Goal: Task Accomplishment & Management: Manage account settings

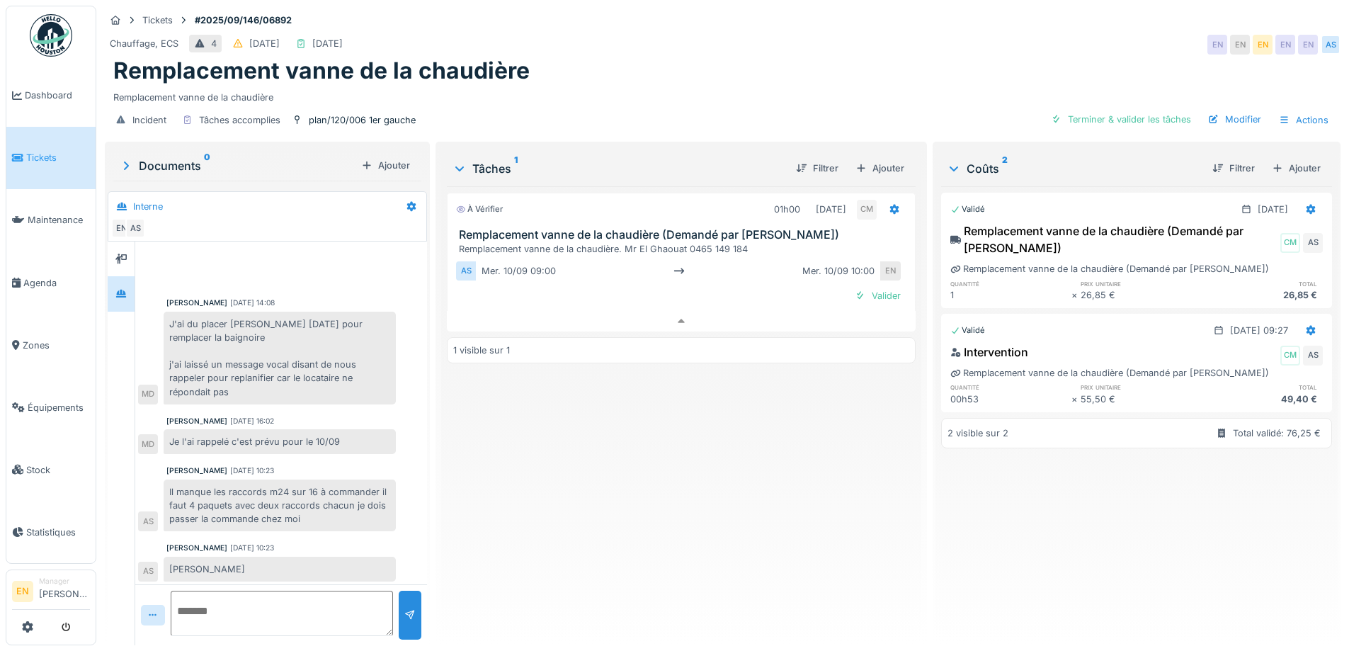
scroll to position [53, 0]
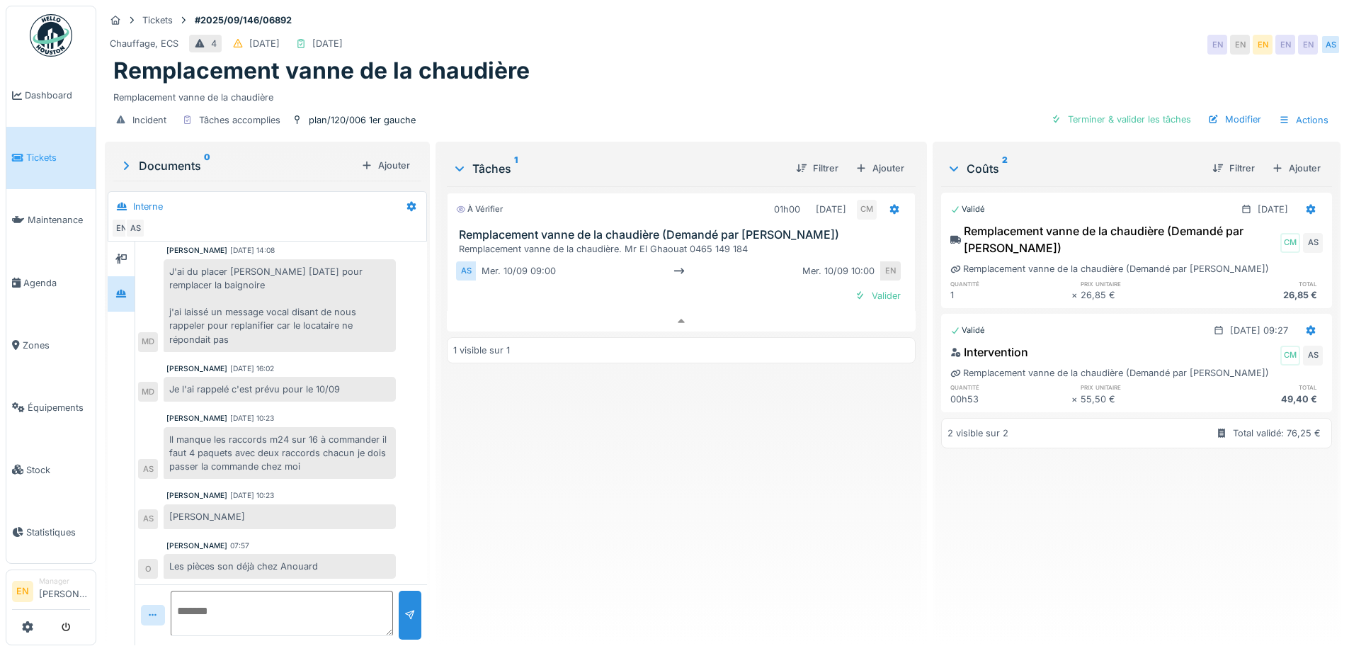
click at [718, 545] on div "À vérifier 01h00 10/09/2025 CM Remplacement vanne de la chaudière (Demandé par …" at bounding box center [681, 409] width 468 height 447
click at [644, 530] on div "À vérifier 01h00 10/09/2025 CM Remplacement vanne de la chaudière (Demandé par …" at bounding box center [681, 409] width 468 height 447
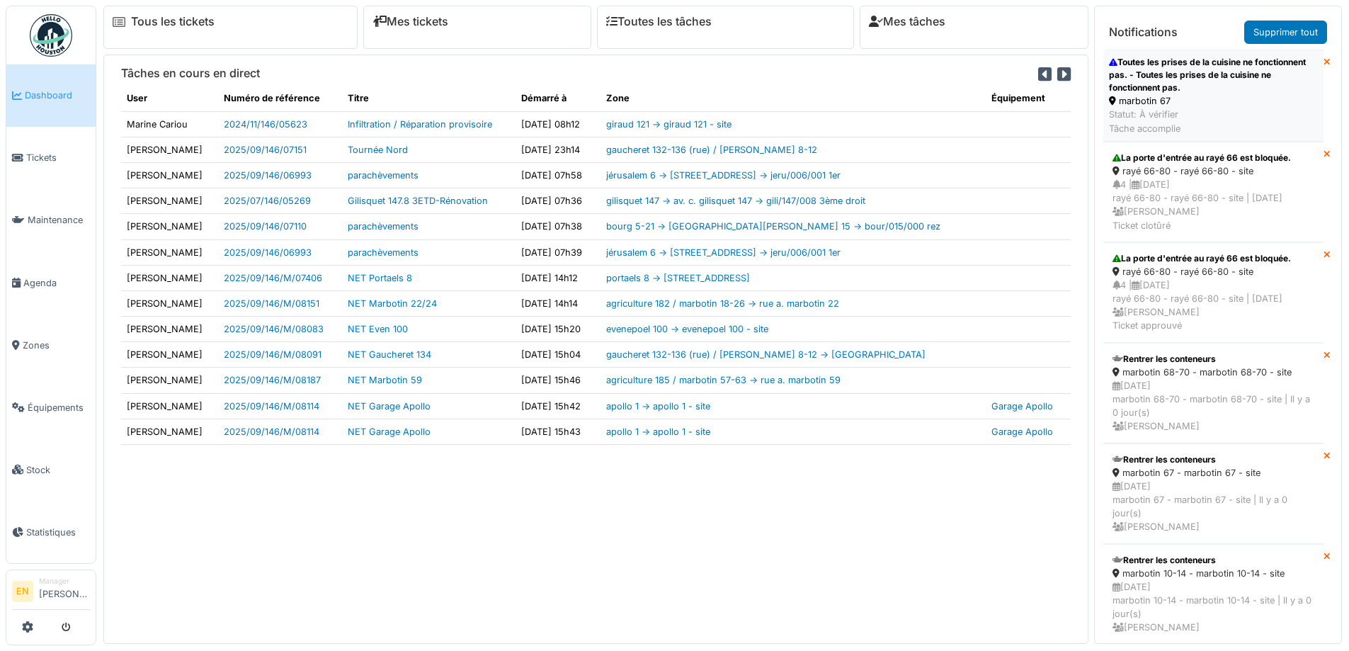
click at [1150, 75] on div "Toutes les prises de la cuisine ne fonctionnent pas. - Toutes les prises de la …" at bounding box center [1213, 75] width 209 height 38
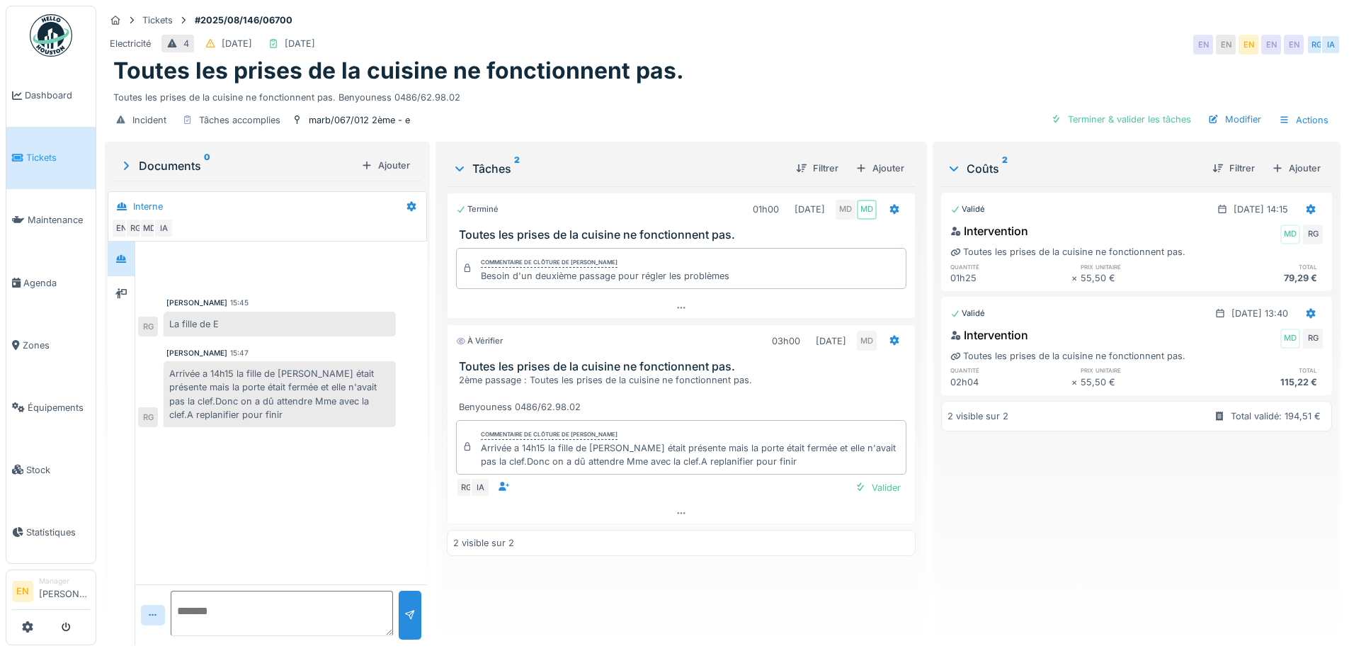
click at [288, 495] on div "[PERSON_NAME] 15:45 La fille de E RG [PERSON_NAME] 15:47 Arrivée a 14h15 la fil…" at bounding box center [281, 412] width 292 height 343
click at [281, 492] on div "[PERSON_NAME] 15:45 La fille de E RG [PERSON_NAME] 15:47 Arrivée a 14h15 la fil…" at bounding box center [281, 412] width 292 height 343
click at [1093, 482] on div "Validé [DATE] 14:15 Intervention MD RG Toutes les prises de la cuisine ne fonct…" at bounding box center [1136, 409] width 391 height 447
click at [1175, 503] on div "Validé [DATE] 14:15 Intervention MD RG Toutes les prises de la cuisine ne fonct…" at bounding box center [1136, 409] width 391 height 447
click at [890, 339] on icon at bounding box center [893, 341] width 9 height 10
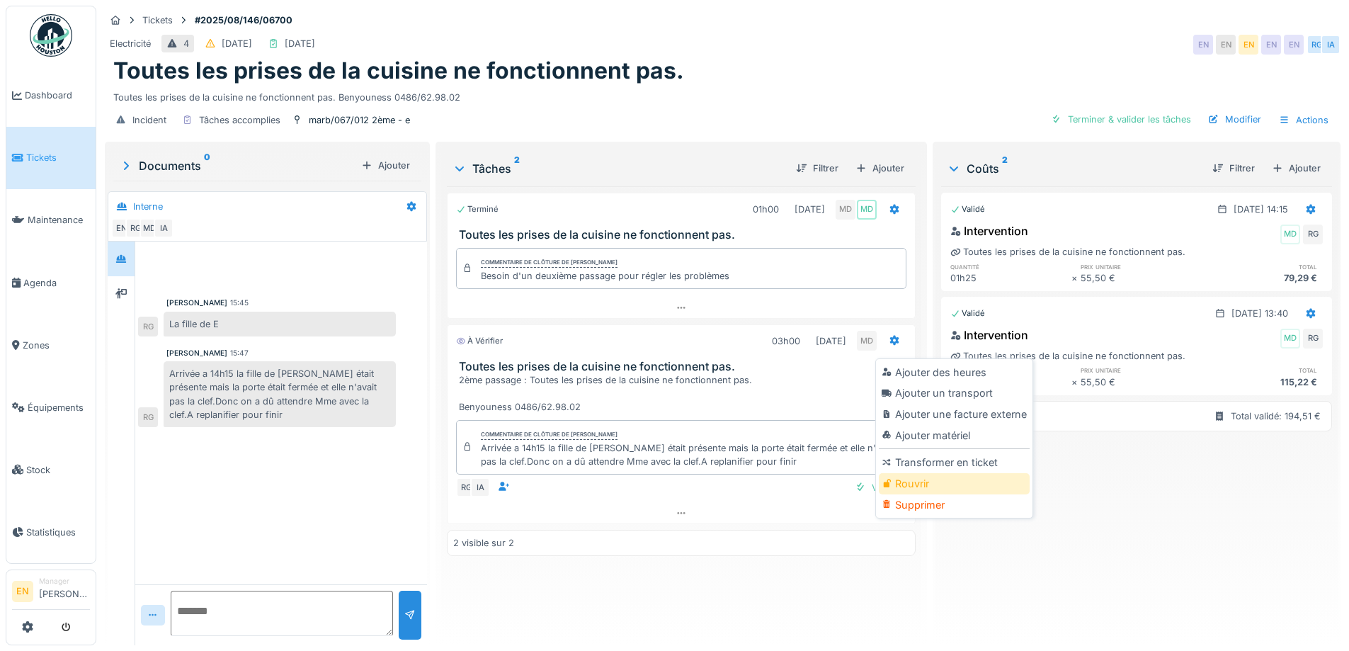
click at [902, 485] on div "Rouvrir" at bounding box center [954, 483] width 151 height 21
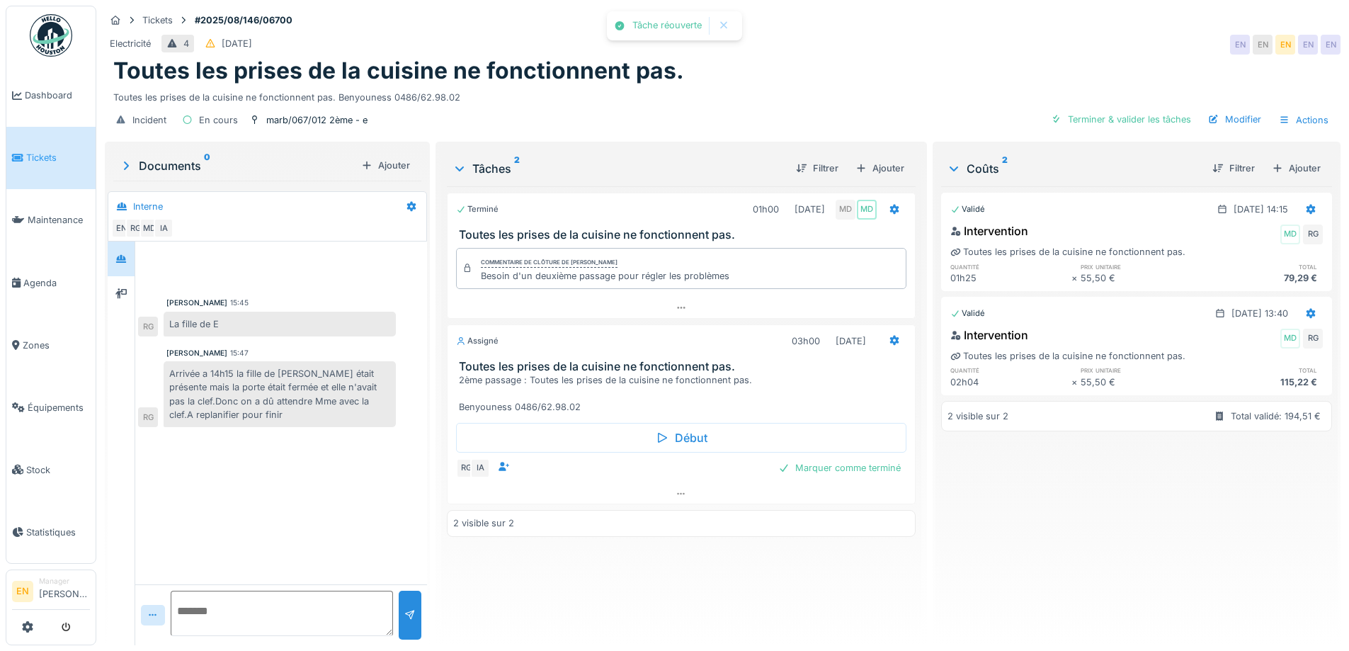
drag, startPoint x: 1002, startPoint y: 481, endPoint x: 1021, endPoint y: 484, distance: 18.7
click at [1003, 481] on div "Validé [DATE] 14:15 Intervention MD RG Toutes les prises de la cuisine ne fonct…" at bounding box center [1136, 409] width 391 height 447
click at [778, 59] on div "Toutes les prises de la cuisine ne fonctionnent pas." at bounding box center [722, 70] width 1218 height 27
click at [743, 91] on div "Toutes les prises de la cuisine ne fonctionnent pas. Benyouness 0486/62.98.02" at bounding box center [722, 94] width 1218 height 19
click at [1045, 539] on div "Validé [DATE] 14:15 Intervention MD RG Toutes les prises de la cuisine ne fonct…" at bounding box center [1136, 409] width 391 height 447
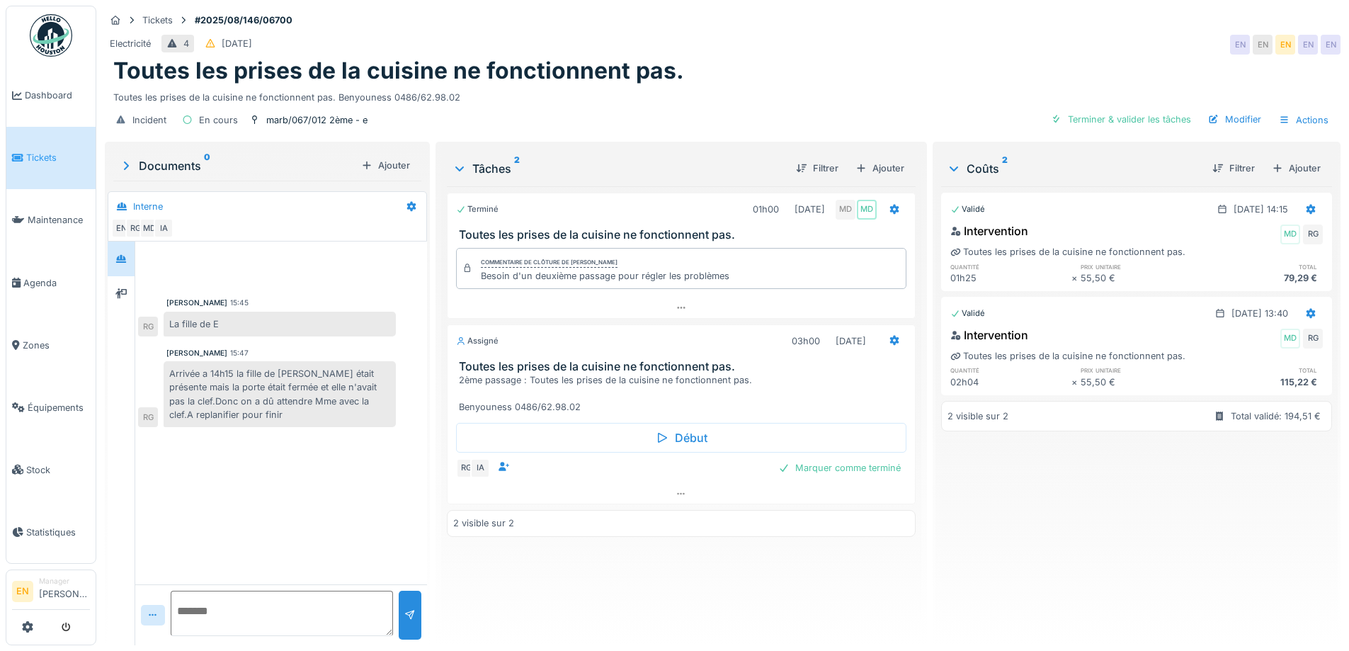
click at [1030, 544] on div "Validé [DATE] 14:15 Intervention MD RG Toutes les prises de la cuisine ne fonct…" at bounding box center [1136, 409] width 391 height 447
click at [658, 71] on h1 "Toutes les prises de la cuisine ne fonctionnent pas." at bounding box center [398, 70] width 571 height 27
click at [760, 67] on div "Toutes les prises de la cuisine ne fonctionnent pas." at bounding box center [722, 70] width 1218 height 27
click at [872, 62] on div "Toutes les prises de la cuisine ne fonctionnent pas." at bounding box center [722, 70] width 1218 height 27
click at [749, 81] on div "Toutes les prises de la cuisine ne fonctionnent pas." at bounding box center [722, 70] width 1218 height 27
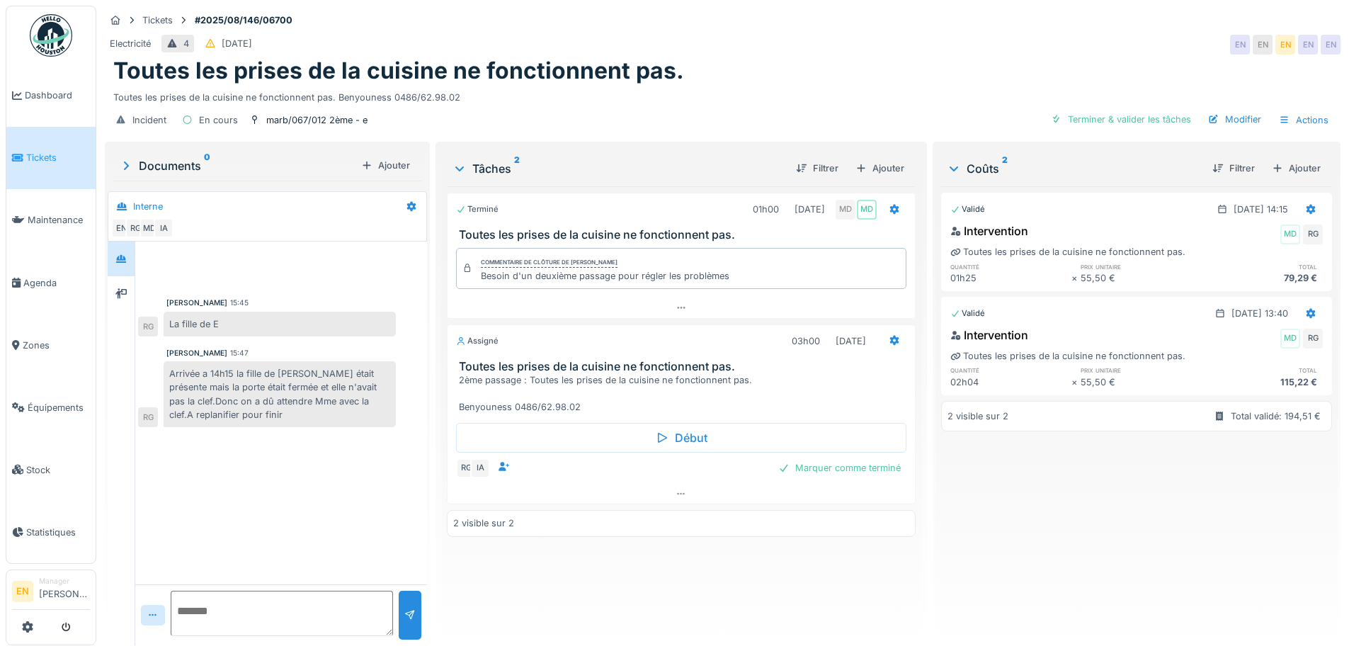
click at [753, 566] on div "Terminé 01h00 28/08/2025 MD MD Toutes les prises de la cuisine ne fonctionnent …" at bounding box center [681, 409] width 468 height 447
click at [704, 59] on div "Toutes les prises de la cuisine ne fonctionnent pas." at bounding box center [722, 70] width 1218 height 27
click at [207, 430] on div "Robert Gaspar 15:45 La fille de E RG Robert Gaspar 15:47 Arrivée a 14h15 la fil…" at bounding box center [281, 336] width 292 height 191
click at [247, 469] on div "Robert Gaspar 15:45 La fille de E RG Robert Gaspar 15:47 Arrivée a 14h15 la fil…" at bounding box center [281, 412] width 292 height 343
click at [242, 510] on div "Robert Gaspar 15:45 La fille de E RG Robert Gaspar 15:47 Arrivée a 14h15 la fil…" at bounding box center [281, 412] width 292 height 343
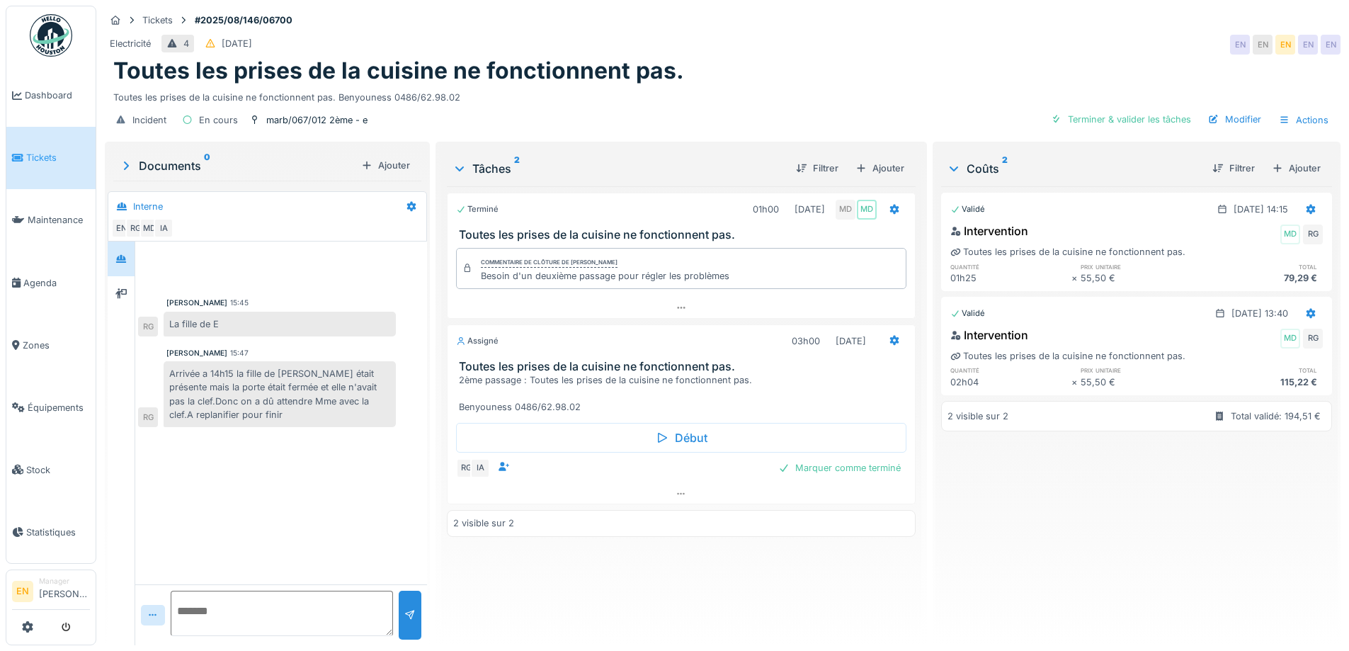
click at [258, 502] on div "Robert Gaspar 15:45 La fille de E RG Robert Gaspar 15:47 Arrivée a 14h15 la fil…" at bounding box center [281, 412] width 292 height 343
click at [248, 462] on div "Robert Gaspar 15:45 La fille de E RG Robert Gaspar 15:47 Arrivée a 14h15 la fil…" at bounding box center [281, 412] width 292 height 343
drag, startPoint x: 974, startPoint y: 526, endPoint x: 961, endPoint y: 521, distance: 13.7
click at [963, 521] on div "Validé 15/09/2025 @ 14:15 Intervention MD RG Toutes les prises de la cuisine ne…" at bounding box center [1136, 409] width 391 height 447
click at [787, 67] on div "Toutes les prises de la cuisine ne fonctionnent pas." at bounding box center [722, 70] width 1218 height 27
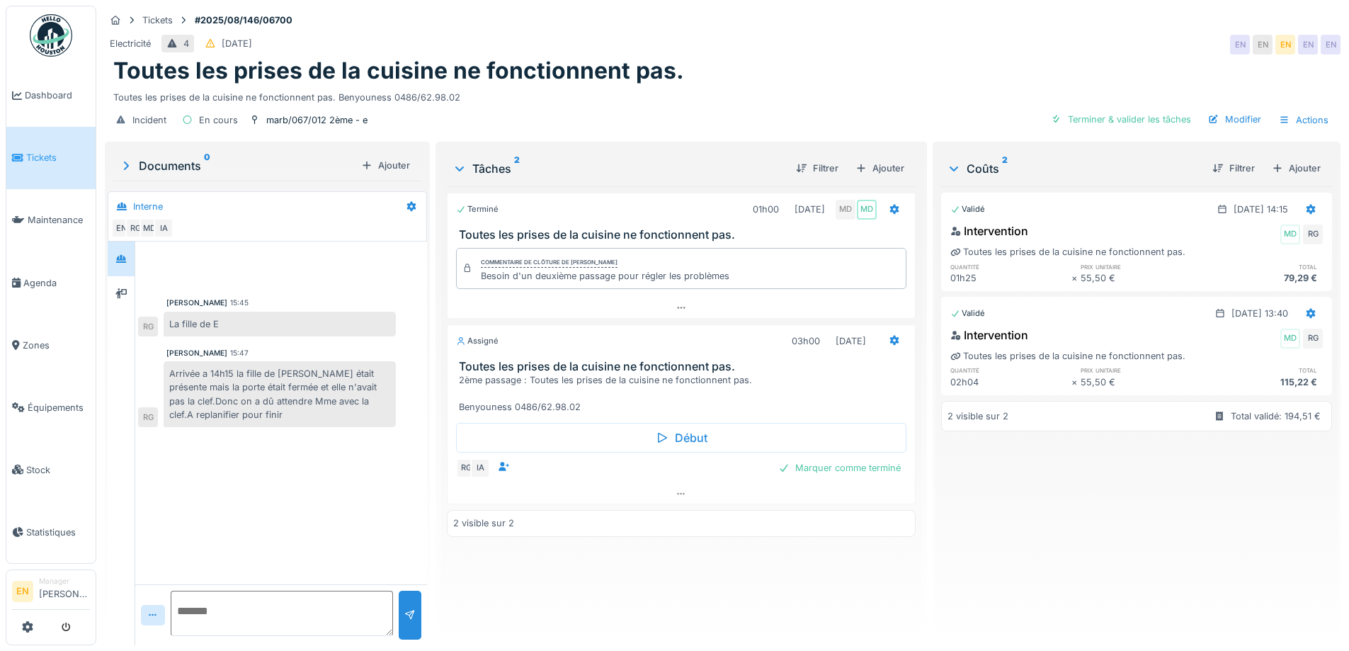
drag, startPoint x: 925, startPoint y: 6, endPoint x: 1018, endPoint y: 1, distance: 93.6
click at [927, 4] on div "Tickets #2025/08/146/06700 Electricité 4 31/08/2025 EN EN EN EN EN Toutes les p…" at bounding box center [722, 325] width 1252 height 651
click at [1043, 57] on div "Toutes les prises de la cuisine ne fonctionnent pas." at bounding box center [722, 70] width 1218 height 27
click at [795, 120] on div "Incident En cours marb/067/012 2ème - e Terminer & valider les tâches Modifier …" at bounding box center [722, 120] width 1235 height 32
click at [891, 343] on icon at bounding box center [893, 340] width 11 height 9
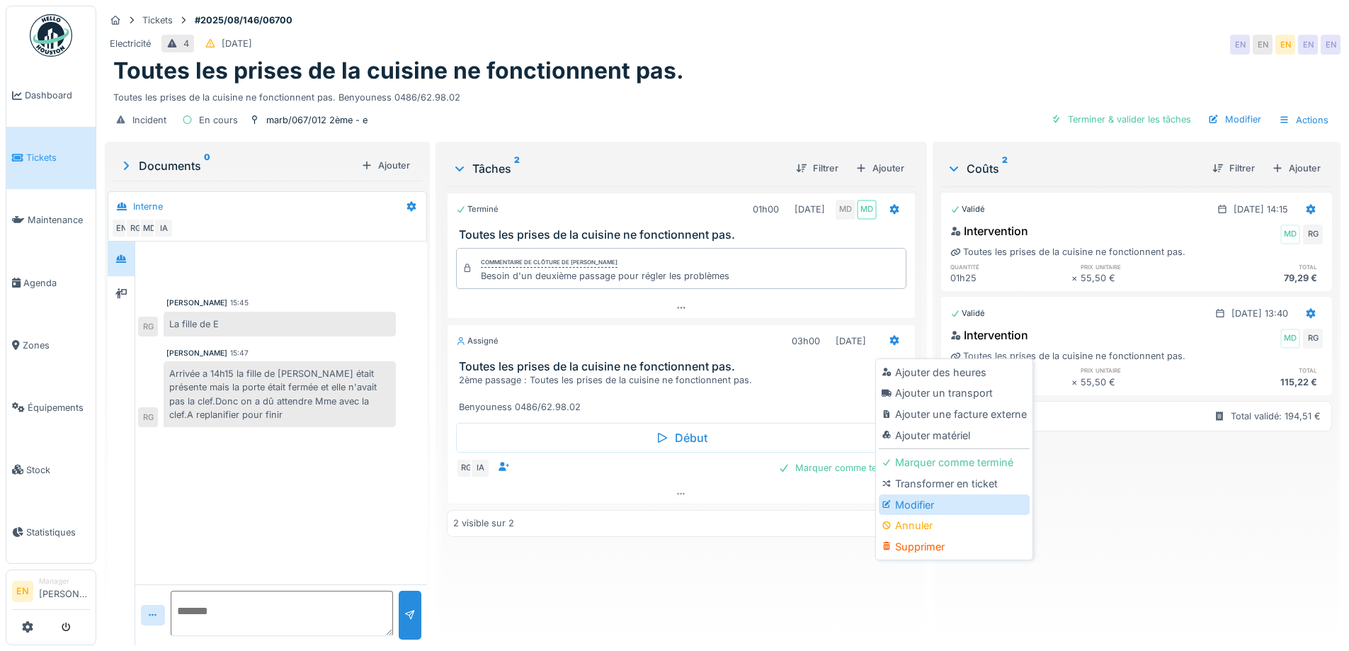
click at [913, 505] on div "Modifier" at bounding box center [954, 504] width 151 height 21
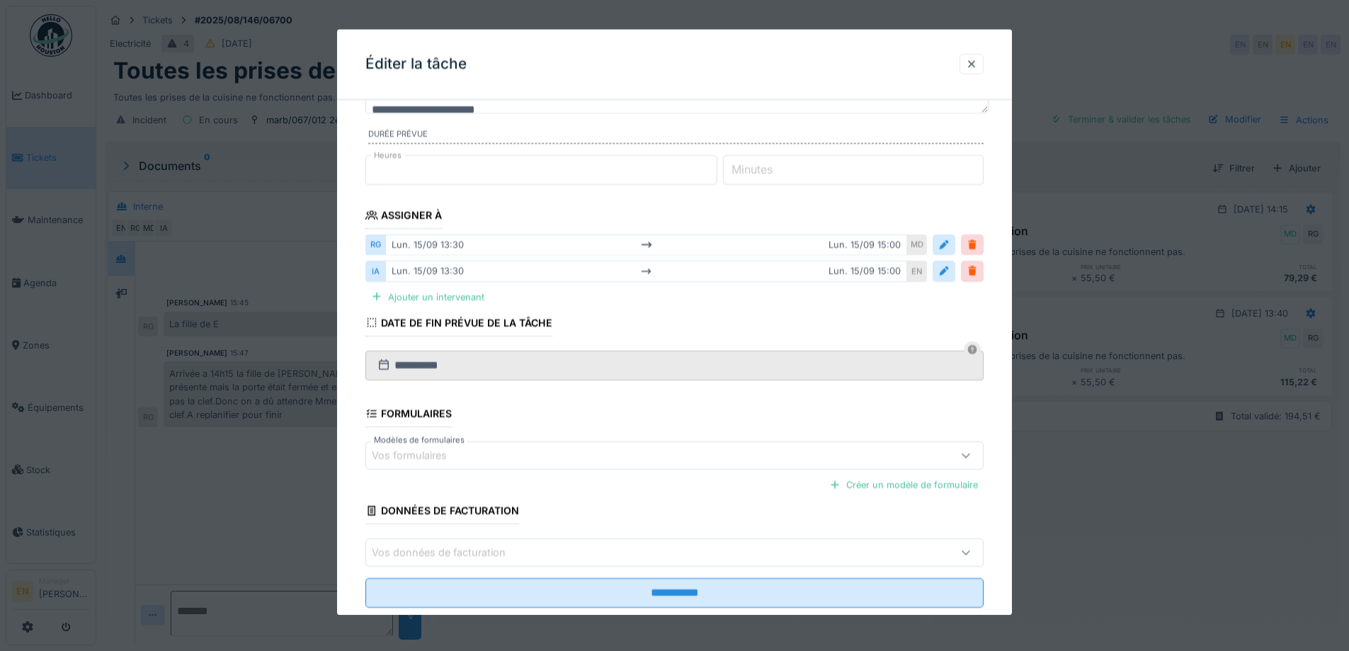
scroll to position [142, 0]
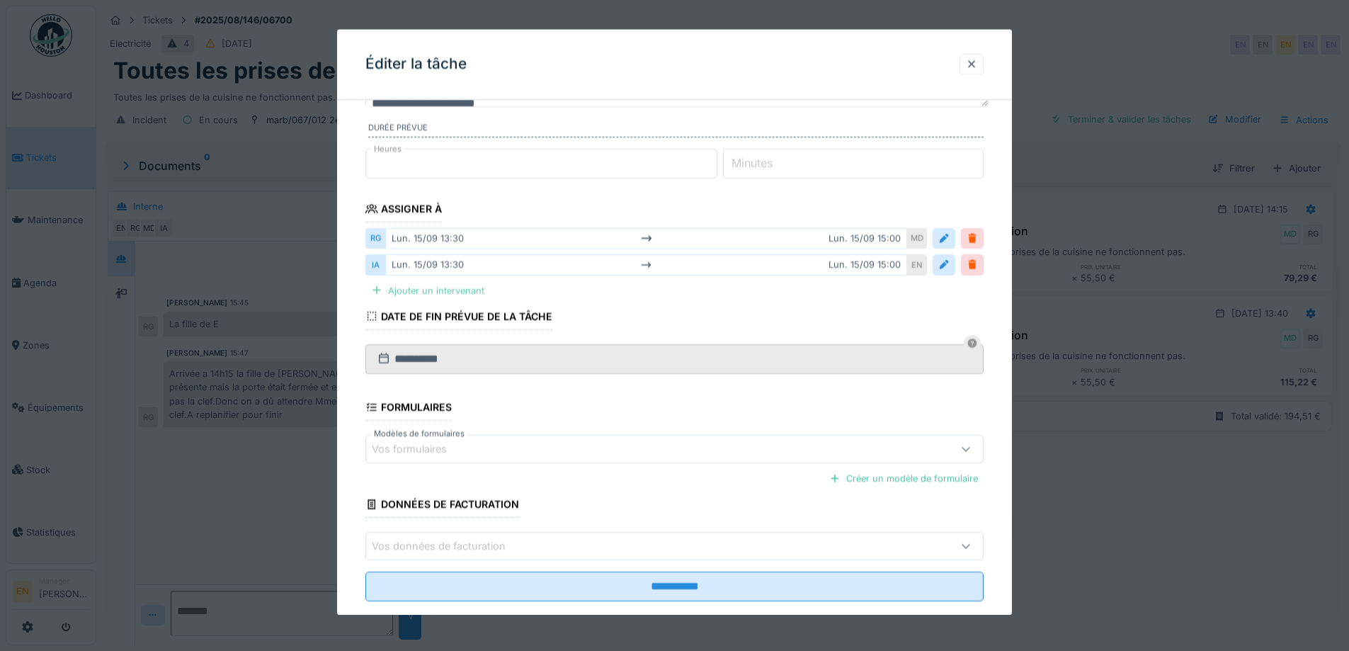
click at [446, 287] on div "Ajouter un intervenant" at bounding box center [427, 290] width 125 height 19
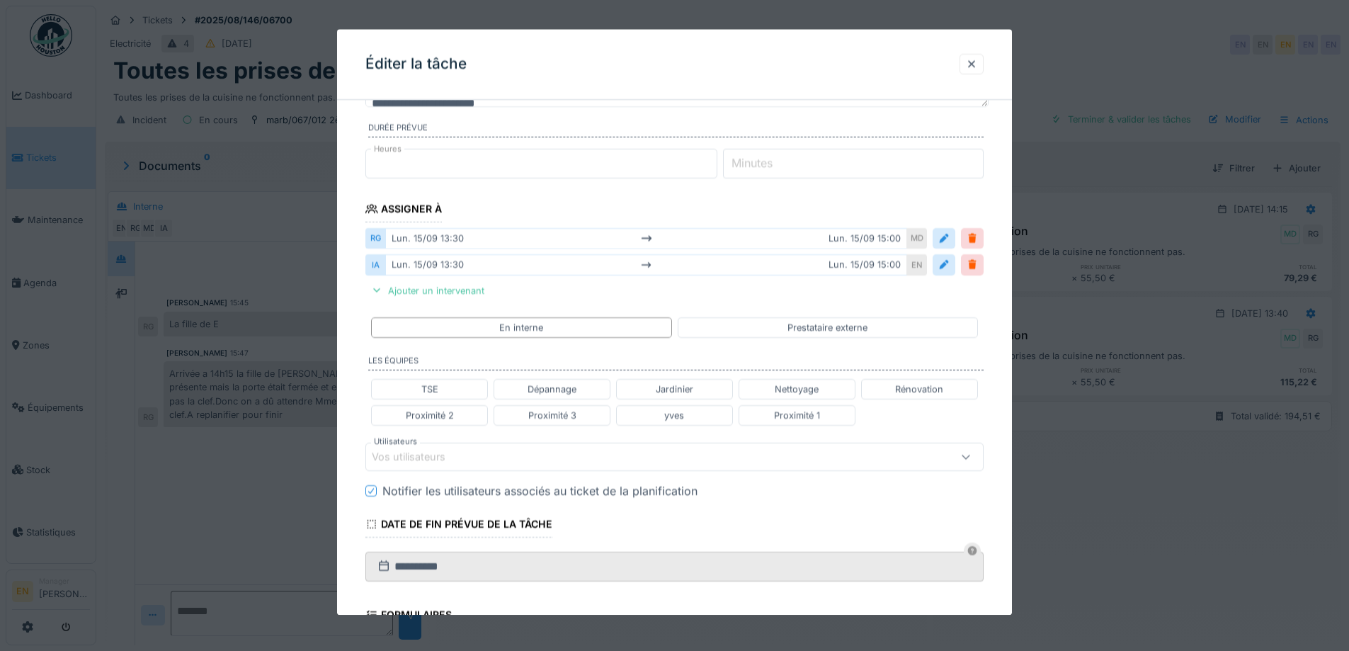
click at [471, 452] on div "Vos utilisateurs" at bounding box center [638, 457] width 533 height 16
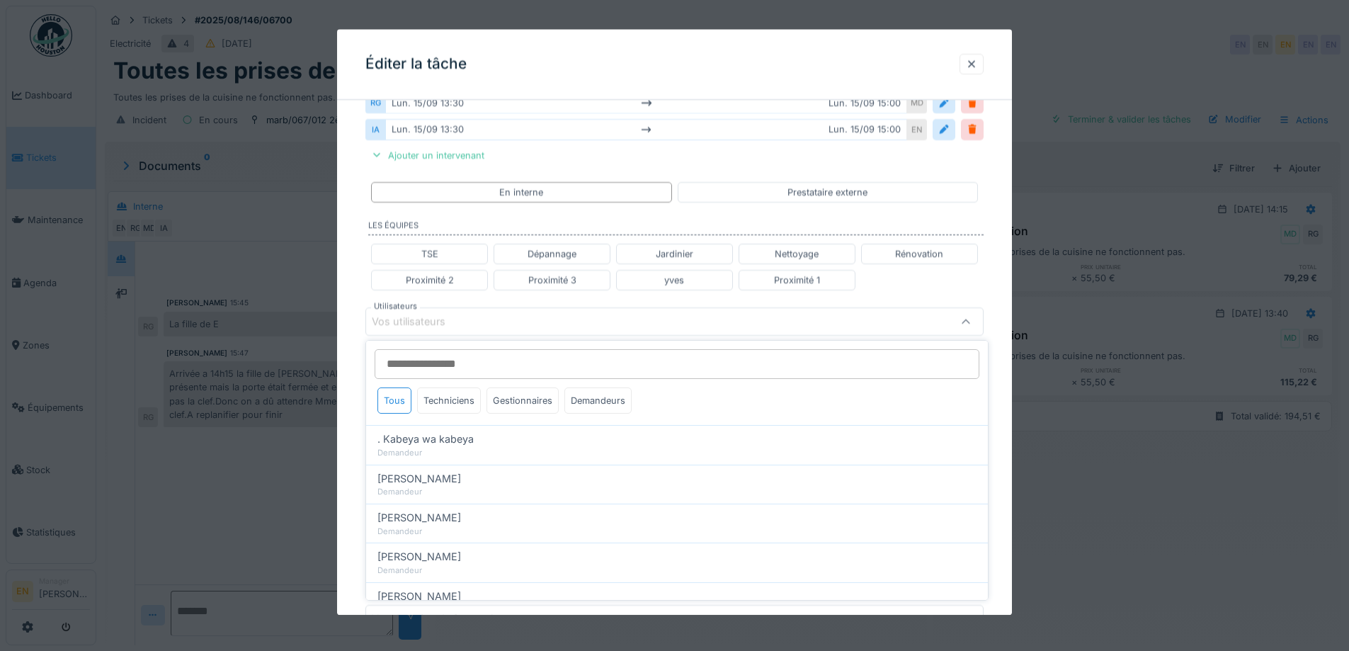
click at [484, 359] on input "Utilisateurs" at bounding box center [676, 364] width 605 height 30
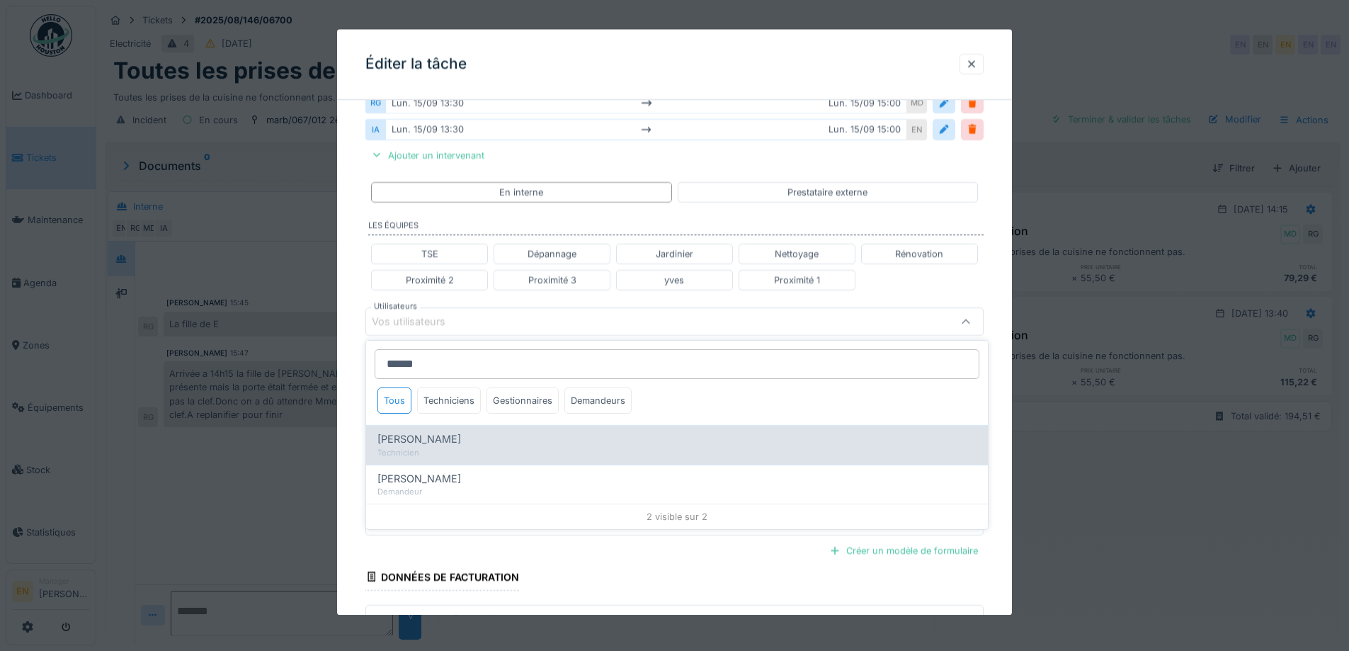
type input "******"
click at [464, 441] on div "[PERSON_NAME]" at bounding box center [676, 439] width 599 height 16
type input "****"
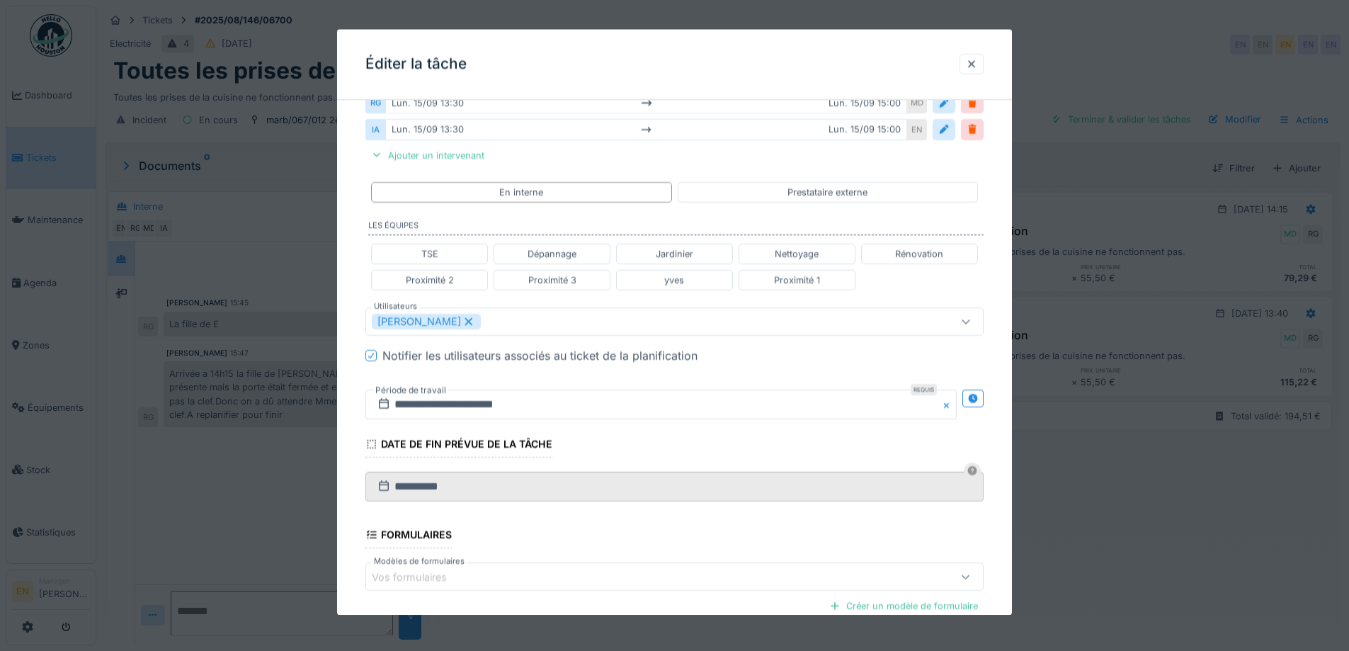
click at [997, 386] on div "**********" at bounding box center [674, 301] width 675 height 934
click at [977, 400] on icon at bounding box center [972, 398] width 9 height 9
click at [469, 403] on input "**********" at bounding box center [507, 404] width 285 height 30
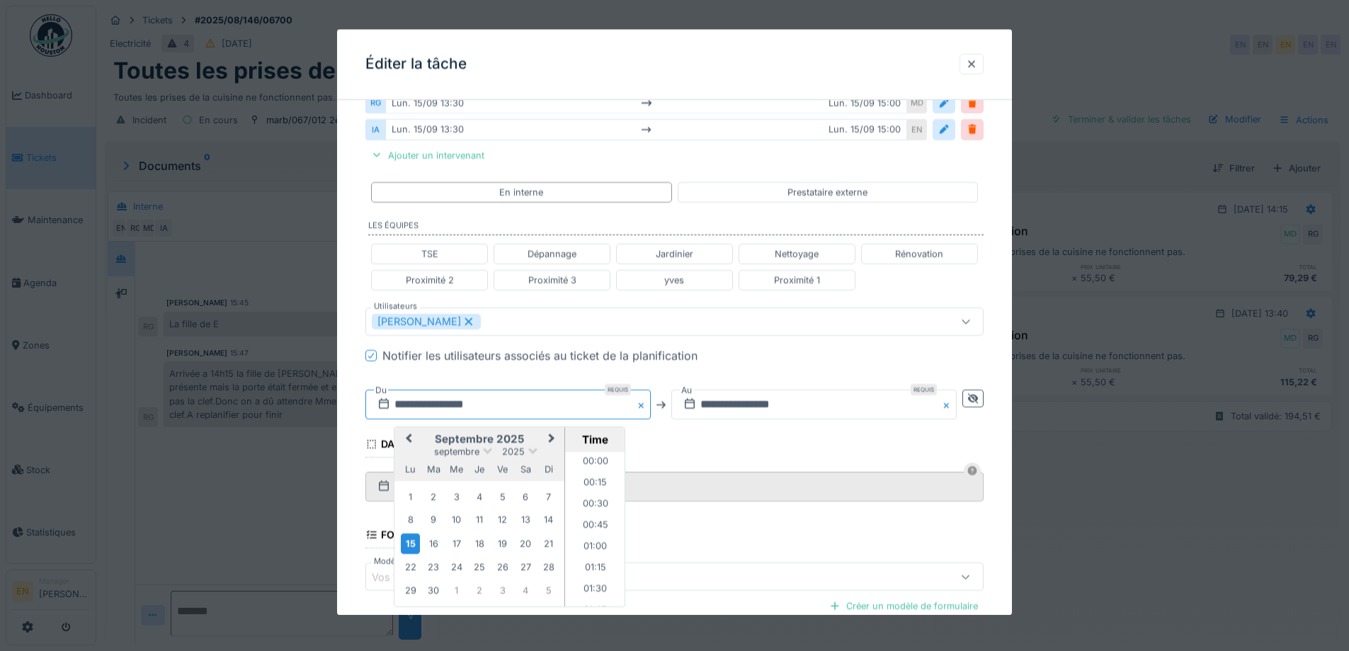
scroll to position [1080, 0]
click at [547, 442] on button "Next Month" at bounding box center [553, 439] width 23 height 23
click at [435, 522] on div "7" at bounding box center [433, 519] width 19 height 19
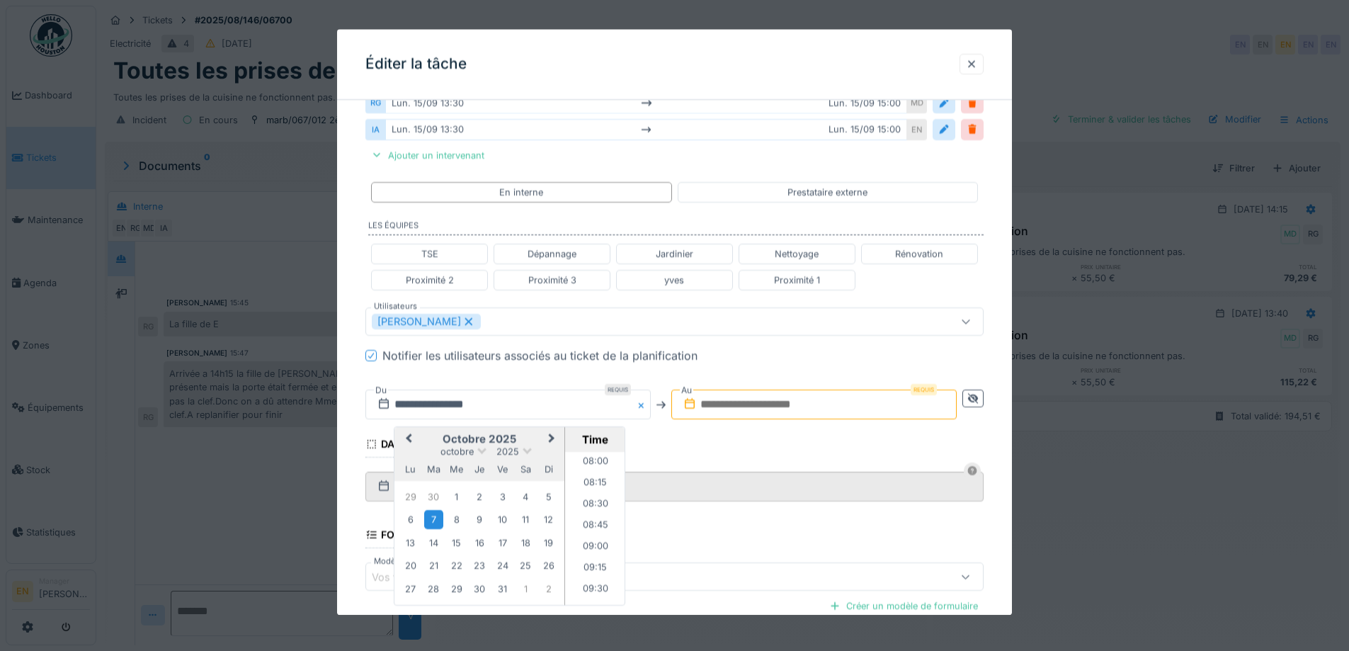
scroll to position [656, 0]
click at [601, 479] on li "08:00" at bounding box center [595, 486] width 60 height 21
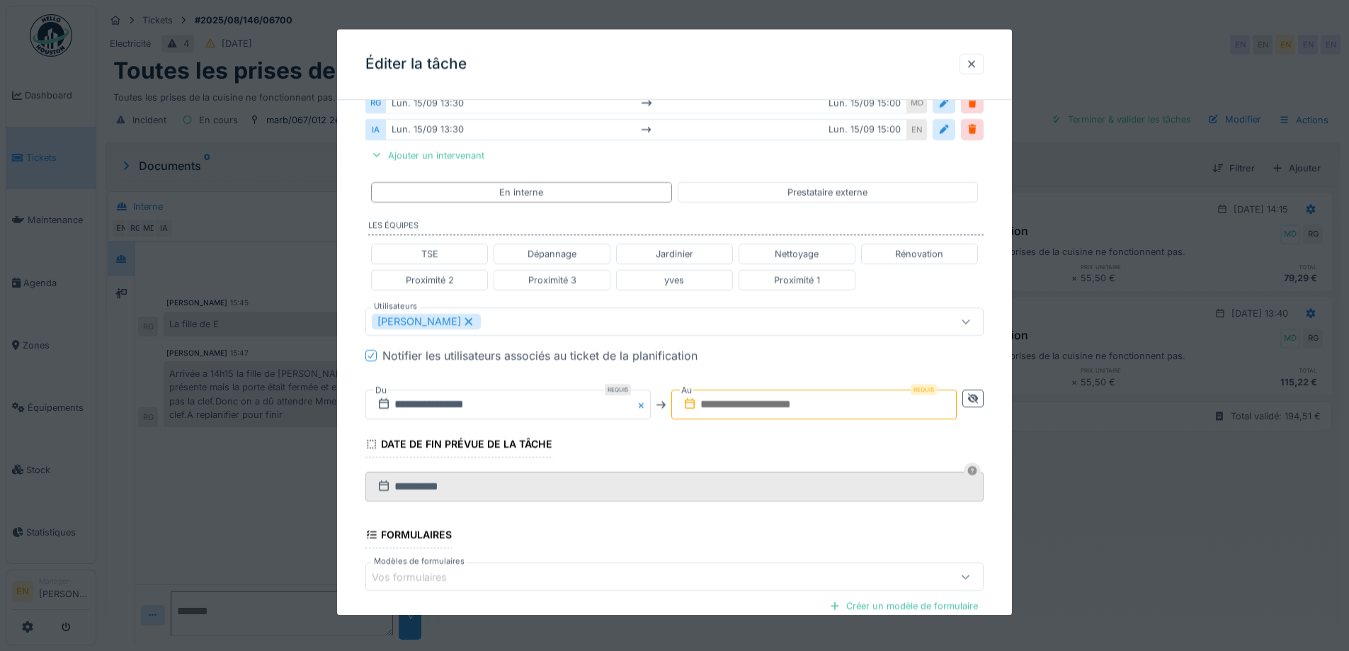
click at [863, 403] on input "text" at bounding box center [813, 404] width 285 height 30
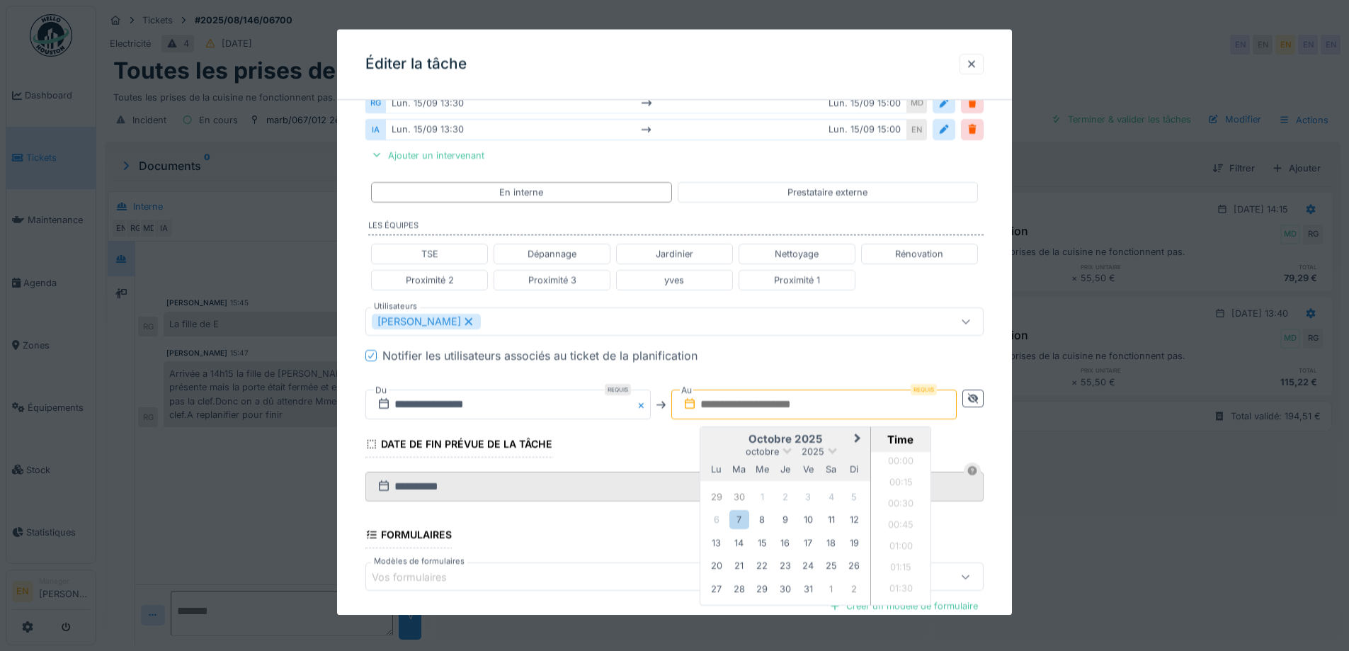
scroll to position [1293, 0]
click at [738, 519] on div "7" at bounding box center [738, 519] width 19 height 19
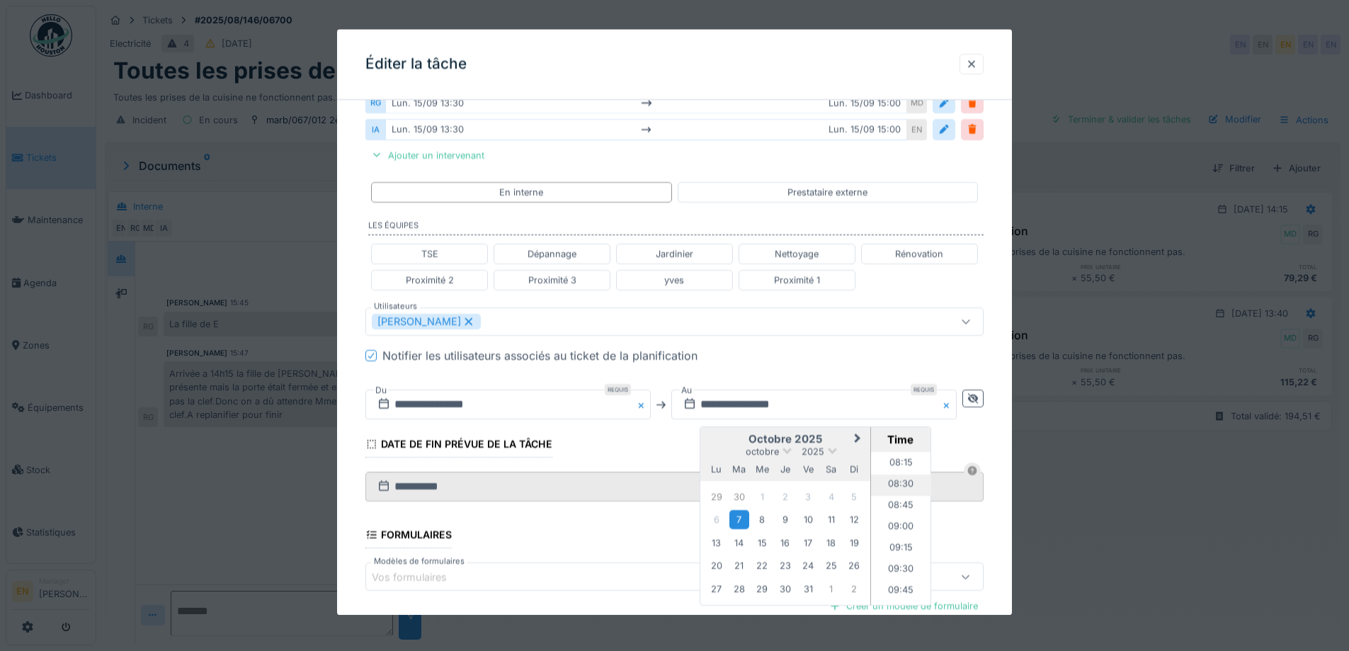
scroll to position [727, 0]
click at [908, 501] on li "09:00" at bounding box center [901, 499] width 60 height 21
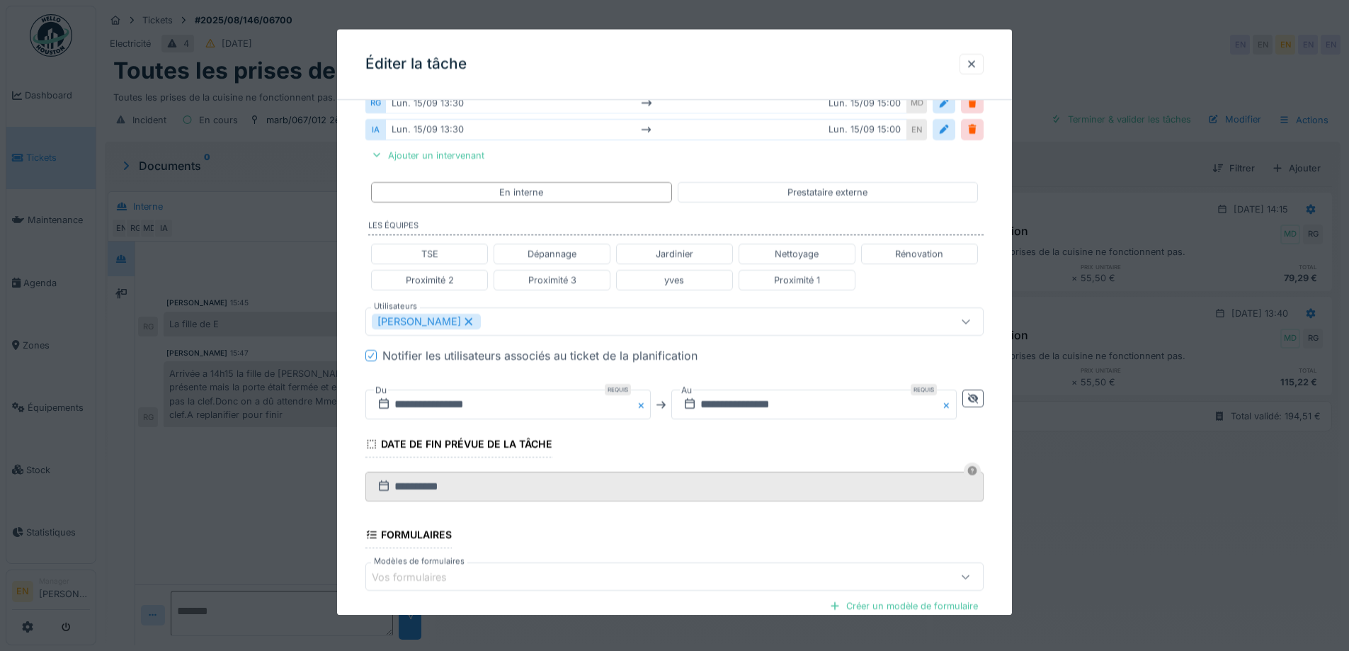
click at [881, 443] on fieldset "**********" at bounding box center [674, 287] width 618 height 906
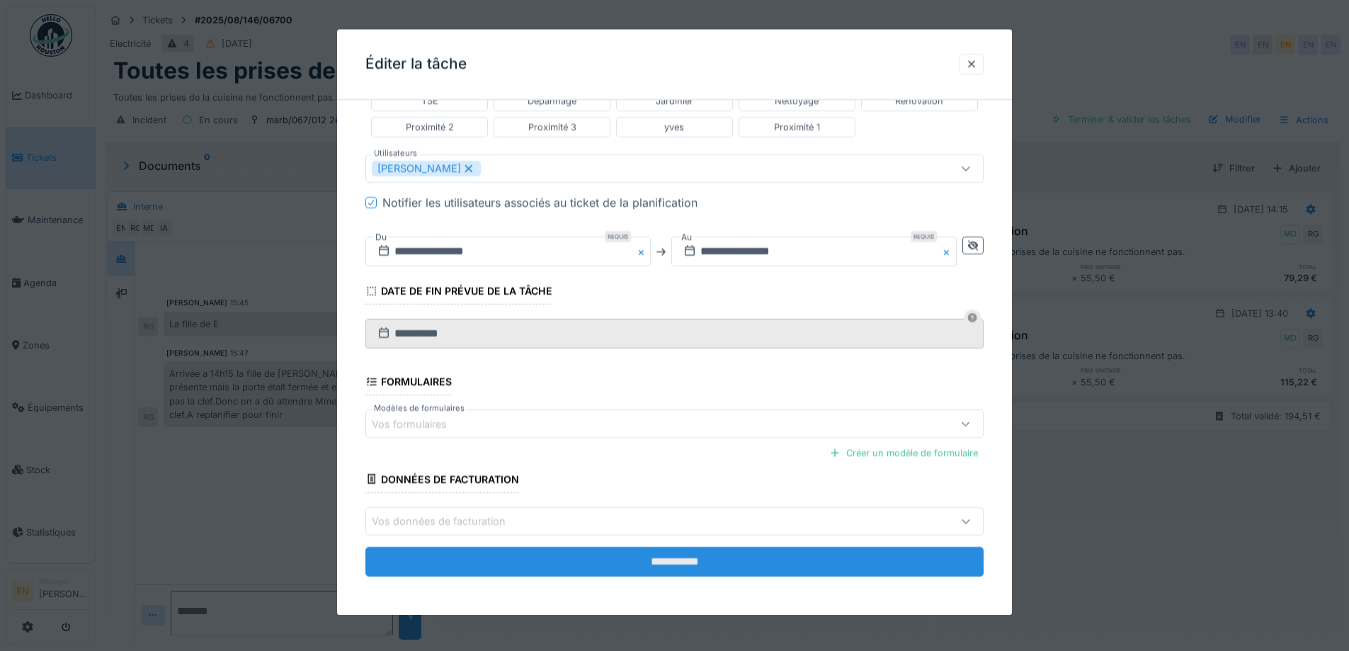
scroll to position [431, 0]
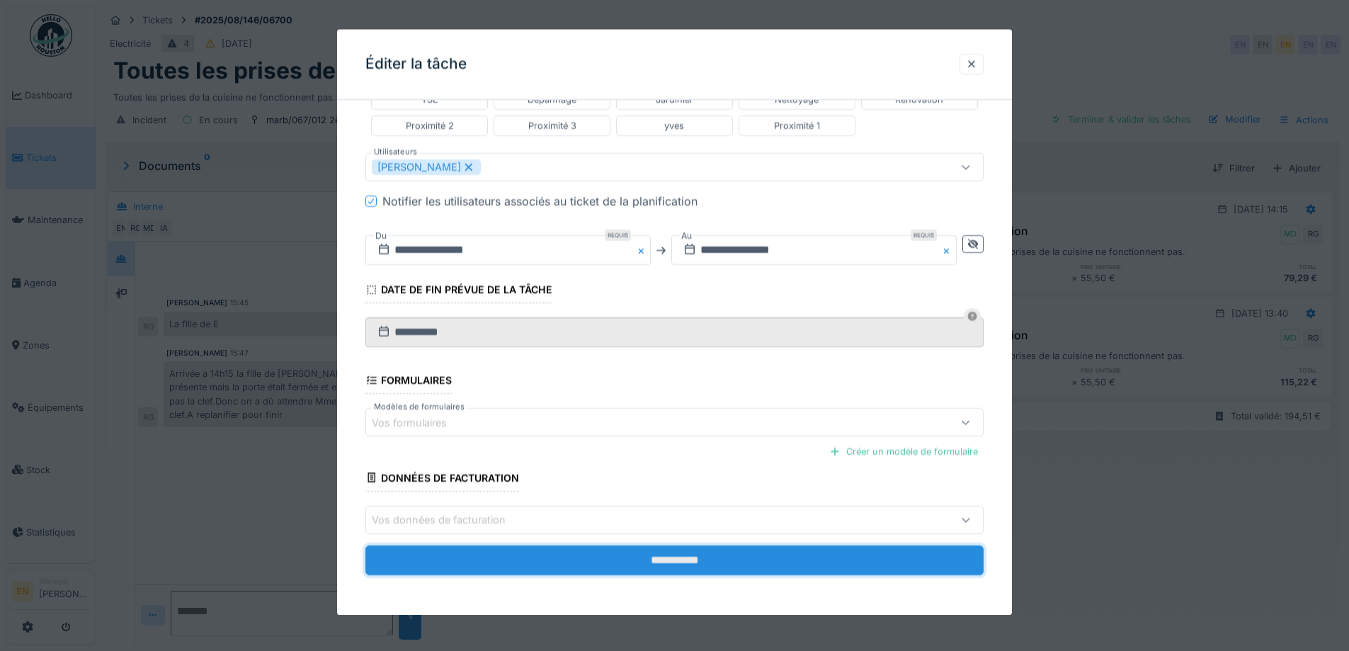
click at [687, 566] on input "**********" at bounding box center [674, 560] width 618 height 30
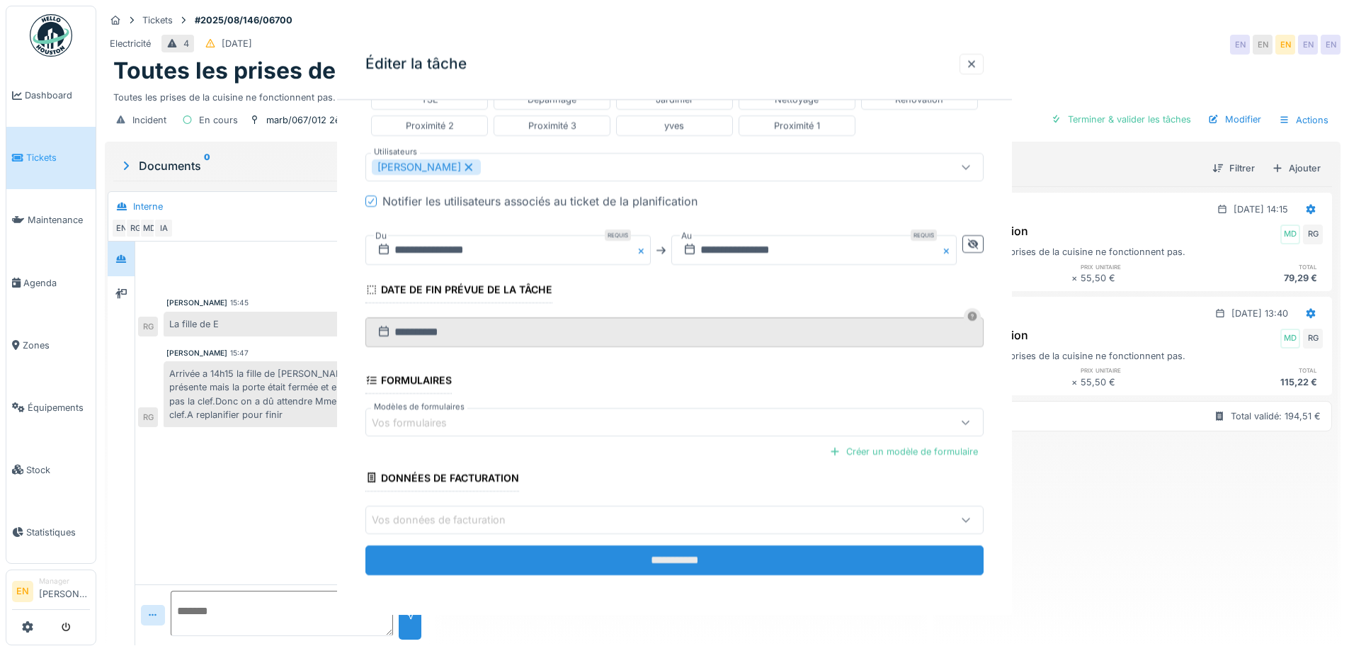
scroll to position [0, 0]
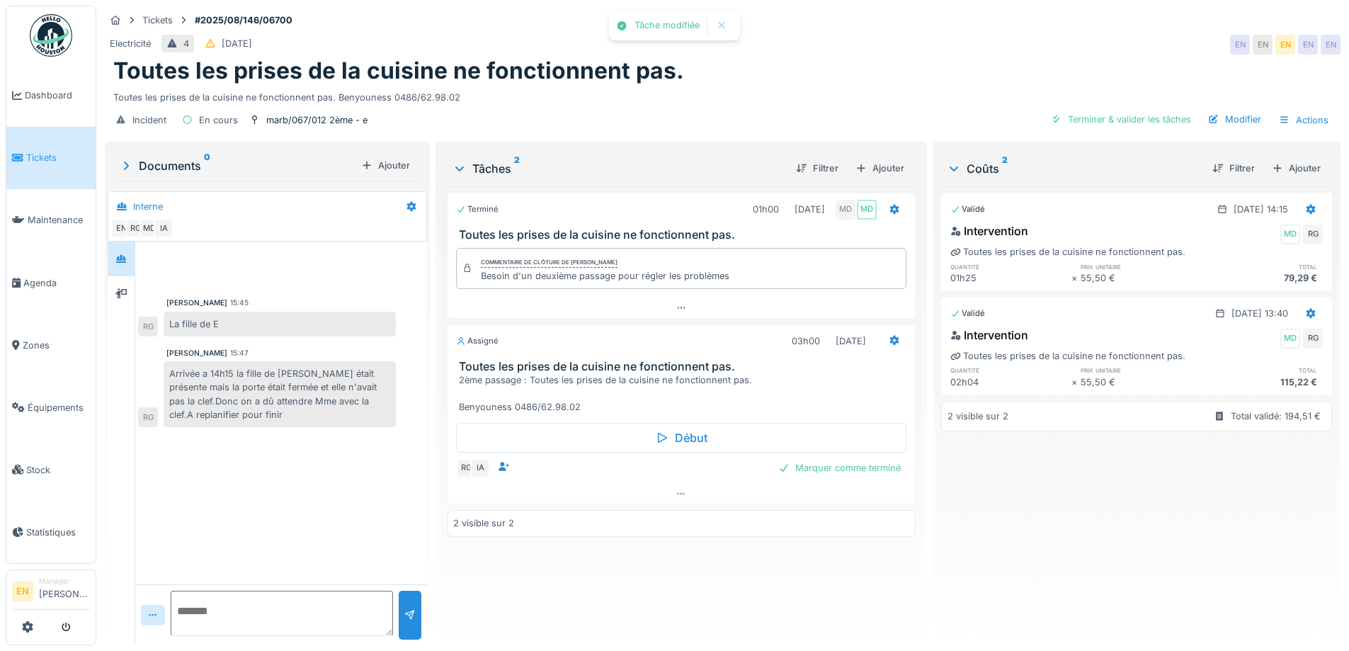
click at [1103, 505] on div "Validé 15/09/2025 @ 14:15 Intervention MD RG Toutes les prises de la cuisine ne…" at bounding box center [1136, 409] width 391 height 447
click at [1068, 537] on div "Validé 15/09/2025 @ 14:15 Intervention MD RG Toutes les prises de la cuisine ne…" at bounding box center [1136, 409] width 391 height 447
click at [1087, 500] on div "Validé 15/09/2025 @ 14:15 Intervention MD RG Toutes les prises de la cuisine ne…" at bounding box center [1136, 409] width 391 height 447
click at [801, 95] on div "Toutes les prises de la cuisine ne fonctionnent pas. Benyouness 0486/62.98.02" at bounding box center [722, 94] width 1218 height 19
click at [1082, 552] on div "Validé 15/09/2025 @ 14:15 Intervention MD RG Toutes les prises de la cuisine ne…" at bounding box center [1136, 409] width 391 height 447
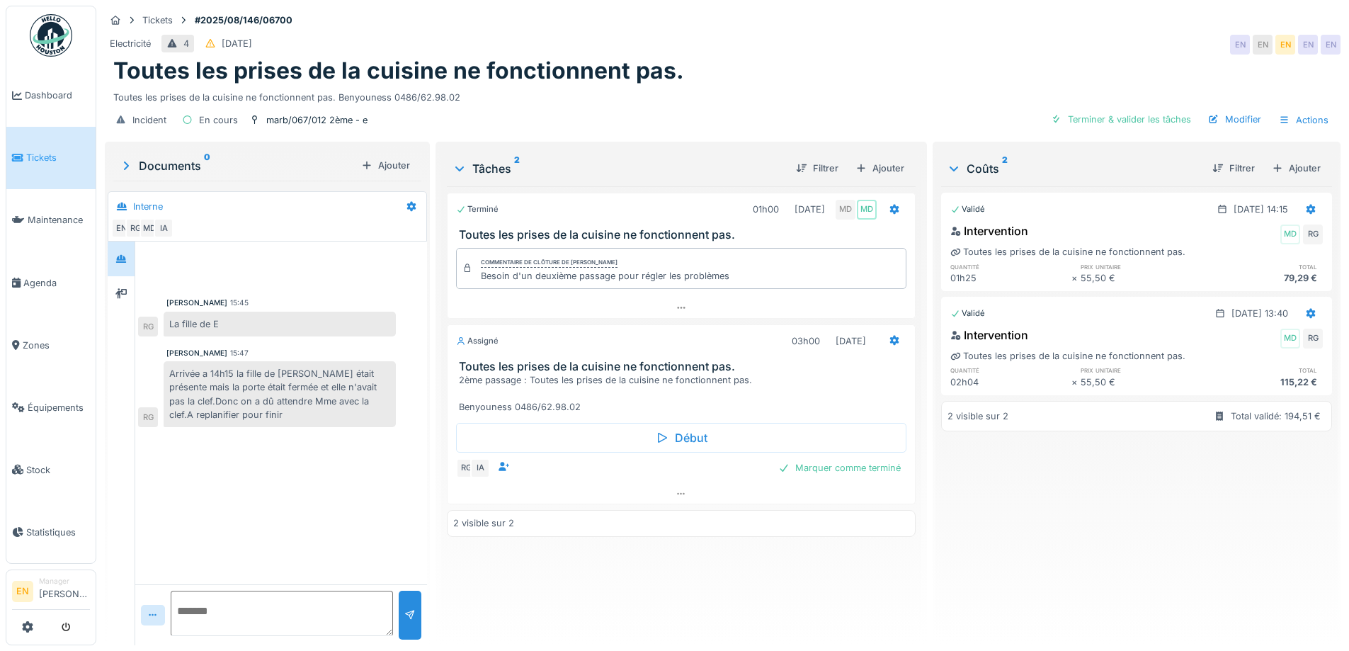
drag, startPoint x: 1082, startPoint y: 552, endPoint x: 534, endPoint y: 167, distance: 669.7
click at [1080, 547] on div "Validé 15/09/2025 @ 14:15 Intervention MD RG Toutes les prises de la cuisine ne…" at bounding box center [1136, 409] width 391 height 447
click at [711, 92] on div "Toutes les prises de la cuisine ne fonctionnent pas. Benyouness 0486/62.98.02" at bounding box center [722, 94] width 1218 height 19
click at [671, 500] on div at bounding box center [680, 494] width 467 height 21
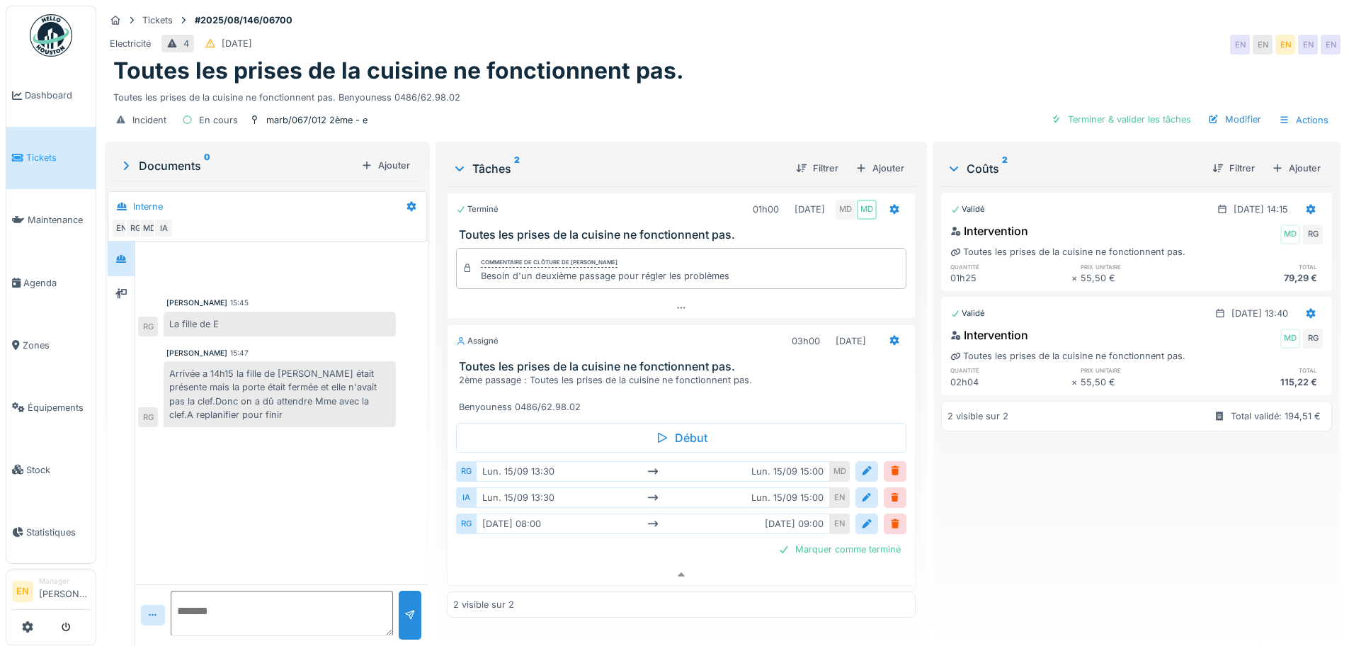
drag, startPoint x: 1124, startPoint y: 491, endPoint x: 1082, endPoint y: 495, distance: 42.7
click at [1114, 491] on div "Validé 15/09/2025 @ 14:15 Intervention MD RG Toutes les prises de la cuisine ne…" at bounding box center [1136, 409] width 391 height 447
click at [1020, 504] on div "Validé 15/09/2025 @ 14:15 Intervention MD RG Toutes les prises de la cuisine ne…" at bounding box center [1136, 409] width 391 height 447
drag, startPoint x: 771, startPoint y: 28, endPoint x: 951, endPoint y: 4, distance: 181.4
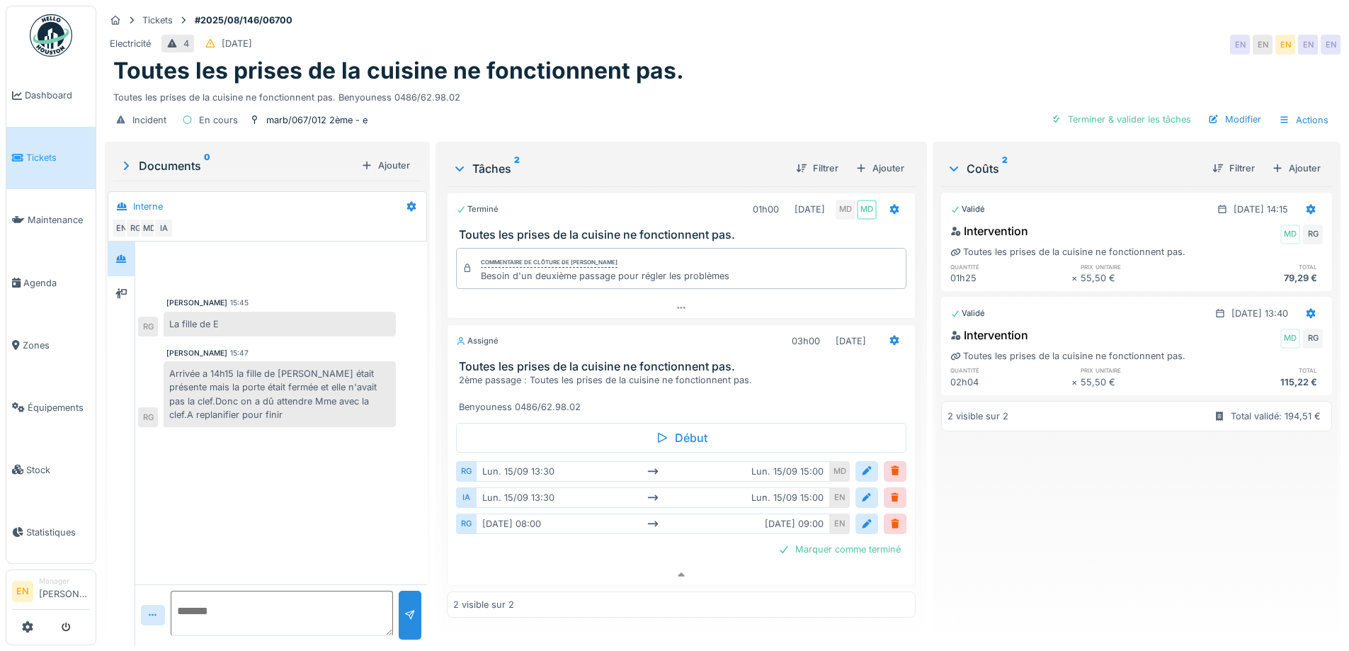
click at [776, 28] on div "Tickets #2025/08/146/06700" at bounding box center [722, 20] width 1235 height 18
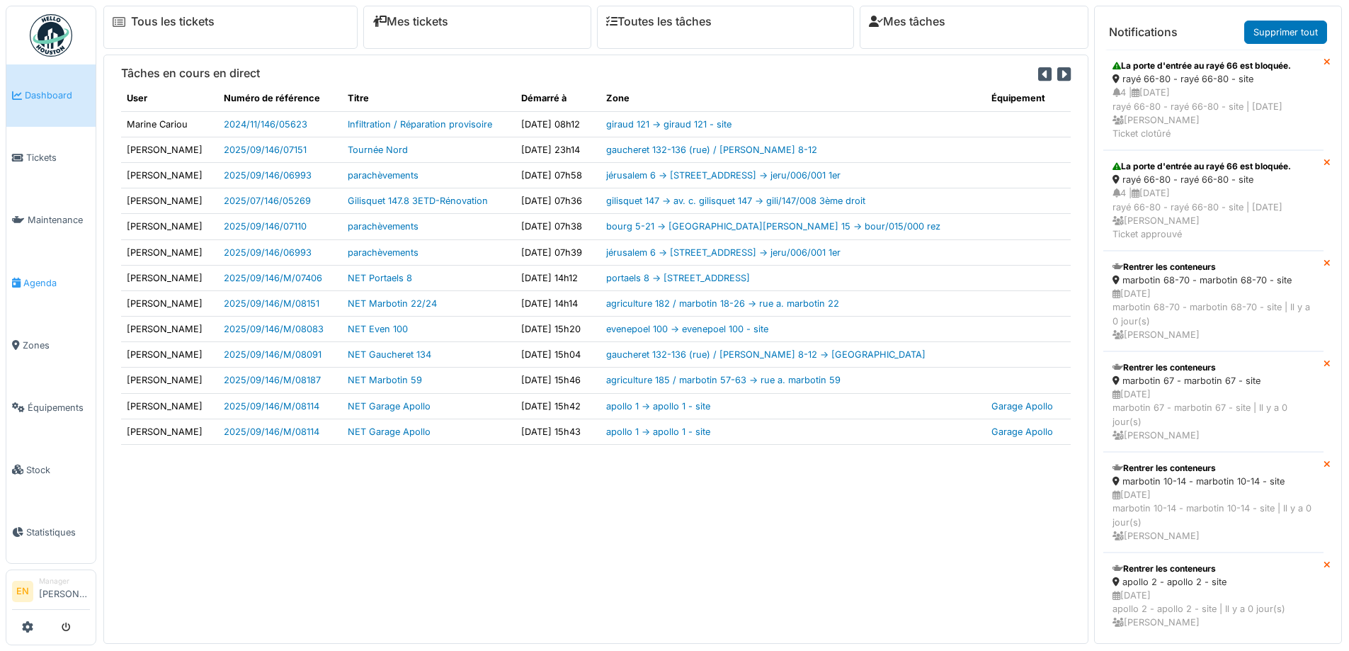
click at [46, 282] on span "Agenda" at bounding box center [56, 282] width 67 height 13
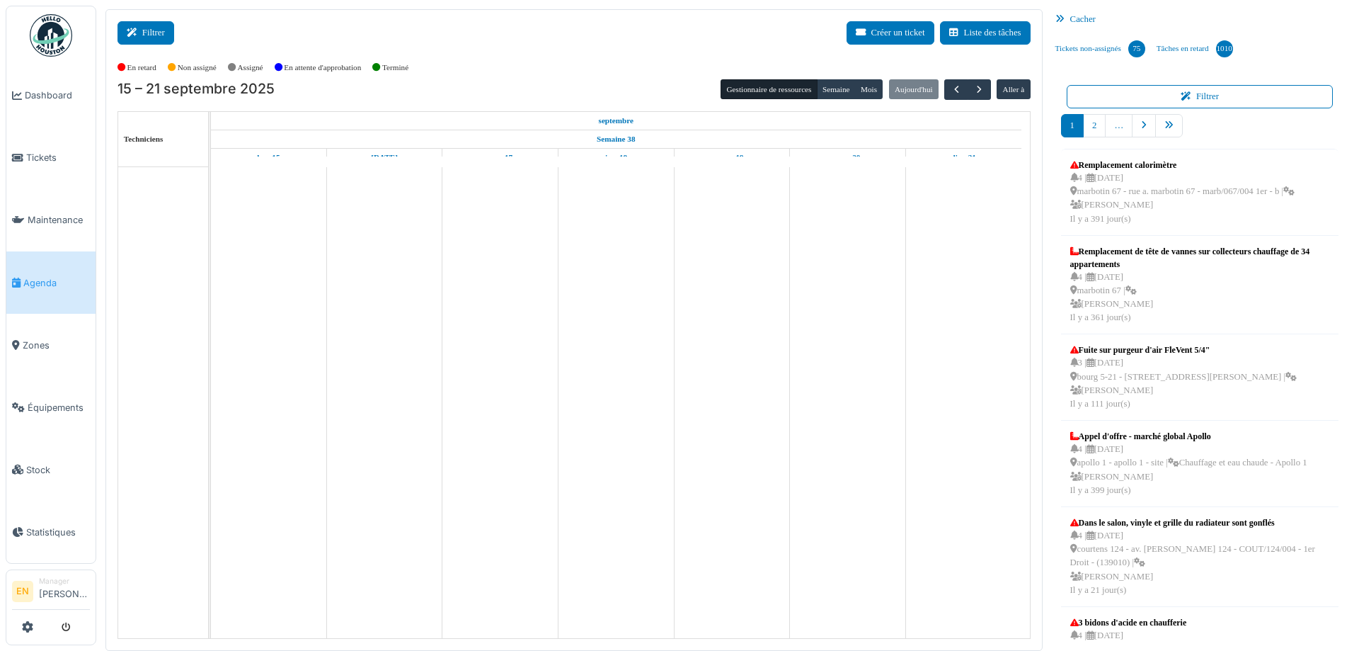
click at [159, 24] on button "Filtrer" at bounding box center [146, 32] width 57 height 23
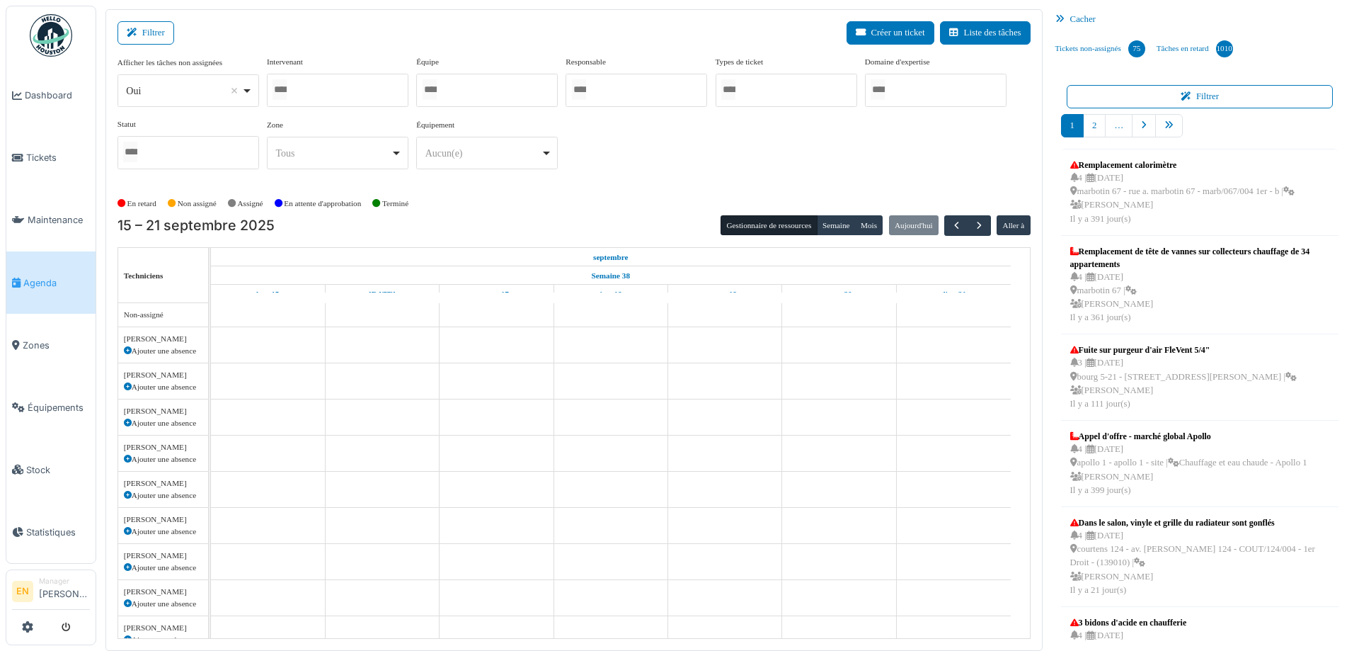
click at [253, 91] on div "Oui Remove item" at bounding box center [188, 91] width 130 height 21
select select "**"
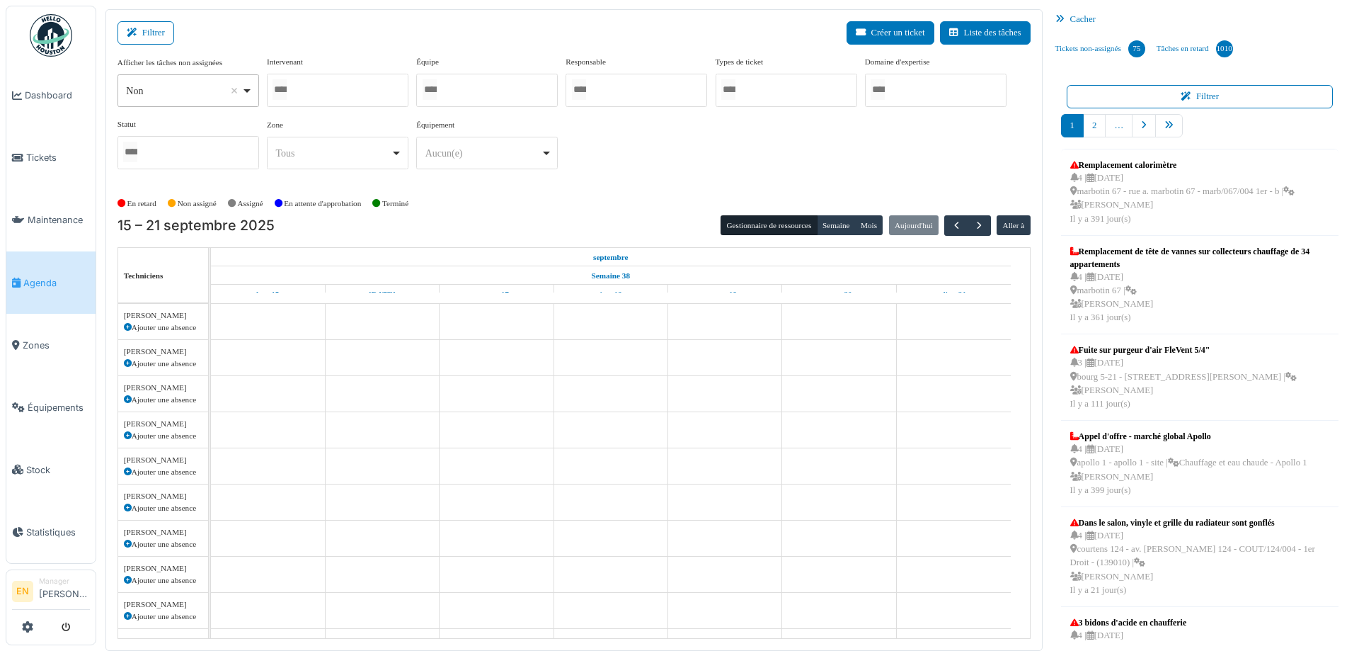
click at [346, 93] on div at bounding box center [338, 90] width 142 height 33
type input "******"
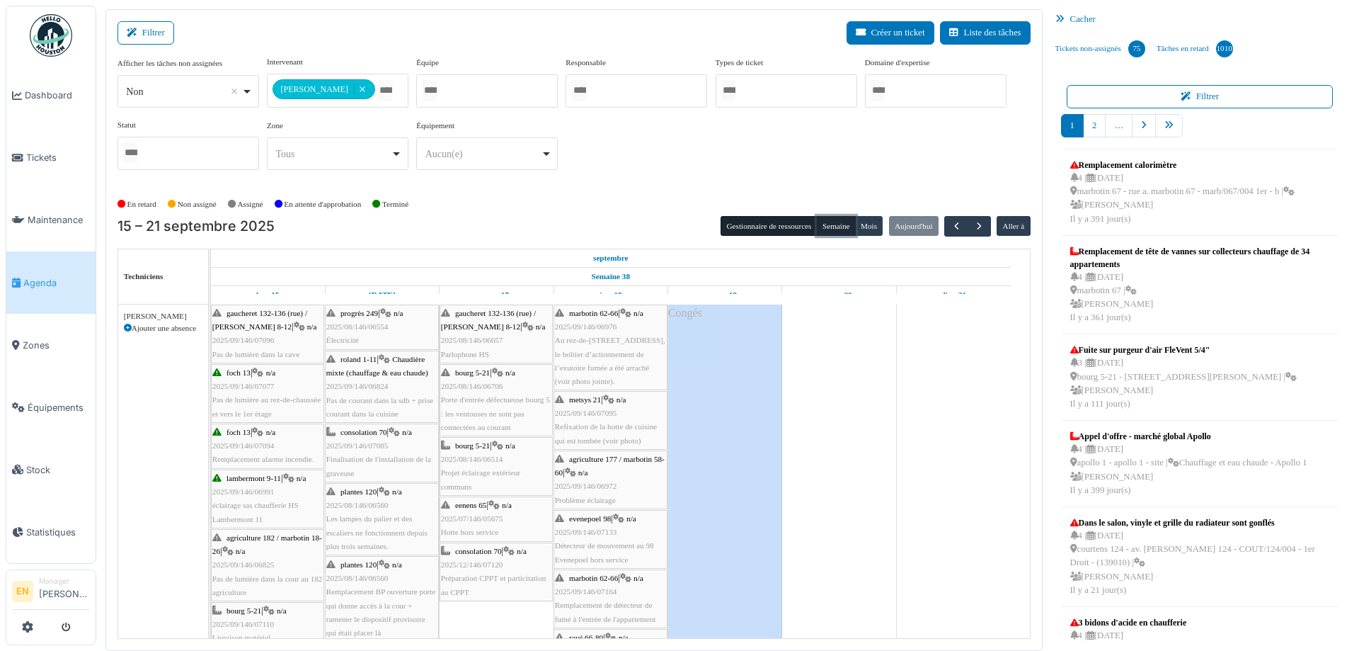
click at [832, 227] on button "Semaine" at bounding box center [836, 226] width 39 height 20
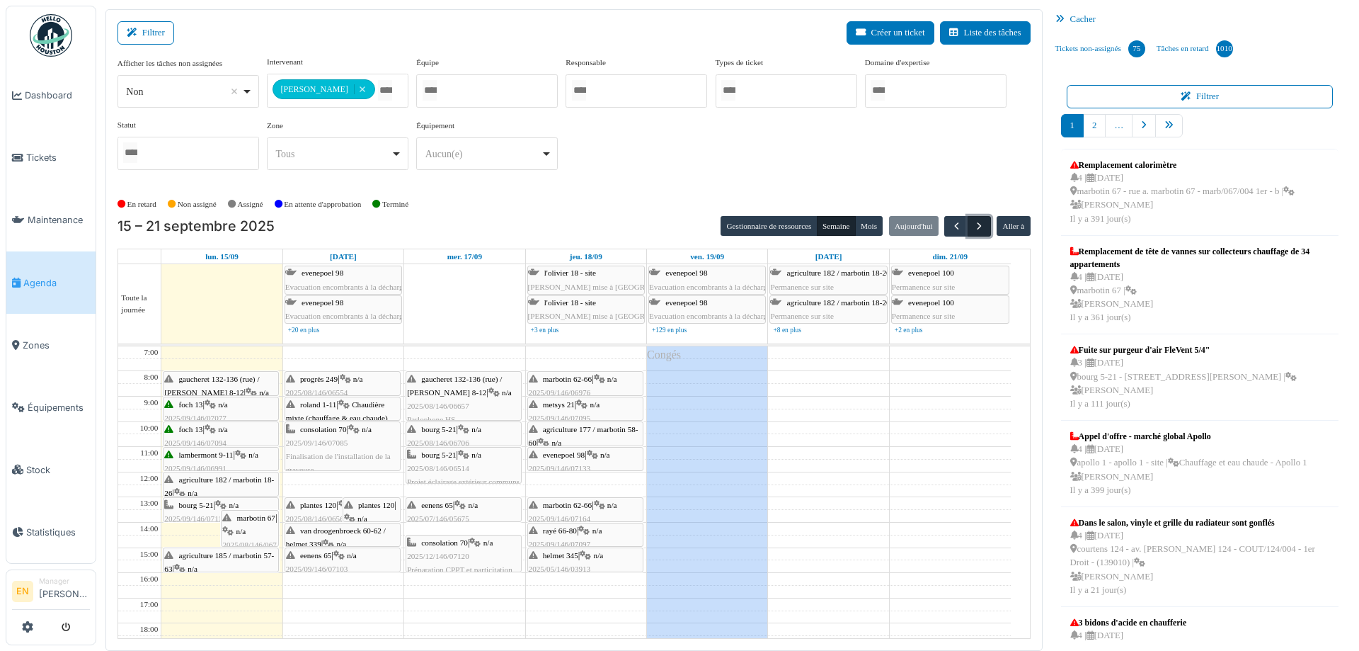
click at [974, 222] on span "button" at bounding box center [979, 226] width 12 height 12
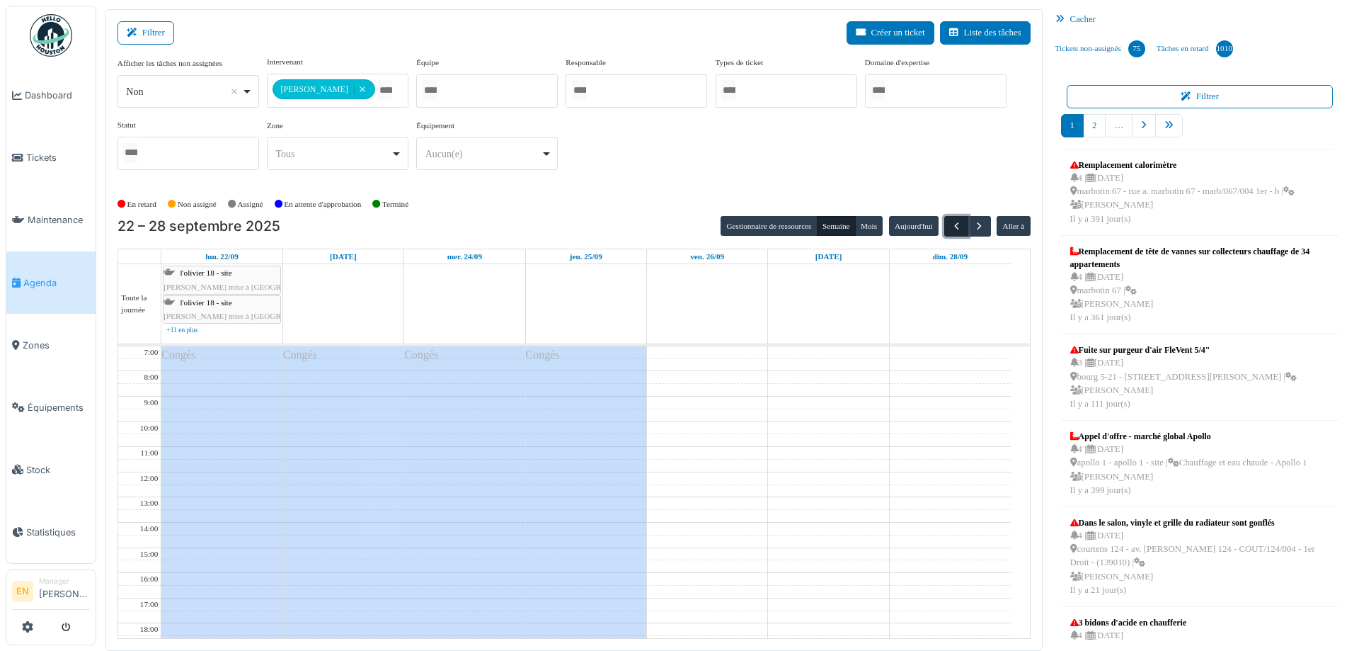
click at [951, 224] on span "button" at bounding box center [957, 226] width 12 height 12
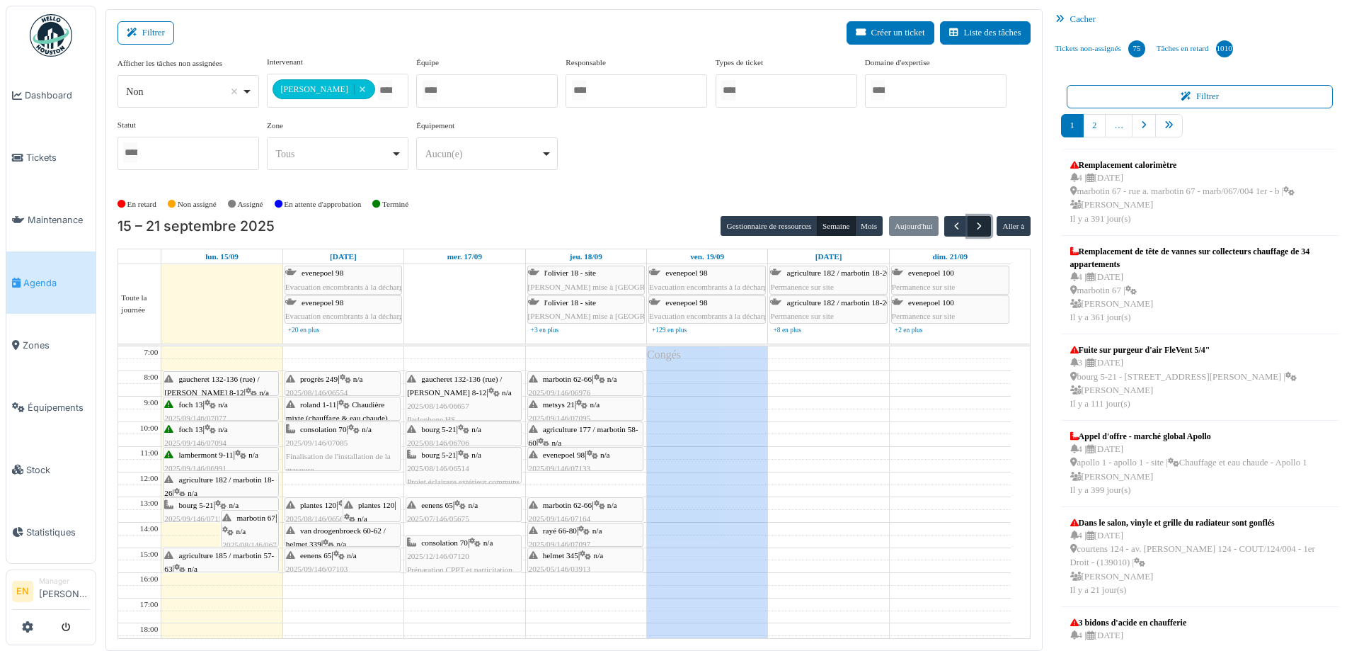
click at [973, 222] on span "button" at bounding box center [979, 226] width 12 height 12
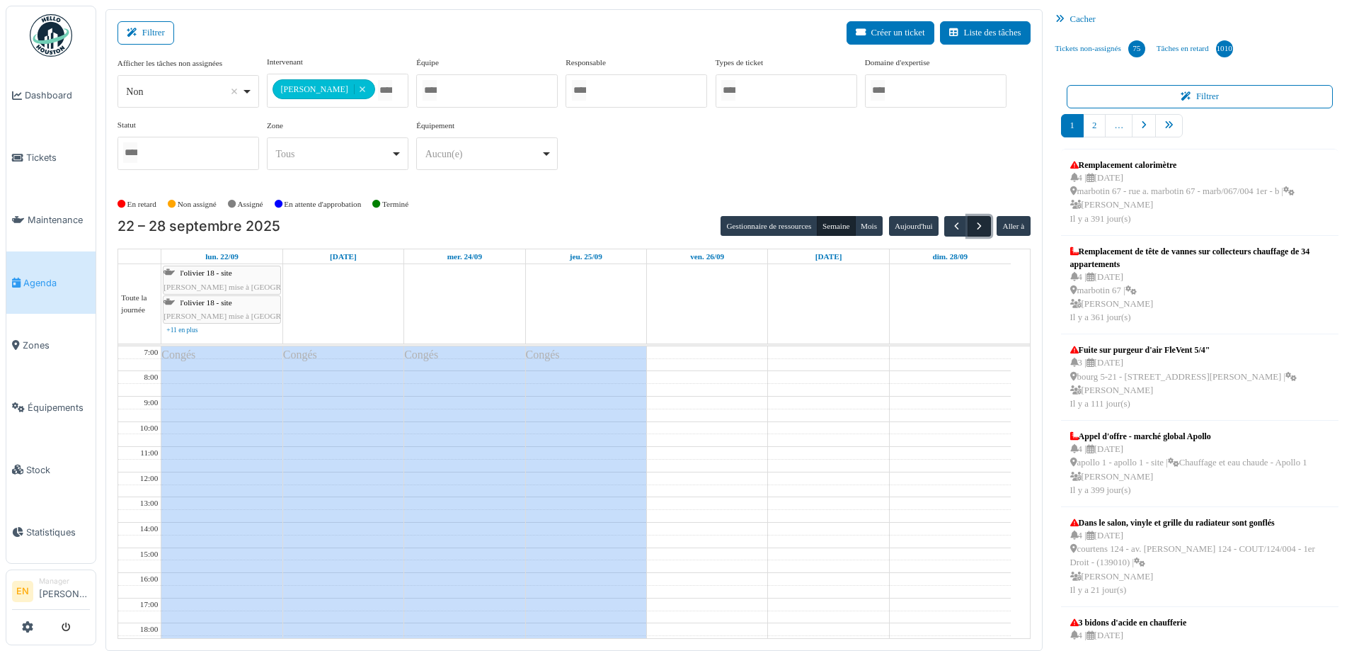
click at [973, 227] on span "button" at bounding box center [979, 226] width 12 height 12
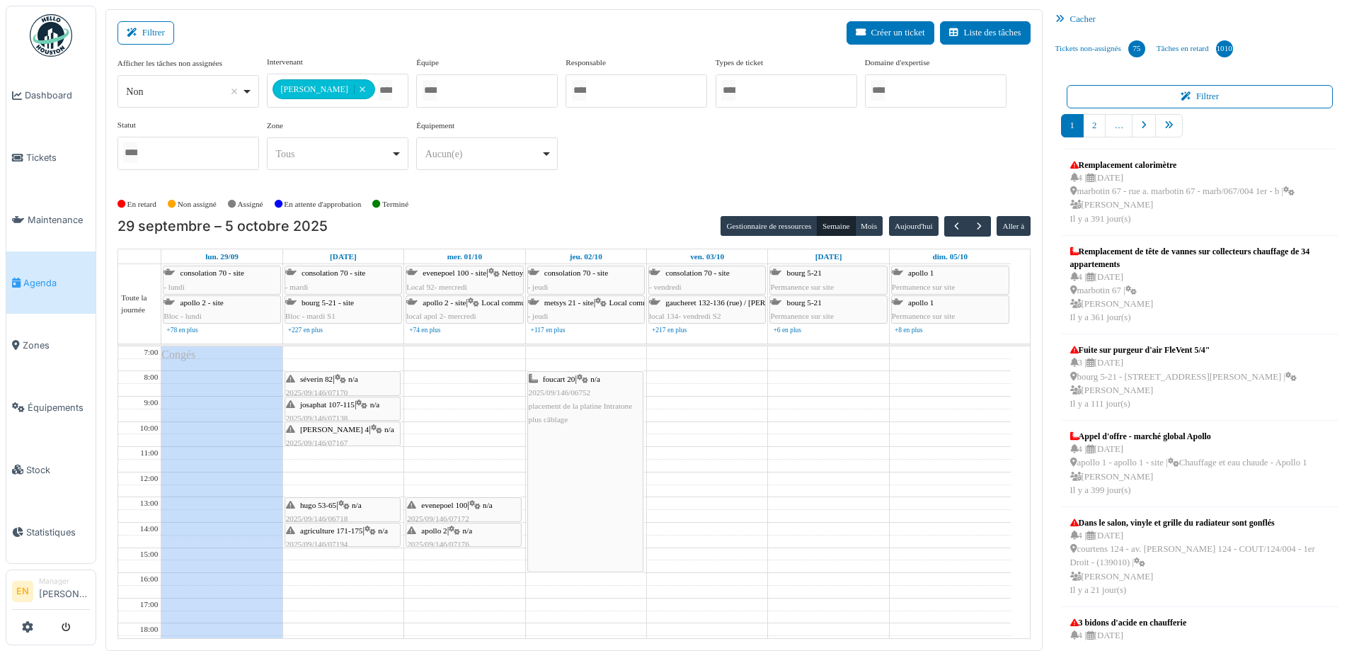
click at [624, 157] on div "**********" at bounding box center [574, 118] width 913 height 125
click at [589, 195] on div "En retard Non assigné Assigné En attente d'approbation Terminé" at bounding box center [574, 204] width 913 height 23
click at [951, 231] on span "button" at bounding box center [957, 226] width 12 height 12
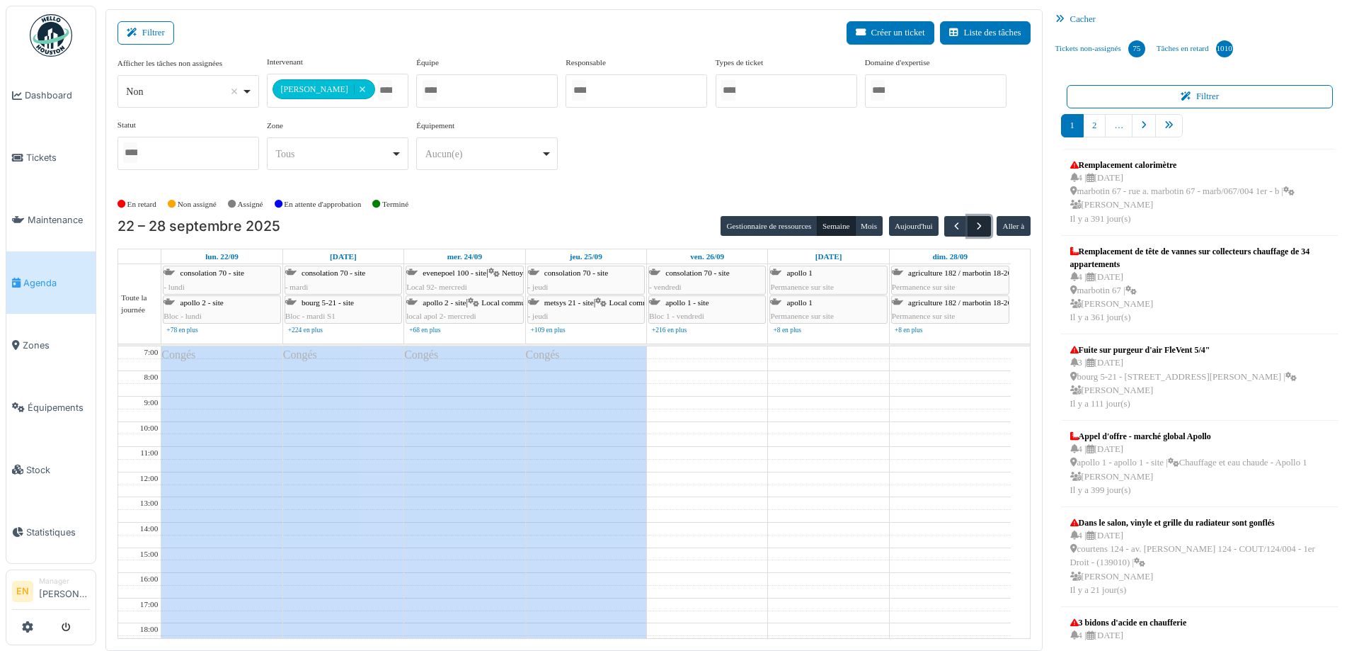
click at [973, 226] on span "button" at bounding box center [979, 226] width 12 height 12
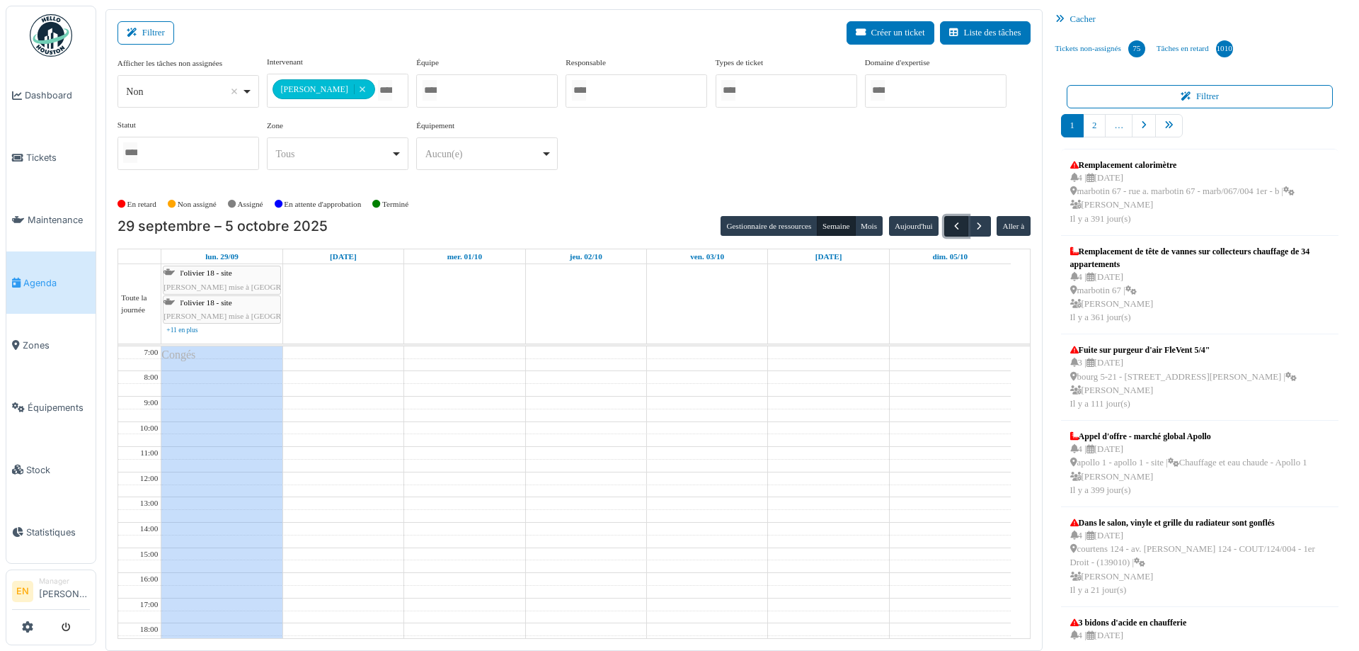
click at [951, 228] on span "button" at bounding box center [957, 226] width 12 height 12
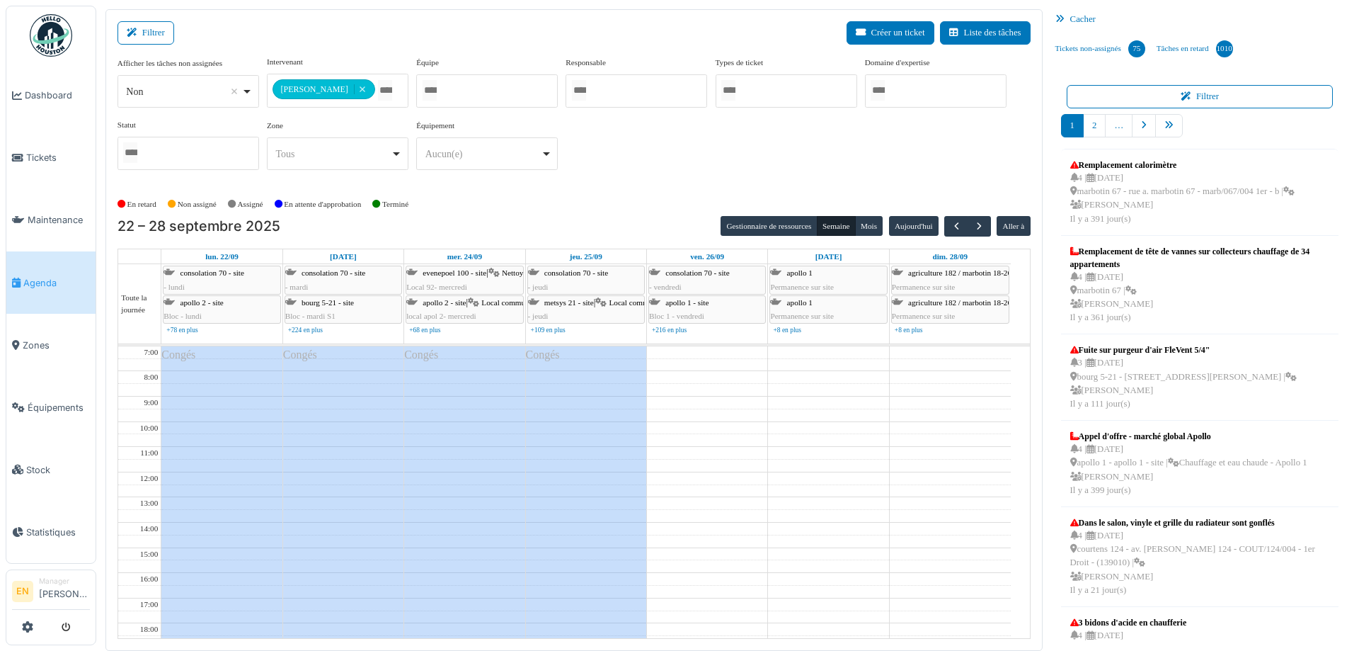
click at [616, 195] on div "En retard Non assigné Assigné En attente d'approbation Terminé" at bounding box center [574, 204] width 913 height 23
click at [973, 227] on span "button" at bounding box center [979, 226] width 12 height 12
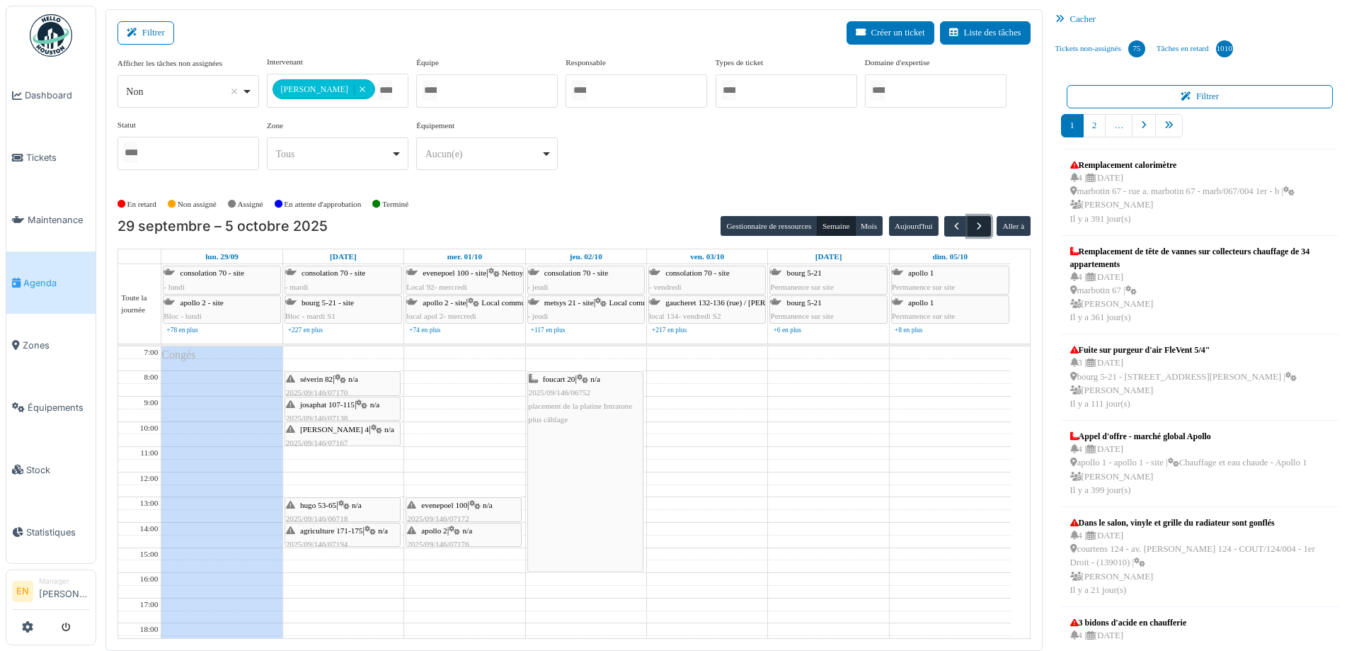
click at [973, 227] on span "button" at bounding box center [979, 226] width 12 height 12
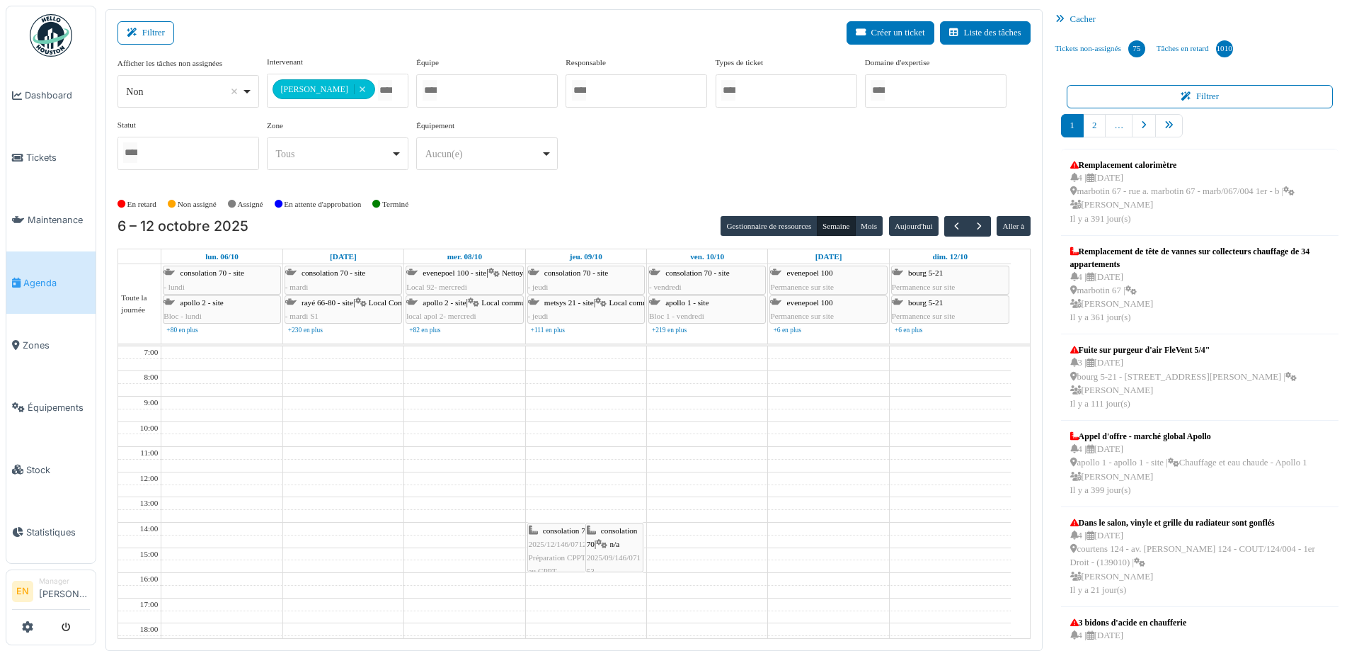
click at [684, 156] on div "**********" at bounding box center [574, 118] width 913 height 125
click at [682, 156] on div "**********" at bounding box center [574, 118] width 913 height 125
click at [597, 190] on div "**********" at bounding box center [574, 124] width 913 height 137
click at [670, 138] on div "**********" at bounding box center [574, 118] width 913 height 125
click at [866, 121] on div "**********" at bounding box center [574, 118] width 913 height 125
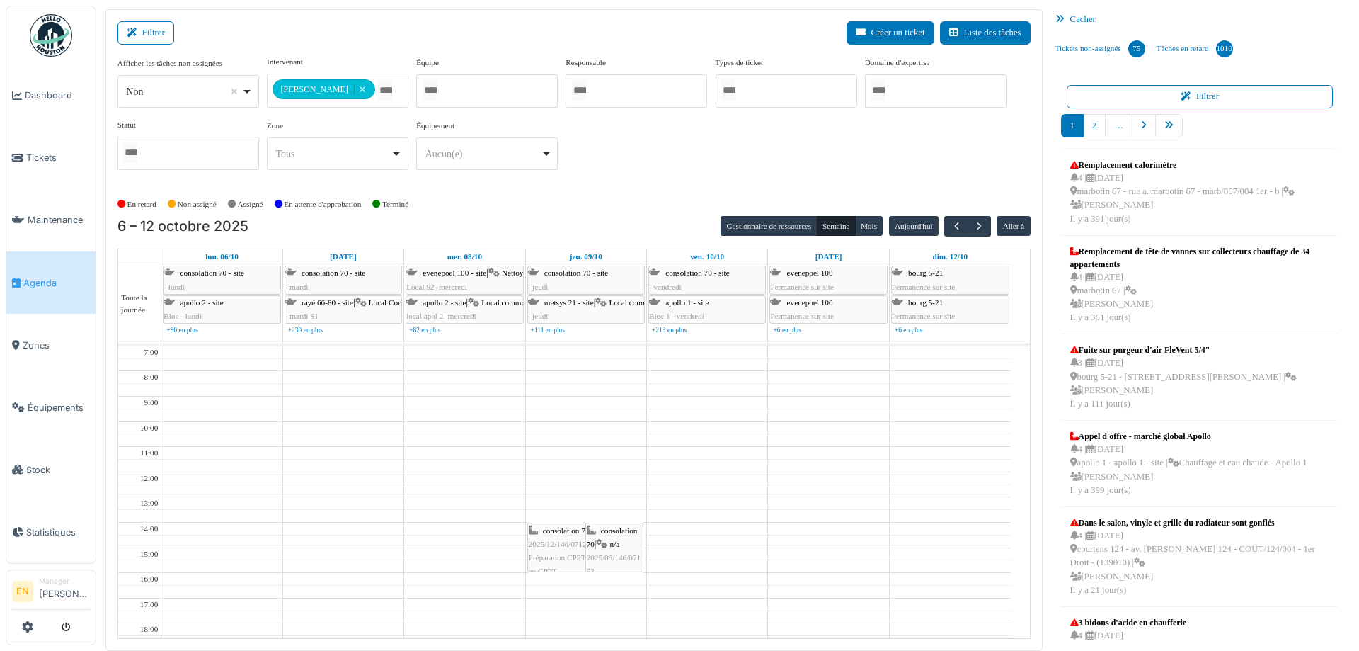
click at [866, 121] on div "**********" at bounding box center [574, 118] width 913 height 125
click at [699, 160] on div "**********" at bounding box center [574, 118] width 913 height 125
click at [626, 185] on div "**********" at bounding box center [574, 124] width 913 height 137
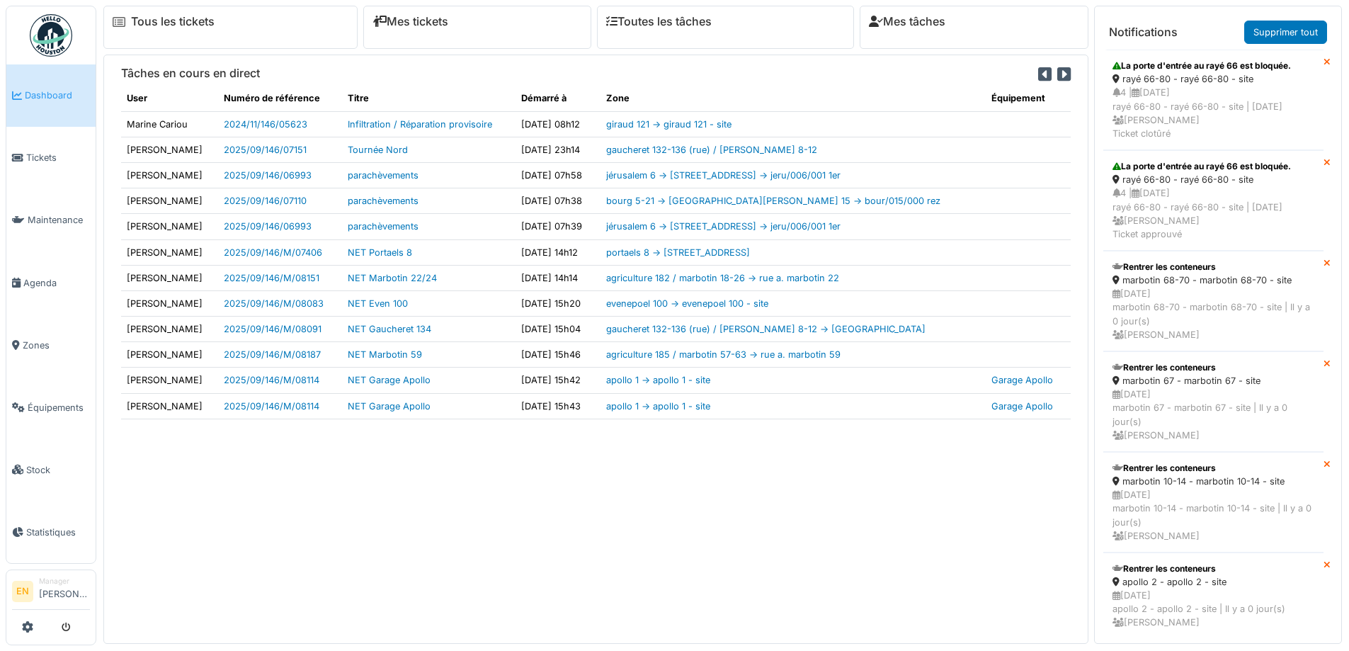
click at [50, 34] on img at bounding box center [51, 35] width 42 height 42
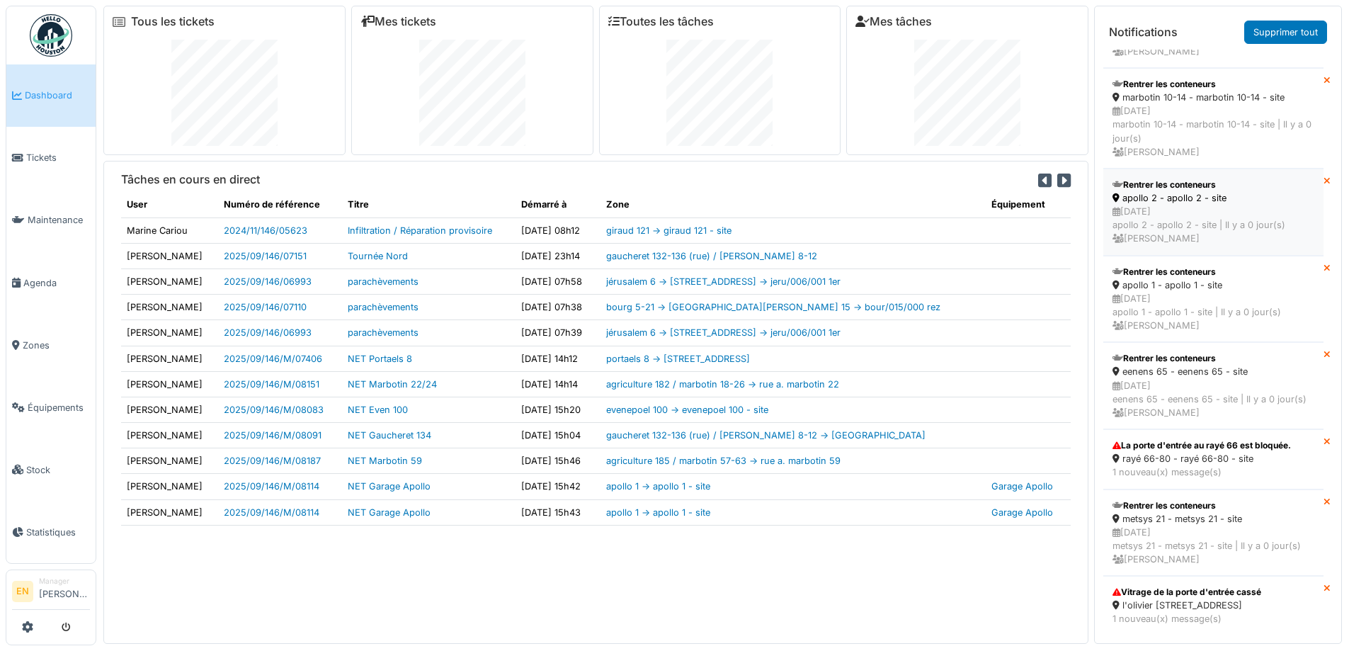
scroll to position [422, 0]
click at [1182, 452] on div "rayé 66-80 - rayé 66-80 - site" at bounding box center [1213, 458] width 202 height 13
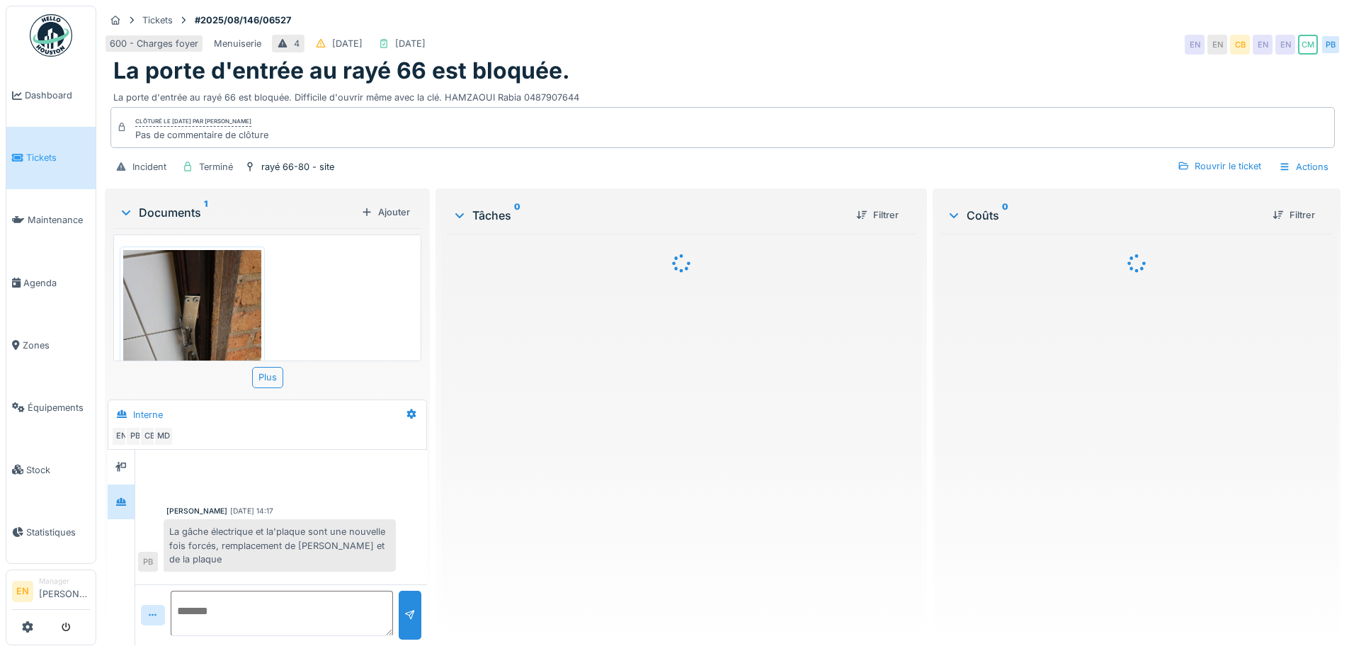
scroll to position [57, 0]
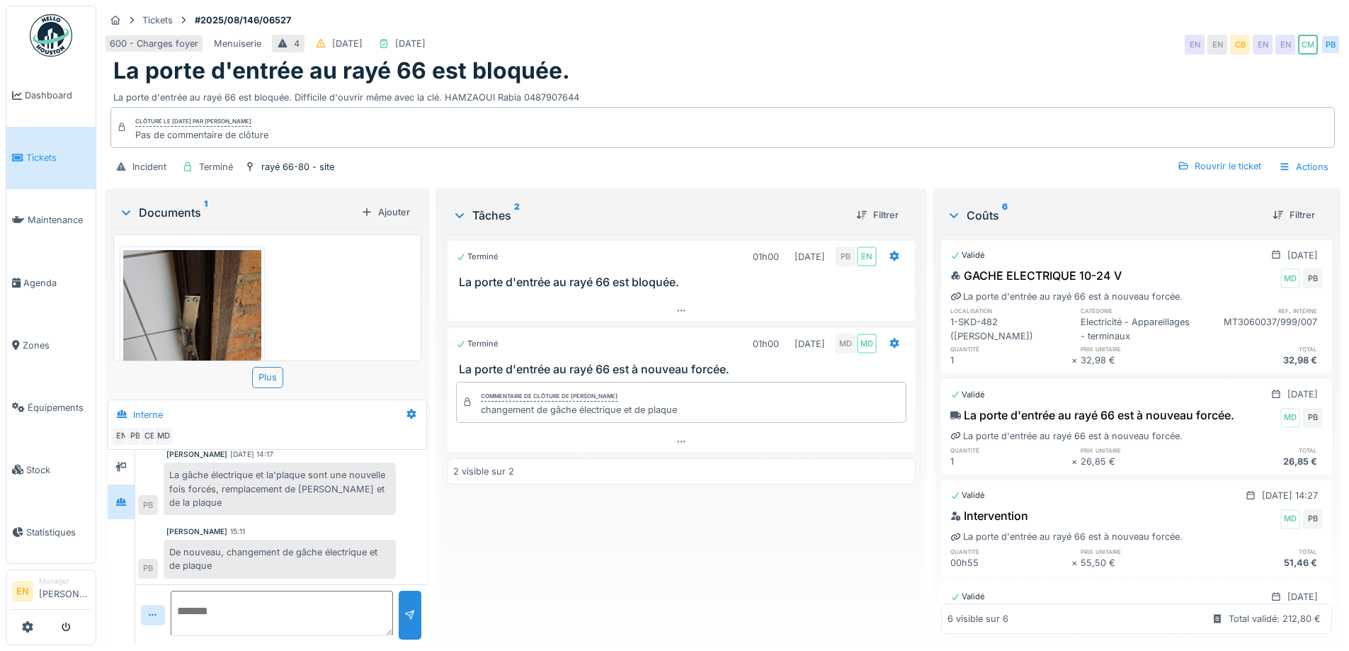
click at [678, 547] on div "Terminé 01h00 [DATE] PB EN La porte d'entrée au rayé 66 est bloquée. Terminé 01…" at bounding box center [681, 434] width 468 height 400
click at [43, 38] on img at bounding box center [51, 35] width 42 height 42
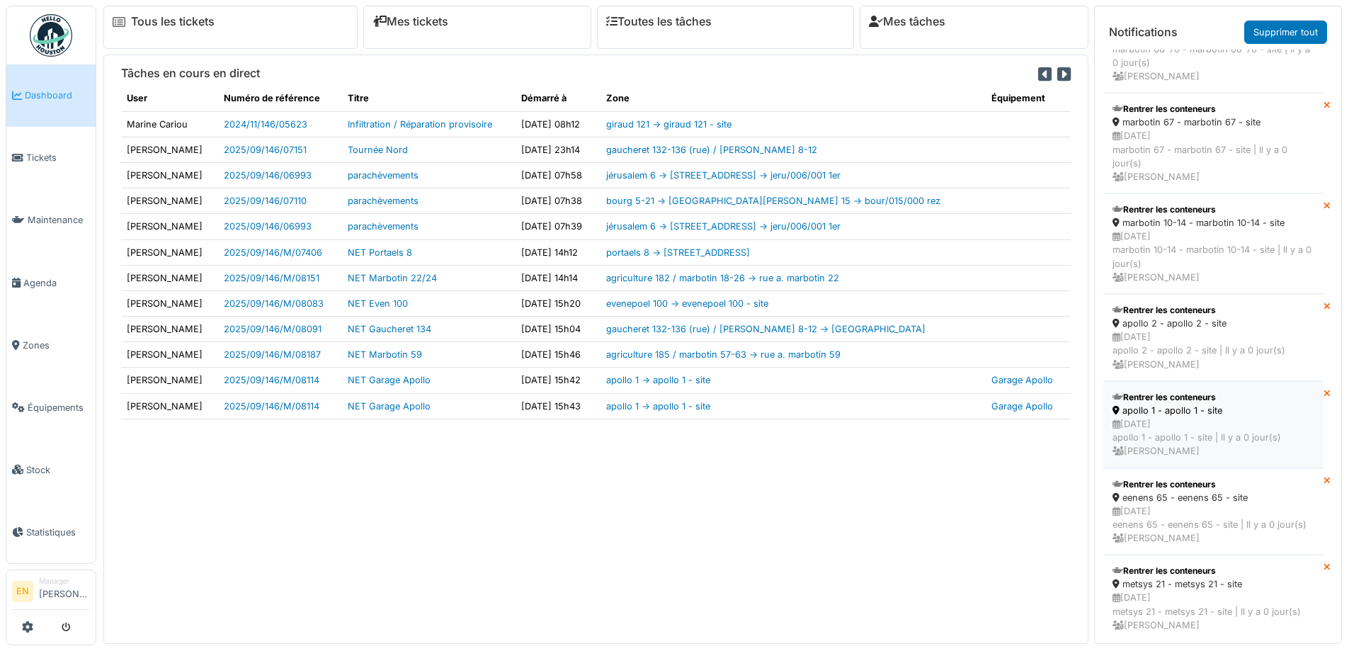
scroll to position [134, 0]
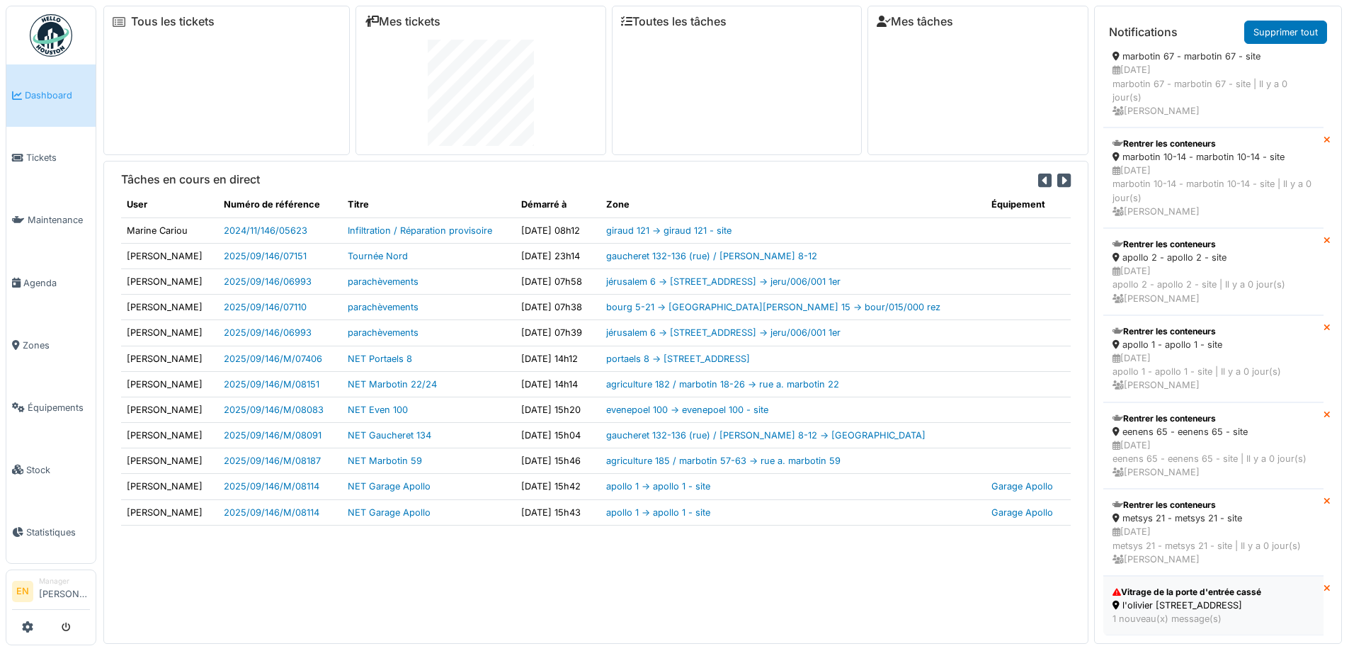
click at [1193, 598] on div "l'olivier [STREET_ADDRESS]" at bounding box center [1213, 604] width 202 height 13
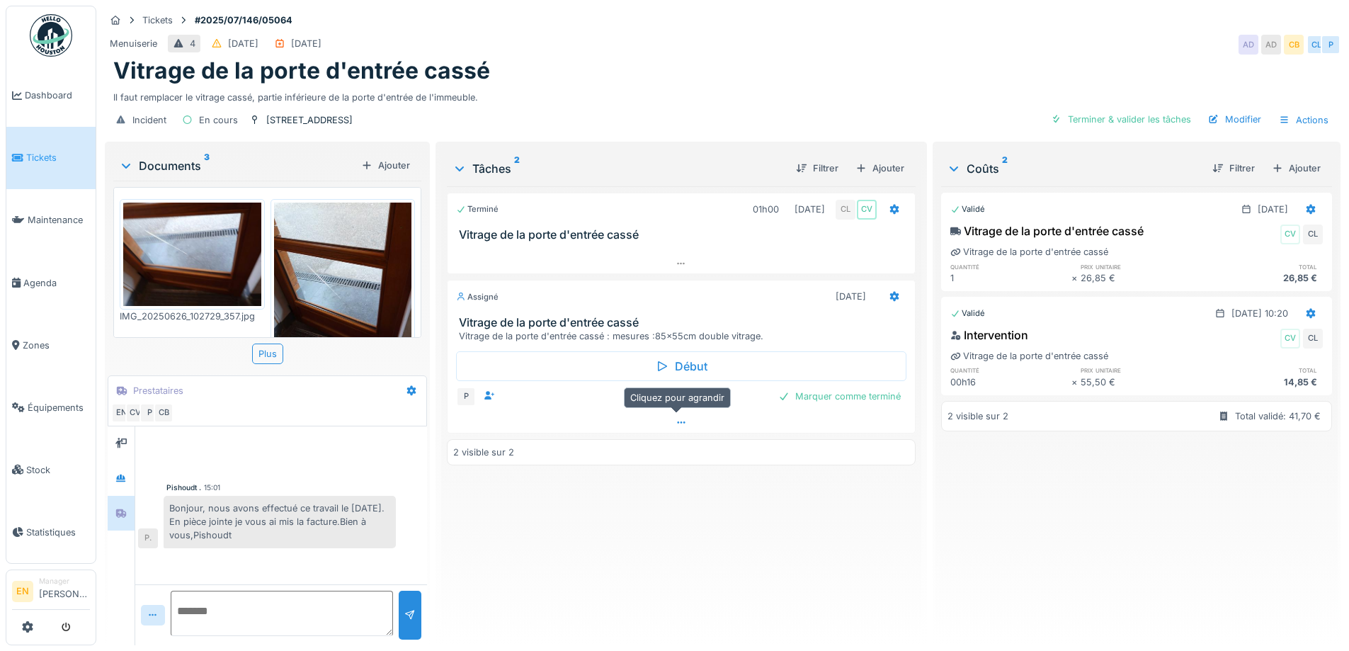
click at [677, 423] on icon at bounding box center [680, 422] width 11 height 9
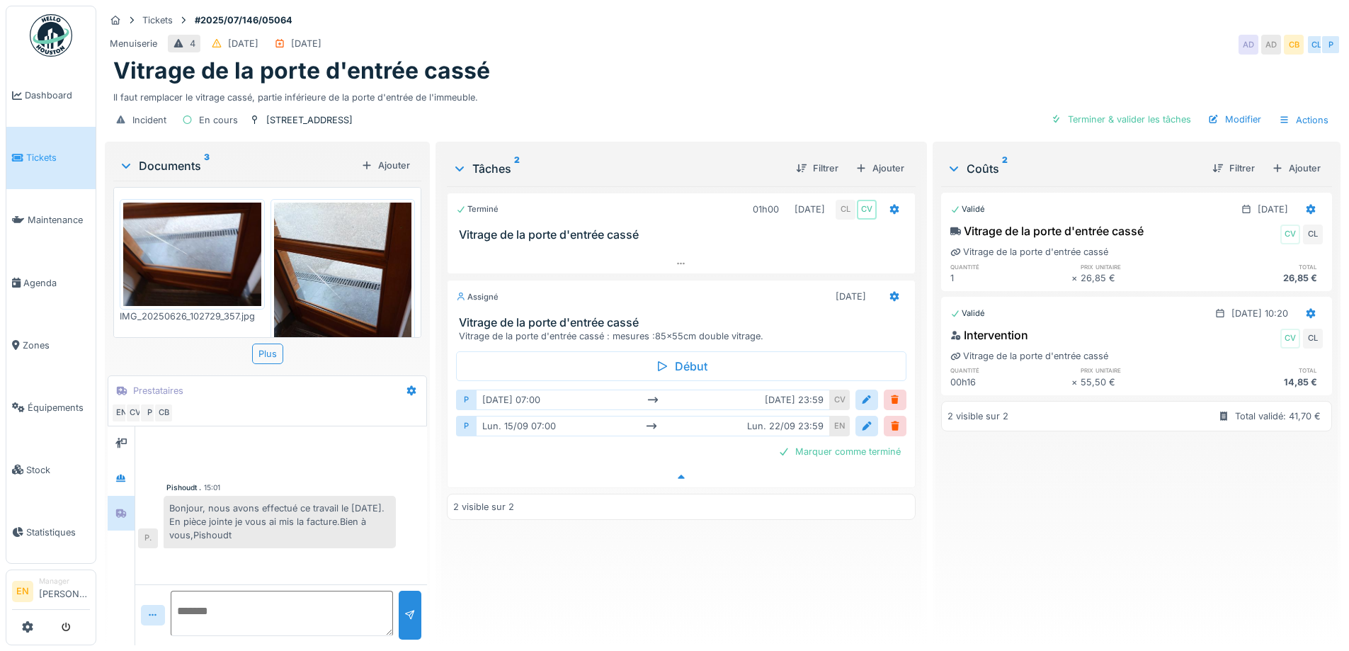
scroll to position [11, 0]
click at [595, 563] on div "Terminé 01h00 [DATE] CL CV Vitrage de la porte d'entrée cassé Assigné [DATE] Vi…" at bounding box center [681, 409] width 468 height 447
click at [593, 558] on div "Terminé 01h00 [DATE] CL CV Vitrage de la porte d'entrée cassé Assigné [DATE] Vi…" at bounding box center [681, 409] width 468 height 447
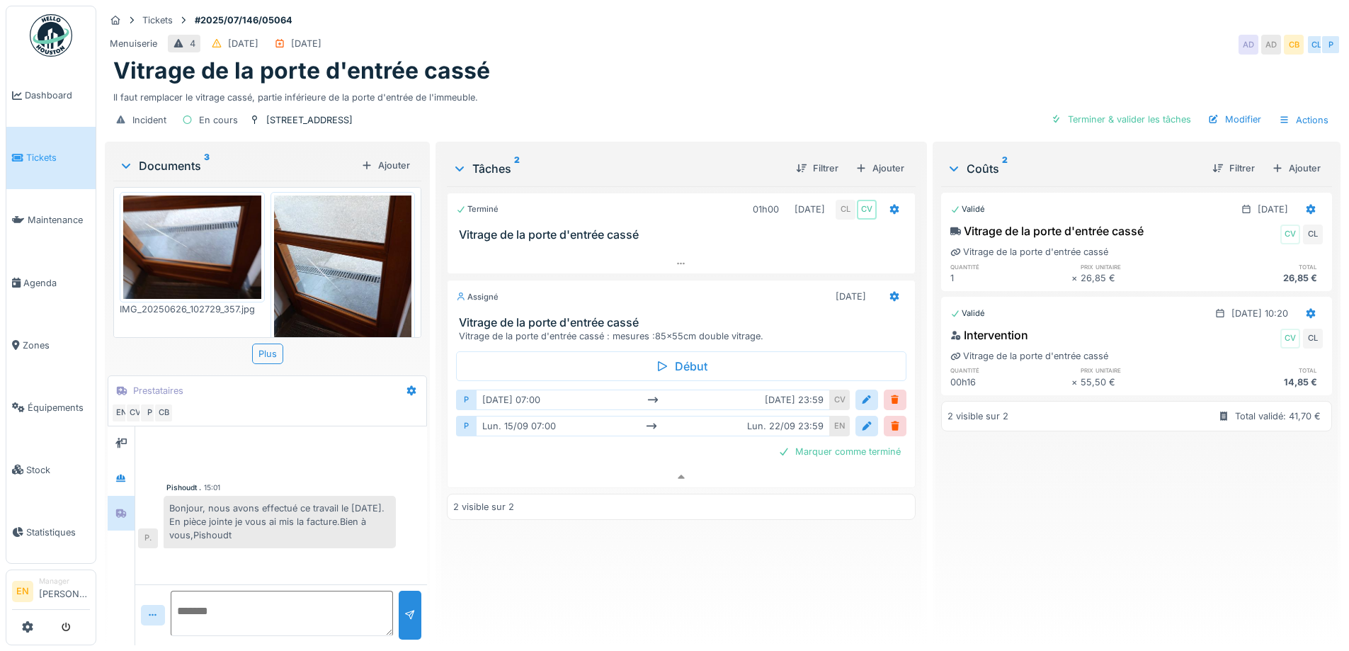
scroll to position [0, 0]
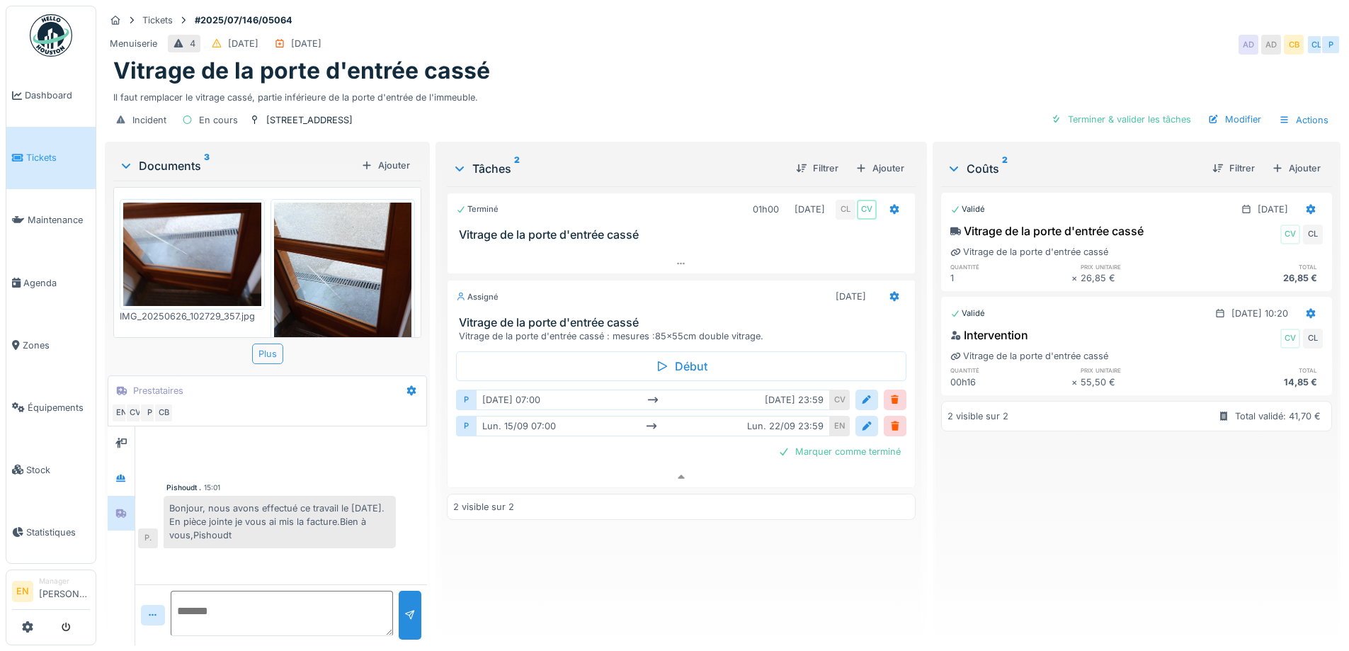
click at [273, 348] on div "Plus" at bounding box center [267, 353] width 31 height 21
click at [595, 549] on div "Terminé 01h00 26/06/2025 CL CV Vitrage de la porte d'entrée cassé Assigné 22/09…" at bounding box center [681, 409] width 468 height 447
click at [653, 59] on div "Vitrage de la porte d'entrée cassé" at bounding box center [722, 70] width 1218 height 27
click at [609, 578] on div "Terminé 01h00 26/06/2025 CL CV Vitrage de la porte d'entrée cassé Assigné 22/09…" at bounding box center [681, 409] width 468 height 447
click at [606, 568] on div "Terminé 01h00 26/06/2025 CL CV Vitrage de la porte d'entrée cassé Assigné 22/09…" at bounding box center [681, 409] width 468 height 447
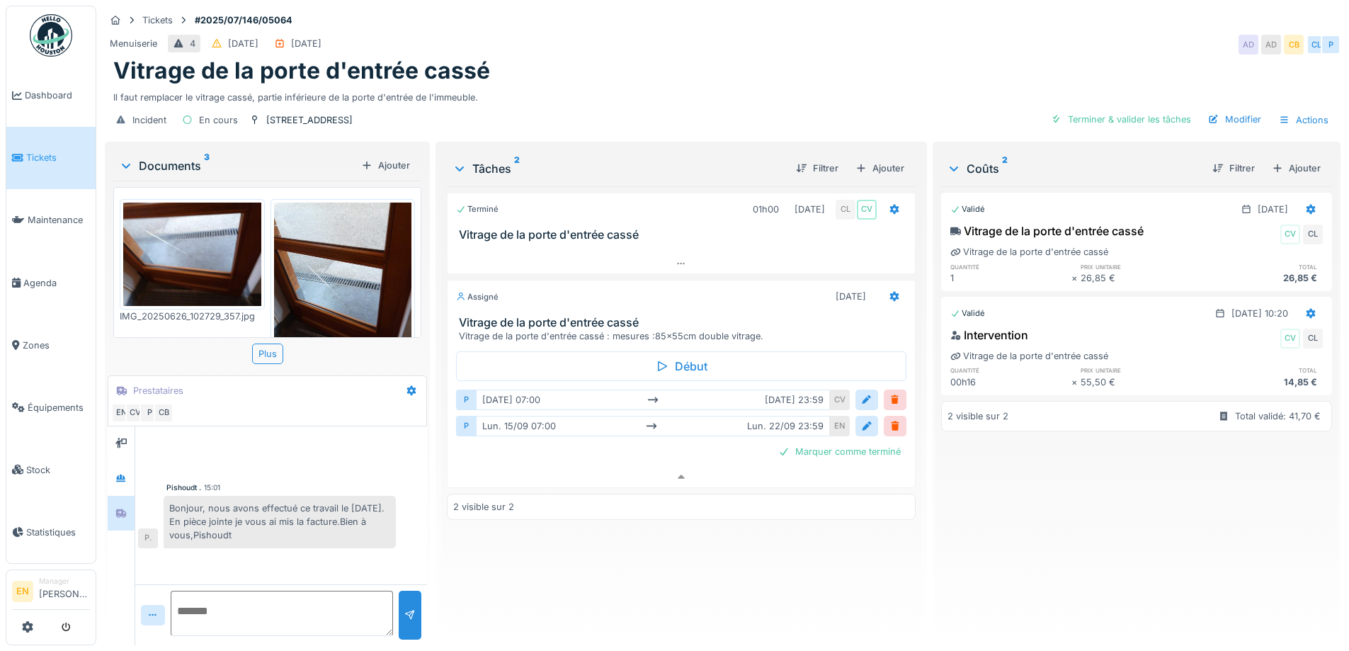
click at [606, 568] on div "Terminé 01h00 26/06/2025 CL CV Vitrage de la porte d'entrée cassé Assigné 22/09…" at bounding box center [681, 409] width 468 height 447
click at [978, 160] on div "Coûts 2" at bounding box center [1073, 168] width 254 height 17
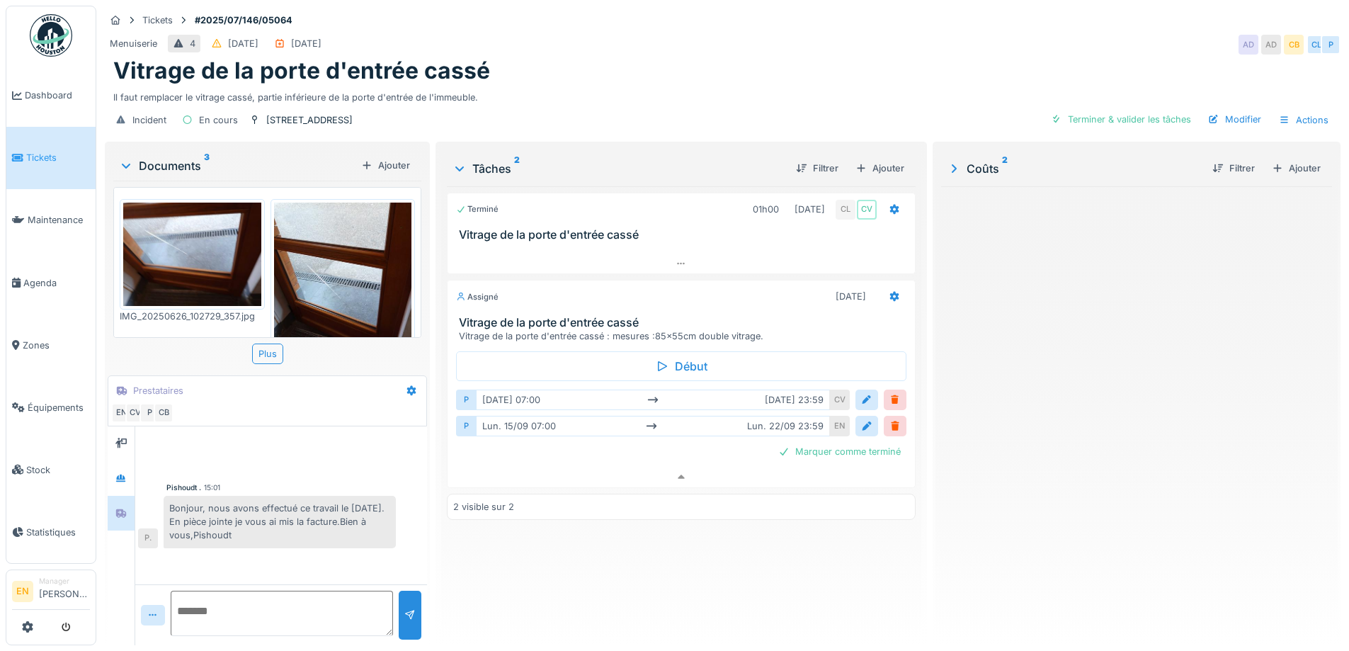
click at [978, 160] on div "Coûts 2" at bounding box center [1073, 168] width 254 height 17
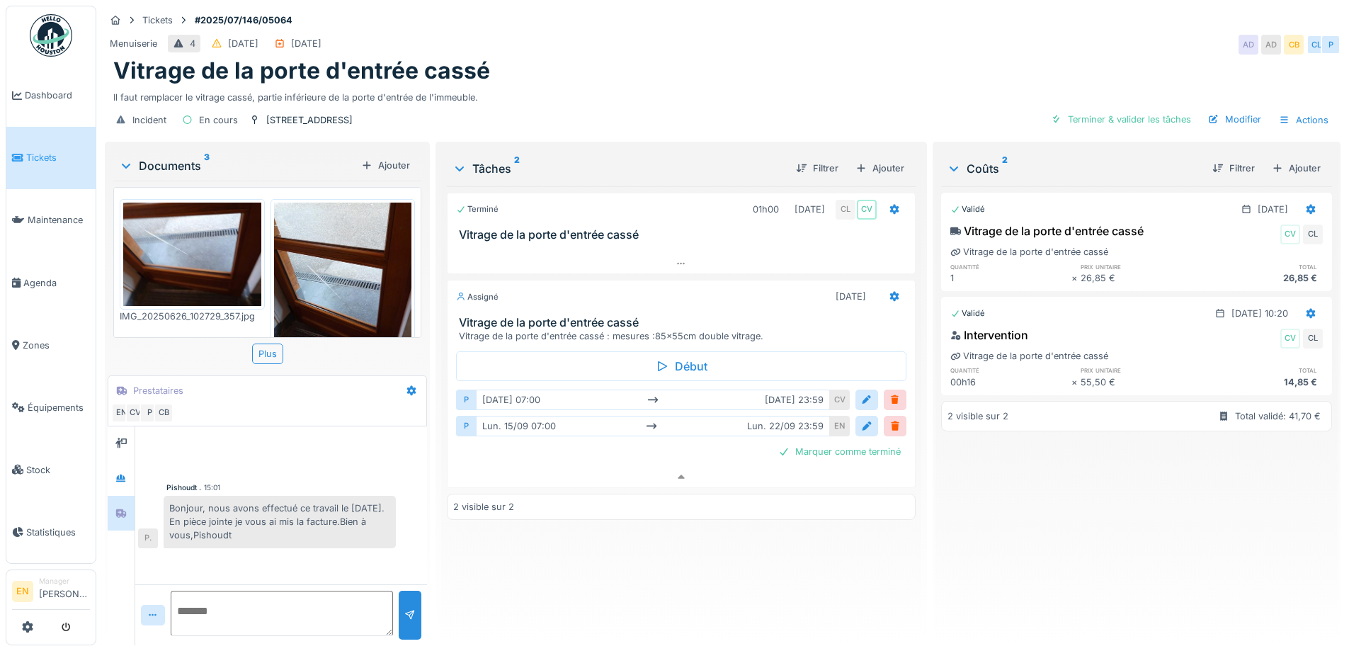
click at [1091, 501] on div "Validé 26/06/2025 Vitrage de la porte d'entrée cassé CV CL Vitrage de la porte …" at bounding box center [1136, 409] width 391 height 447
click at [1086, 506] on div "Validé 26/06/2025 Vitrage de la porte d'entrée cassé CV CL Vitrage de la porte …" at bounding box center [1136, 409] width 391 height 447
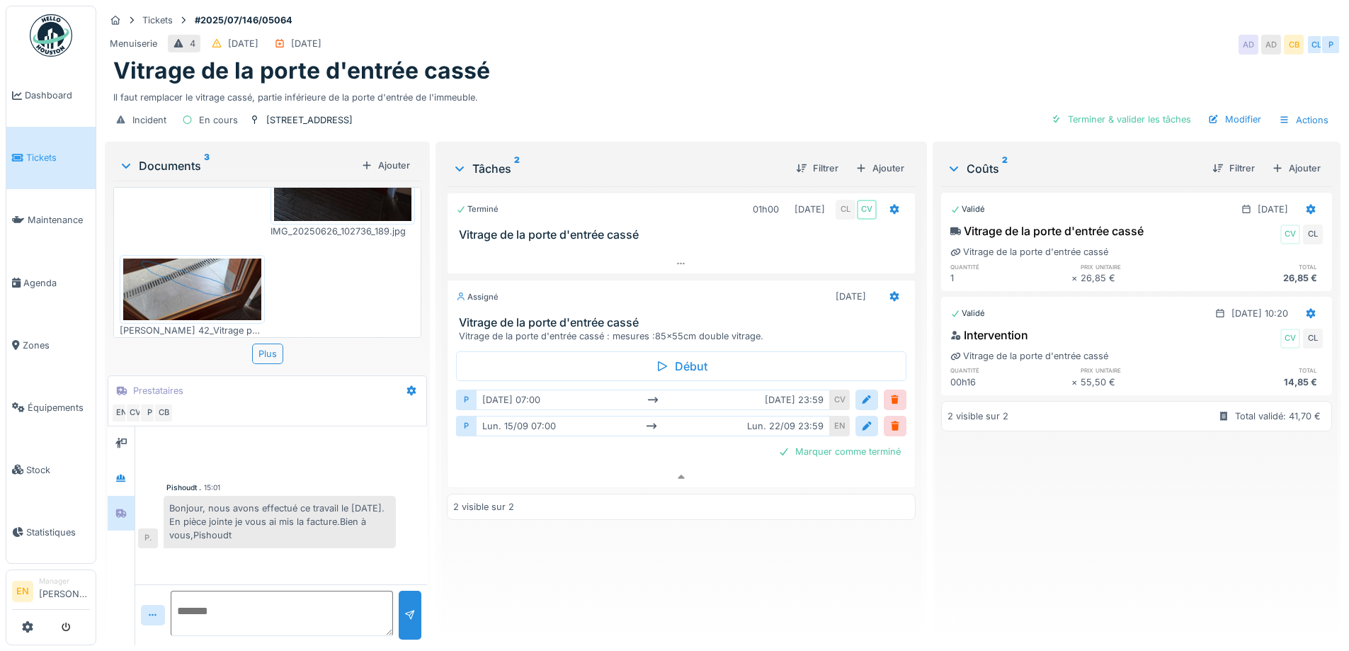
scroll to position [11, 0]
click at [612, 59] on div "Vitrage de la porte d'entrée cassé" at bounding box center [722, 70] width 1218 height 27
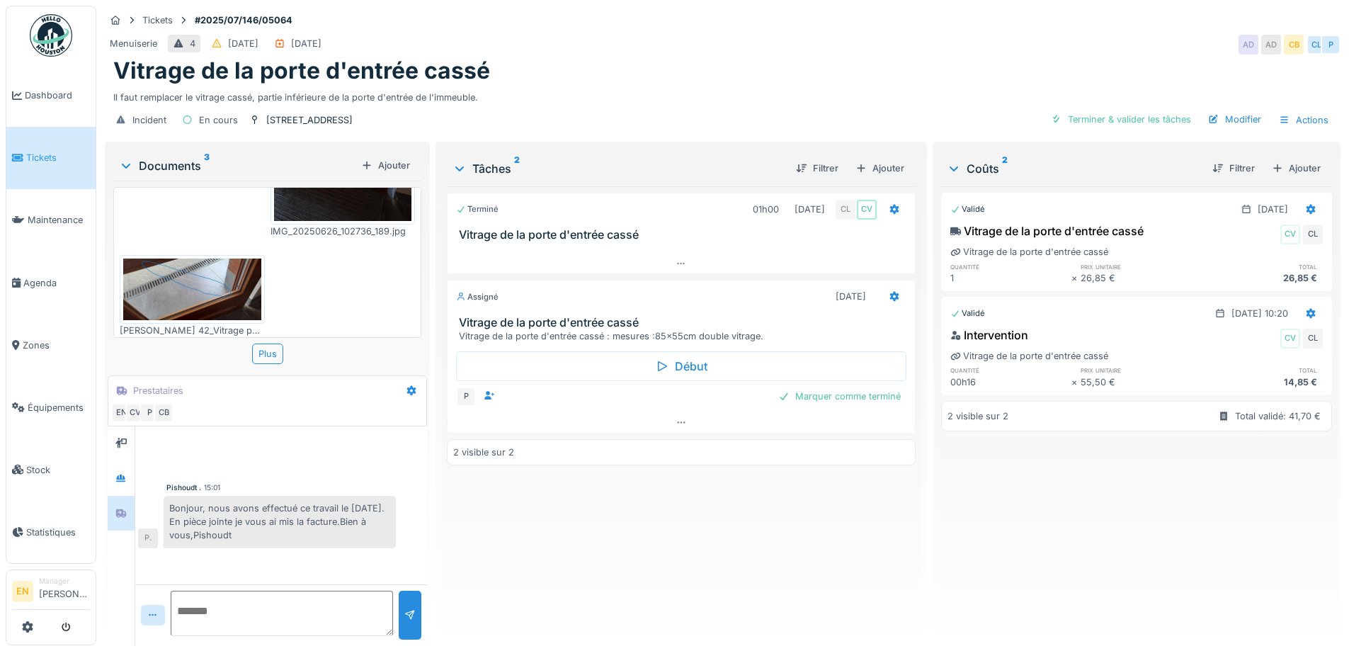
scroll to position [11, 0]
drag, startPoint x: 262, startPoint y: 607, endPoint x: 261, endPoint y: 588, distance: 18.5
click at [261, 606] on textarea at bounding box center [282, 612] width 222 height 45
click at [287, 590] on textarea "**********" at bounding box center [280, 612] width 218 height 45
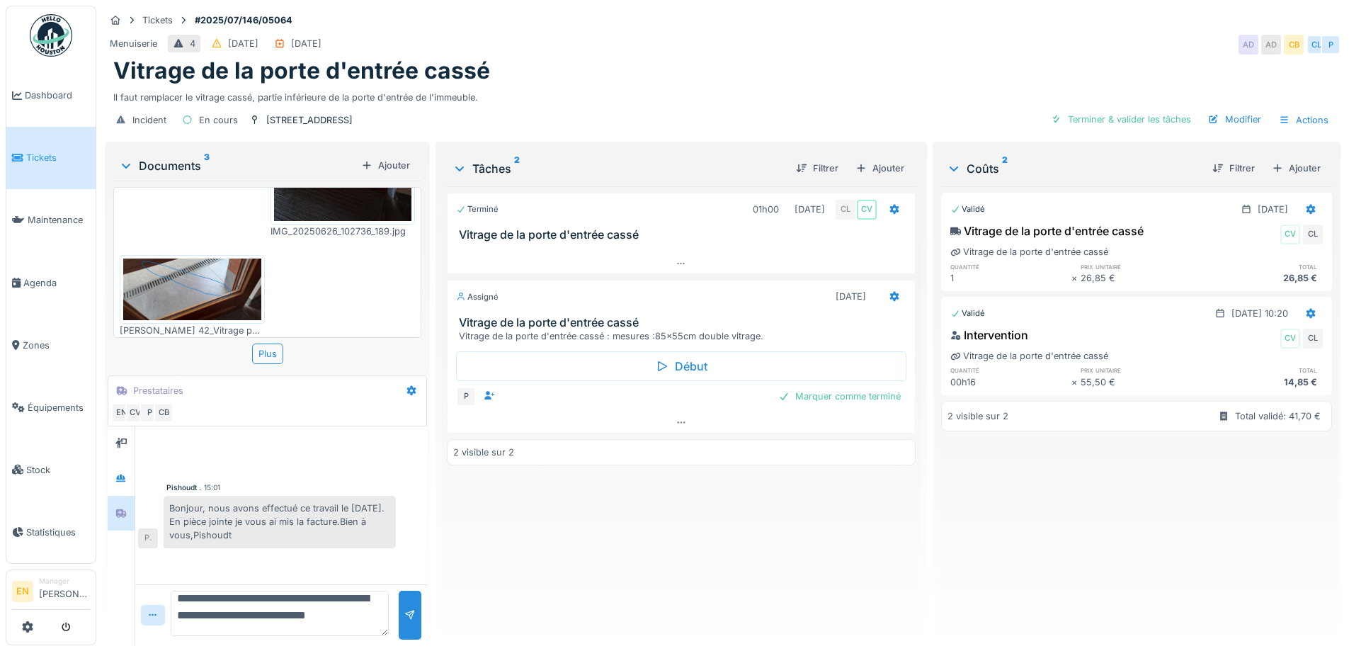
scroll to position [30, 0]
type textarea "**********"
click at [410, 608] on div at bounding box center [409, 614] width 11 height 13
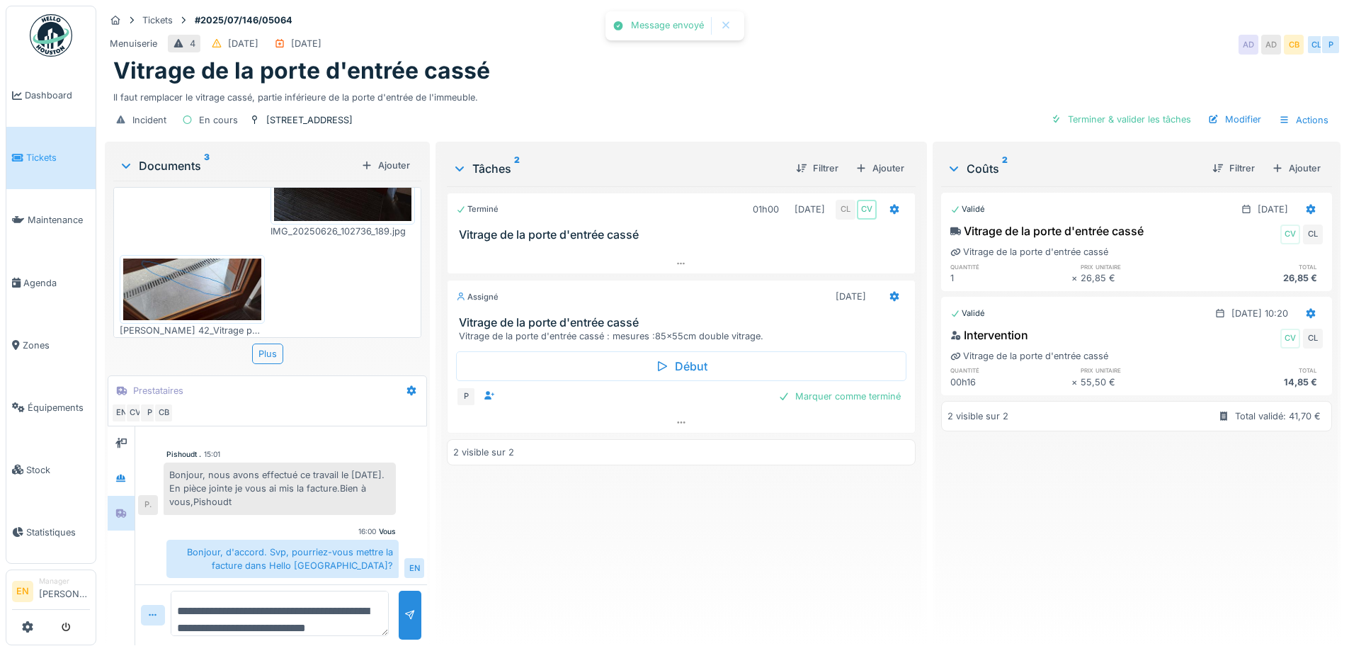
click at [521, 574] on div "Terminé 01h00 26/06/2025 CL CV Vitrage de la porte d'entrée cassé Assigné 22/09…" at bounding box center [681, 409] width 468 height 447
click at [520, 574] on div "Terminé 01h00 26/06/2025 CL CV Vitrage de la porte d'entrée cassé Assigné 22/09…" at bounding box center [681, 409] width 468 height 447
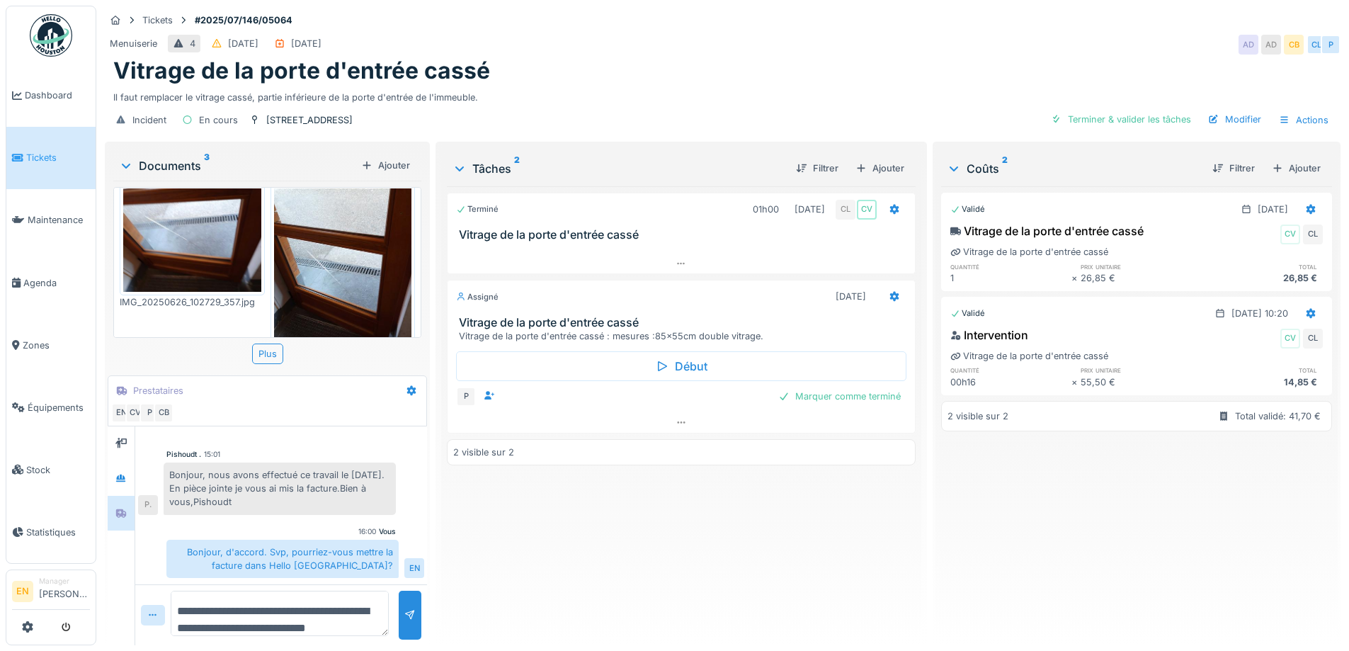
scroll to position [0, 0]
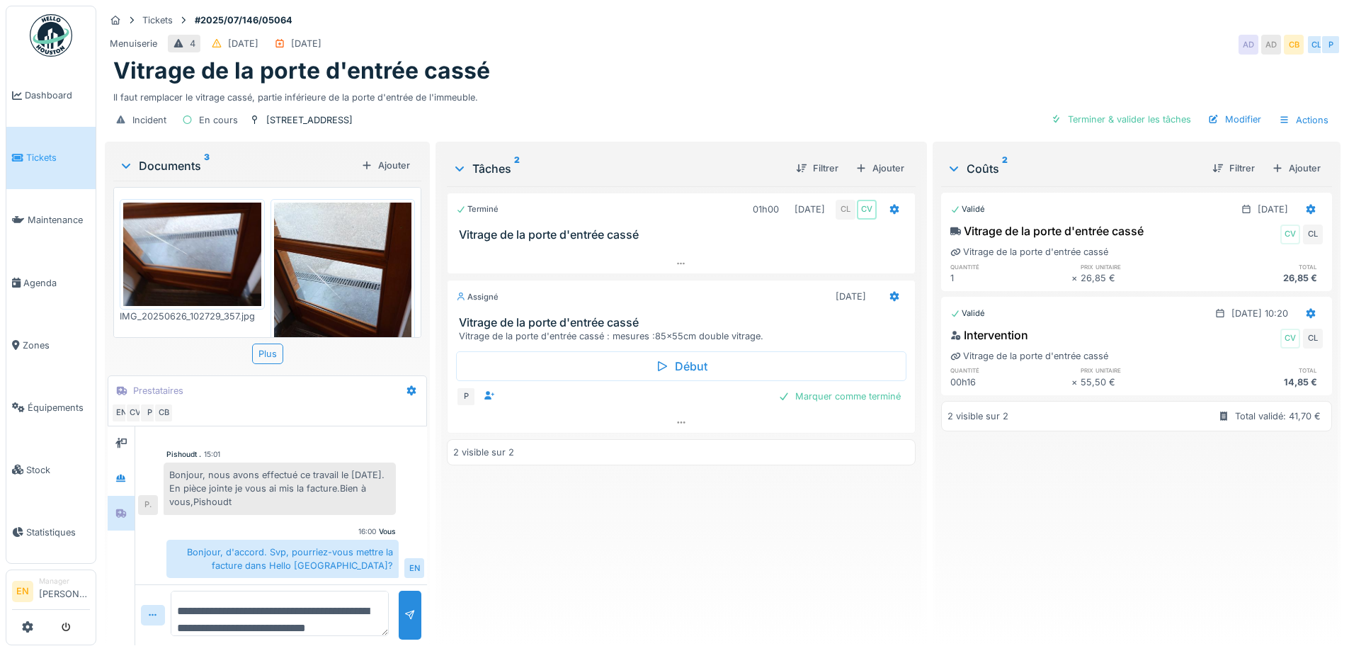
click at [515, 538] on div "Terminé 01h00 26/06/2025 CL CV Vitrage de la porte d'entrée cassé Assigné 22/09…" at bounding box center [681, 409] width 468 height 447
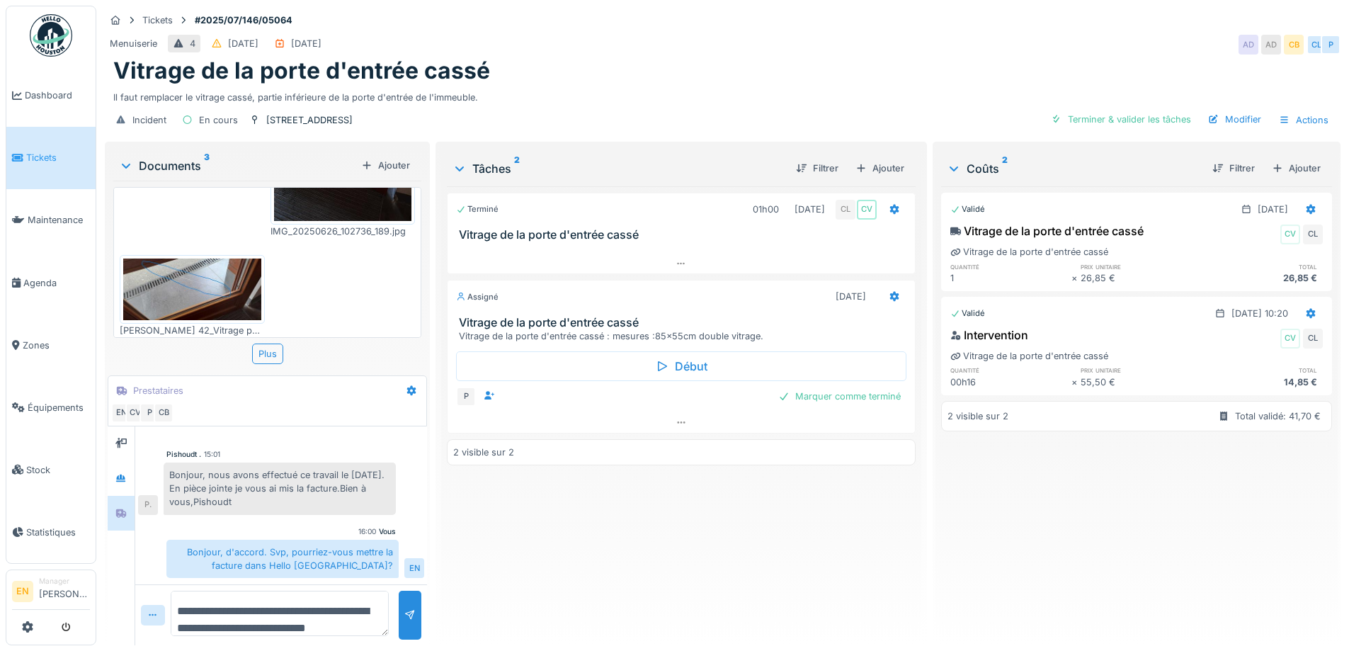
click at [611, 587] on div "Terminé 01h00 26/06/2025 CL CV Vitrage de la porte d'entrée cassé Assigné 22/09…" at bounding box center [681, 409] width 468 height 447
click at [606, 595] on div "Terminé 01h00 [DATE] CL CV Vitrage de la porte d'entrée cassé Assigné [DATE] Vi…" at bounding box center [681, 409] width 468 height 447
click at [585, 552] on div "Terminé 01h00 [DATE] CL CV Vitrage de la porte d'entrée cassé Assigné [DATE] Vi…" at bounding box center [681, 409] width 468 height 447
click at [586, 554] on div "Terminé 01h00 26/06/2025 CL CV Vitrage de la porte d'entrée cassé Assigné 22/09…" at bounding box center [681, 409] width 468 height 447
click at [575, 544] on div "Terminé 01h00 26/06/2025 CL CV Vitrage de la porte d'entrée cassé Assigné 22/09…" at bounding box center [681, 409] width 468 height 447
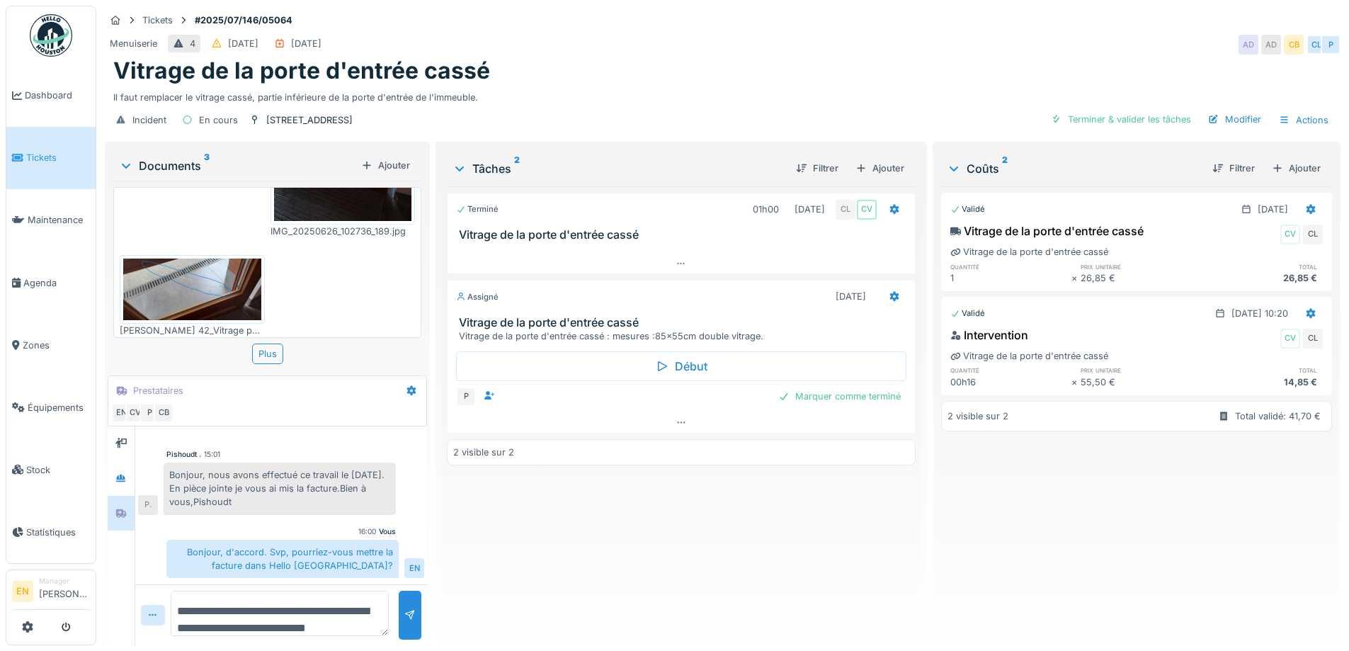
drag, startPoint x: 571, startPoint y: 586, endPoint x: 794, endPoint y: 139, distance: 499.3
click at [569, 578] on div "Terminé 01h00 26/06/2025 CL CV Vitrage de la porte d'entrée cassé Assigné 22/09…" at bounding box center [681, 409] width 468 height 447
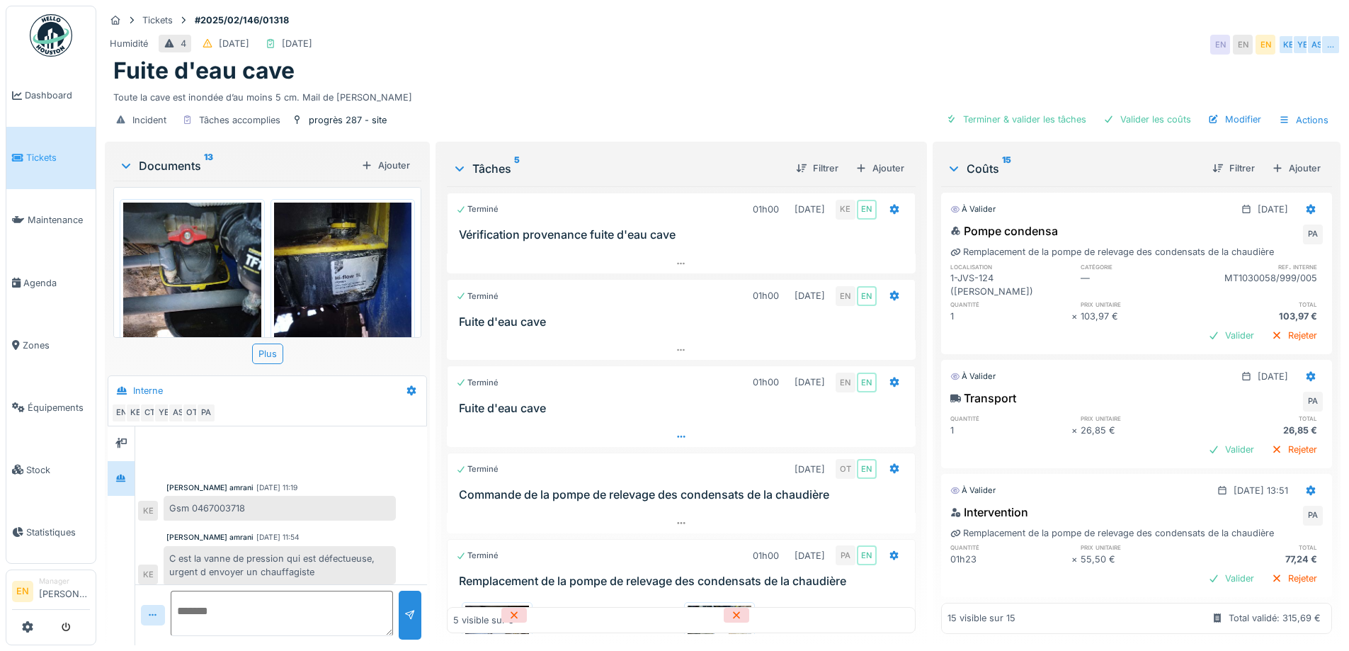
scroll to position [469, 0]
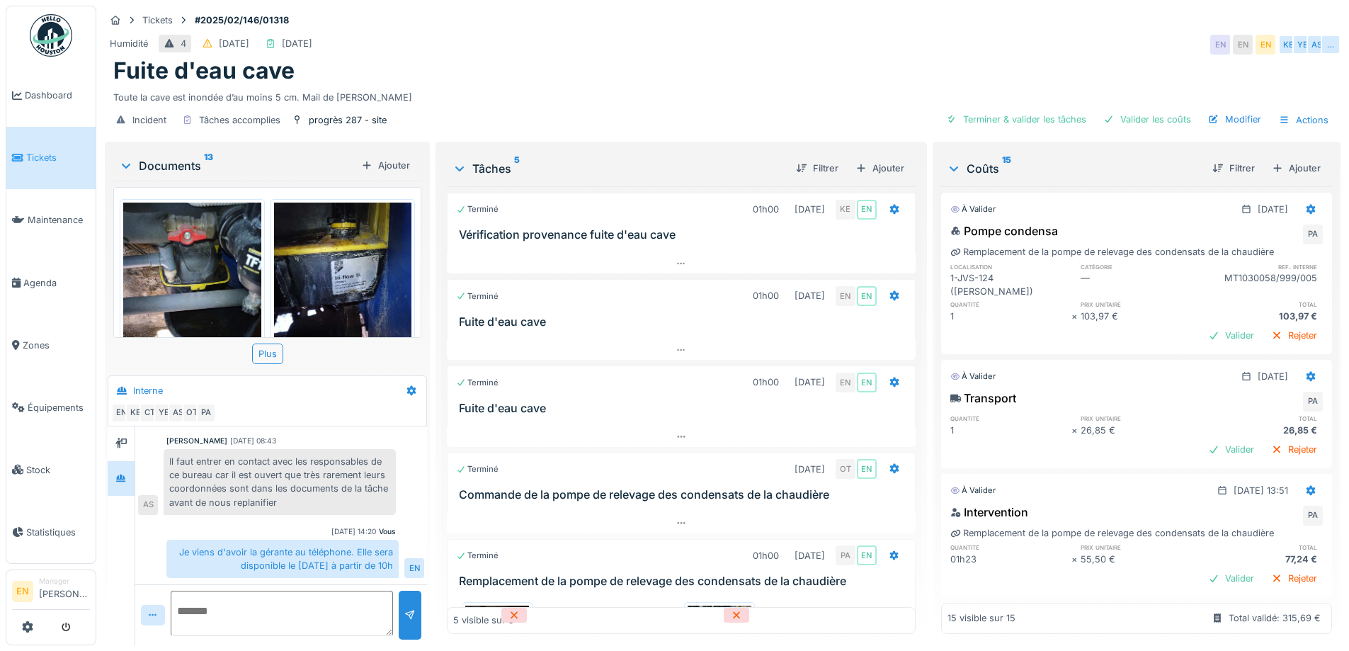
click at [555, 59] on div "Fuite d'eau cave" at bounding box center [722, 70] width 1218 height 27
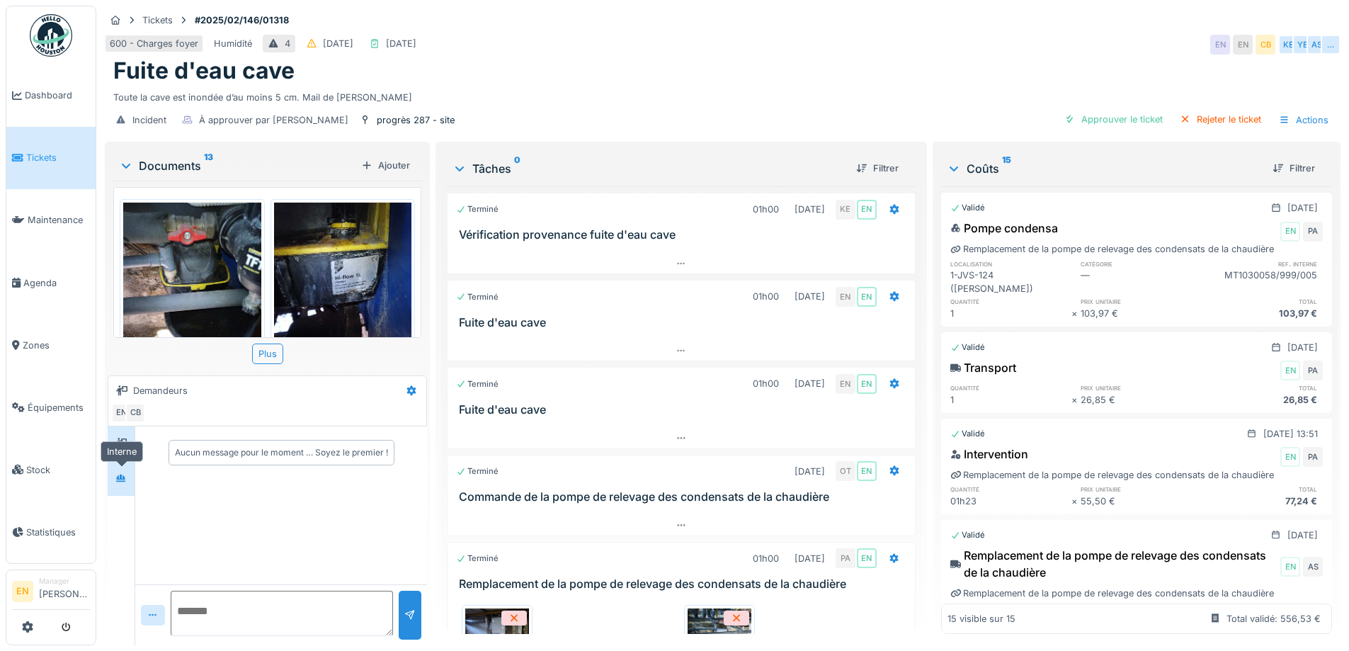
click at [126, 482] on icon at bounding box center [120, 478] width 11 height 9
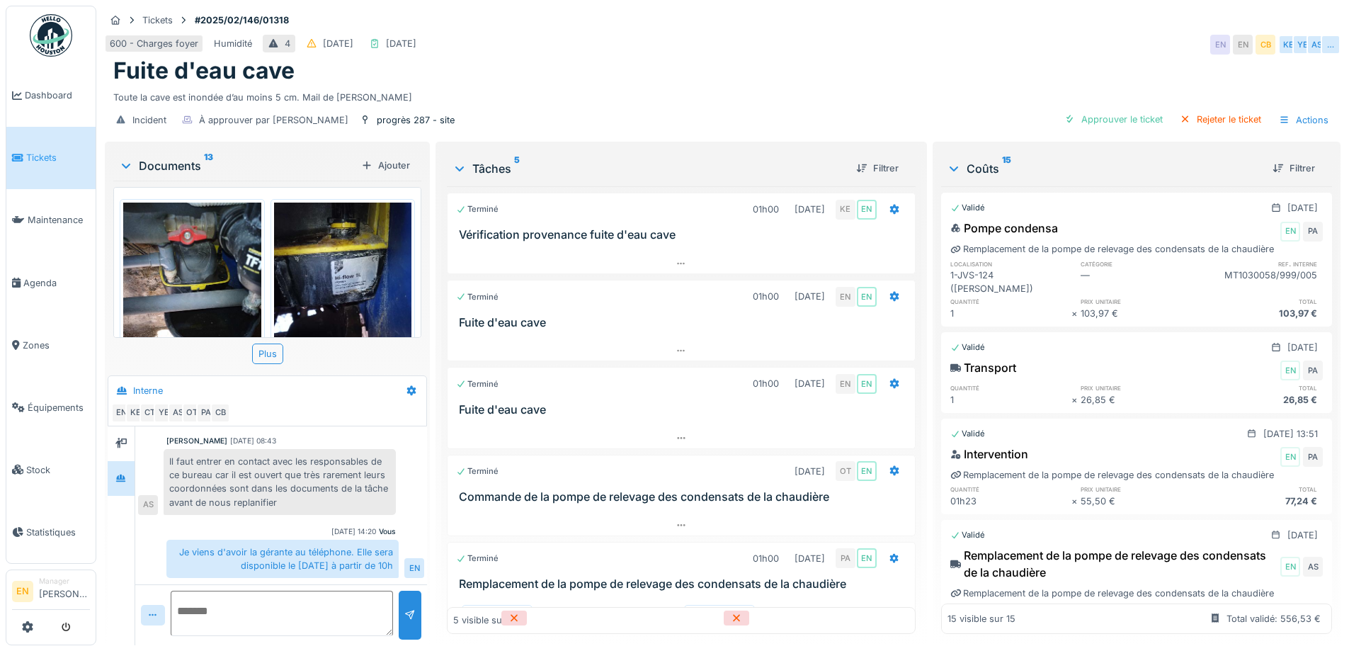
scroll to position [11, 0]
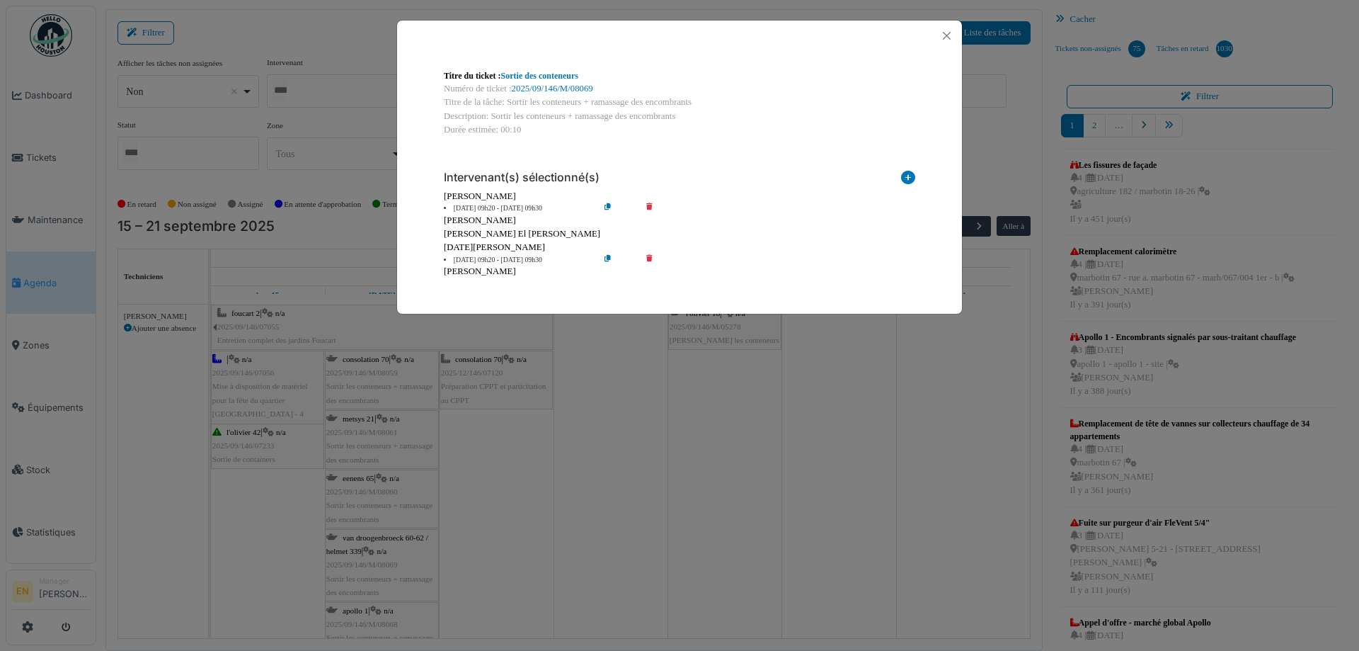
scroll to position [6584, 0]
click at [951, 38] on button "Close" at bounding box center [946, 35] width 19 height 19
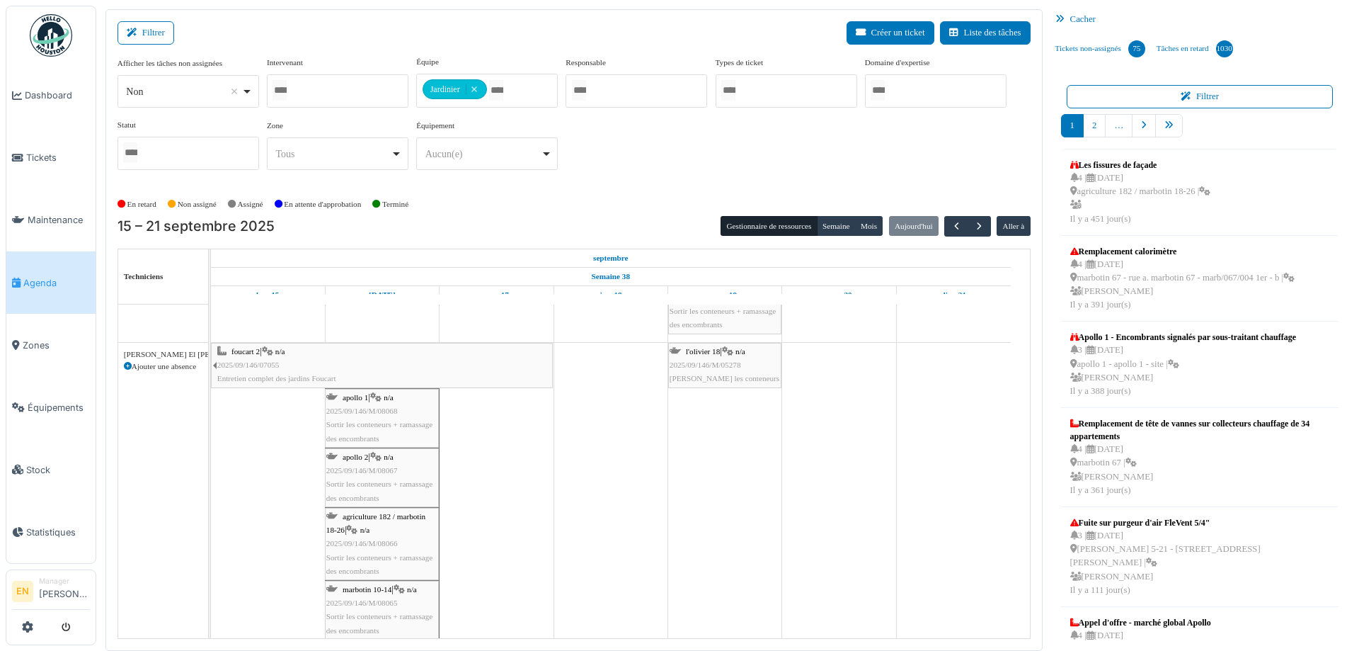
click at [378, 420] on span "Sortir les conteneurs + ramassage des encombrants" at bounding box center [379, 431] width 106 height 22
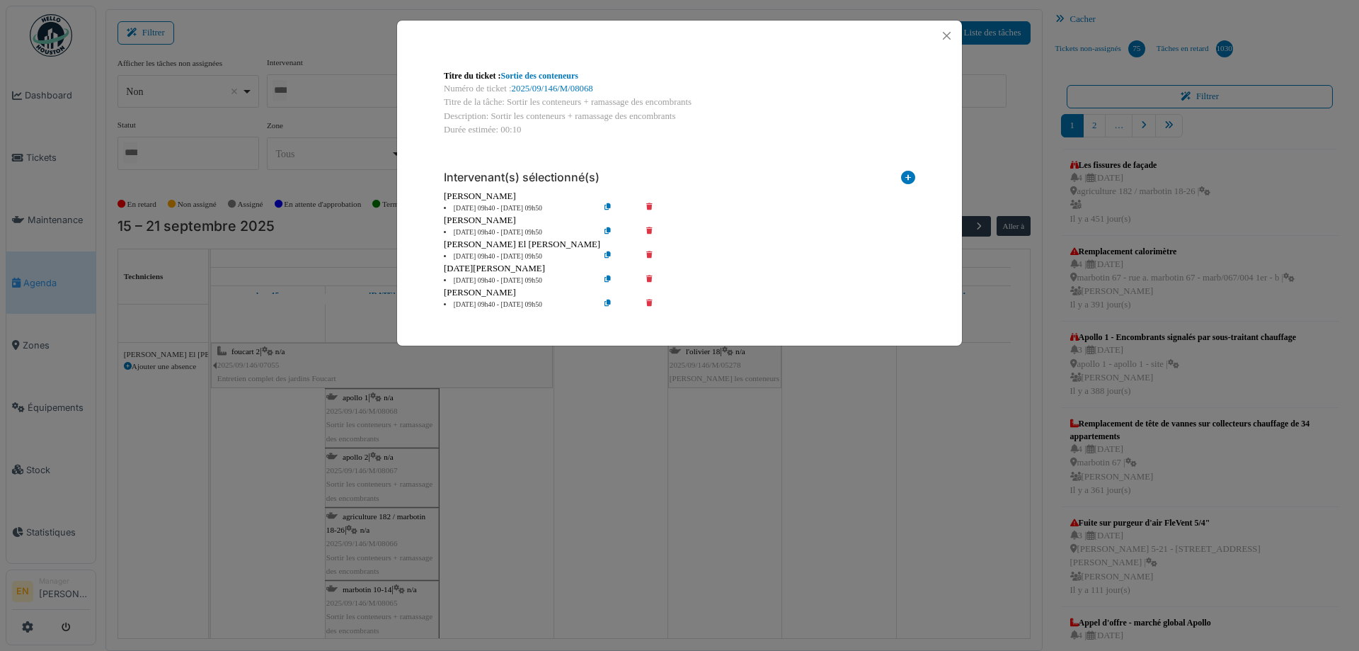
click at [648, 232] on icon at bounding box center [659, 232] width 40 height 11
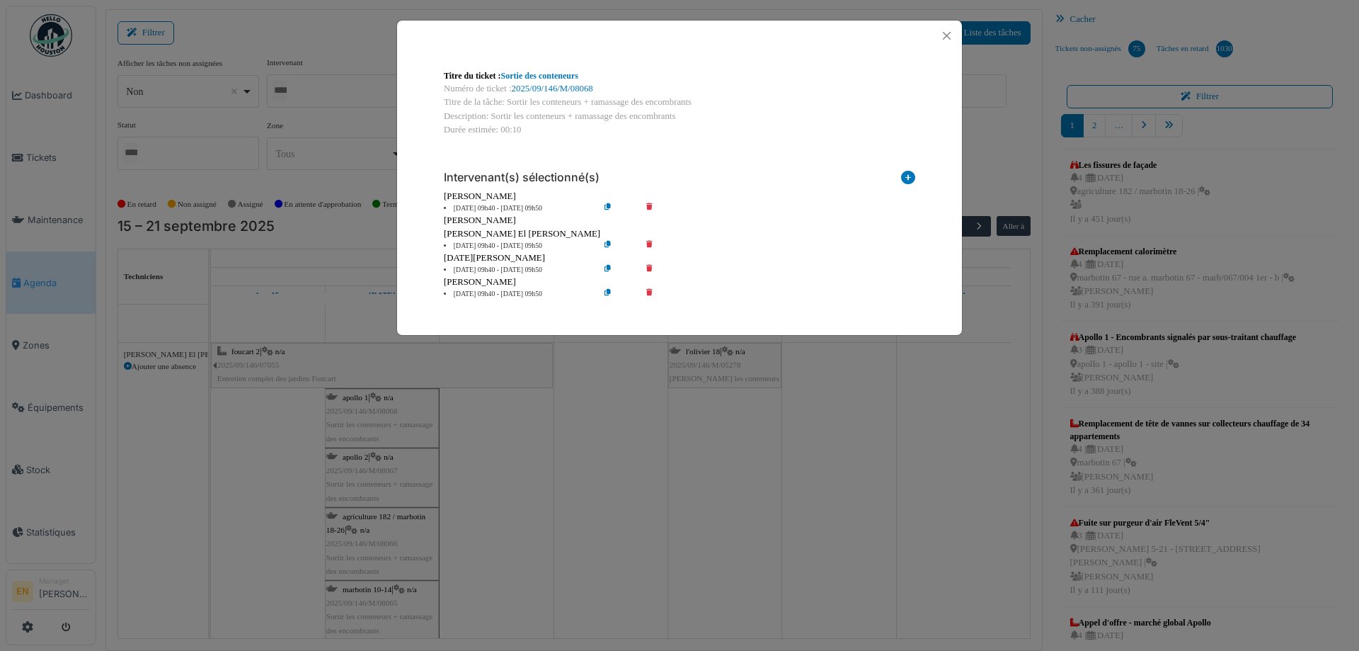
click at [649, 246] on icon at bounding box center [659, 246] width 40 height 11
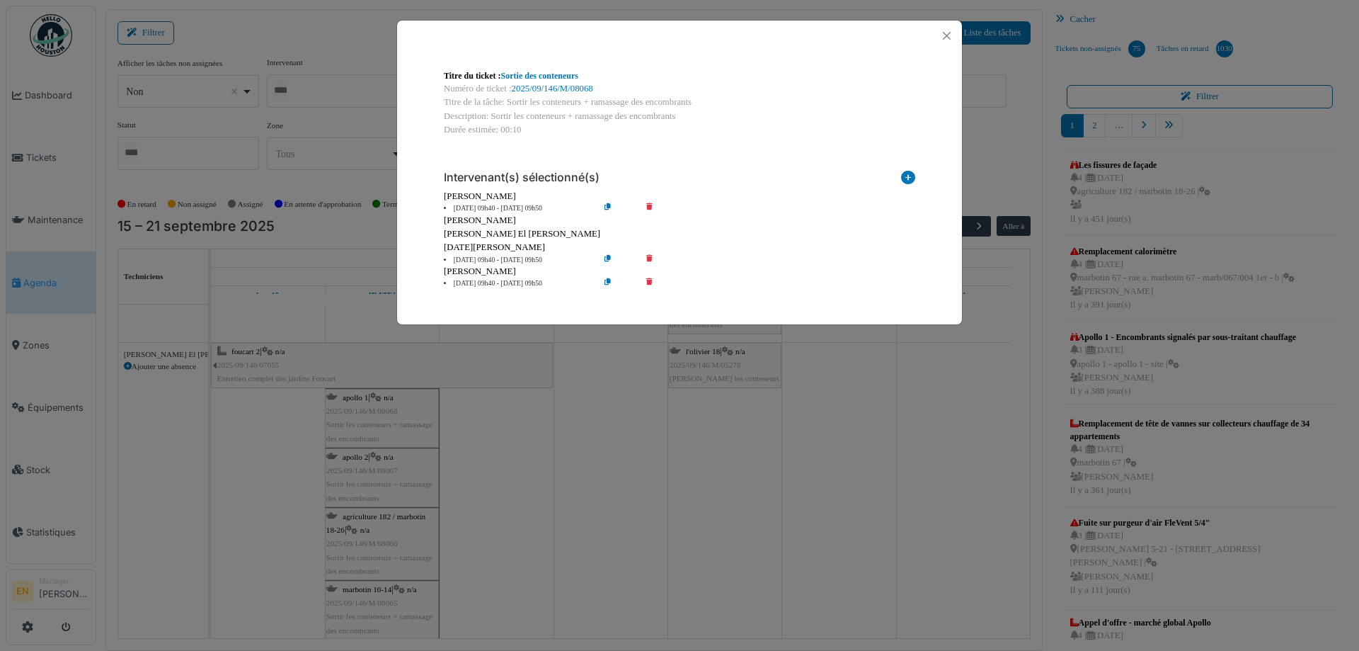
click at [652, 282] on icon at bounding box center [659, 283] width 40 height 11
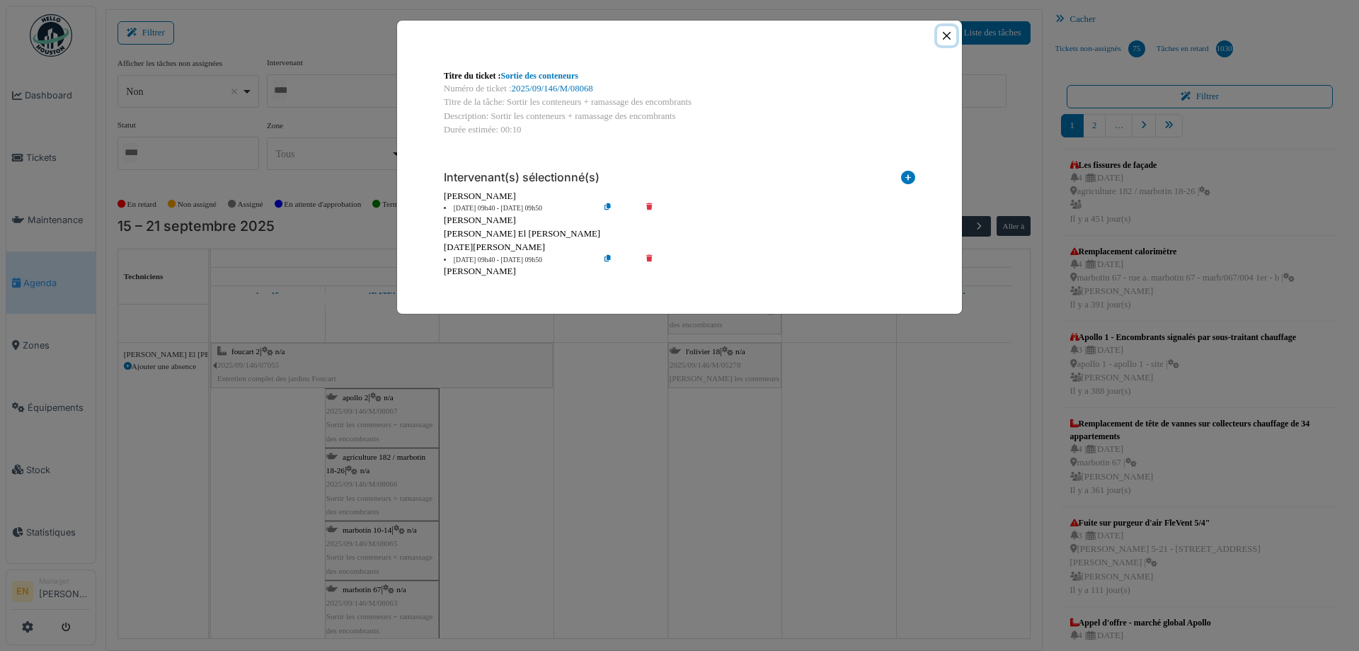
click at [946, 38] on button "Close" at bounding box center [946, 35] width 19 height 19
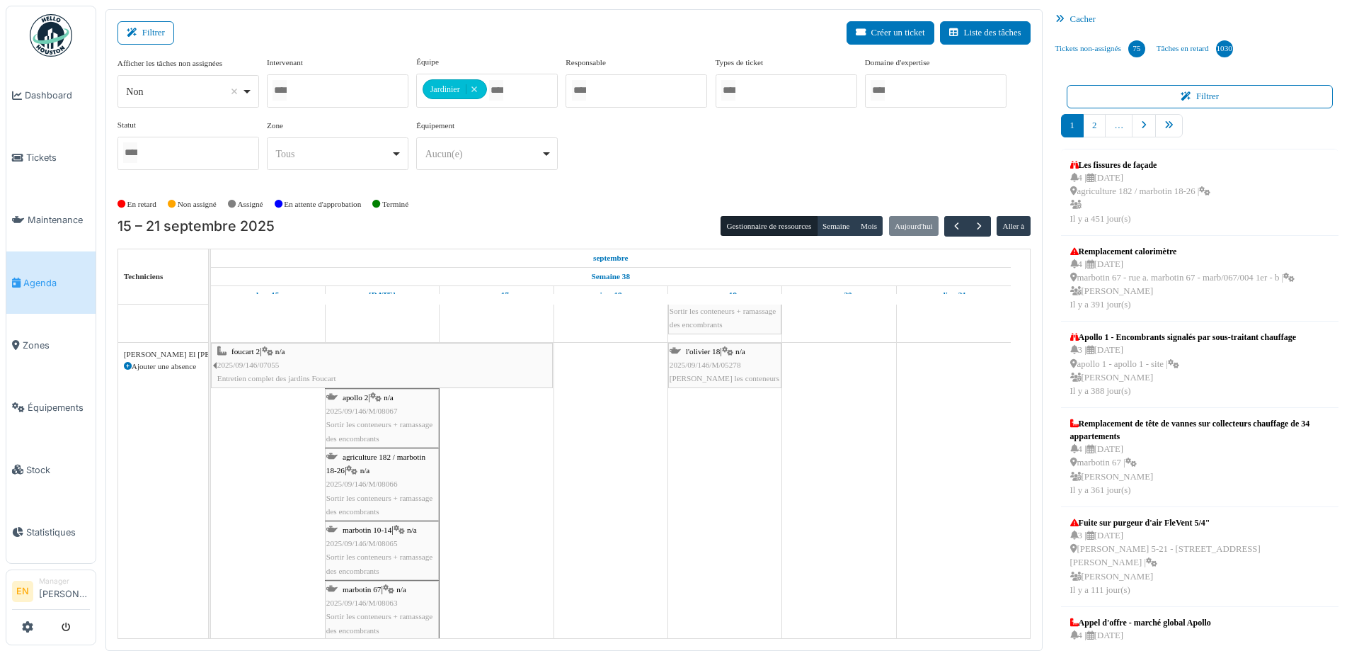
click at [385, 413] on span "2025/09/146/M/08067" at bounding box center [362, 410] width 72 height 8
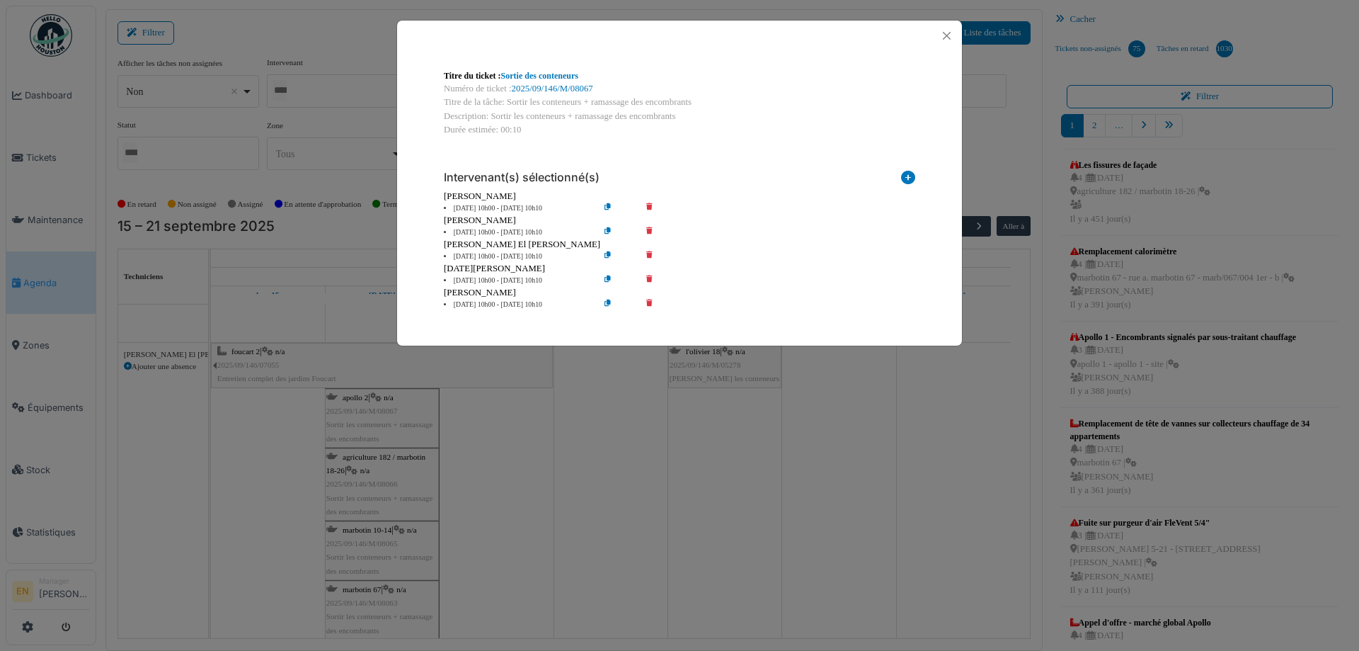
click at [652, 231] on icon at bounding box center [659, 232] width 40 height 11
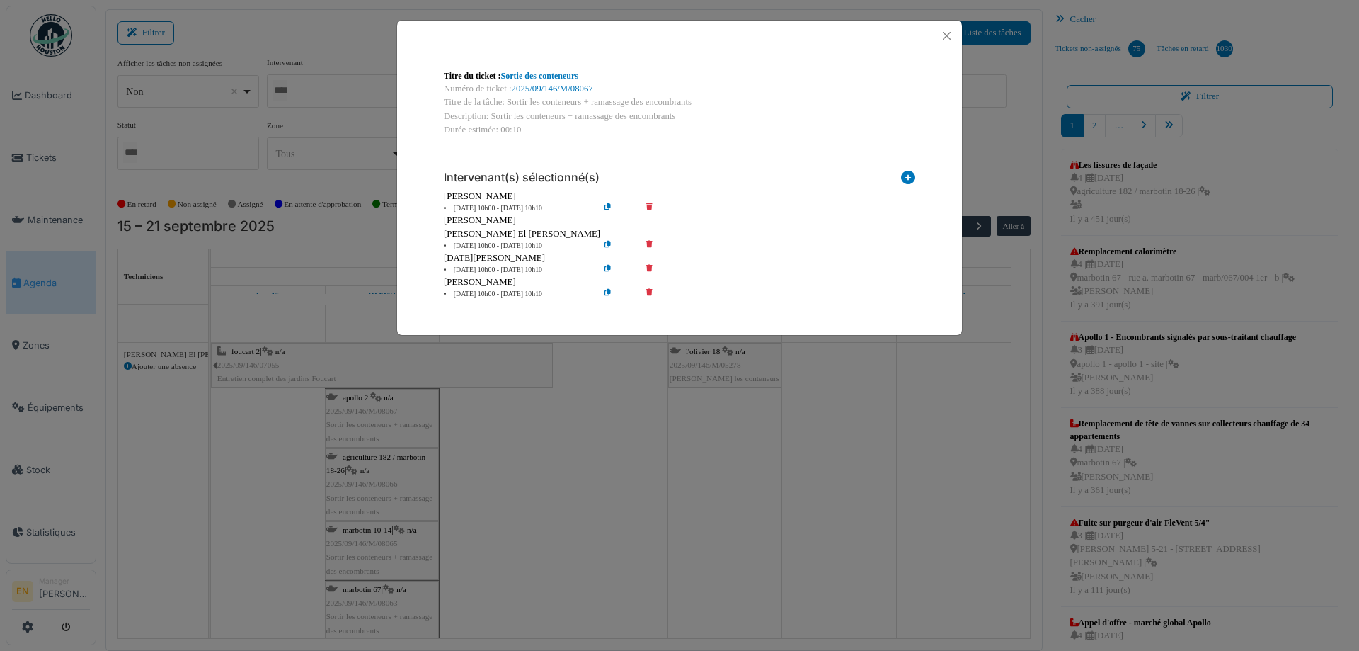
click at [649, 246] on icon at bounding box center [659, 246] width 40 height 11
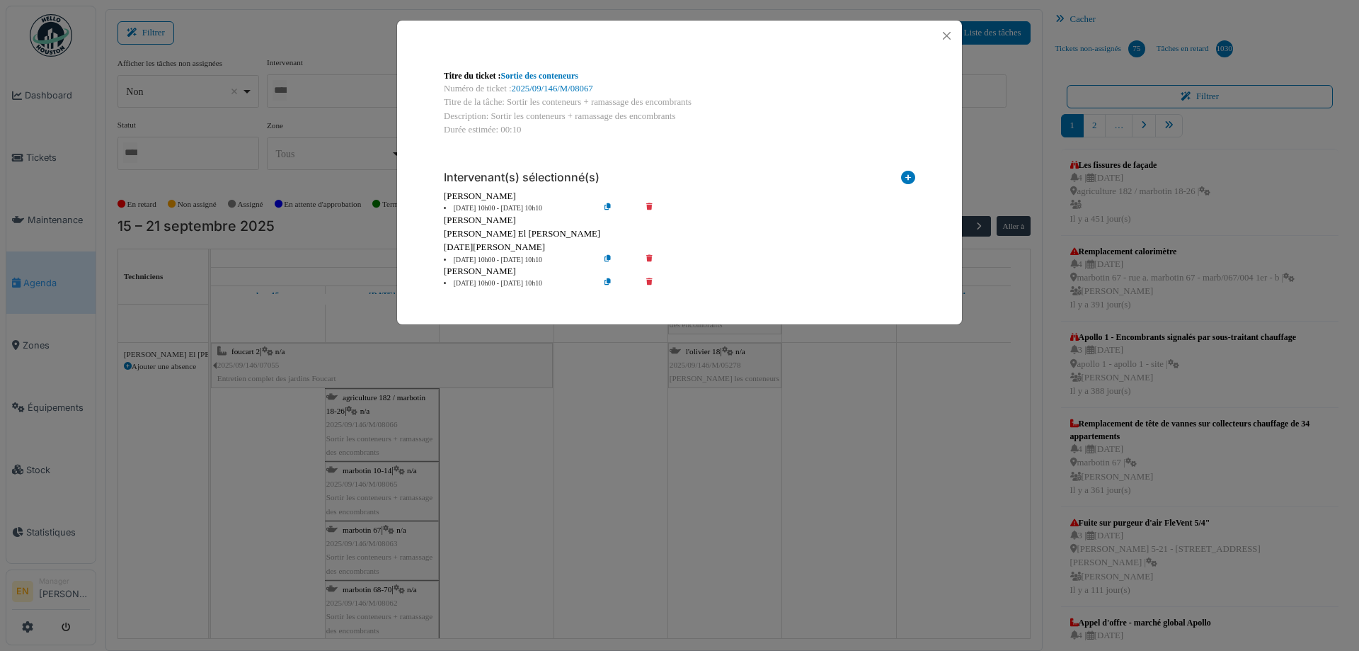
click at [652, 280] on icon at bounding box center [659, 283] width 40 height 11
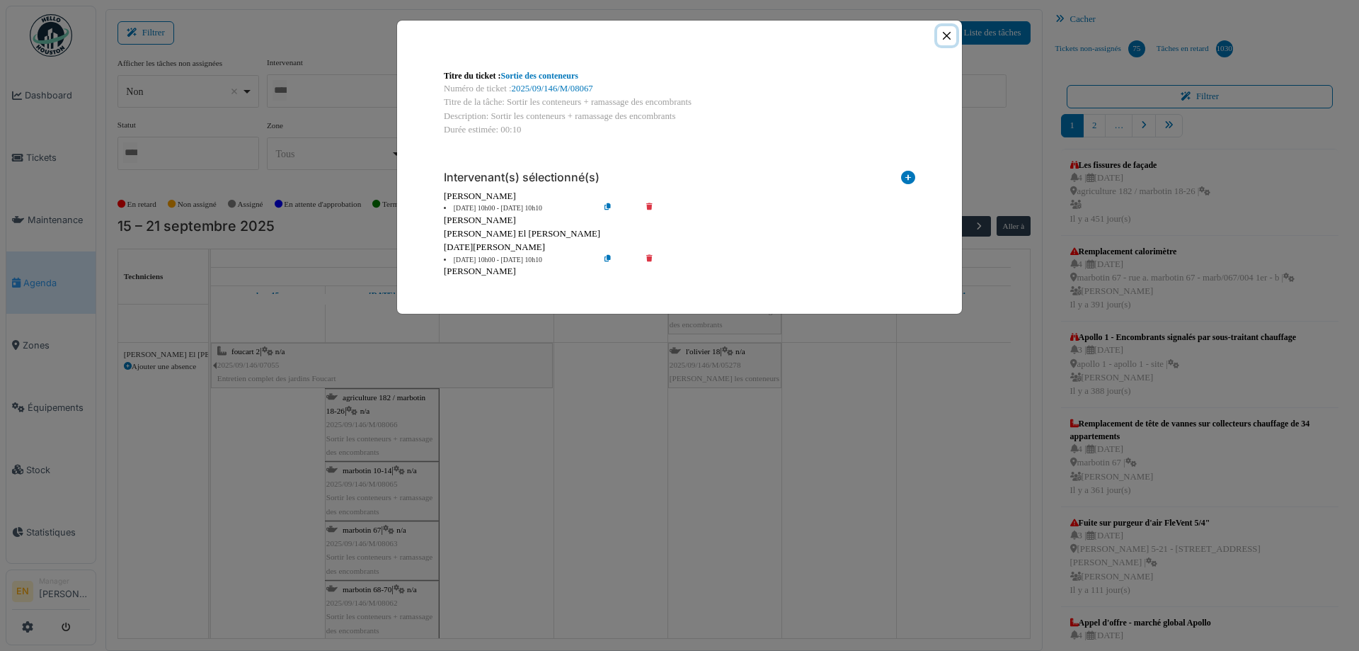
click at [946, 35] on button "Close" at bounding box center [946, 35] width 19 height 19
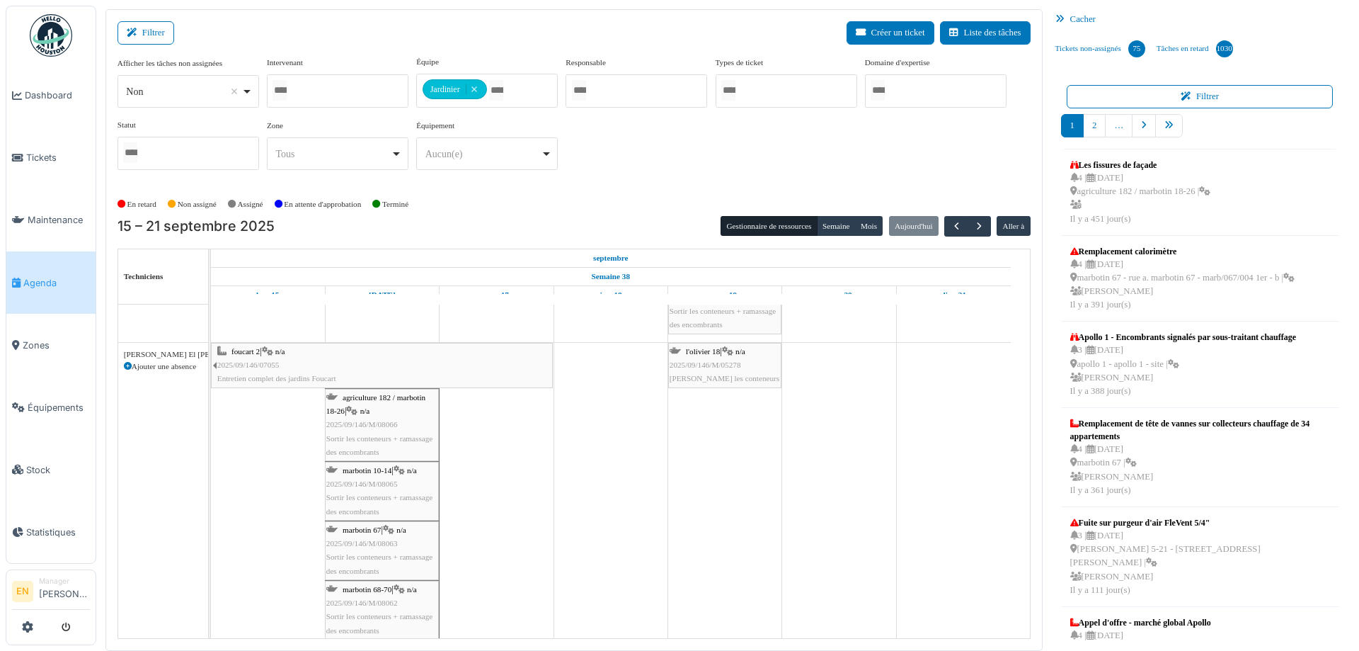
click at [404, 412] on div "agriculture 182 / marbotin 18-26 | n/a 2025/09/146/M/08066 Sortir les conteneur…" at bounding box center [381, 425] width 111 height 68
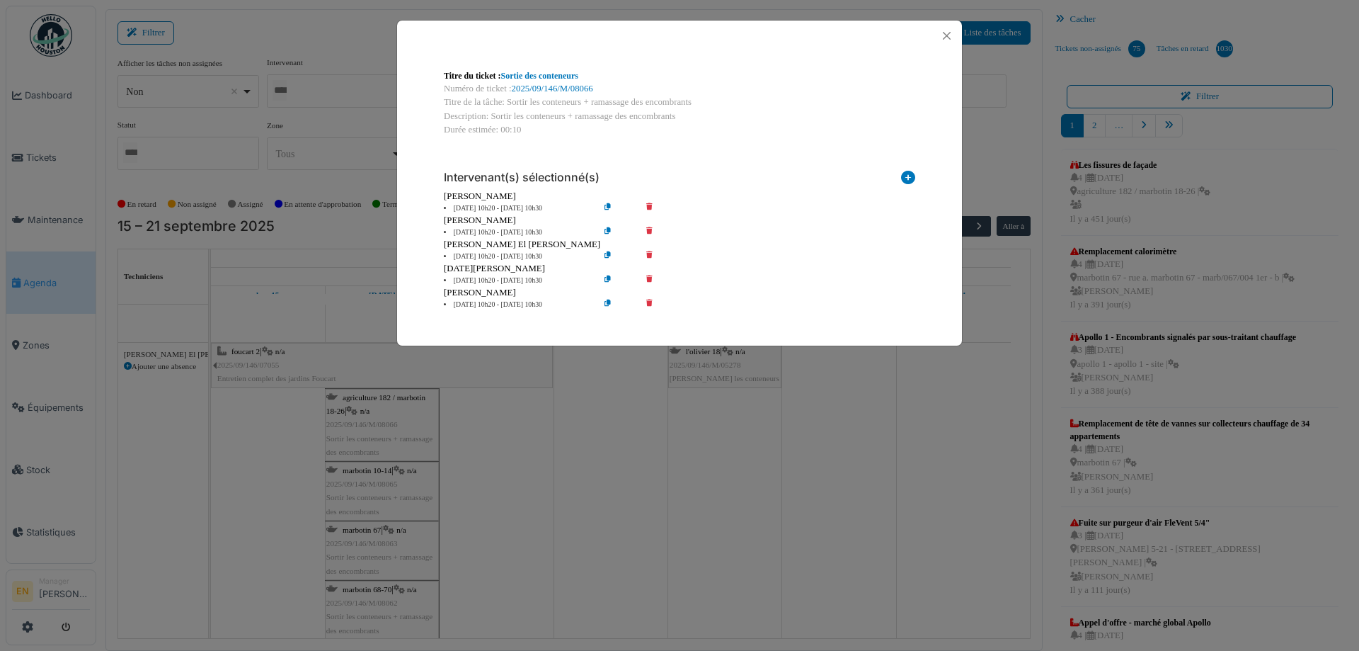
click at [653, 231] on icon at bounding box center [659, 232] width 40 height 11
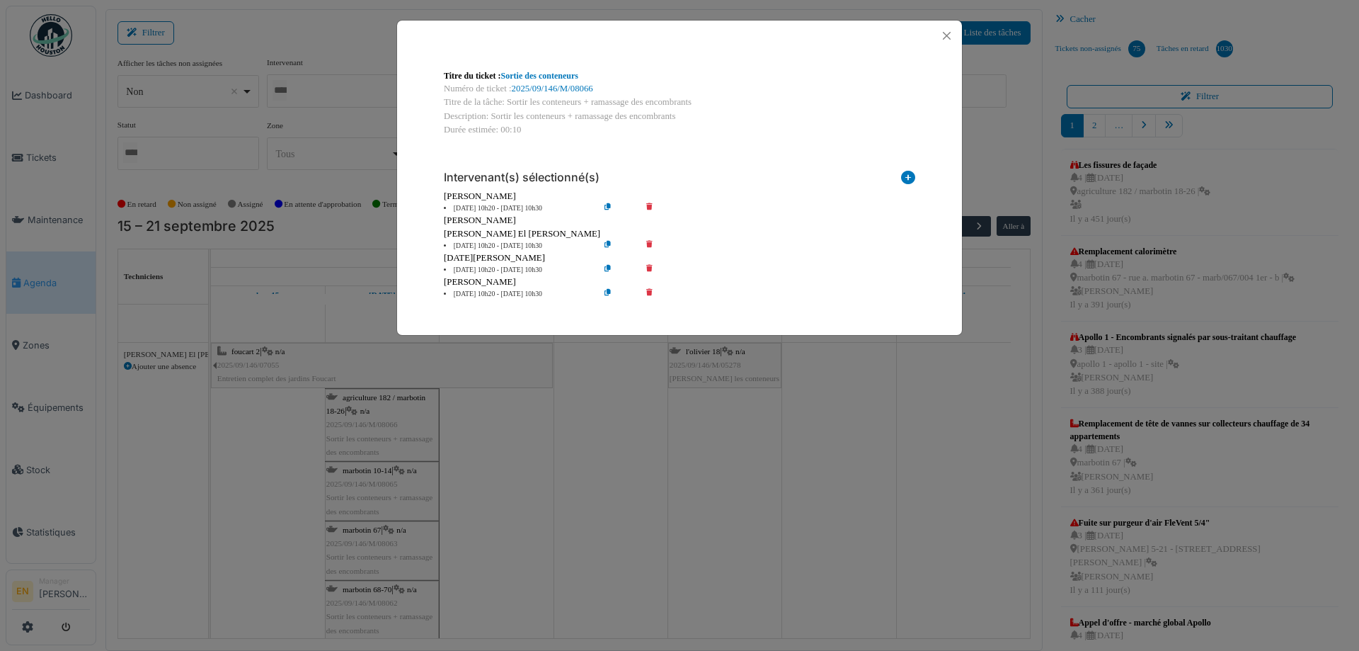
click at [652, 246] on icon at bounding box center [659, 246] width 40 height 11
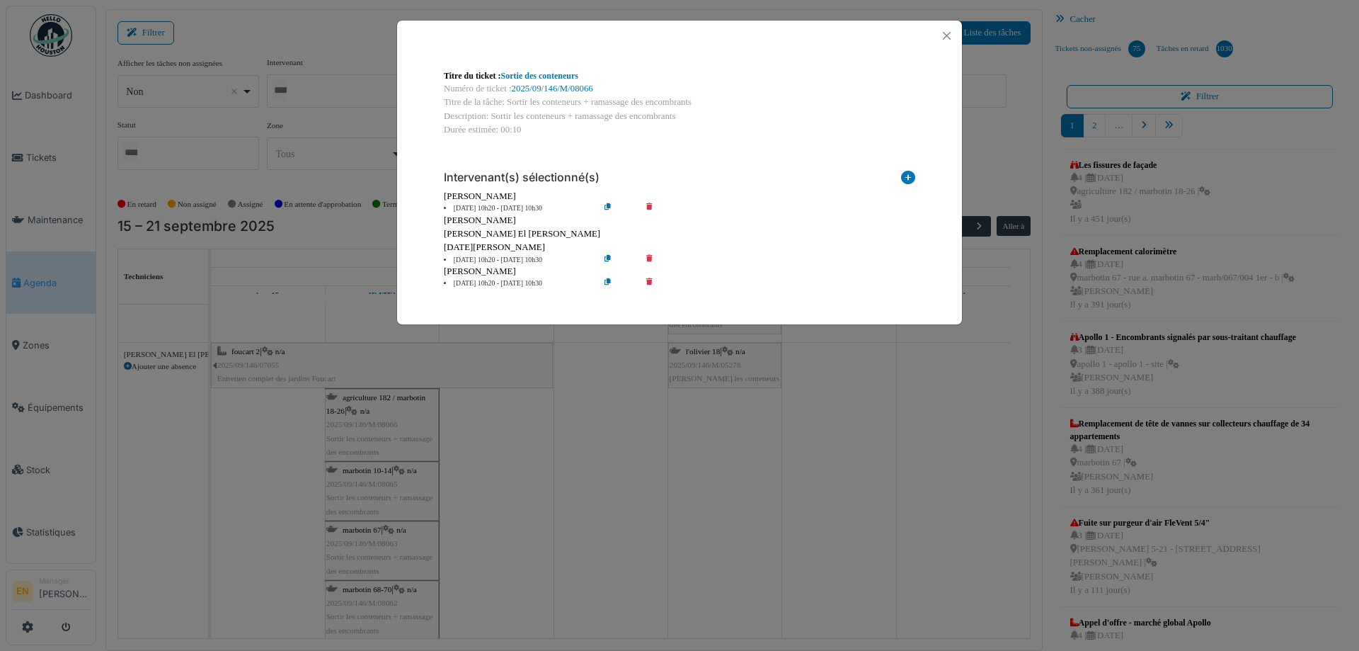
click at [648, 280] on icon at bounding box center [659, 283] width 40 height 11
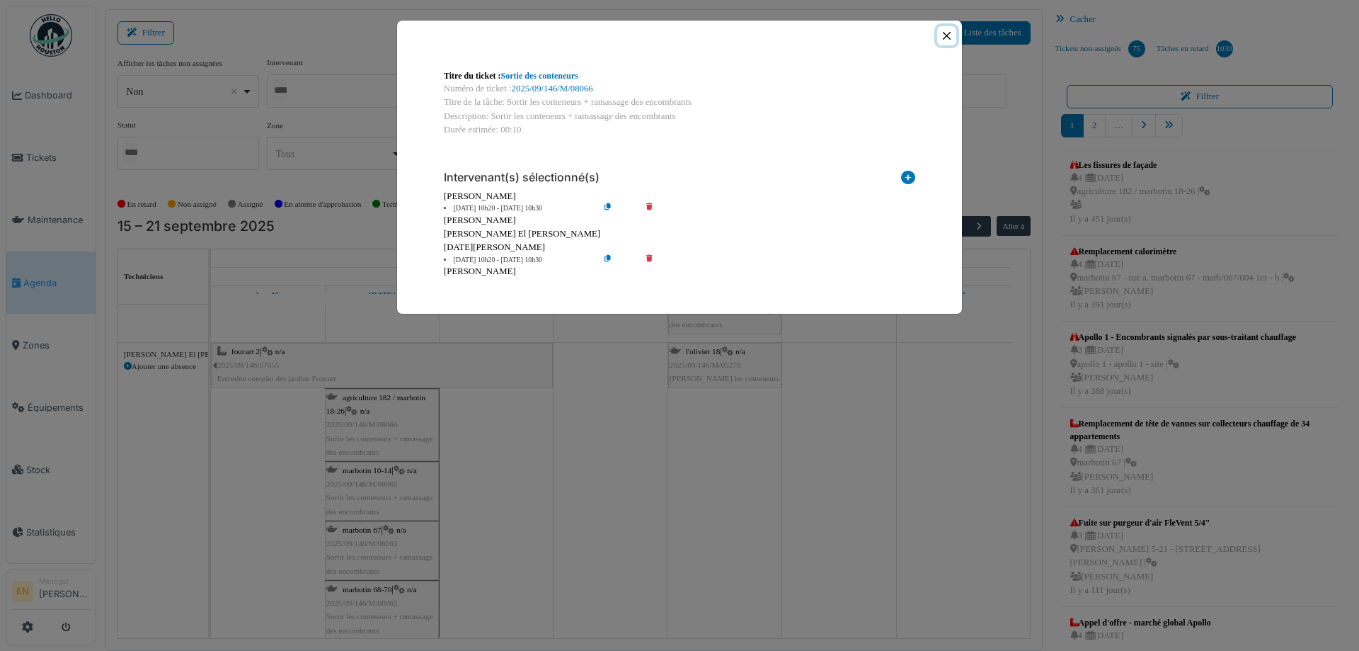
click at [948, 33] on button "Close" at bounding box center [946, 35] width 19 height 19
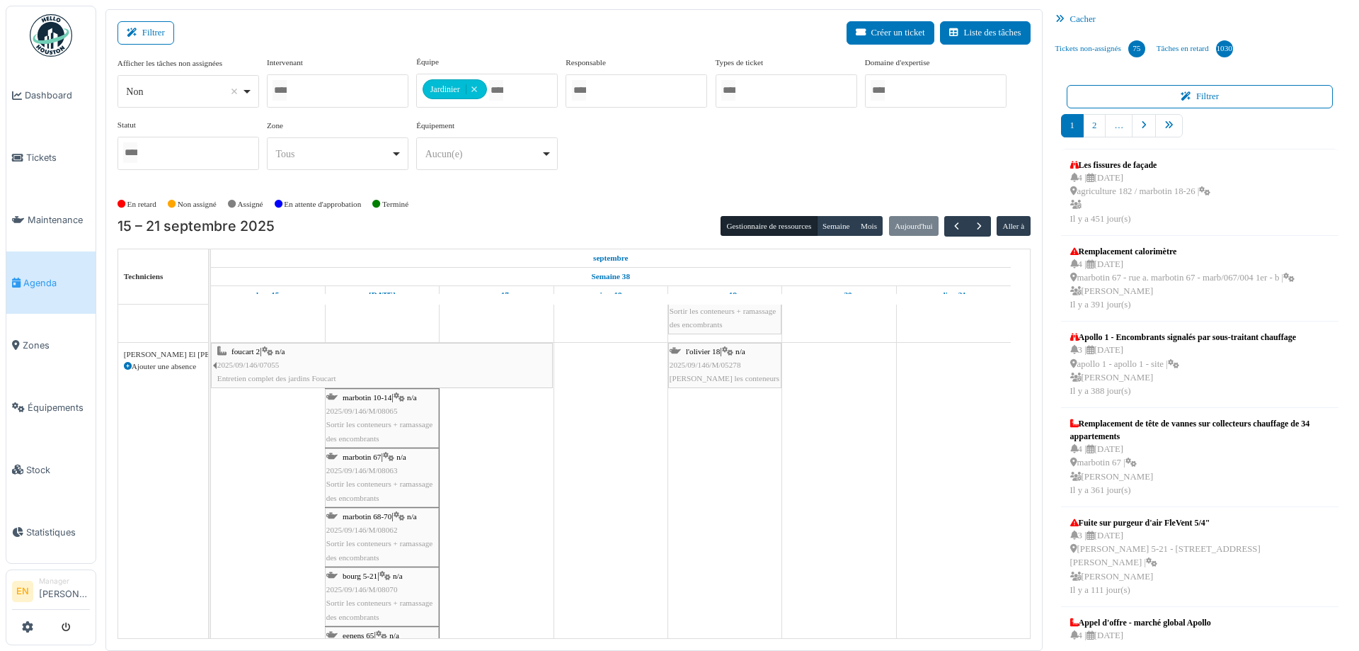
click at [381, 428] on div "marbotin 10-14 | n/a 2025/09/146/M/08065 Sortir les conteneurs + ramassage des …" at bounding box center [381, 418] width 111 height 55
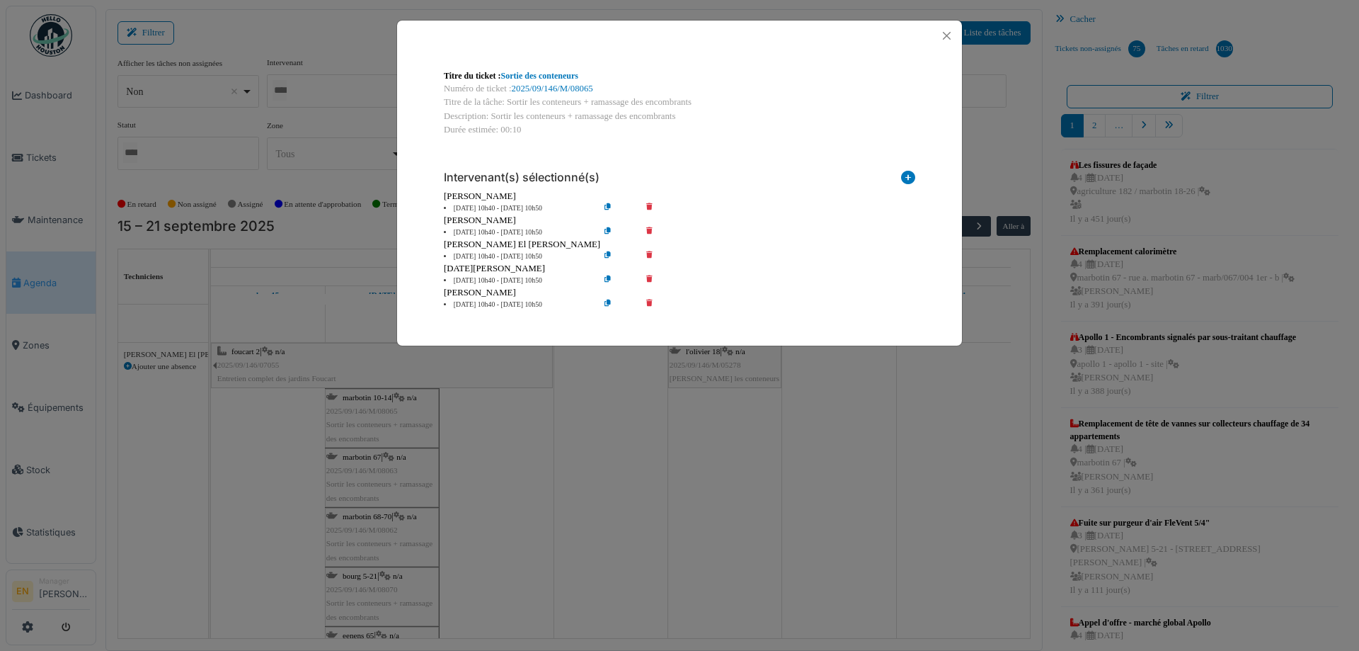
click at [648, 229] on icon at bounding box center [659, 232] width 40 height 11
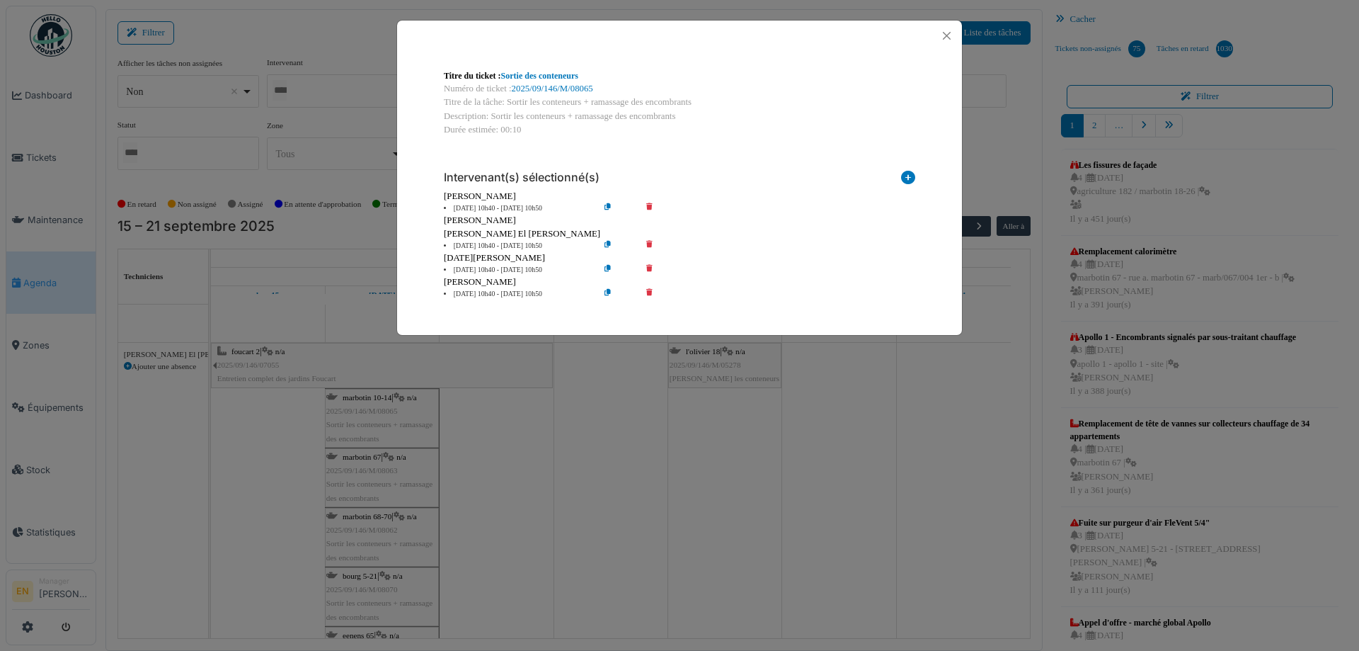
click at [644, 244] on icon at bounding box center [659, 246] width 40 height 11
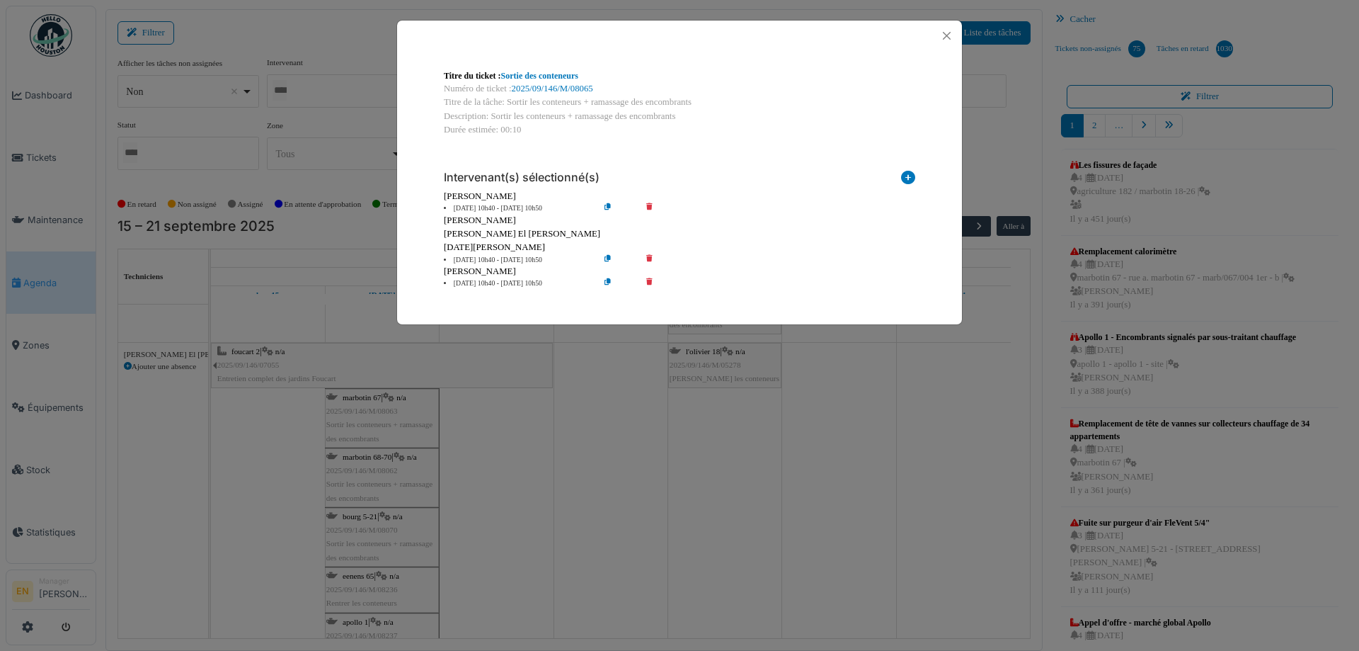
click at [649, 281] on icon at bounding box center [659, 283] width 40 height 11
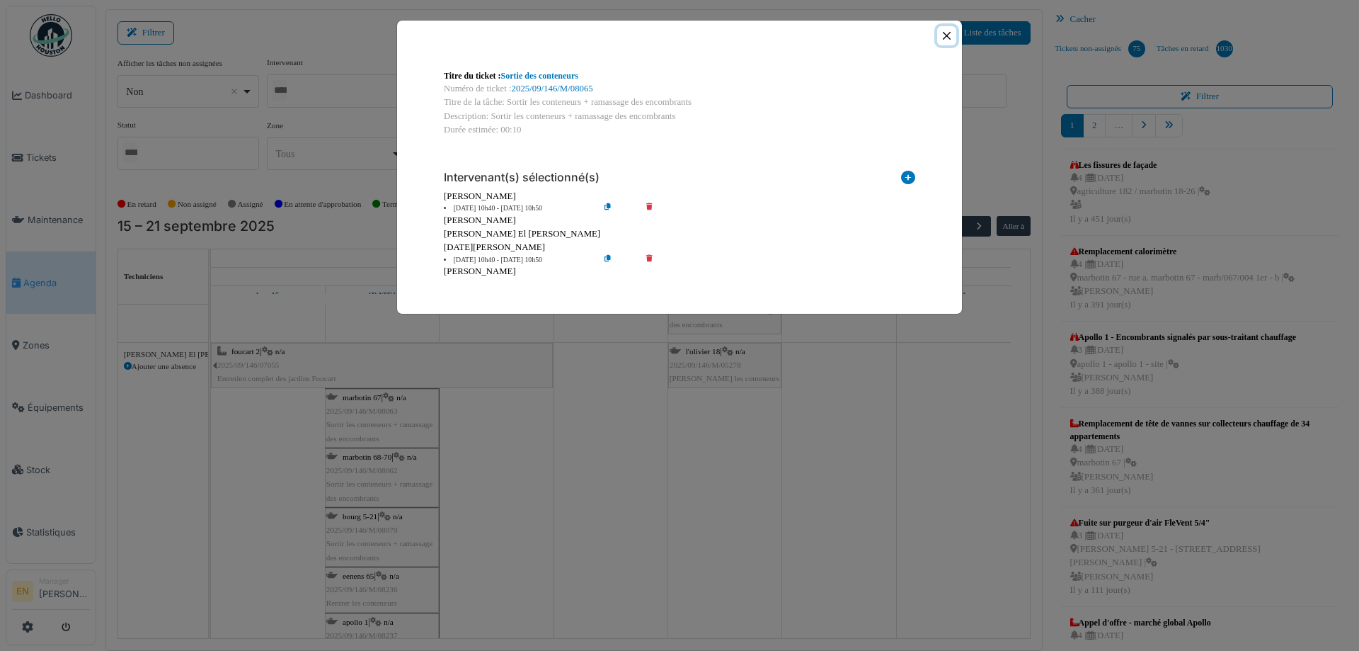
click at [949, 39] on button "Close" at bounding box center [946, 35] width 19 height 19
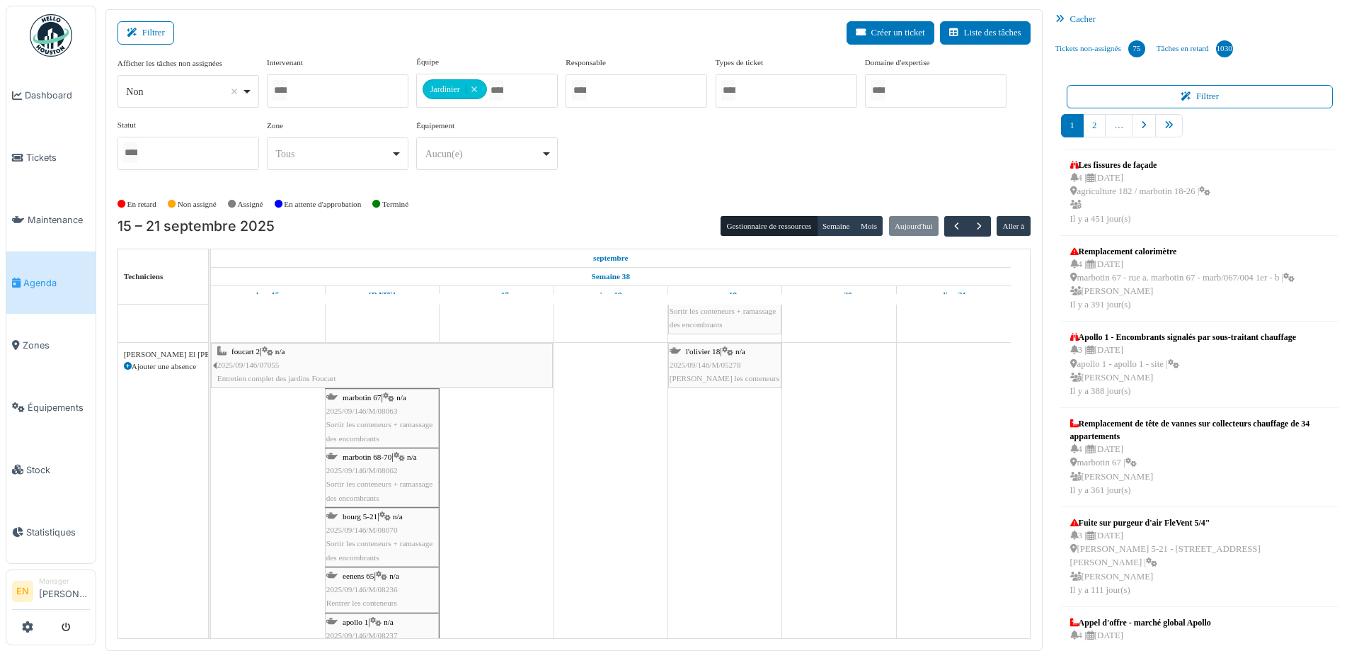
click at [364, 431] on div "marbotin 67 | n/a 2025/09/146/M/08063 Sortir les conteneurs + ramassage des enc…" at bounding box center [381, 418] width 111 height 55
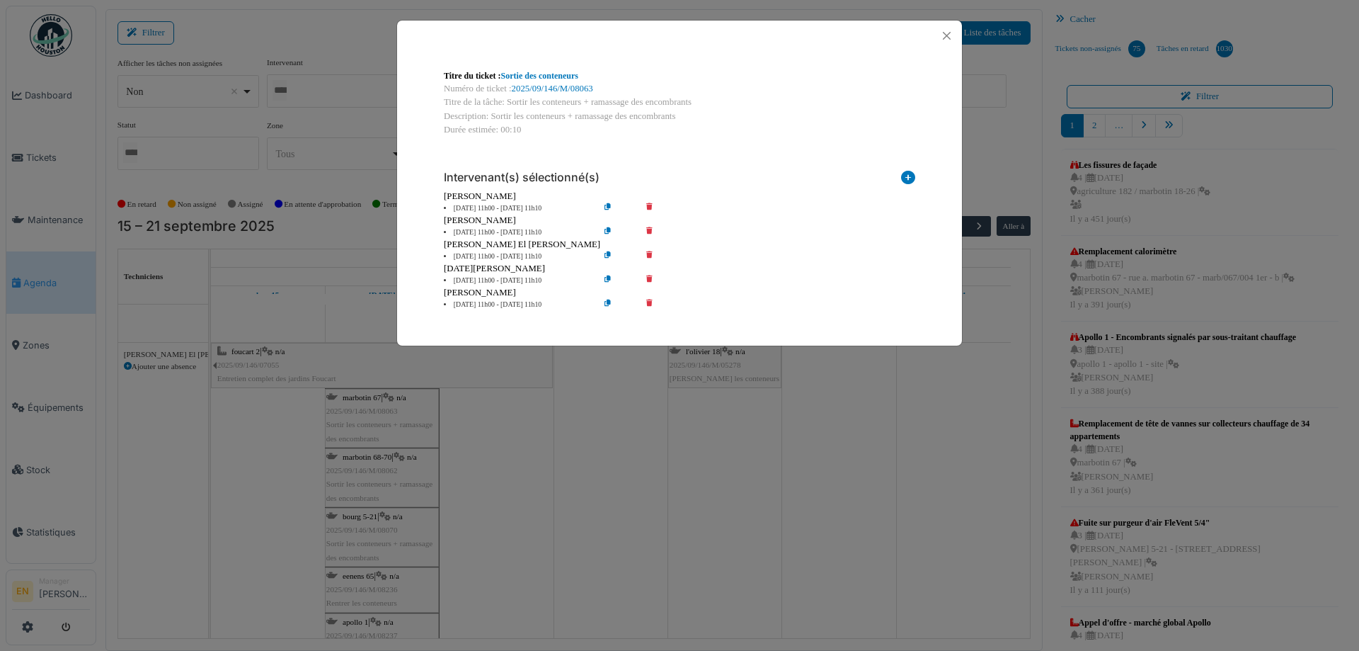
click at [651, 234] on icon at bounding box center [659, 232] width 40 height 11
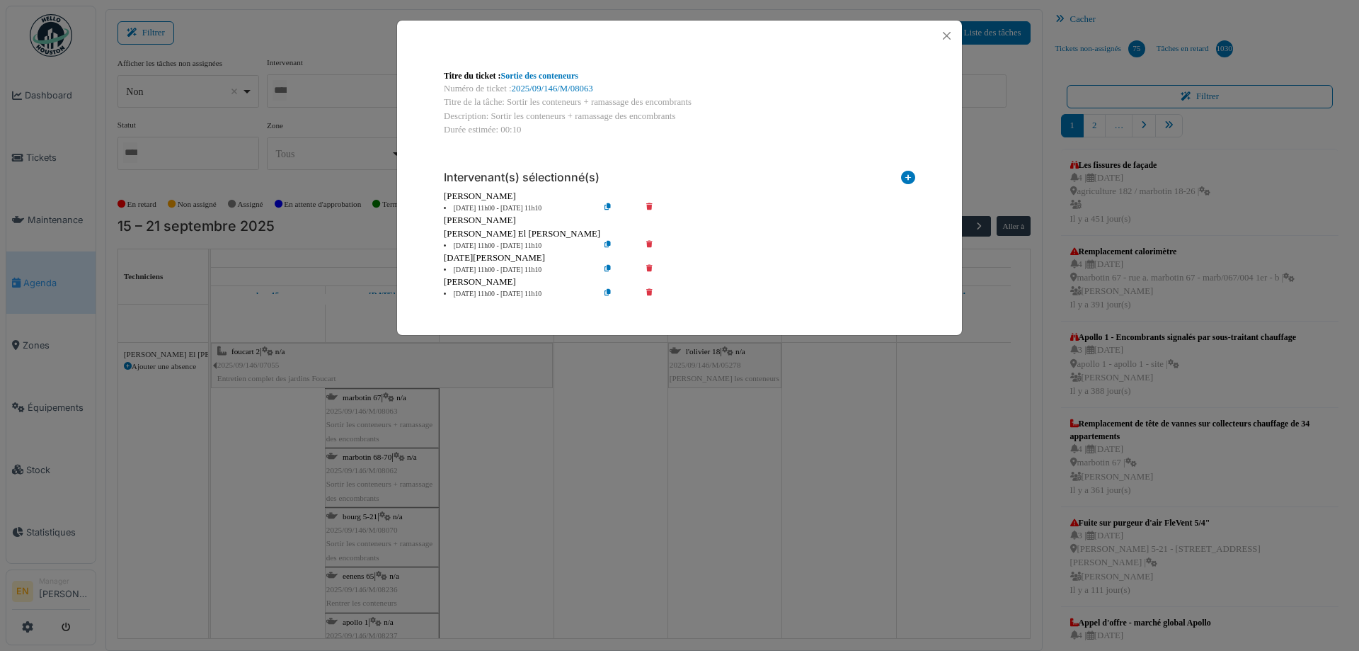
click at [653, 244] on icon at bounding box center [659, 246] width 40 height 11
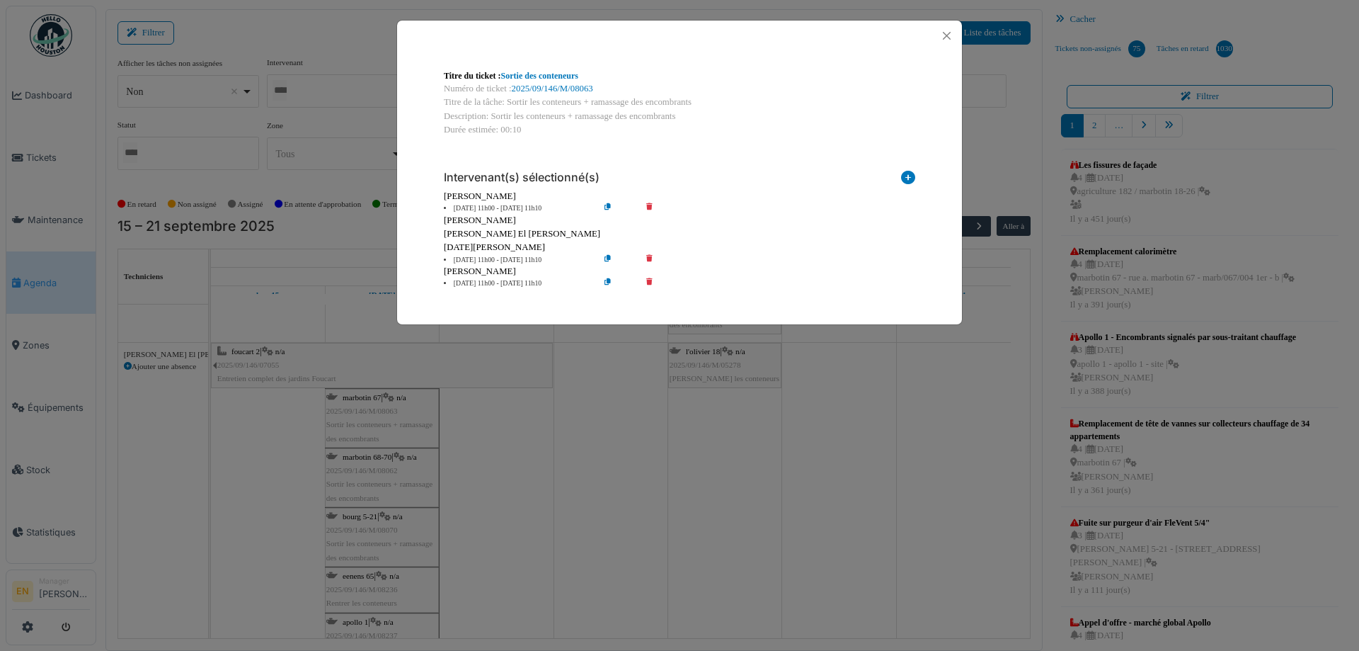
click at [650, 282] on icon at bounding box center [659, 283] width 40 height 11
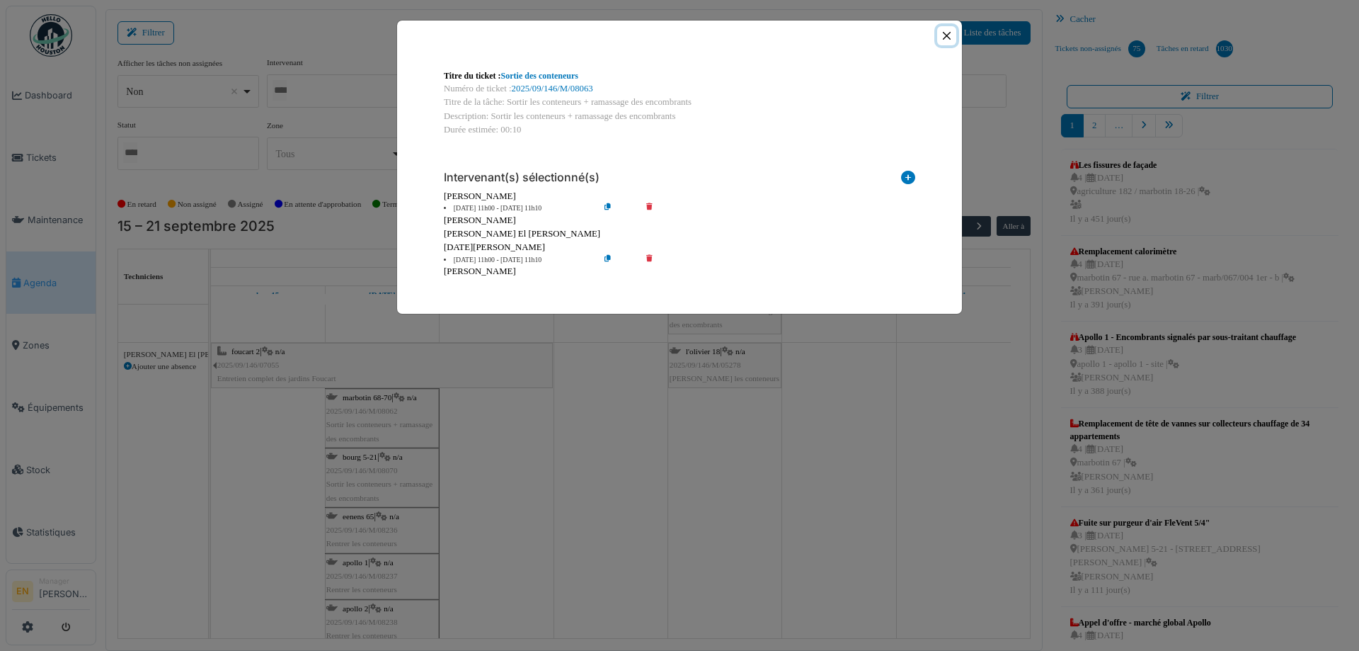
click at [949, 36] on button "Close" at bounding box center [946, 35] width 19 height 19
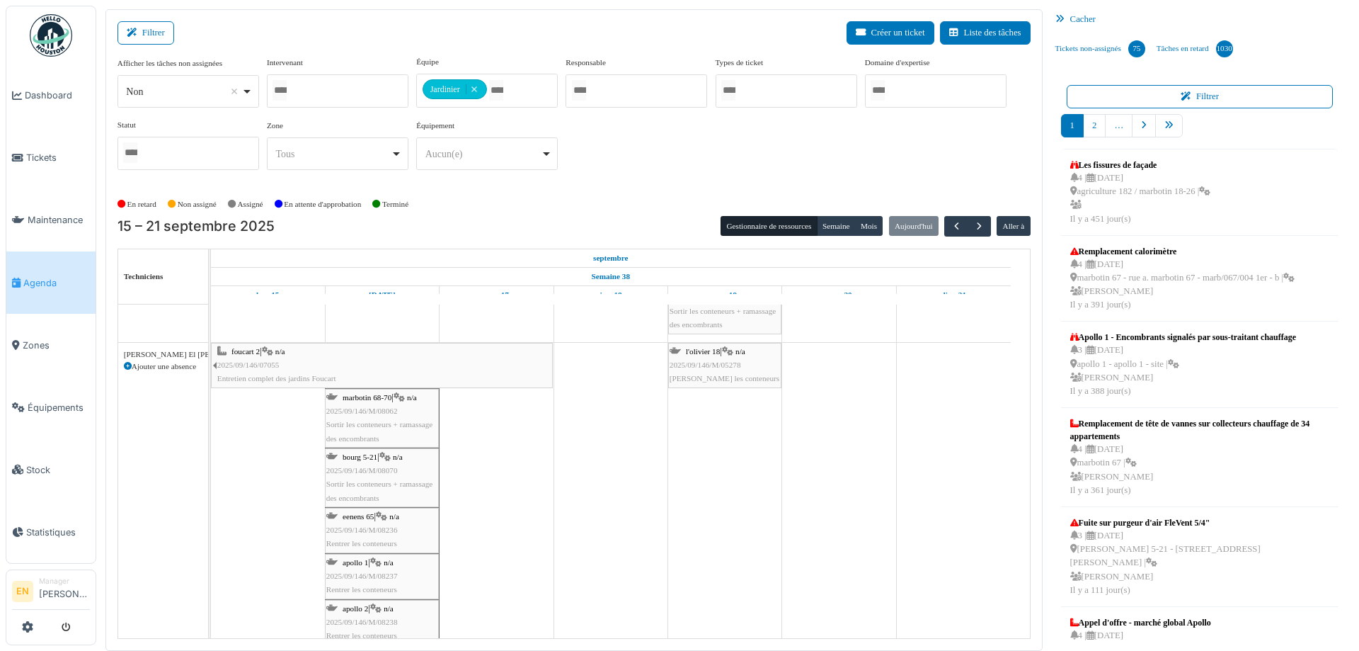
click at [389, 416] on div "marbotin 68-70 | n/a 2025/09/146/M/08062 Sortir les conteneurs + ramassage des …" at bounding box center [381, 418] width 111 height 55
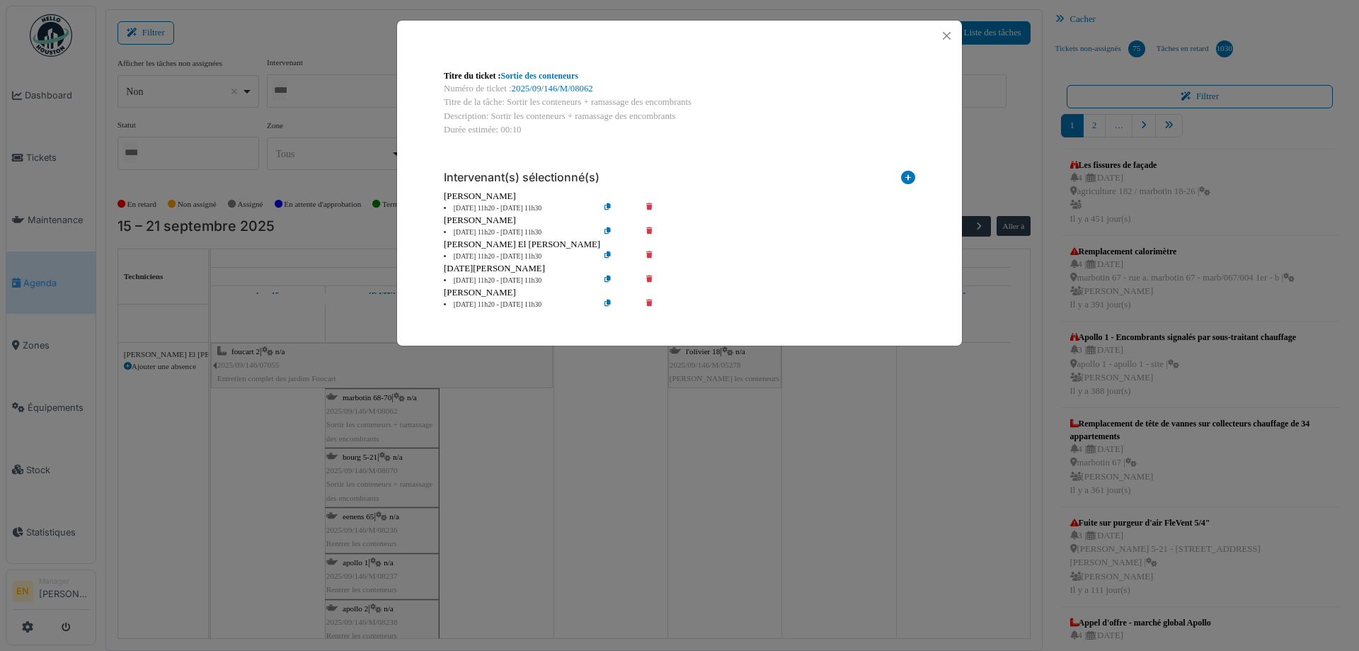
click at [648, 231] on icon at bounding box center [659, 232] width 40 height 11
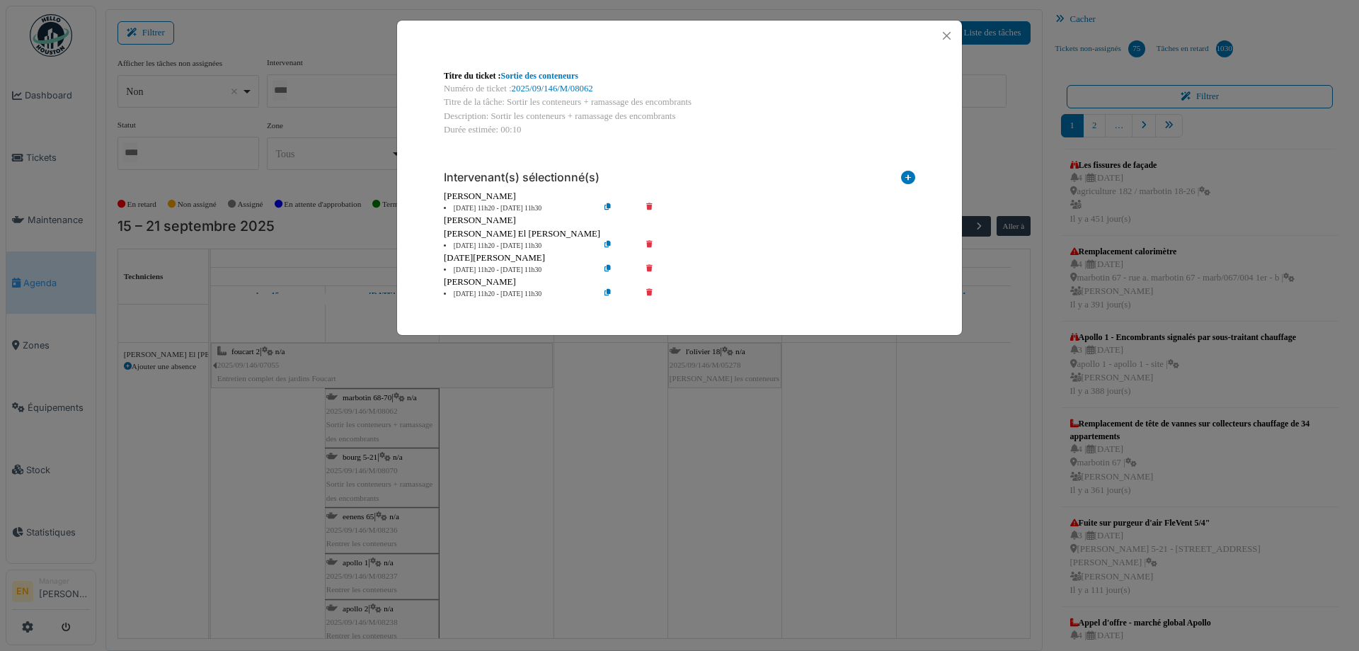
click at [650, 246] on icon at bounding box center [659, 246] width 40 height 11
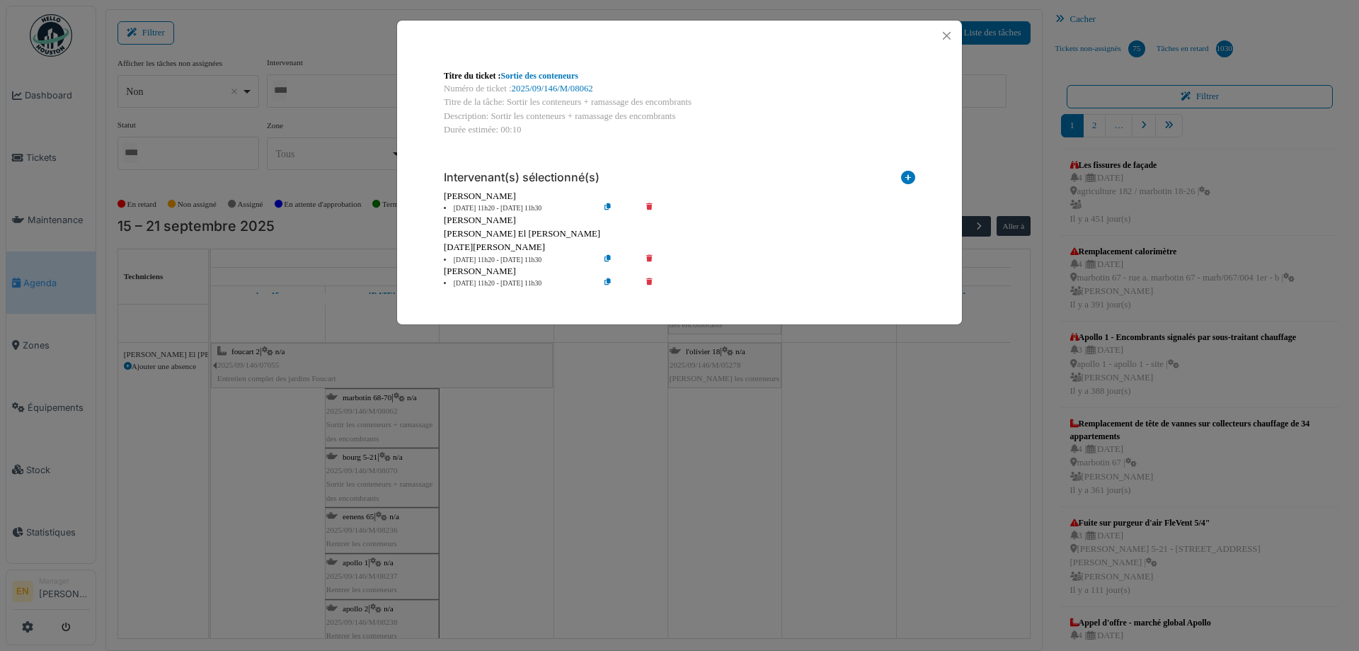
click at [651, 284] on icon at bounding box center [659, 283] width 40 height 11
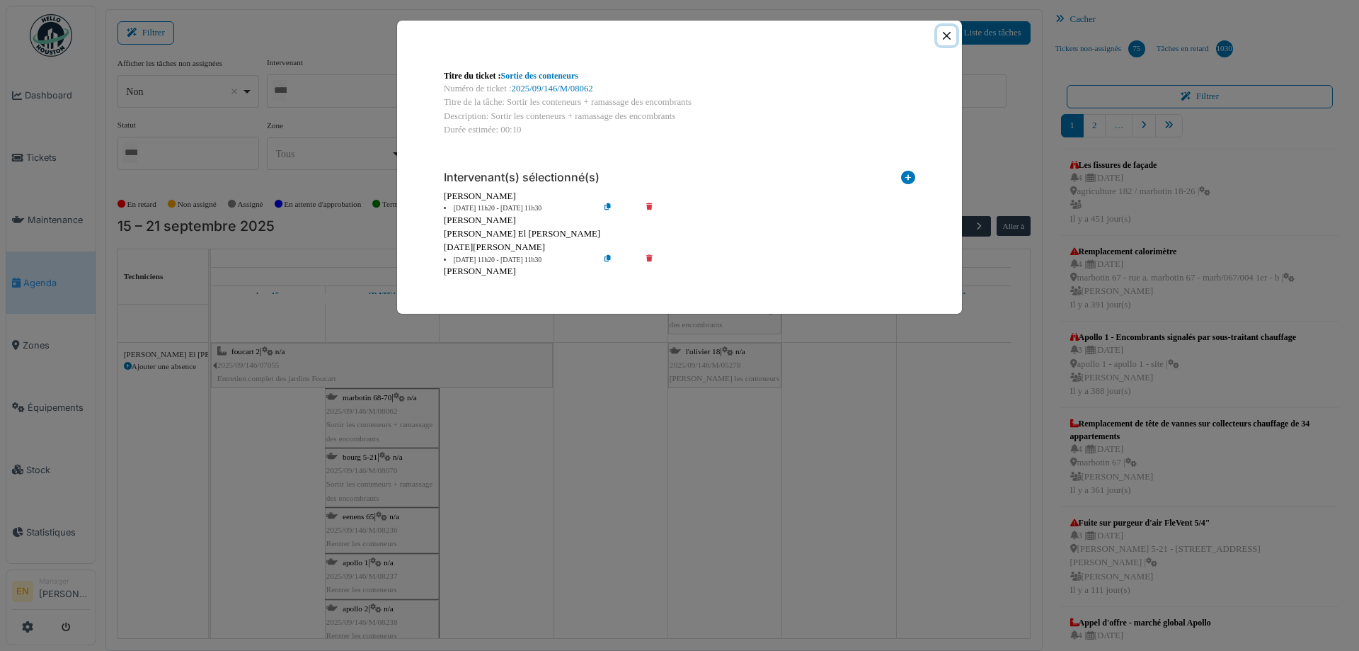
click at [949, 38] on button "Close" at bounding box center [946, 35] width 19 height 19
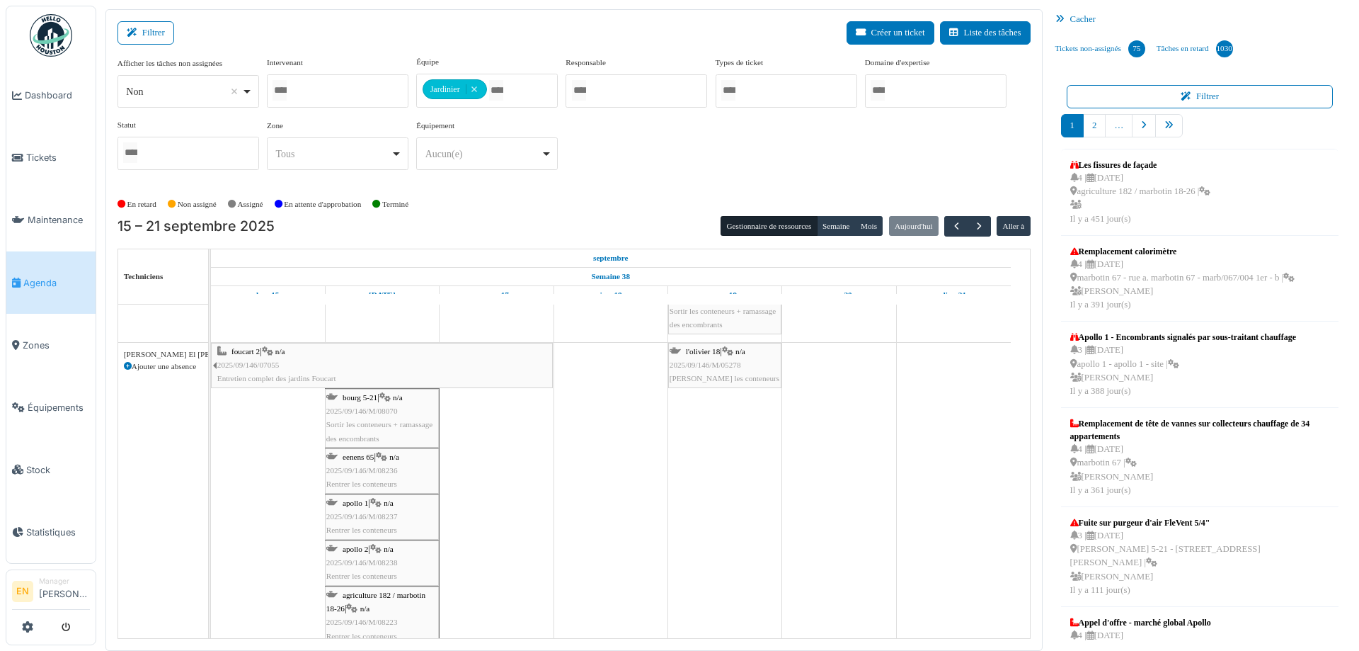
click at [389, 423] on span "Sortir les conteneurs + ramassage des encombrants" at bounding box center [379, 431] width 106 height 22
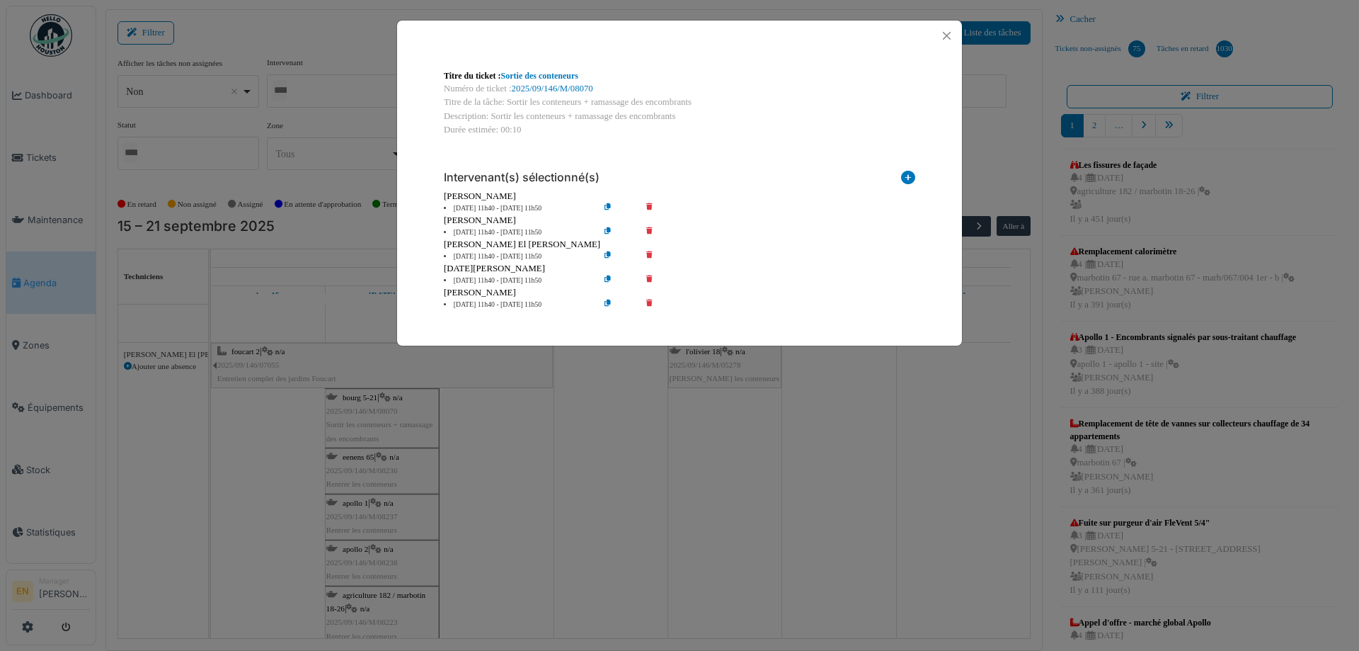
click at [647, 231] on icon at bounding box center [659, 232] width 40 height 11
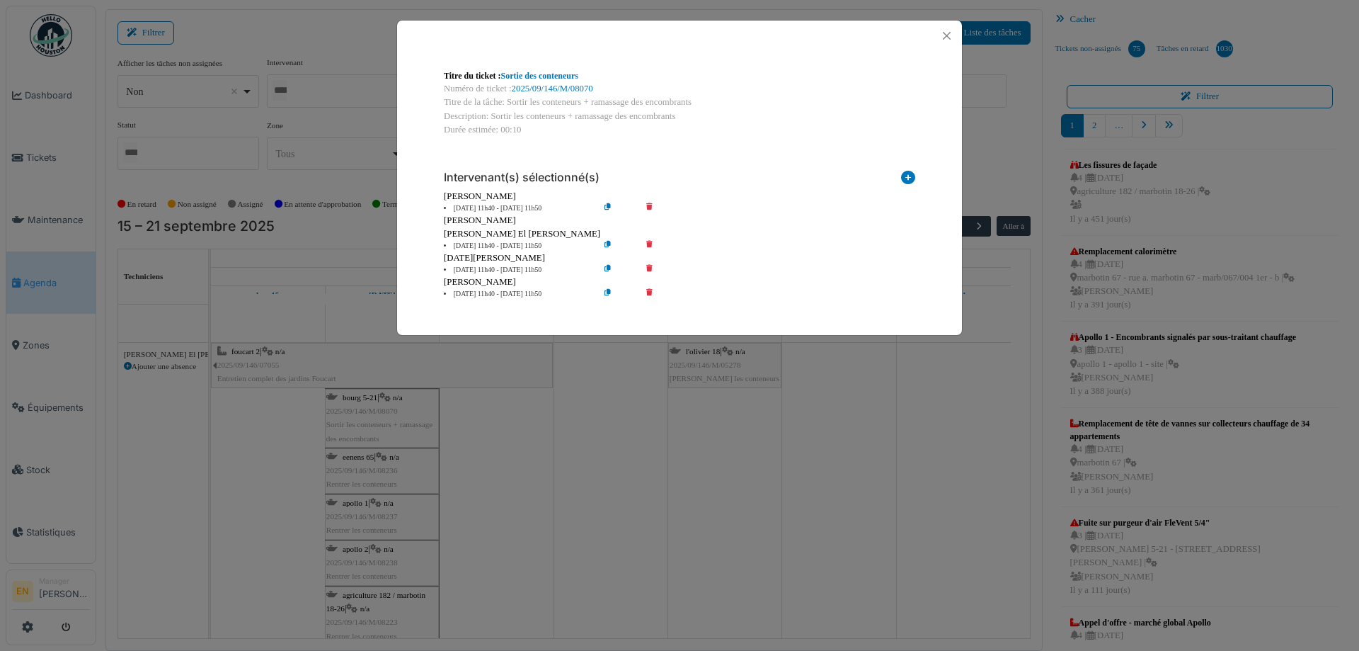
click at [647, 246] on icon at bounding box center [659, 246] width 40 height 11
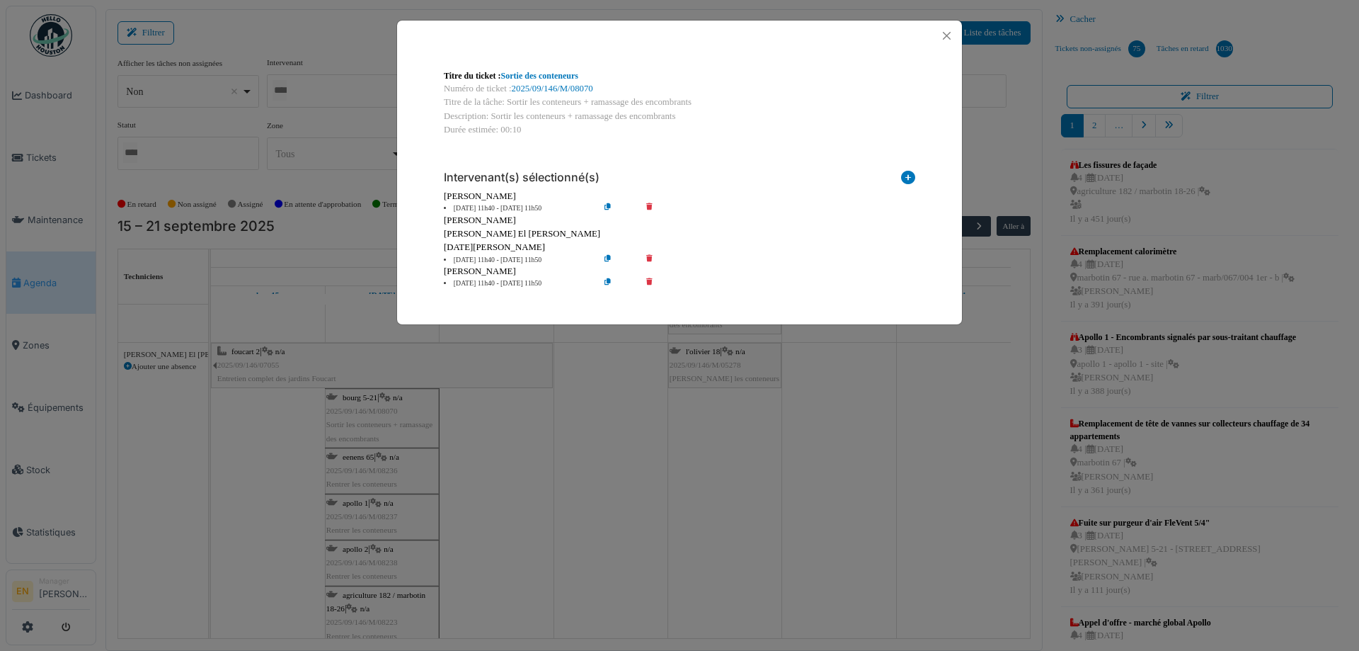
click at [650, 282] on icon at bounding box center [659, 283] width 40 height 11
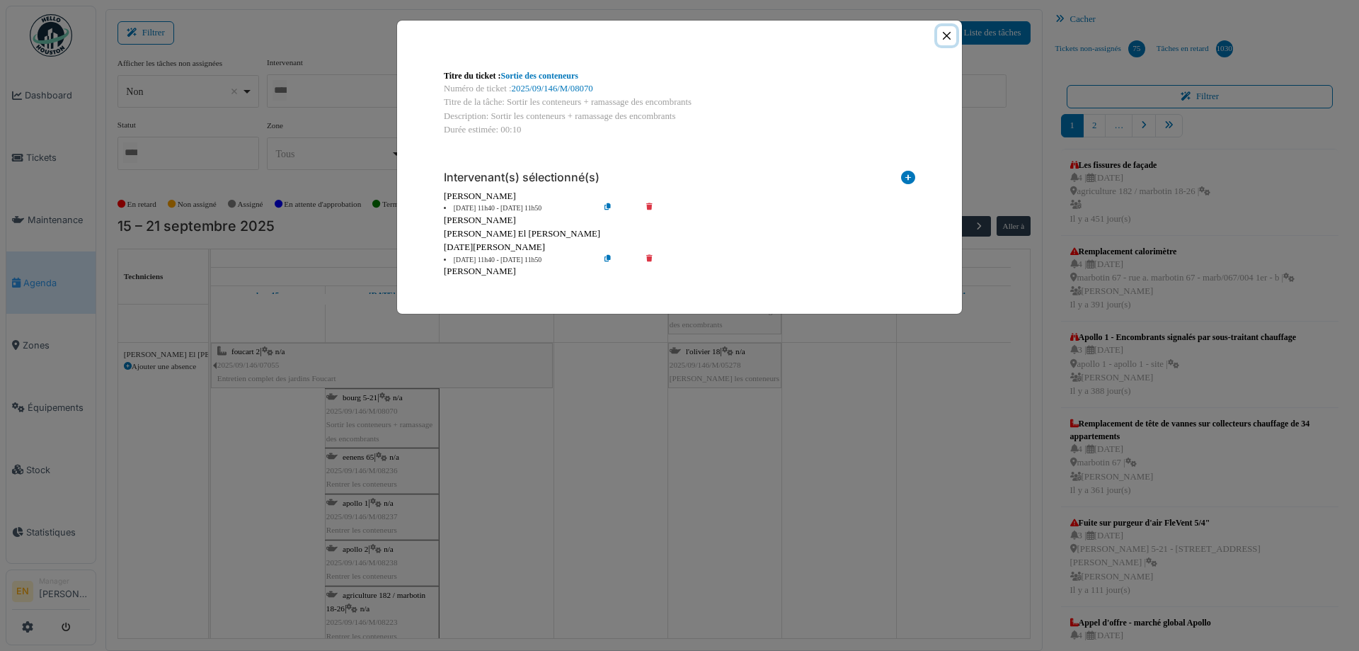
click at [945, 41] on button "Close" at bounding box center [946, 35] width 19 height 19
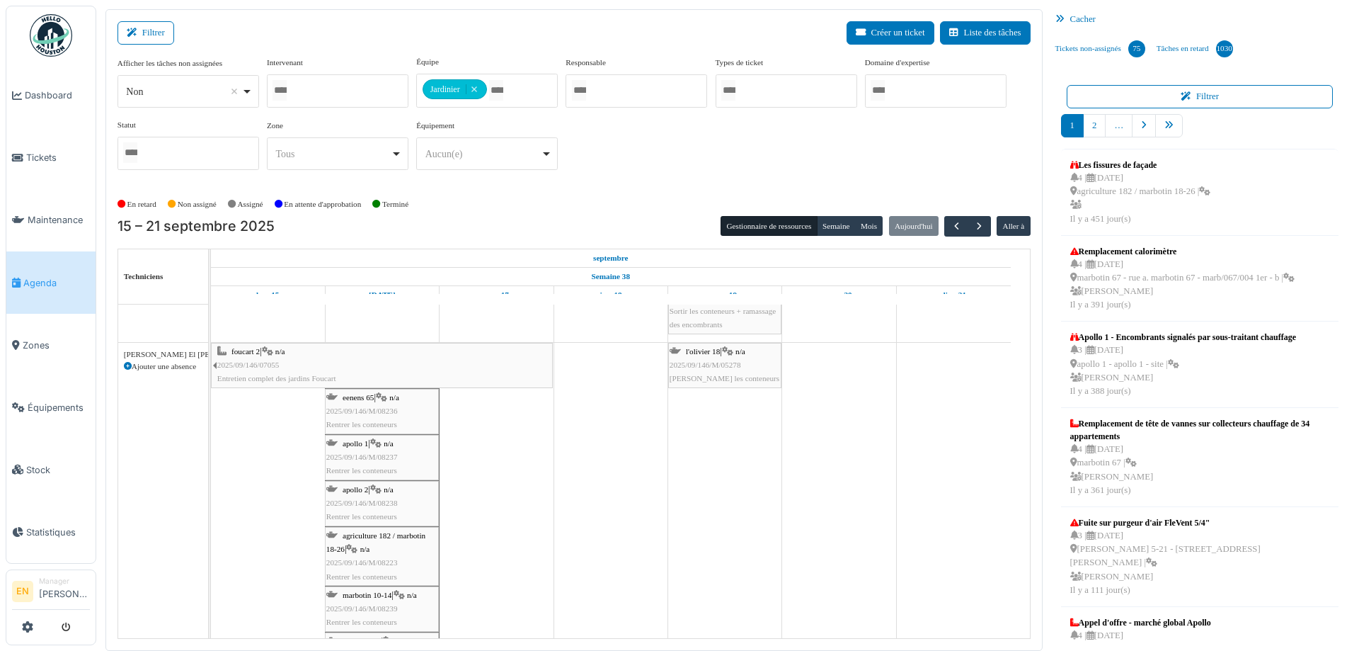
click at [379, 418] on div "eenens 65 | n/a 2025/09/146/M/08236 Rentrer les conteneurs" at bounding box center [381, 411] width 111 height 41
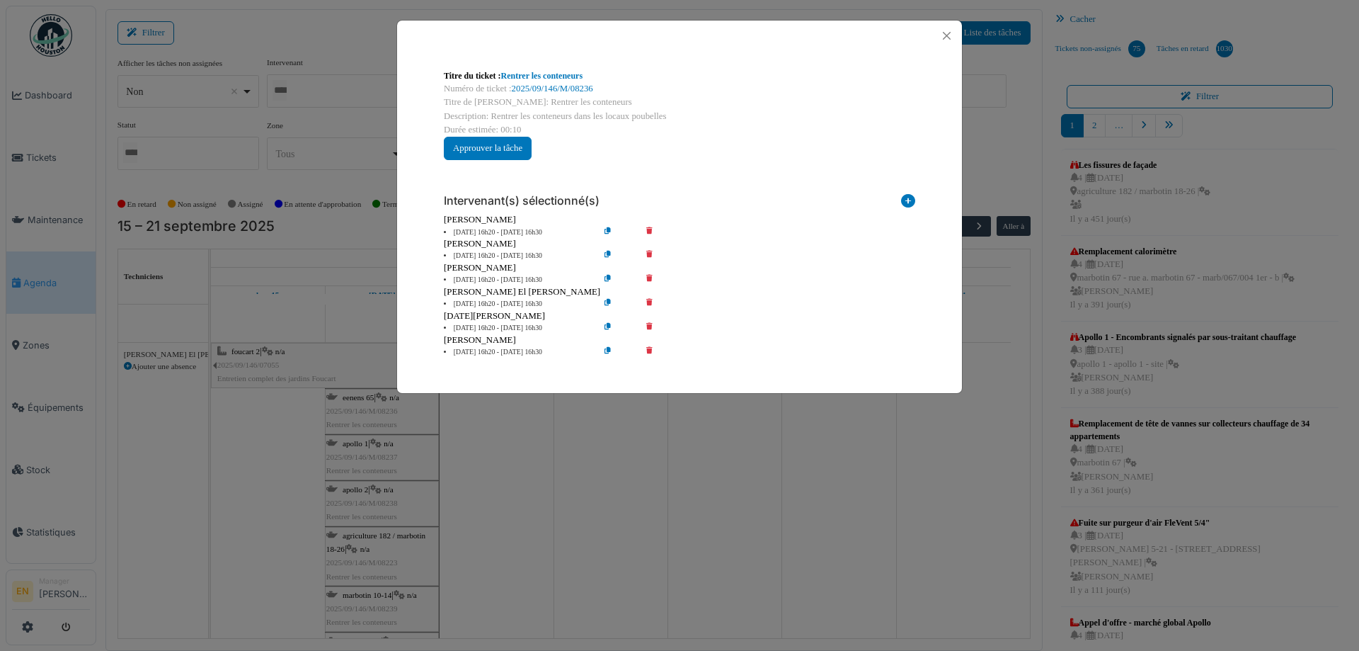
click at [649, 234] on icon at bounding box center [659, 232] width 40 height 11
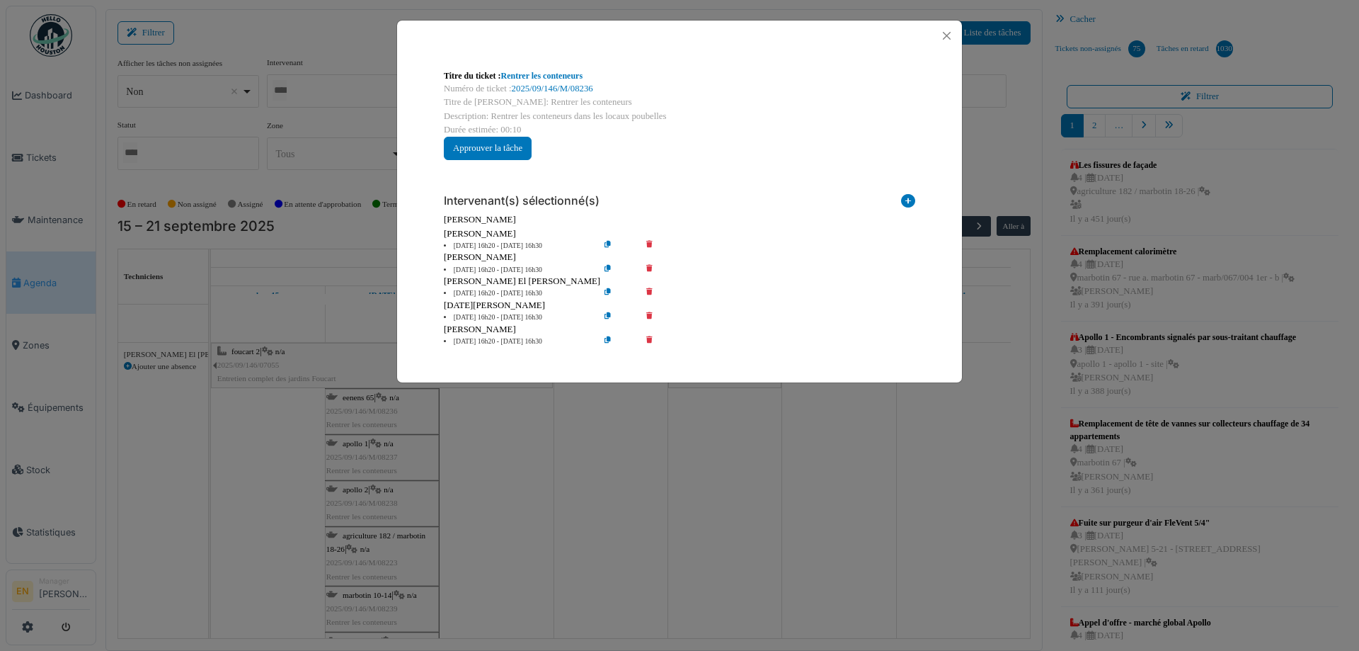
click at [650, 246] on icon at bounding box center [659, 246] width 40 height 11
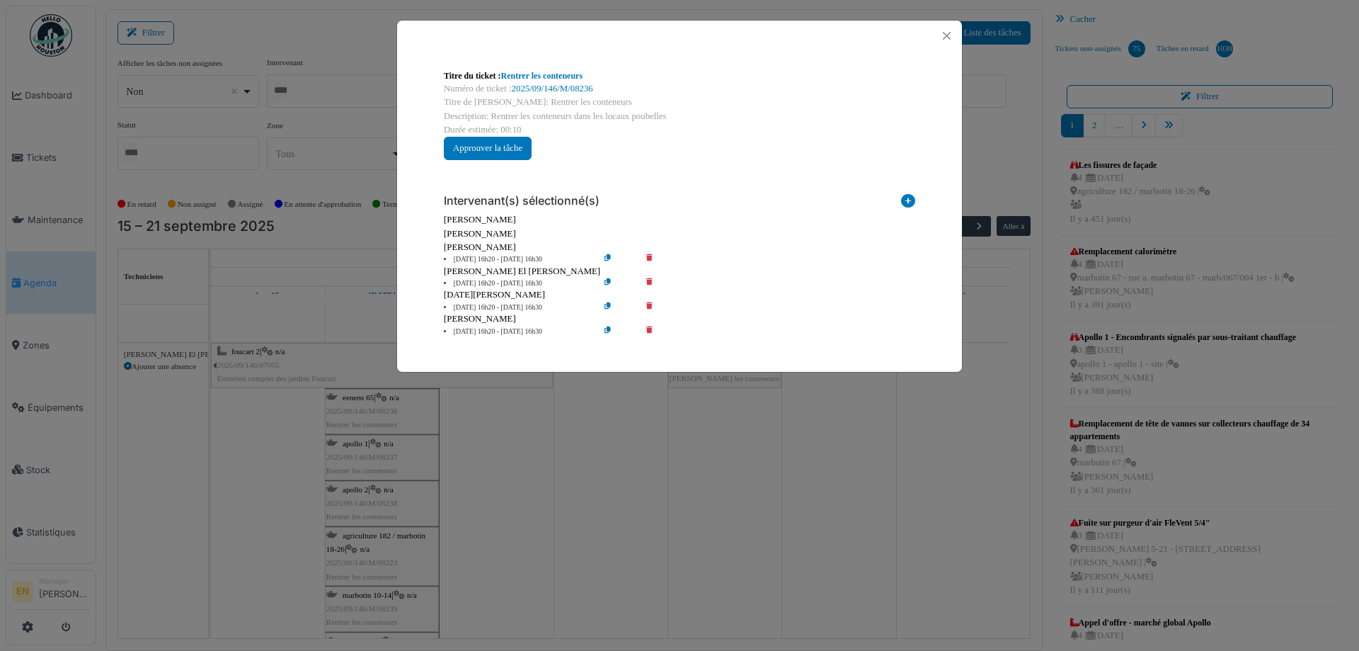
click at [651, 259] on icon at bounding box center [659, 259] width 40 height 11
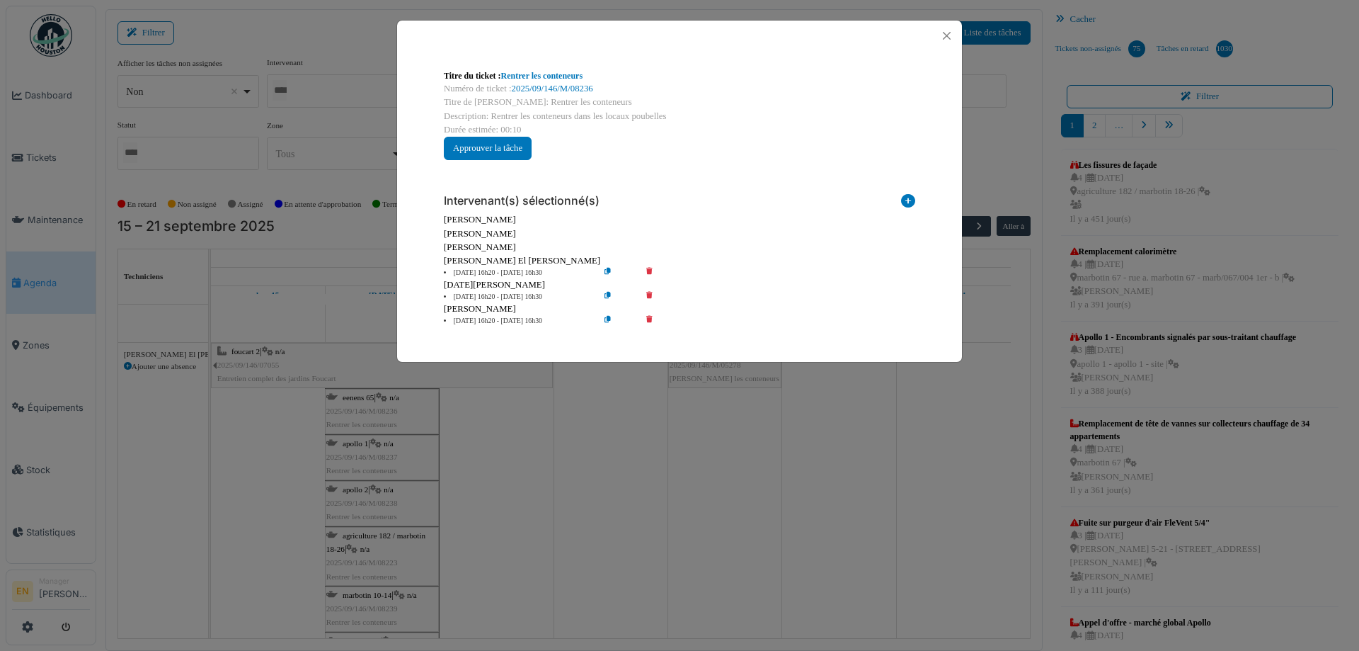
click at [651, 270] on icon at bounding box center [659, 273] width 40 height 11
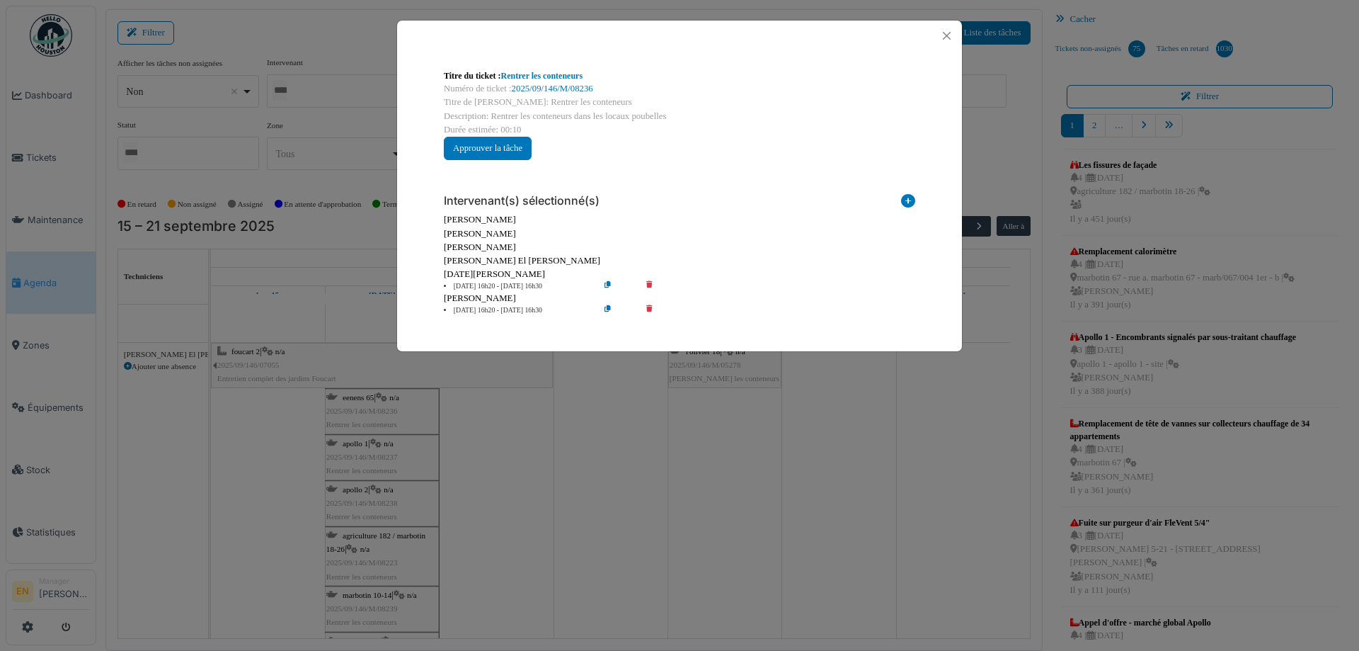
click at [648, 284] on icon at bounding box center [659, 286] width 40 height 11
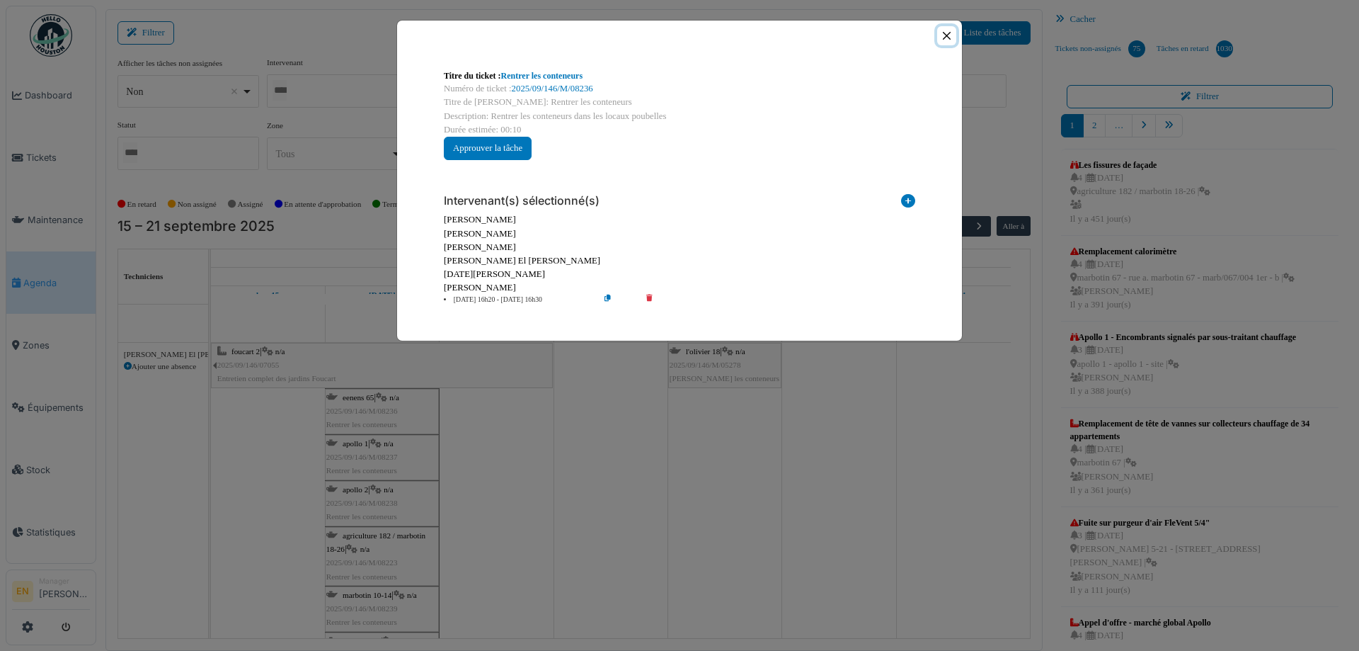
click at [945, 40] on button "Close" at bounding box center [946, 35] width 19 height 19
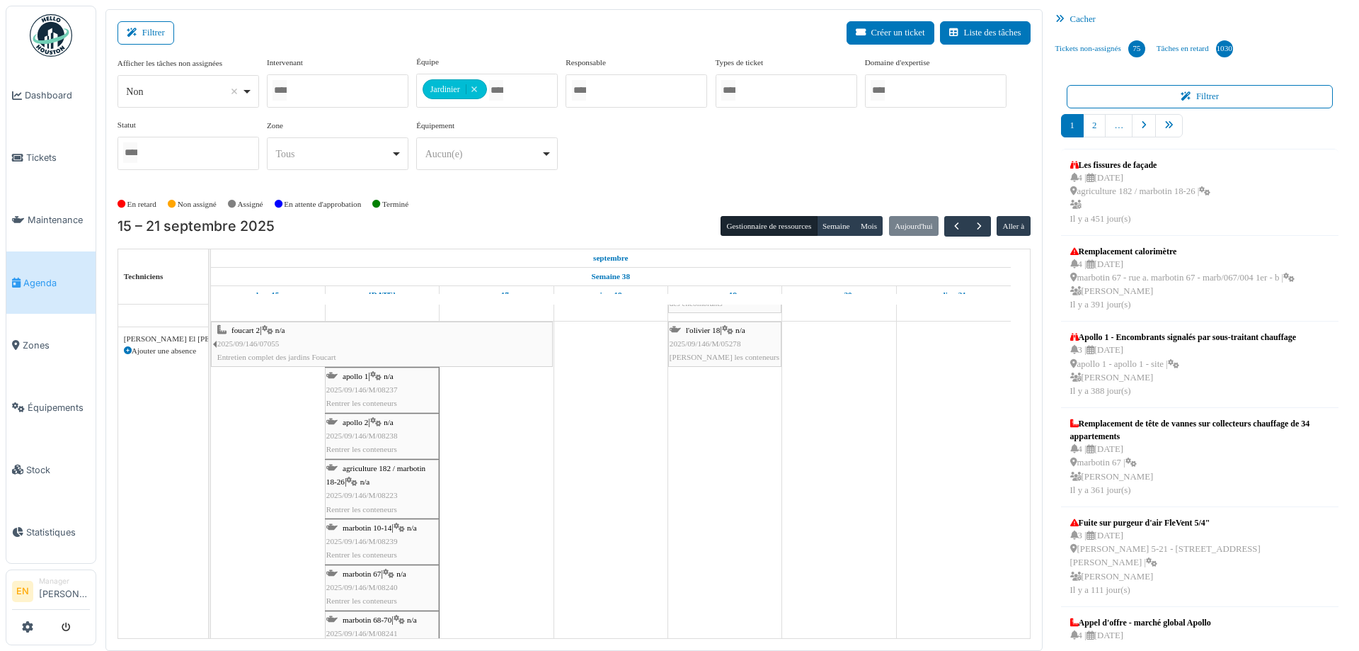
scroll to position [6513, 0]
click at [372, 388] on span "2025/09/146/M/08237" at bounding box center [362, 389] width 72 height 8
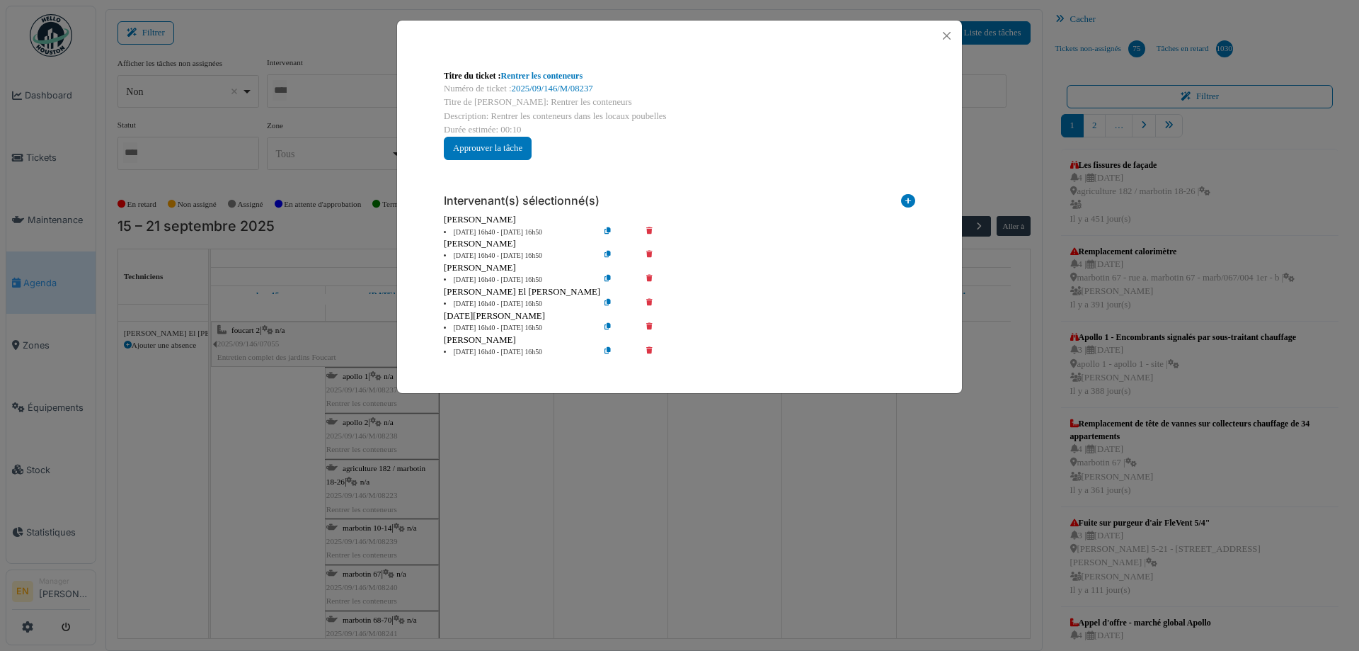
click at [647, 229] on icon at bounding box center [659, 232] width 40 height 11
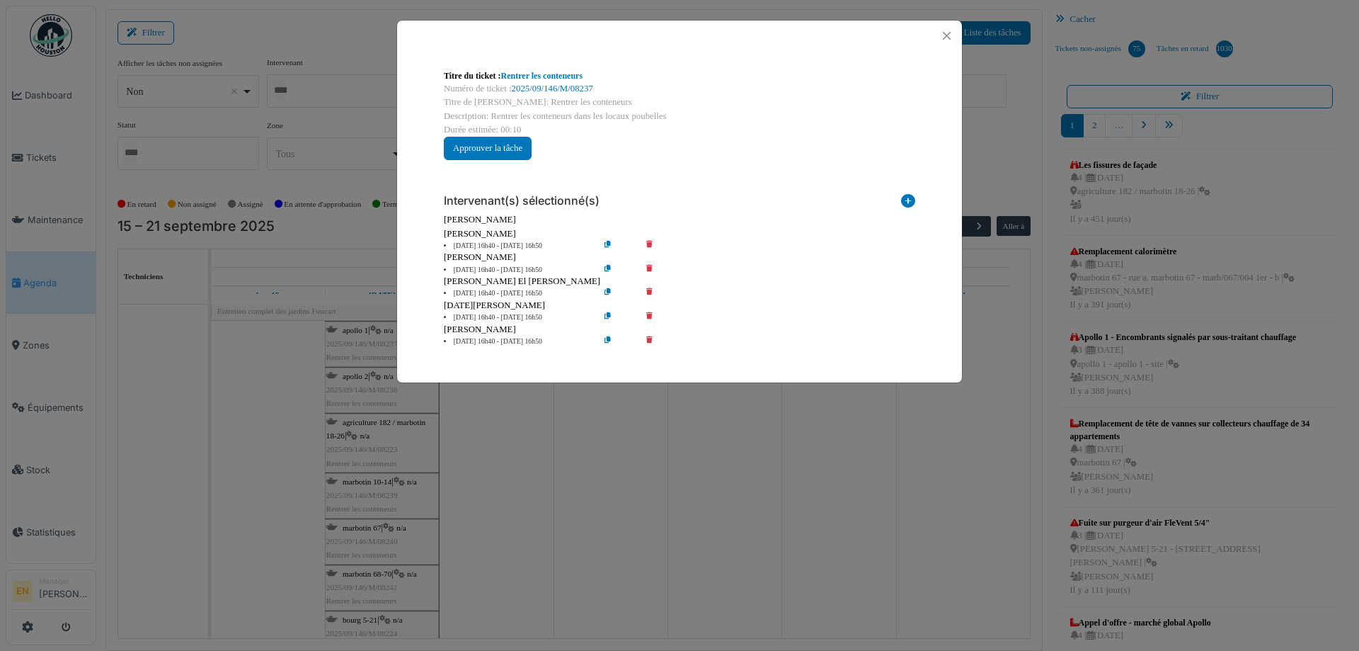
click at [651, 246] on icon at bounding box center [659, 246] width 40 height 11
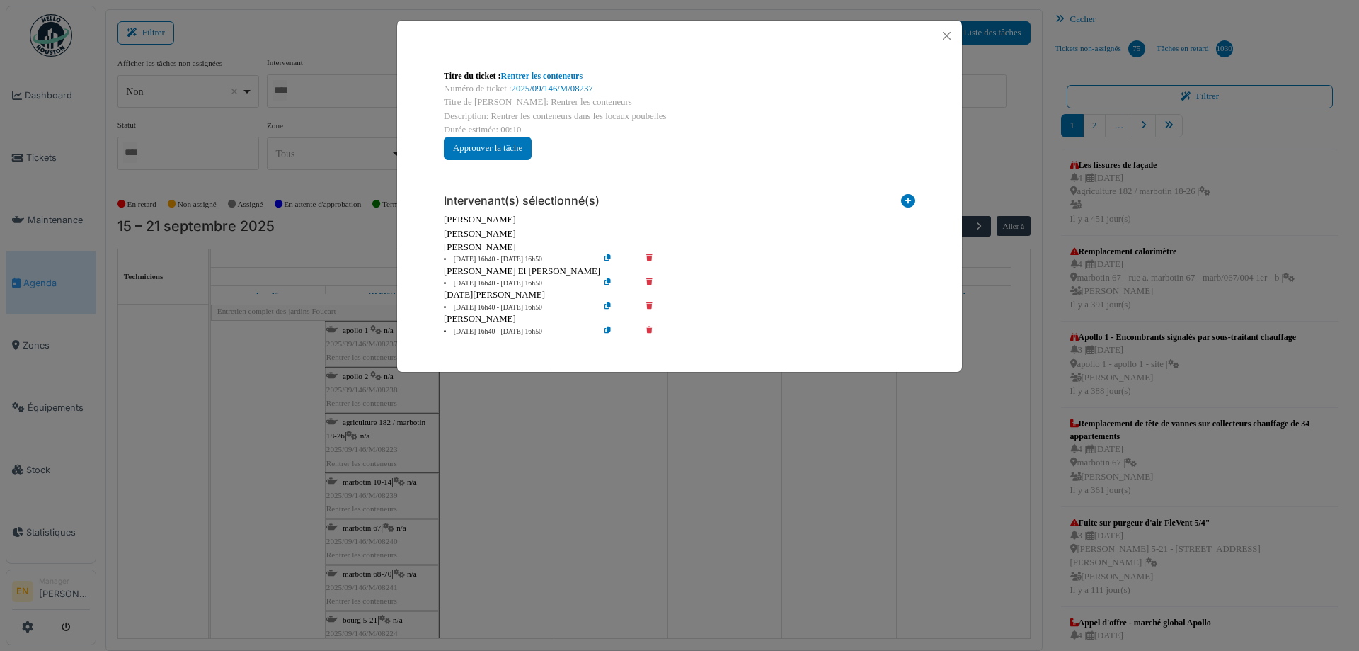
click at [649, 259] on icon at bounding box center [659, 259] width 40 height 11
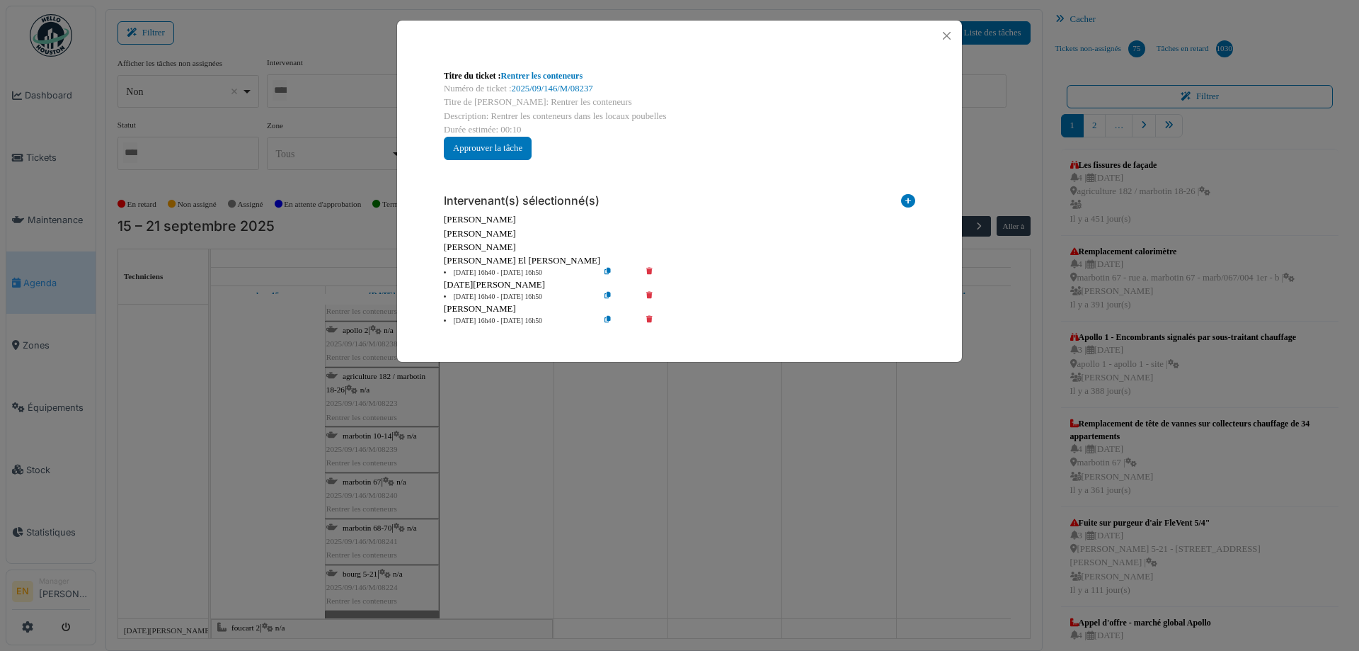
click at [651, 274] on icon at bounding box center [659, 273] width 40 height 11
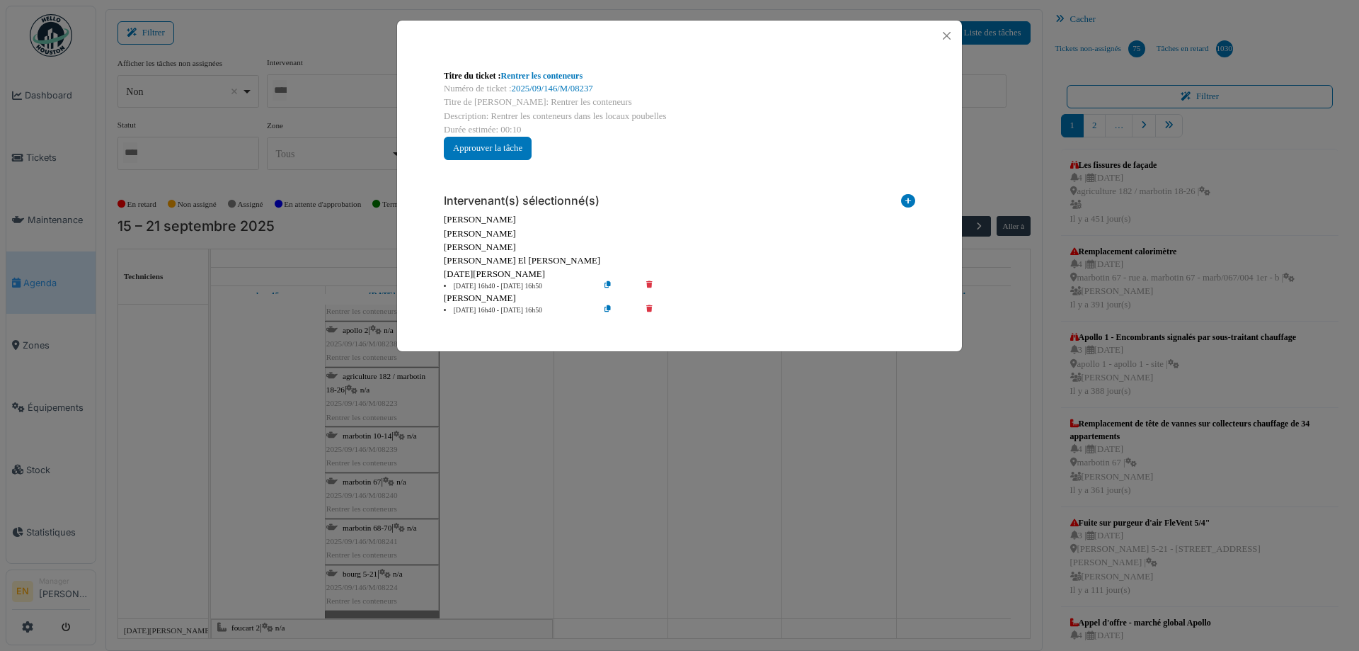
click at [647, 282] on icon at bounding box center [659, 286] width 40 height 11
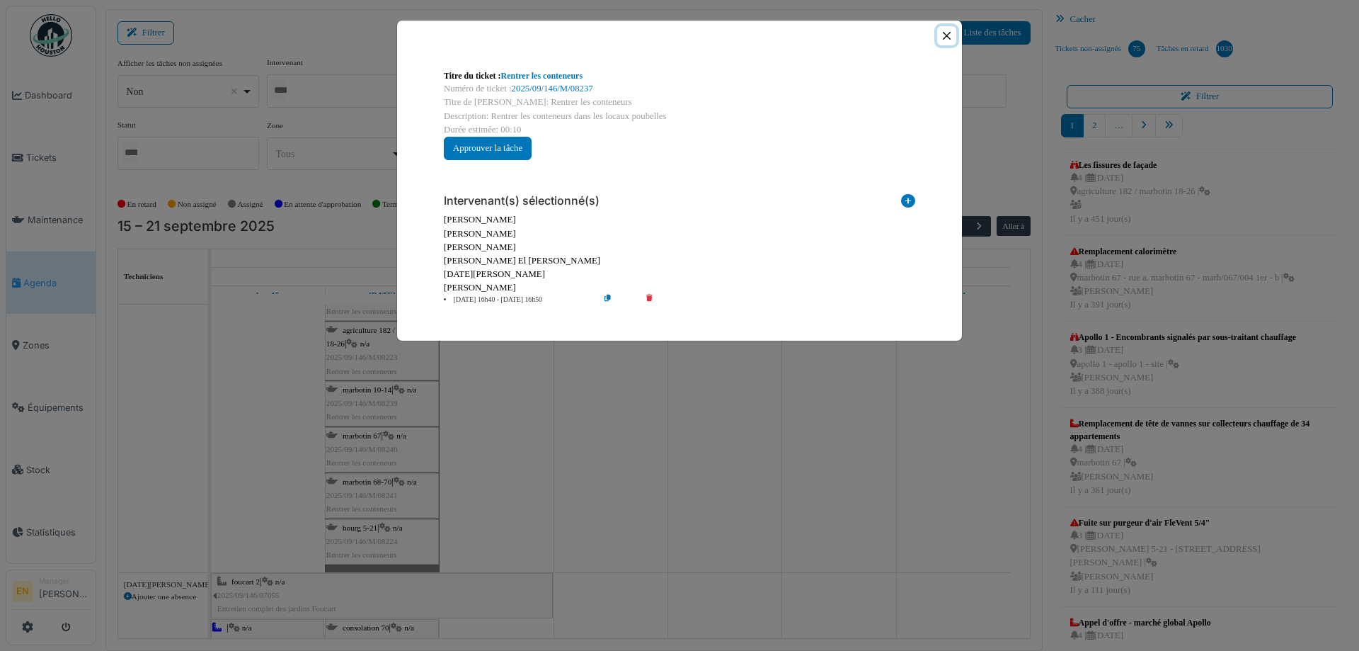
click at [944, 33] on button "Close" at bounding box center [946, 35] width 19 height 19
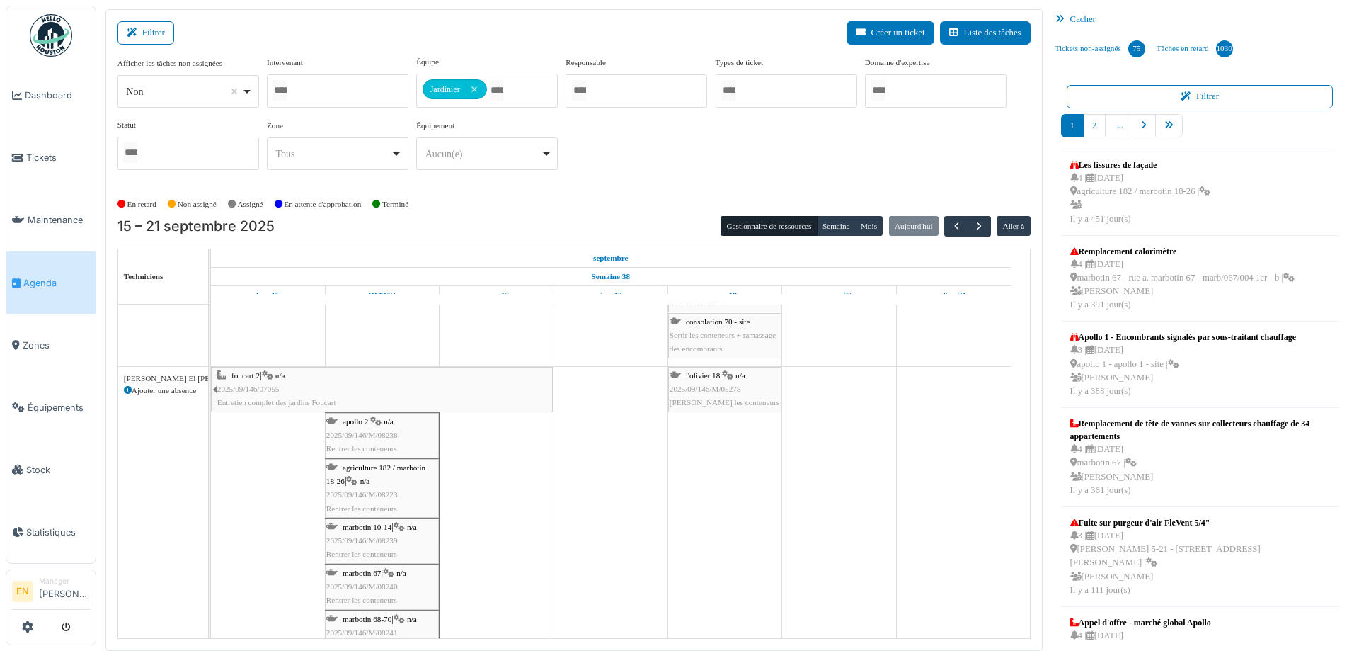
scroll to position [6371, 0]
click at [381, 440] on span "2025/09/146/M/08238" at bounding box center [362, 439] width 72 height 8
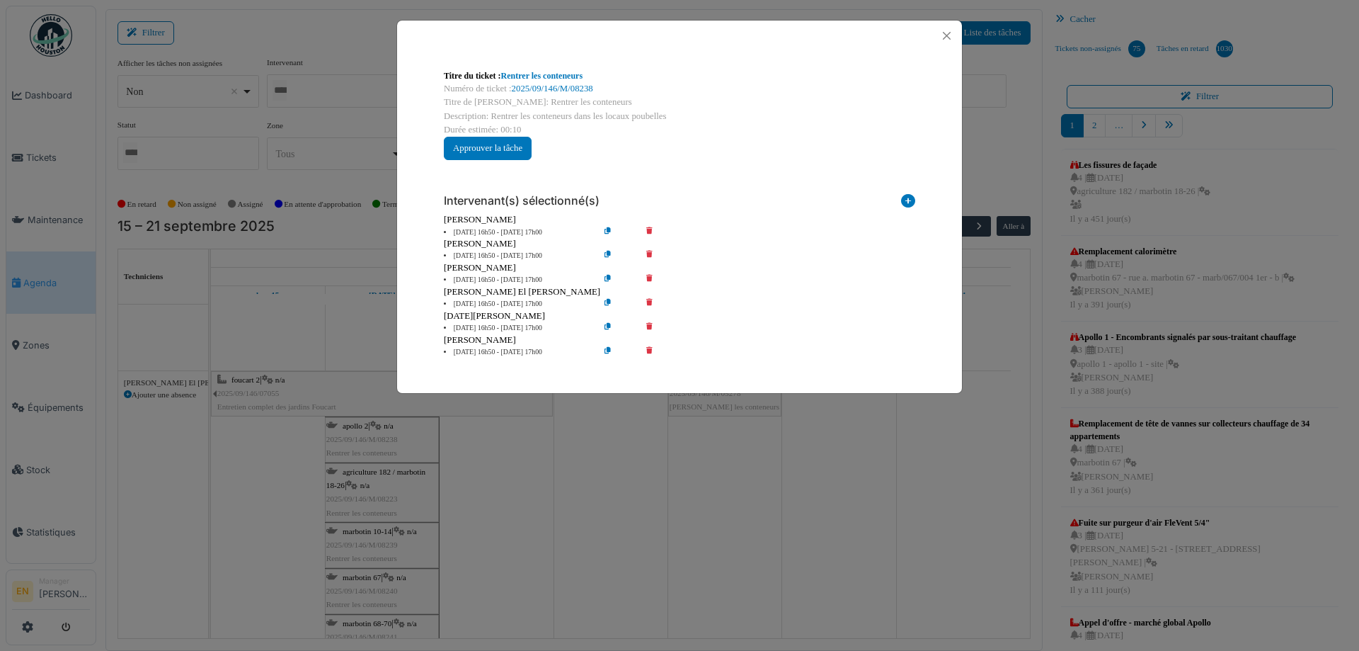
click at [648, 228] on icon at bounding box center [659, 232] width 40 height 11
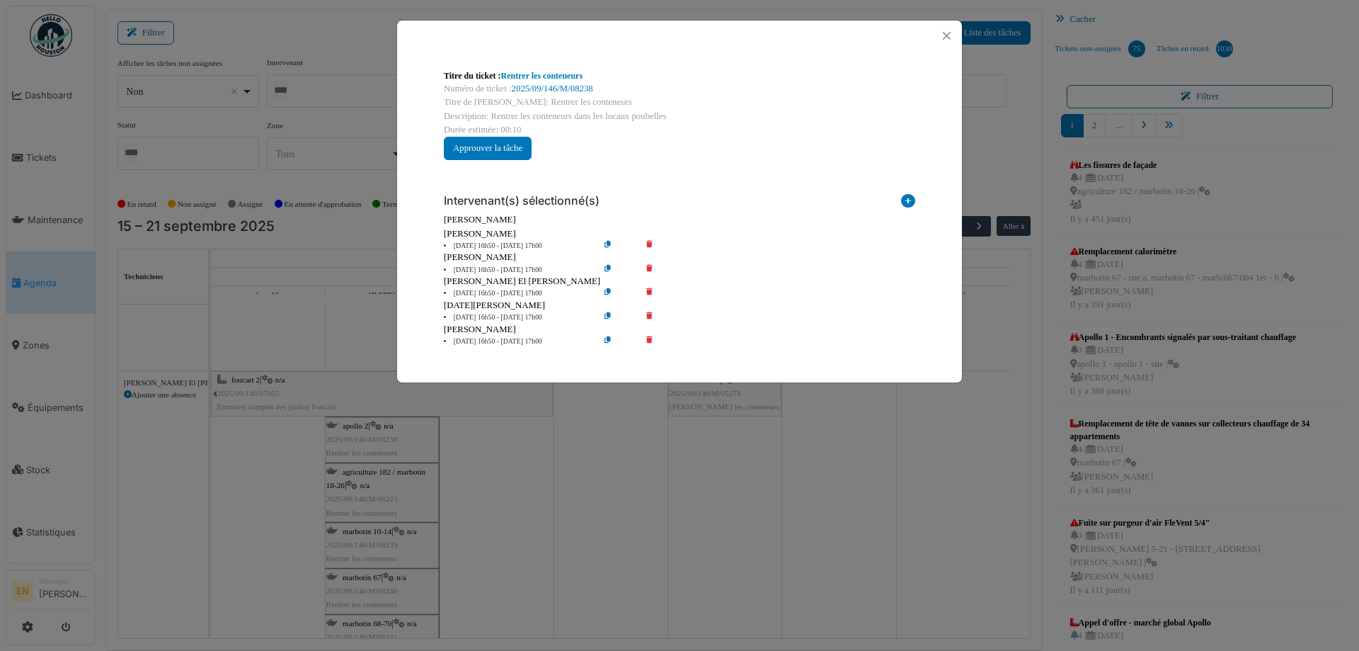
click at [652, 241] on icon at bounding box center [659, 246] width 40 height 11
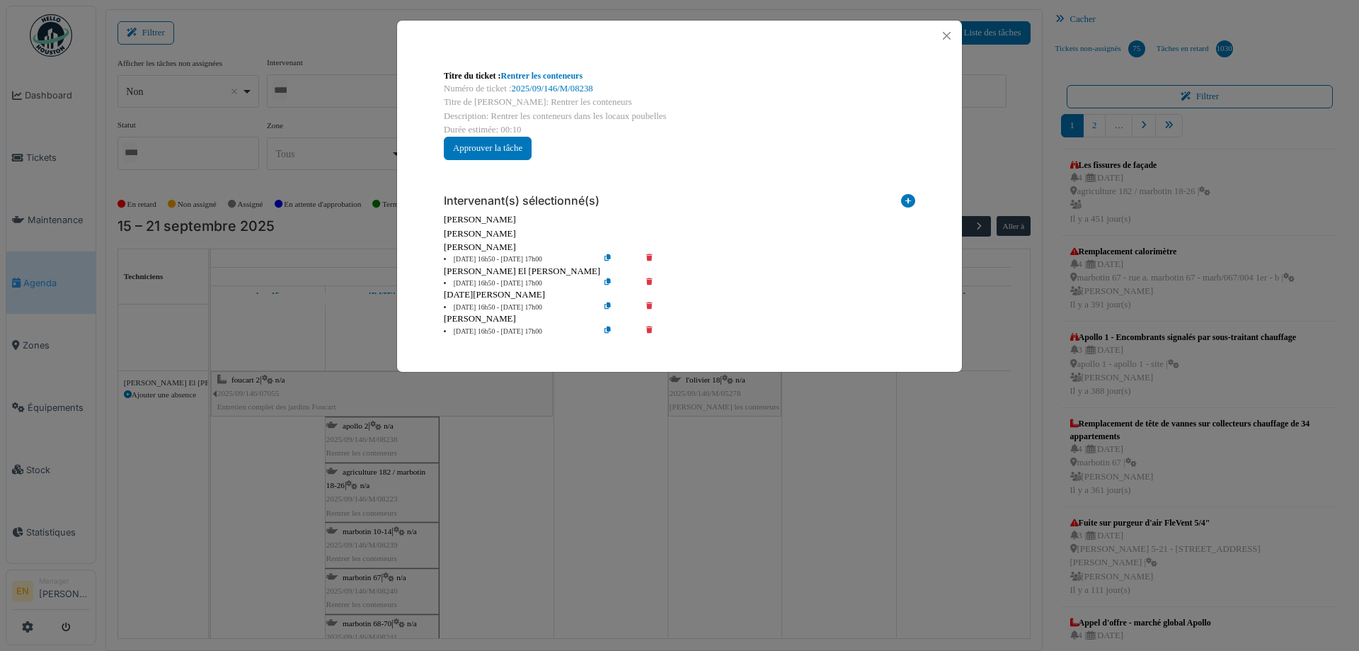
click at [649, 256] on icon at bounding box center [659, 259] width 40 height 11
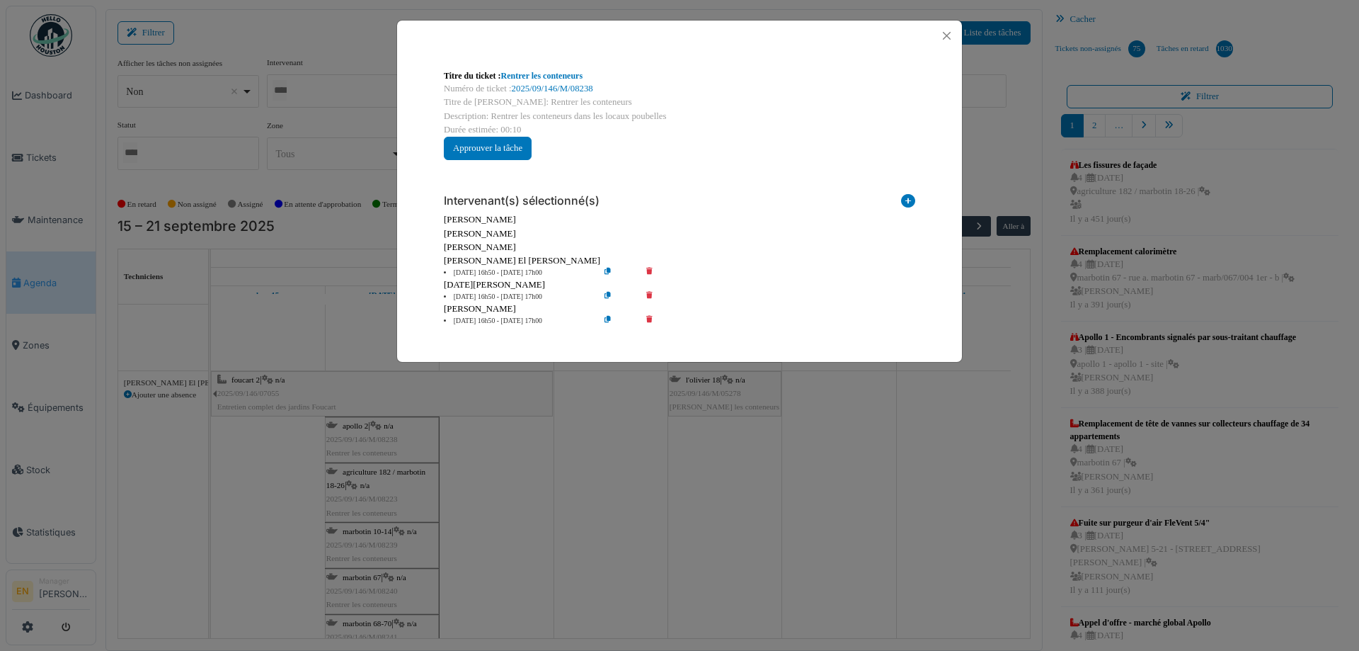
click at [646, 272] on icon at bounding box center [659, 273] width 40 height 11
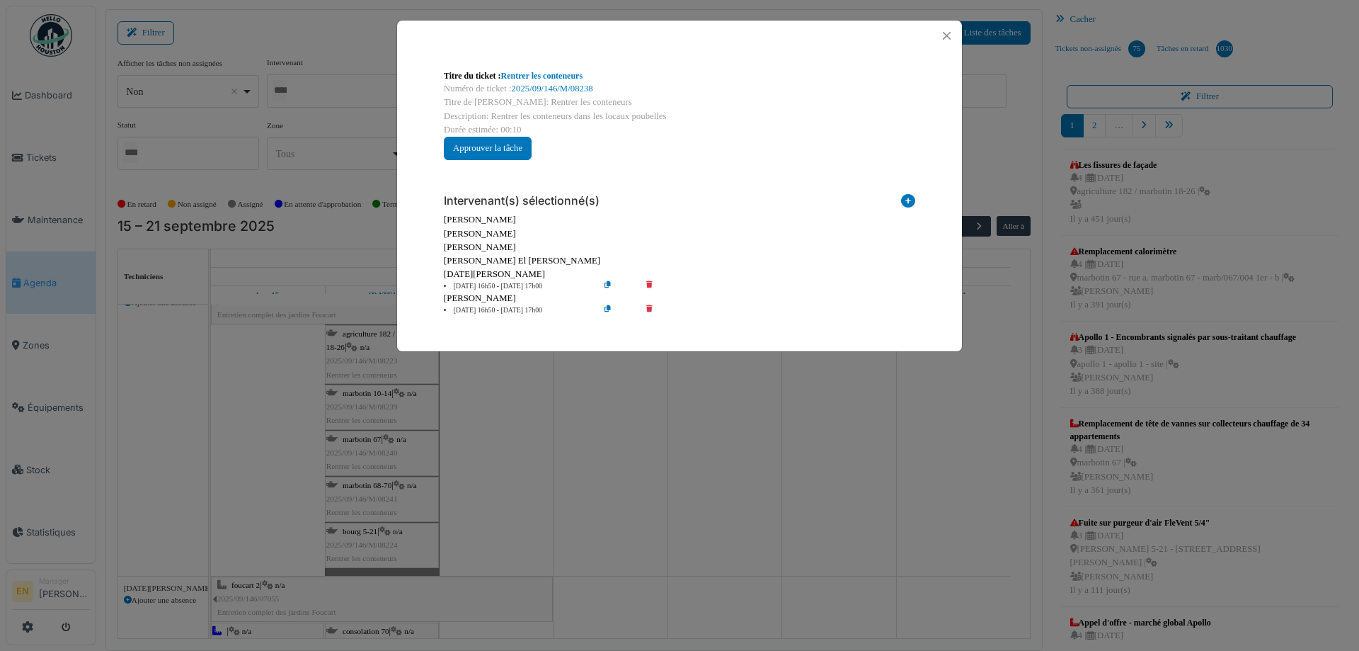
click at [646, 286] on icon at bounding box center [659, 286] width 40 height 11
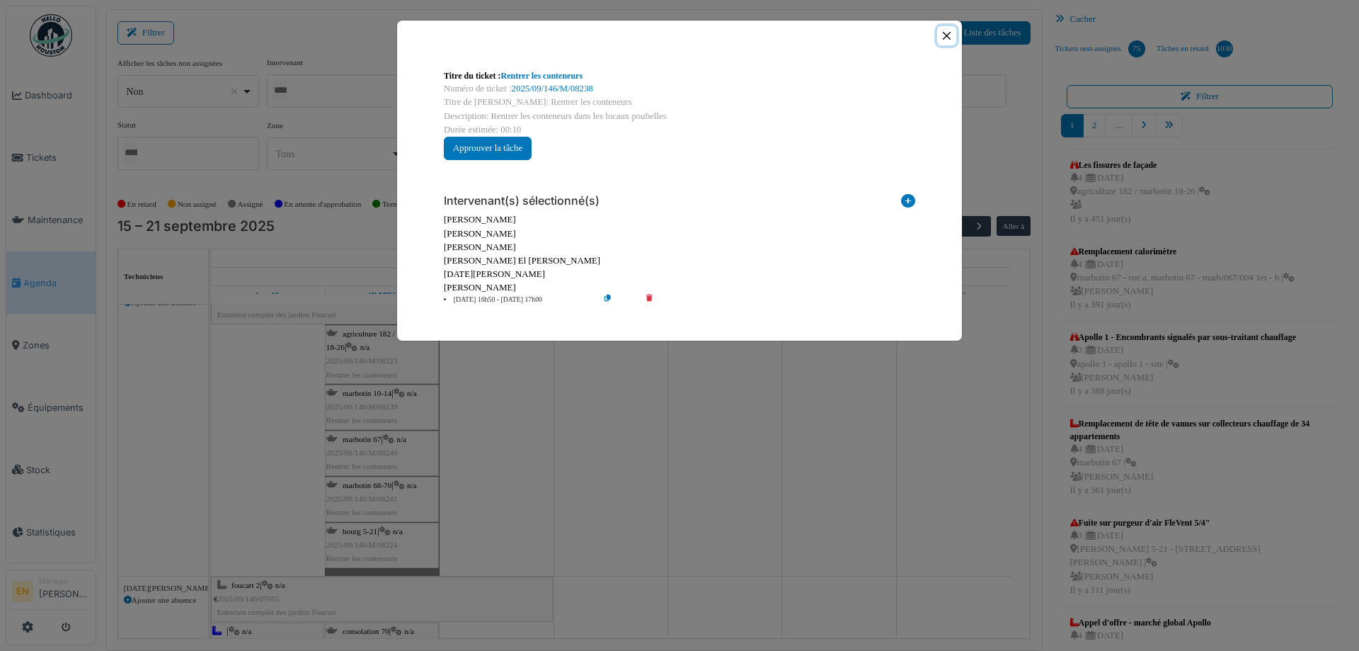
click at [950, 37] on button "Close" at bounding box center [946, 35] width 19 height 19
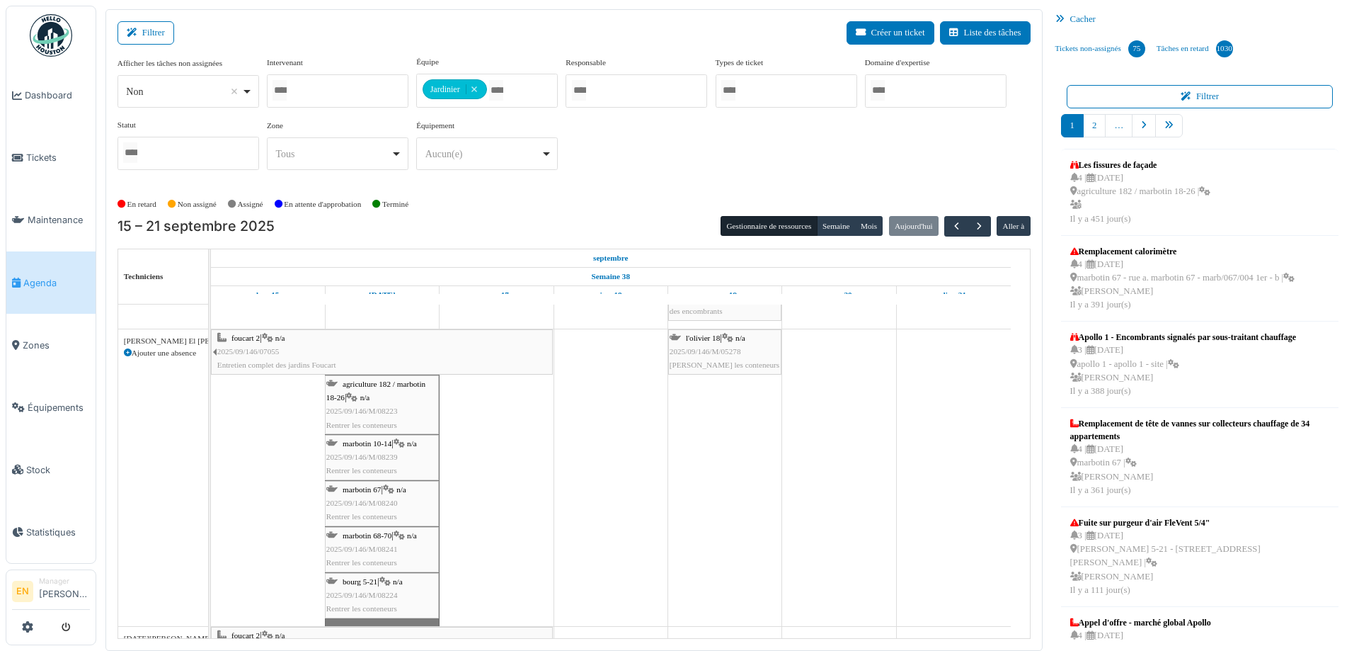
scroll to position [6301, 0]
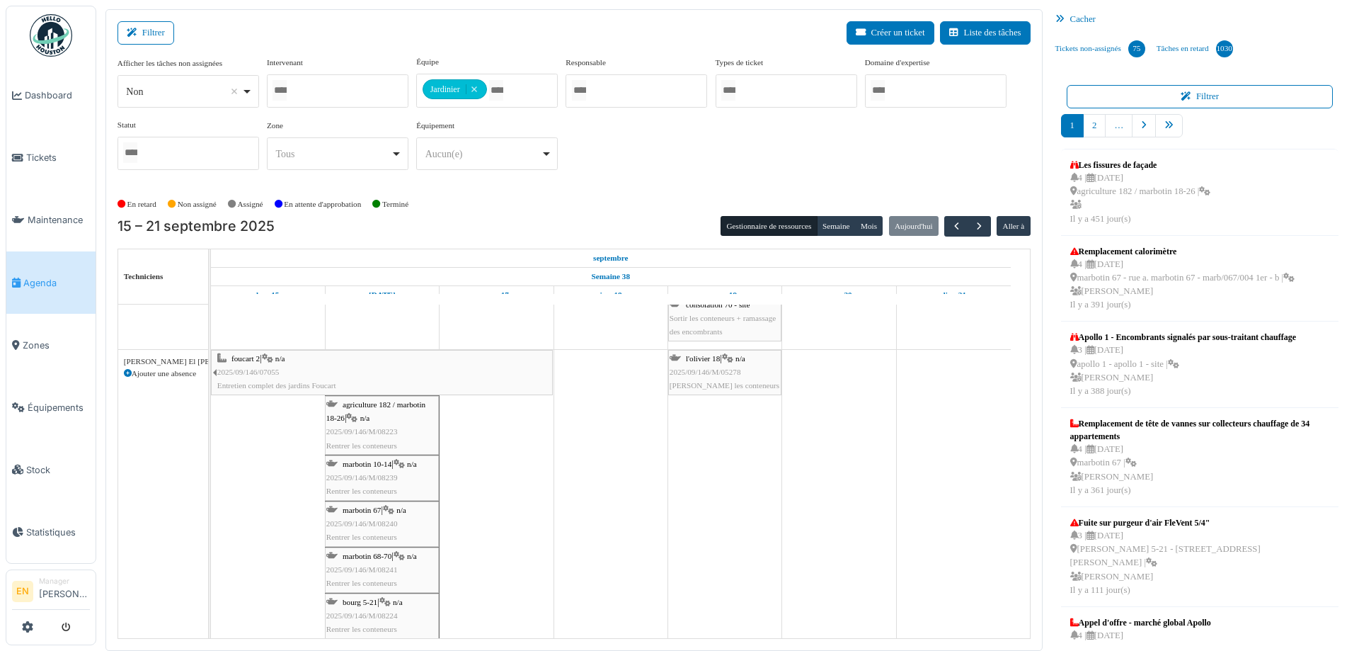
click at [387, 435] on div "agriculture 182 / marbotin 18-26 | n/a 2025/09/146/M/08223 Rentrer les conteneu…" at bounding box center [381, 425] width 111 height 55
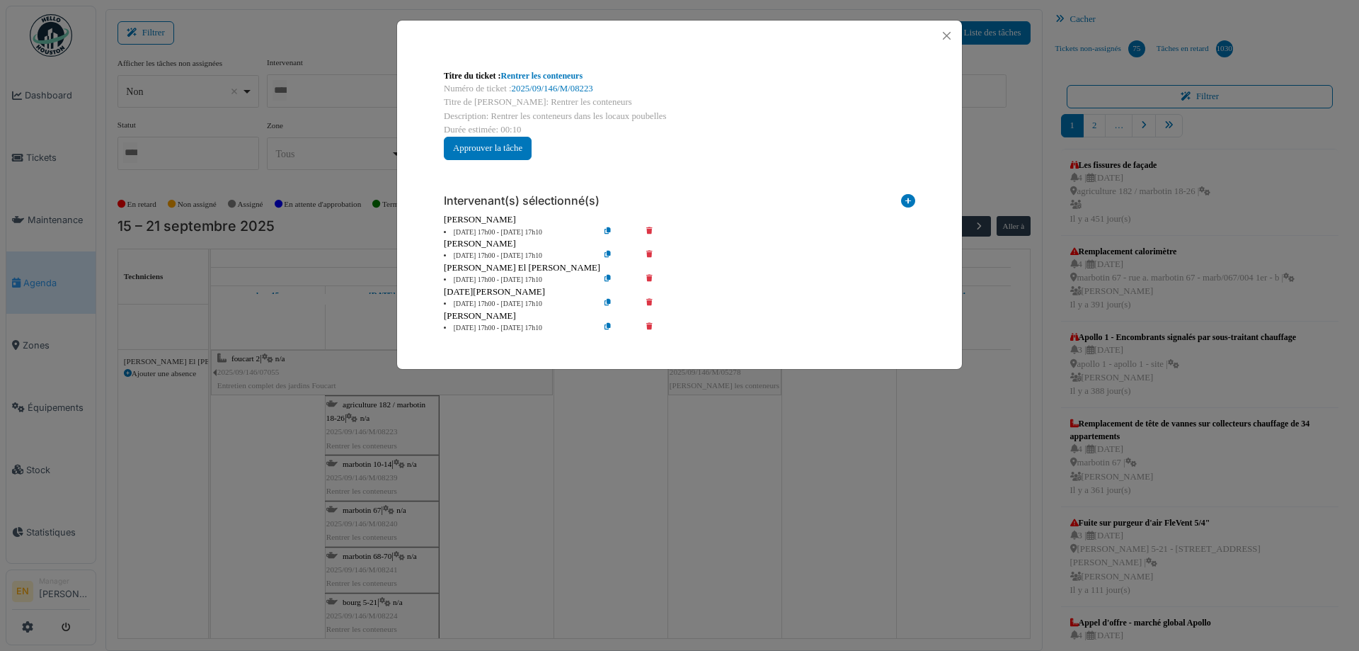
click at [648, 230] on icon at bounding box center [659, 232] width 40 height 11
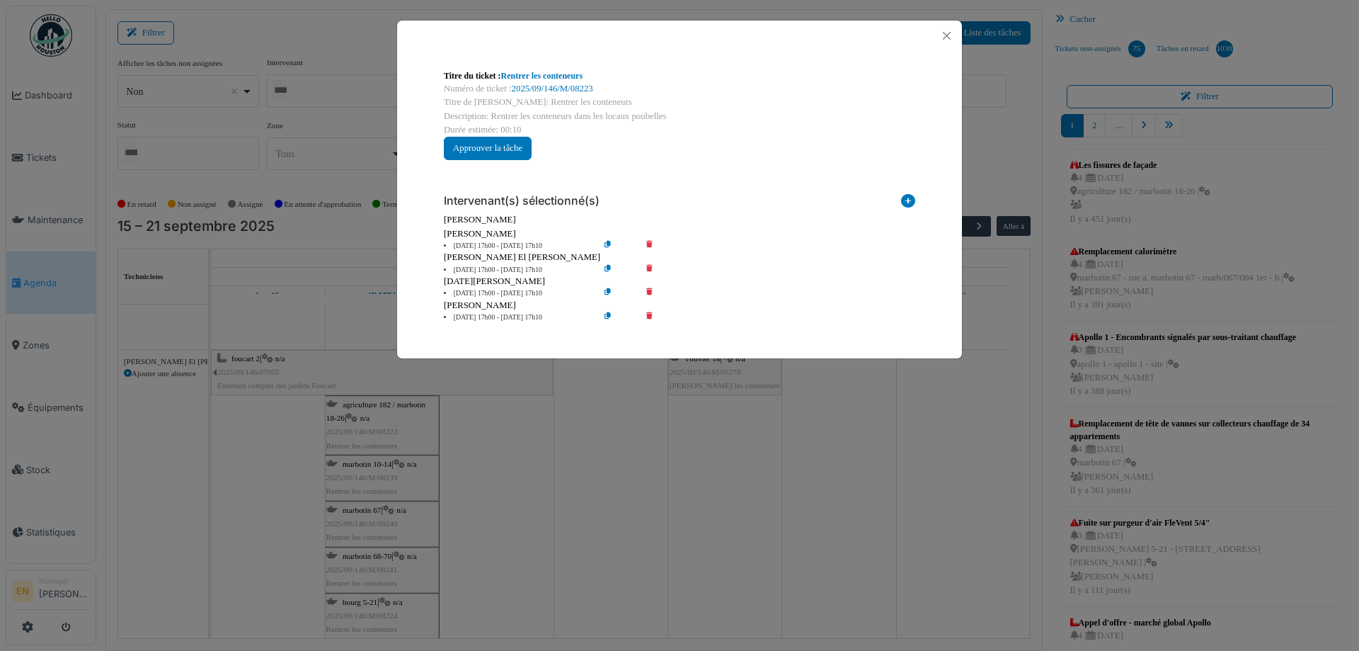
click at [651, 242] on icon at bounding box center [659, 246] width 40 height 11
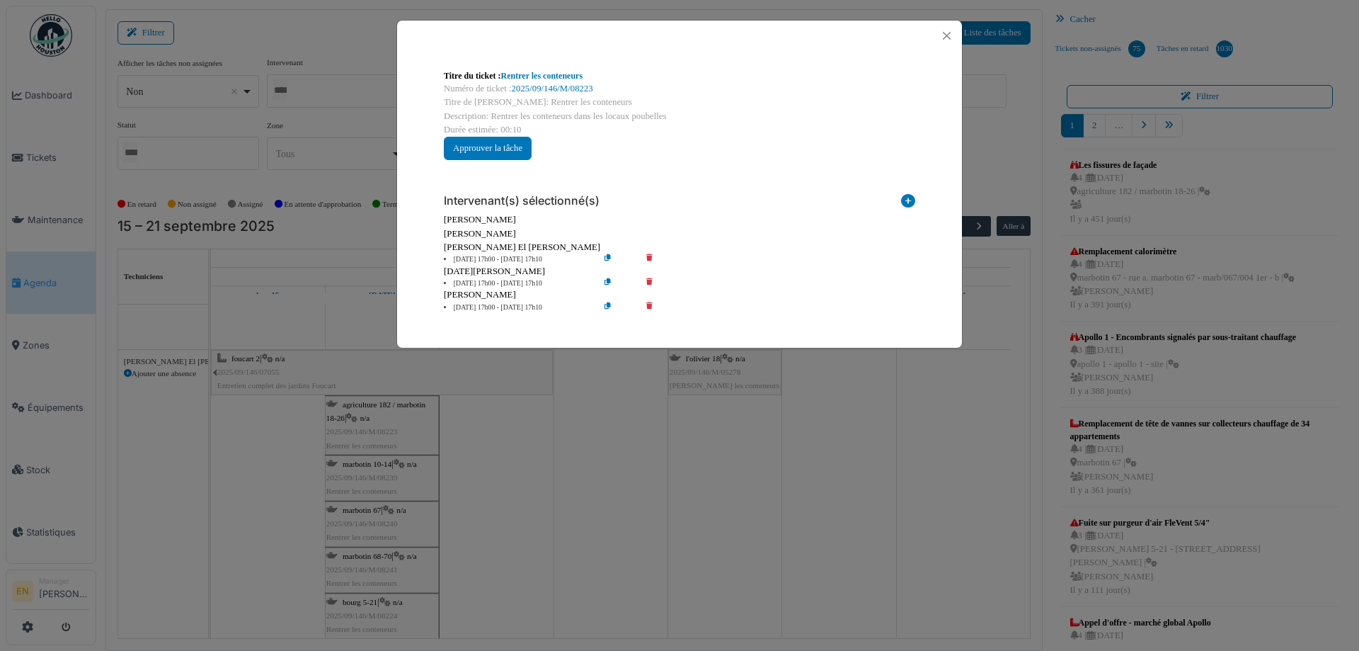
click at [651, 258] on icon at bounding box center [659, 259] width 40 height 11
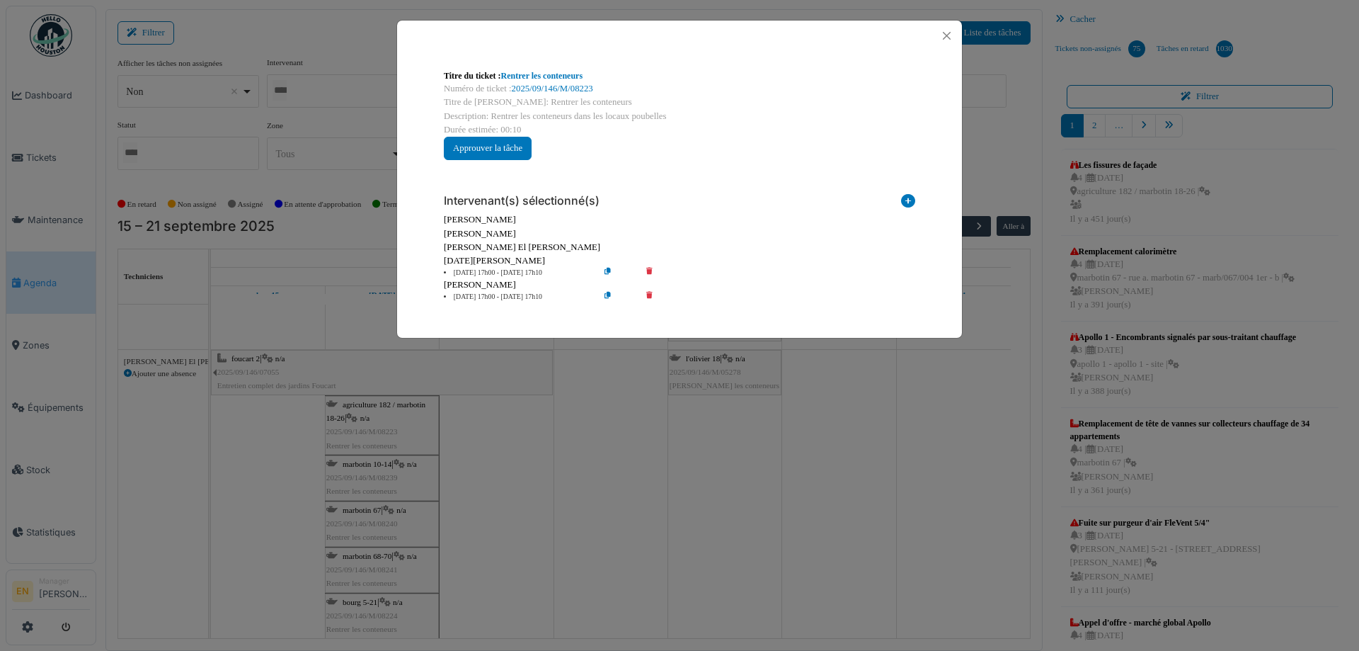
click at [650, 270] on icon at bounding box center [659, 273] width 40 height 11
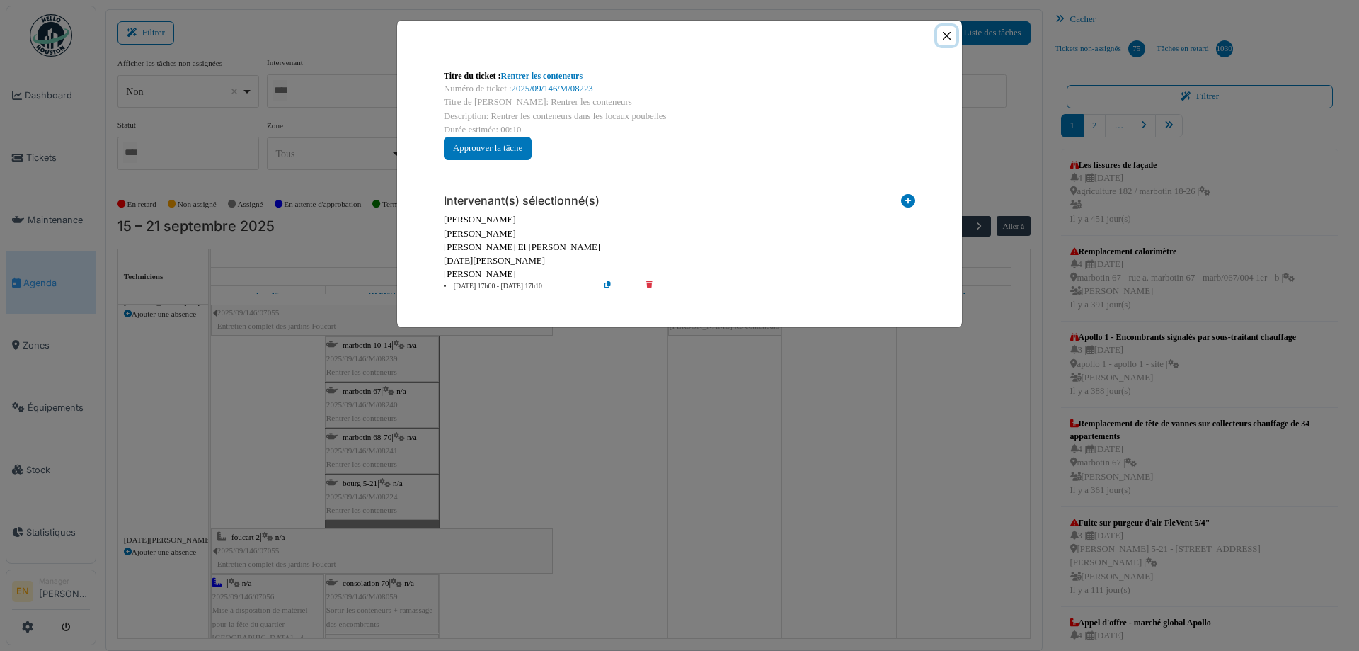
click at [944, 35] on button "Close" at bounding box center [946, 35] width 19 height 19
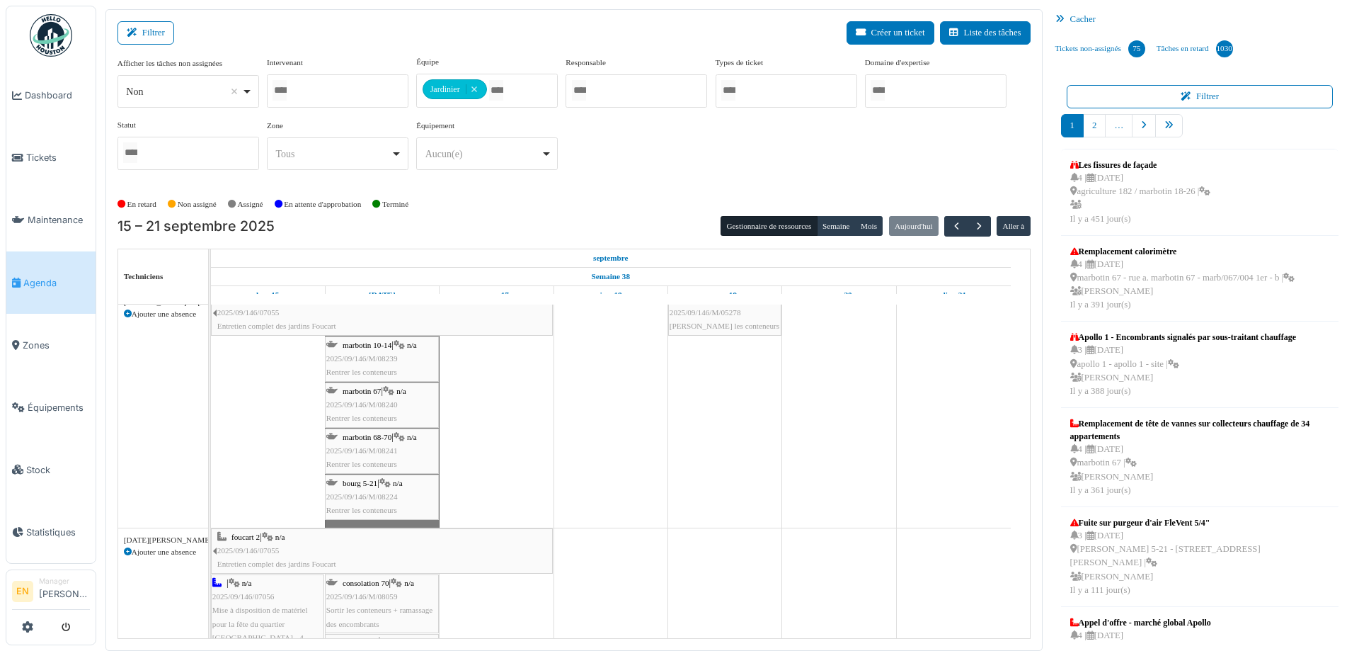
click at [374, 355] on span "2025/09/146/M/08239" at bounding box center [362, 358] width 72 height 8
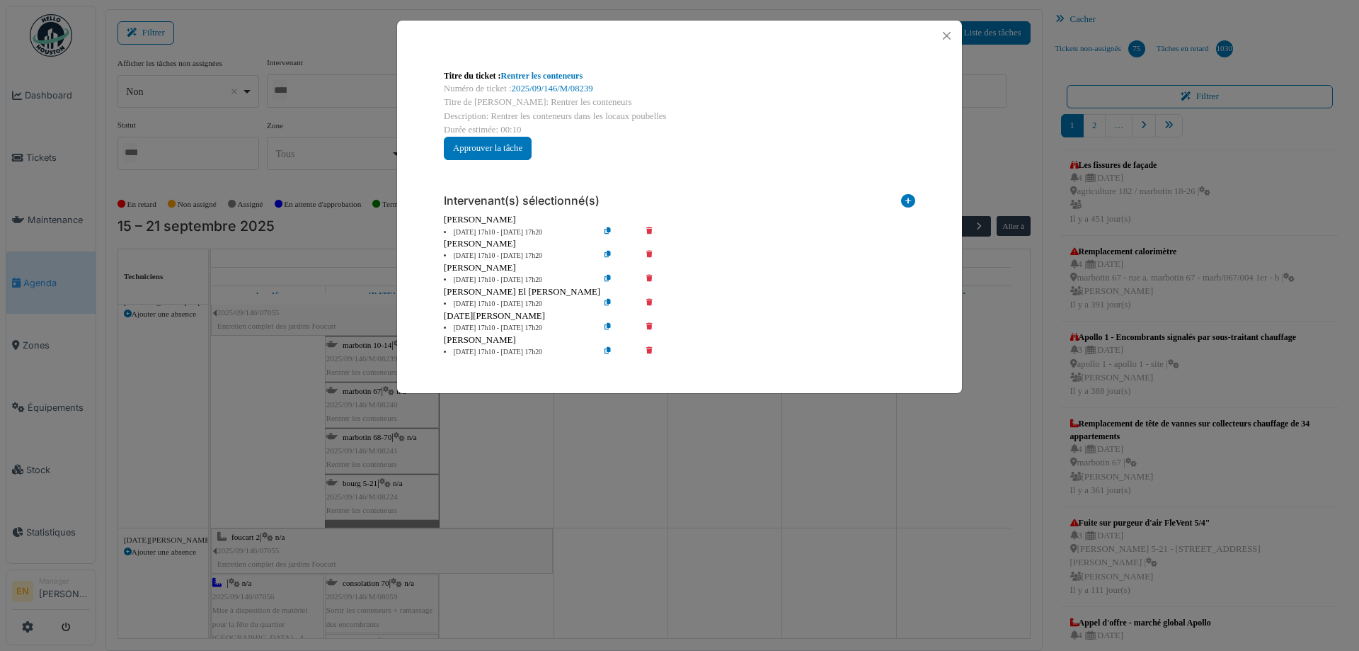
click at [650, 233] on icon at bounding box center [659, 232] width 40 height 11
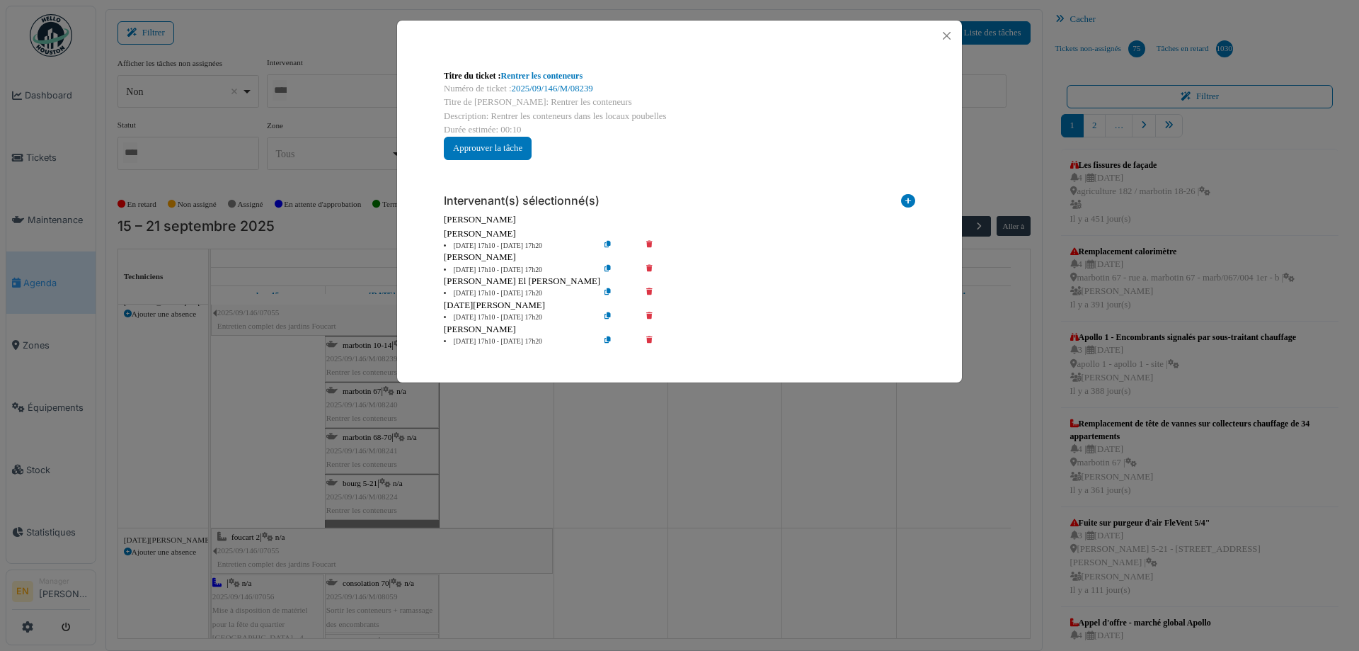
click at [653, 247] on icon at bounding box center [659, 246] width 40 height 11
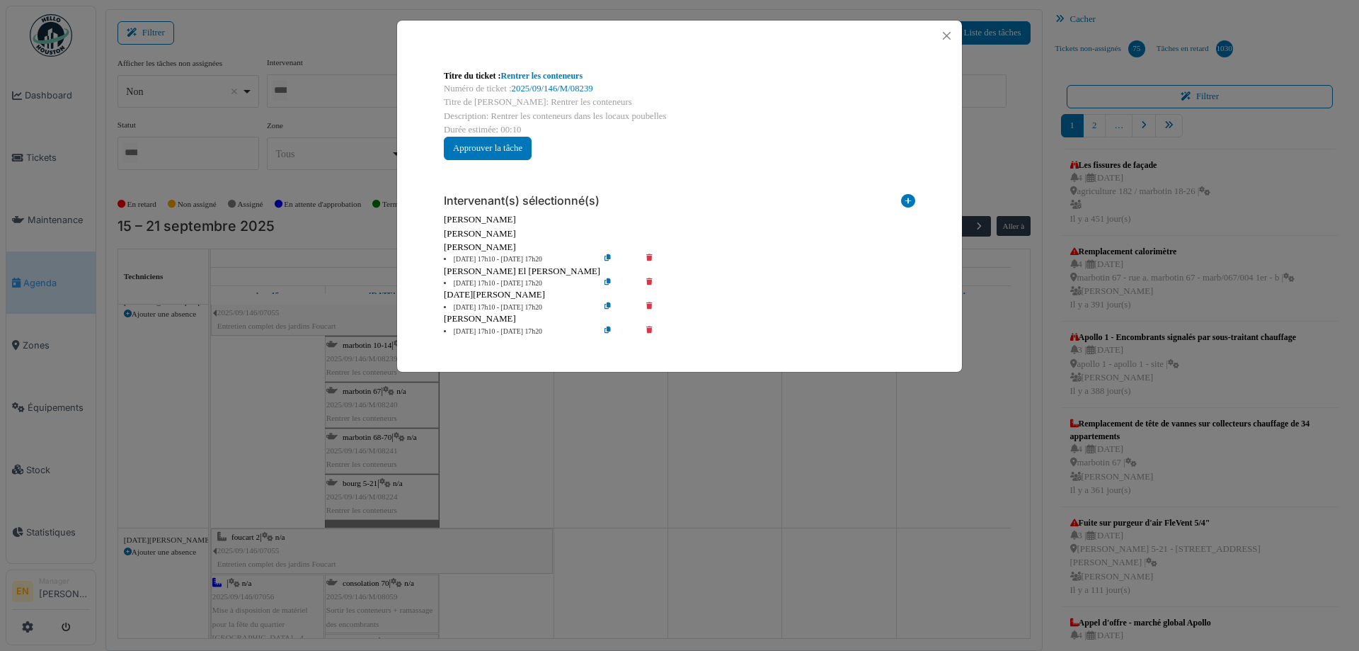
click at [645, 258] on icon at bounding box center [659, 259] width 40 height 11
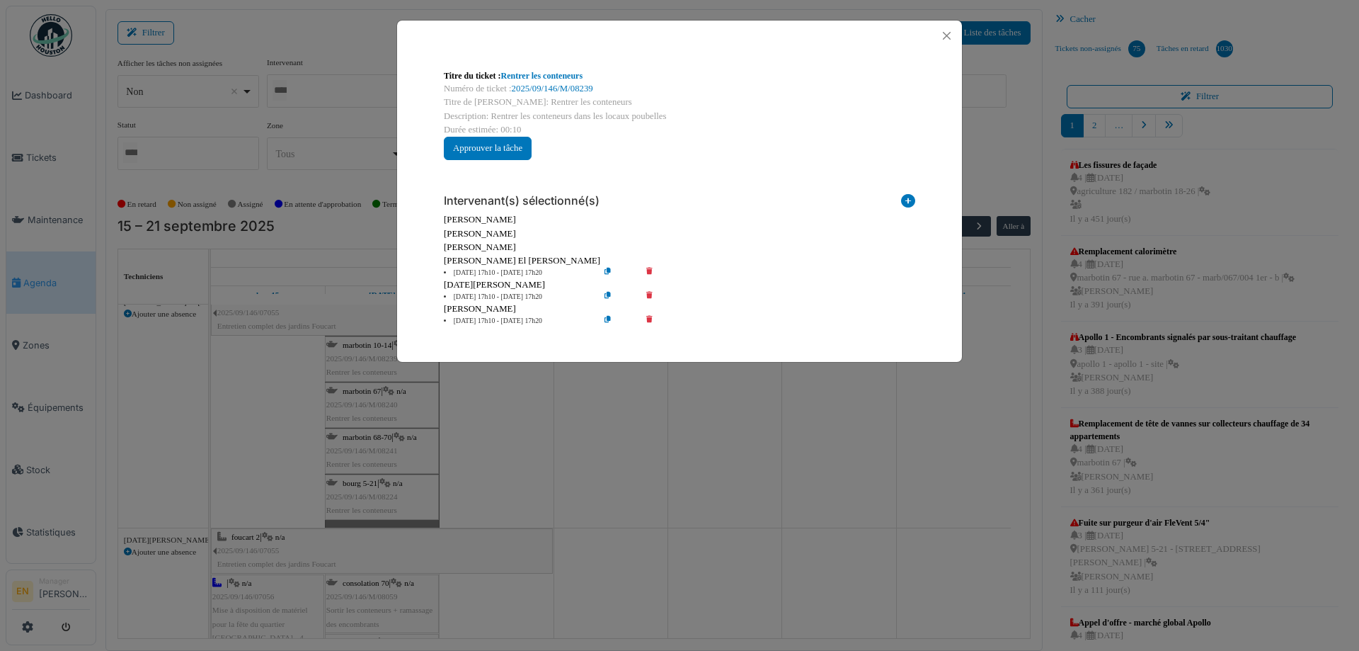
click at [648, 271] on icon at bounding box center [659, 273] width 40 height 11
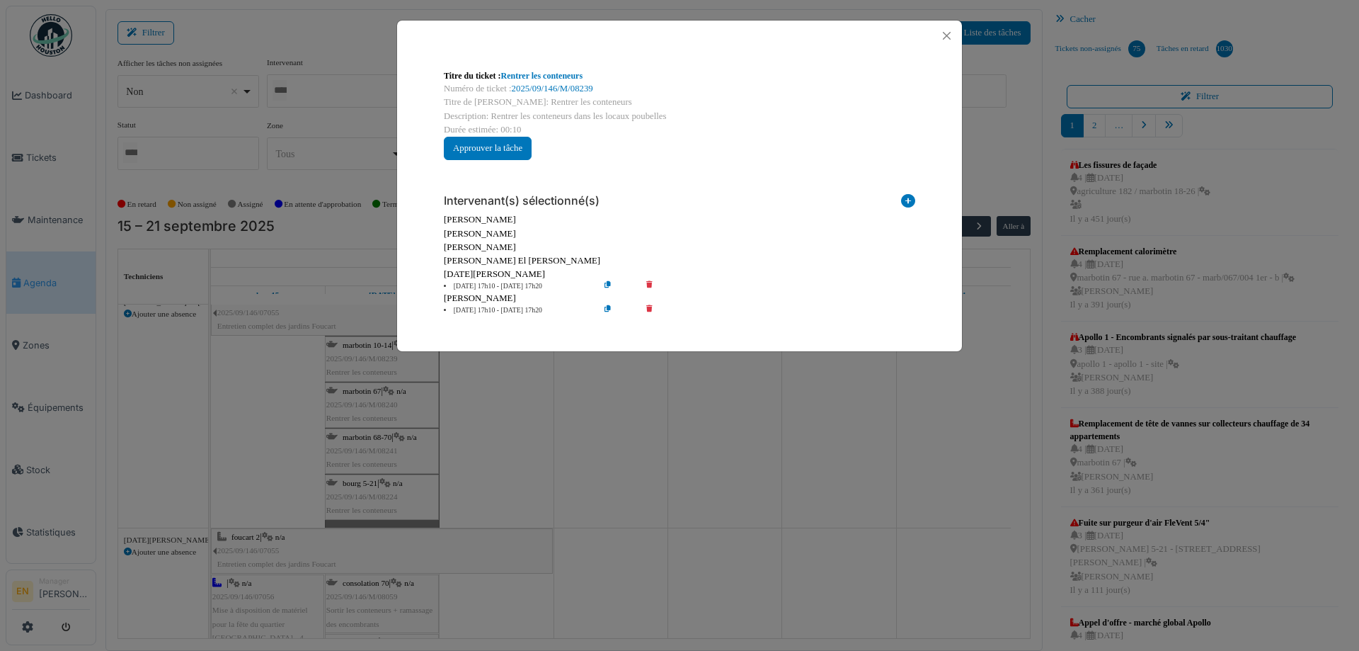
click at [648, 281] on icon at bounding box center [659, 286] width 40 height 11
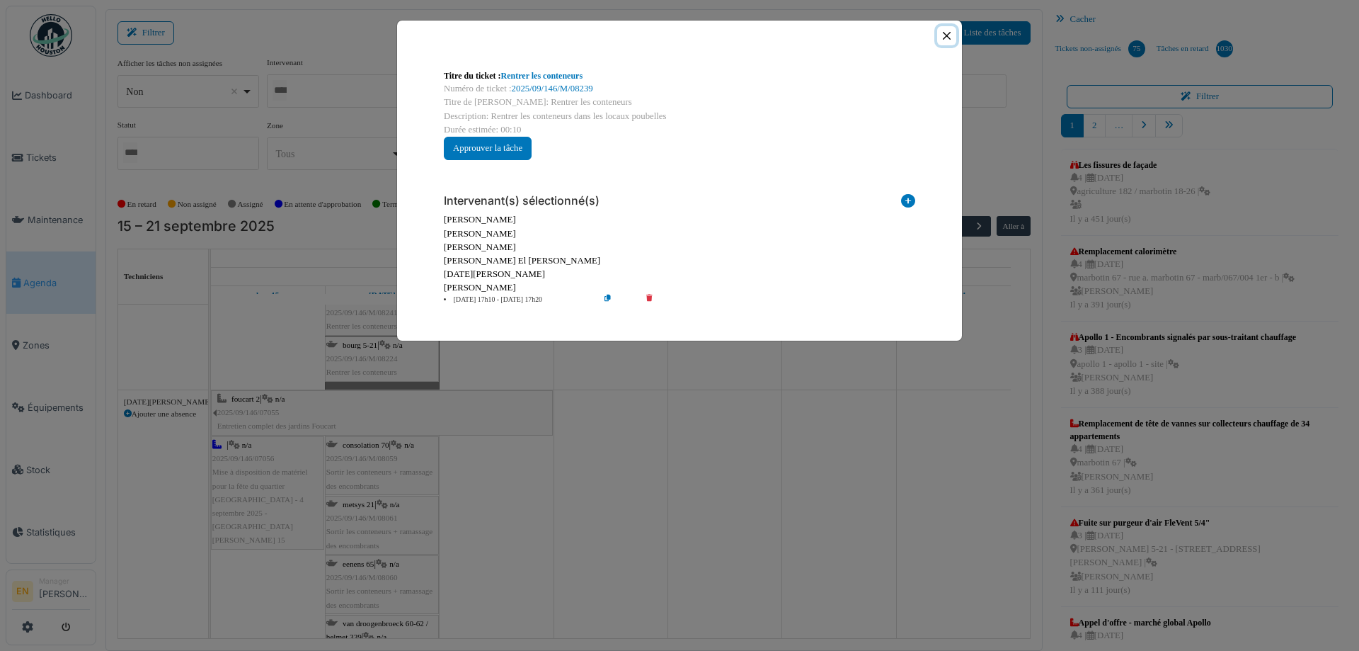
click at [951, 37] on button "Close" at bounding box center [946, 35] width 19 height 19
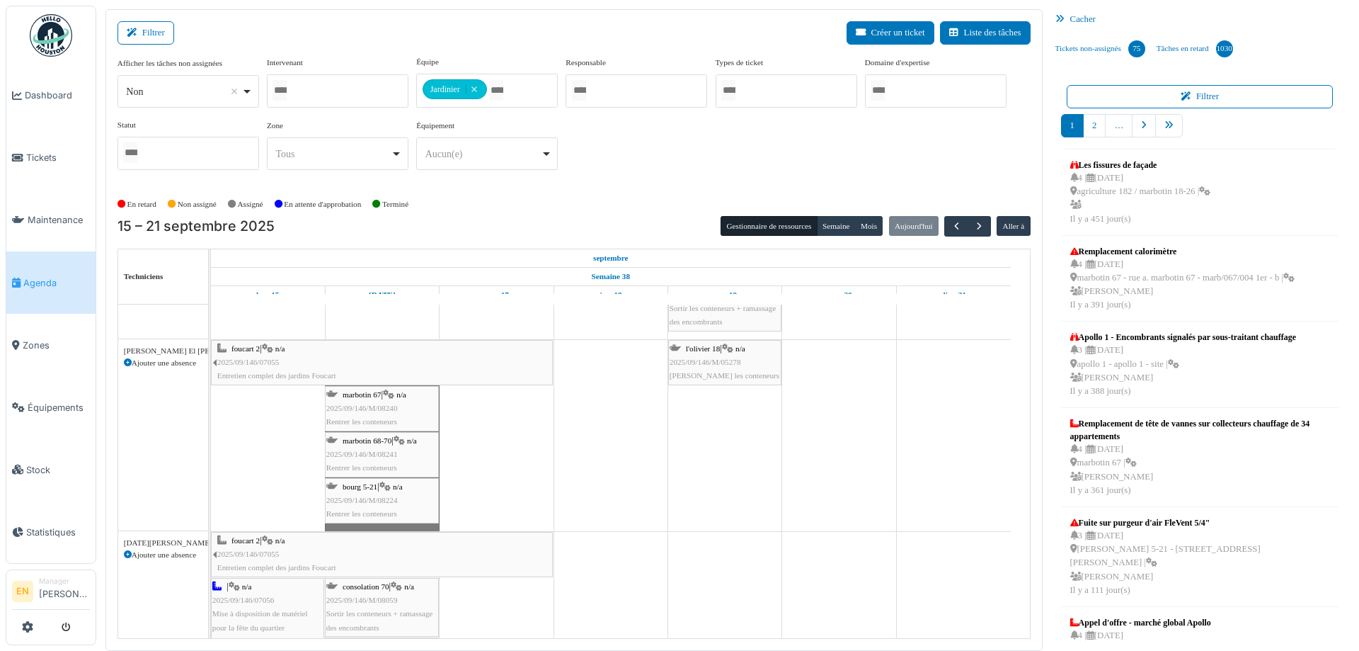
scroll to position [6159, 0]
click at [391, 407] on span "2025/09/146/M/08240" at bounding box center [362, 408] width 72 height 8
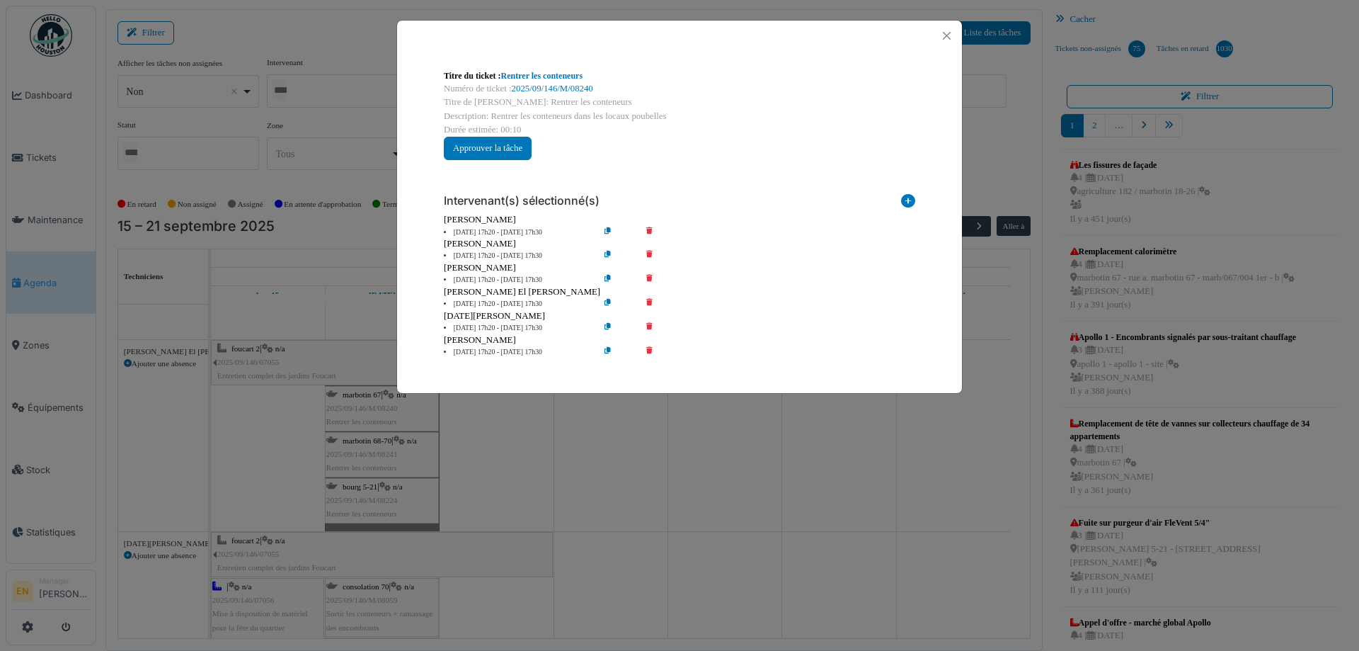
click at [651, 228] on icon at bounding box center [659, 232] width 40 height 11
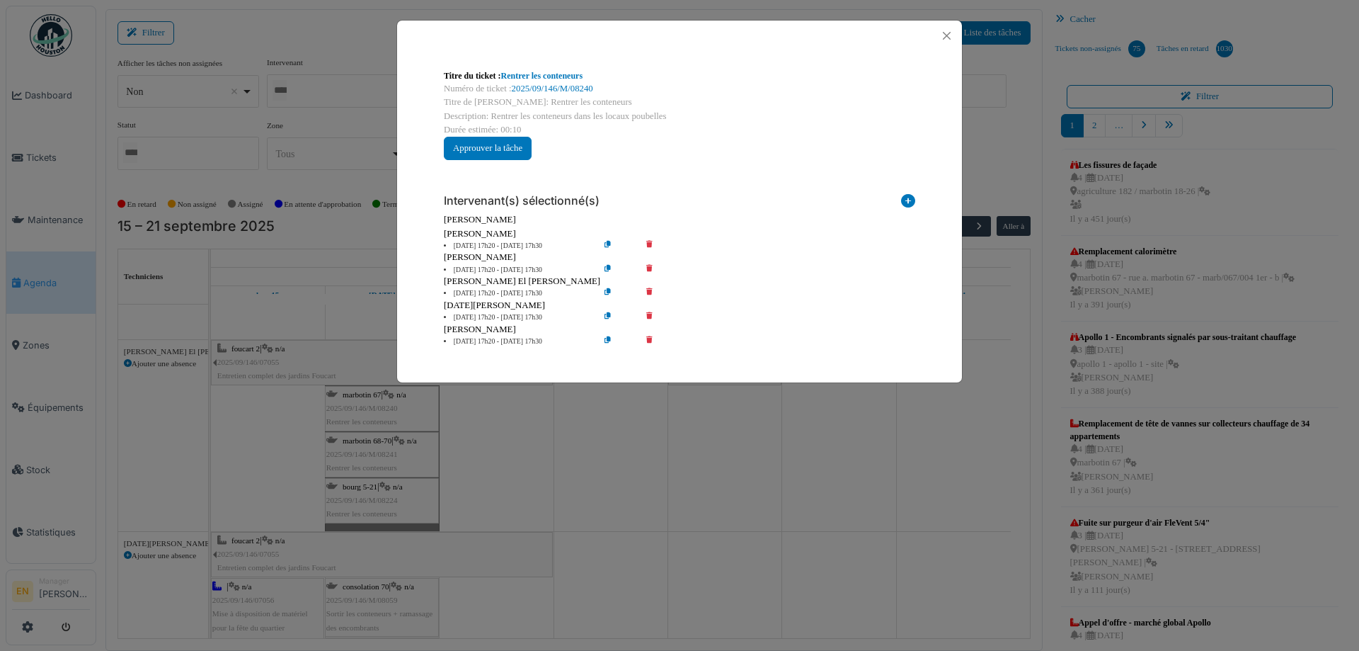
click at [646, 244] on icon at bounding box center [659, 246] width 40 height 11
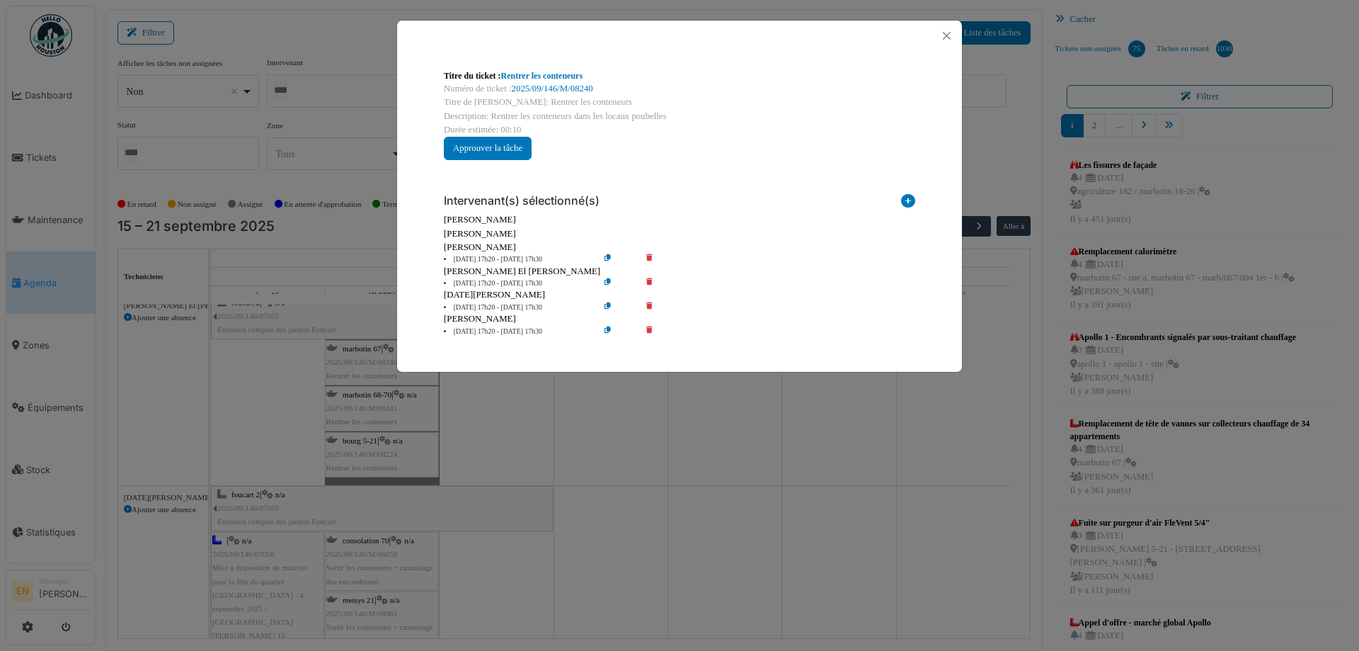
click at [649, 260] on icon at bounding box center [659, 259] width 40 height 11
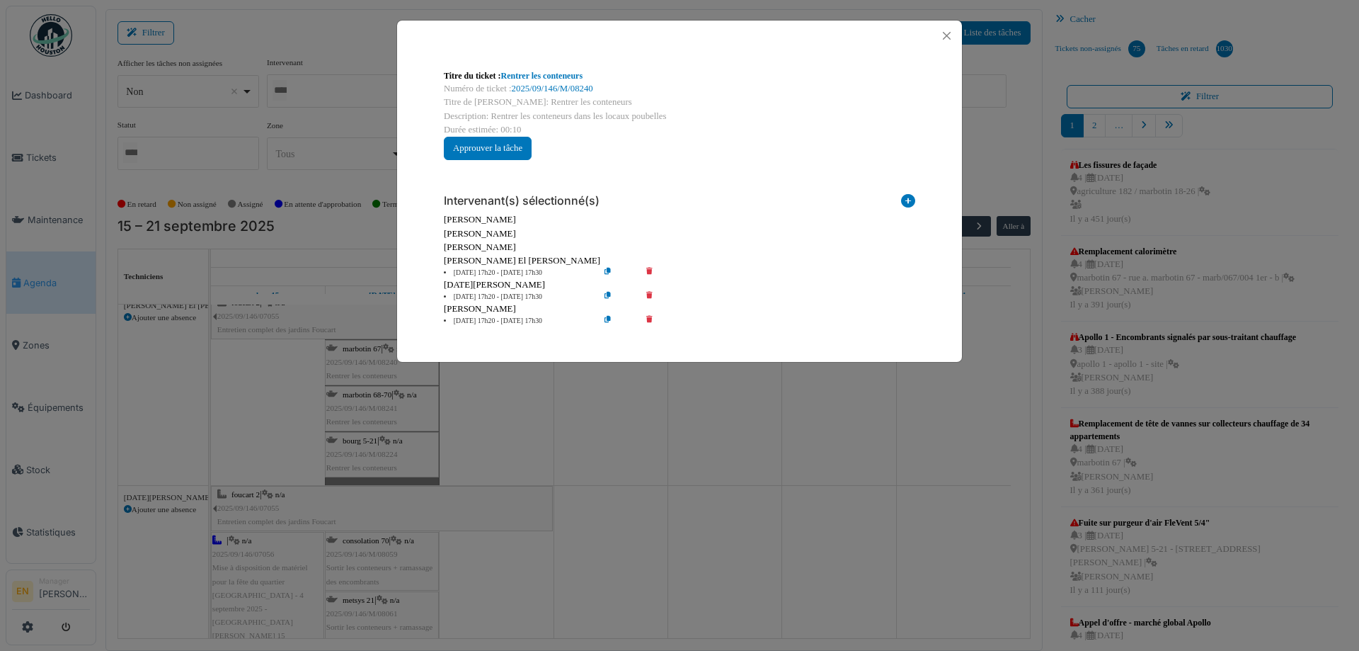
click at [648, 271] on icon at bounding box center [659, 273] width 40 height 11
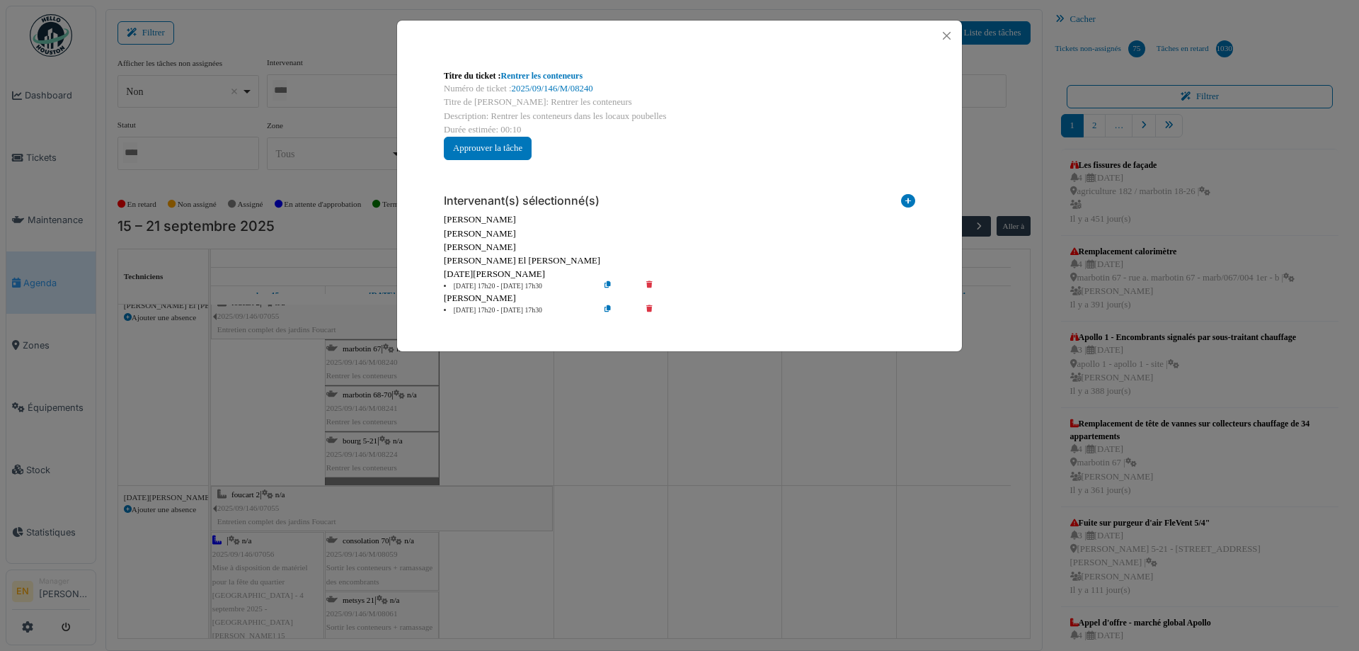
click at [648, 282] on icon at bounding box center [659, 286] width 40 height 11
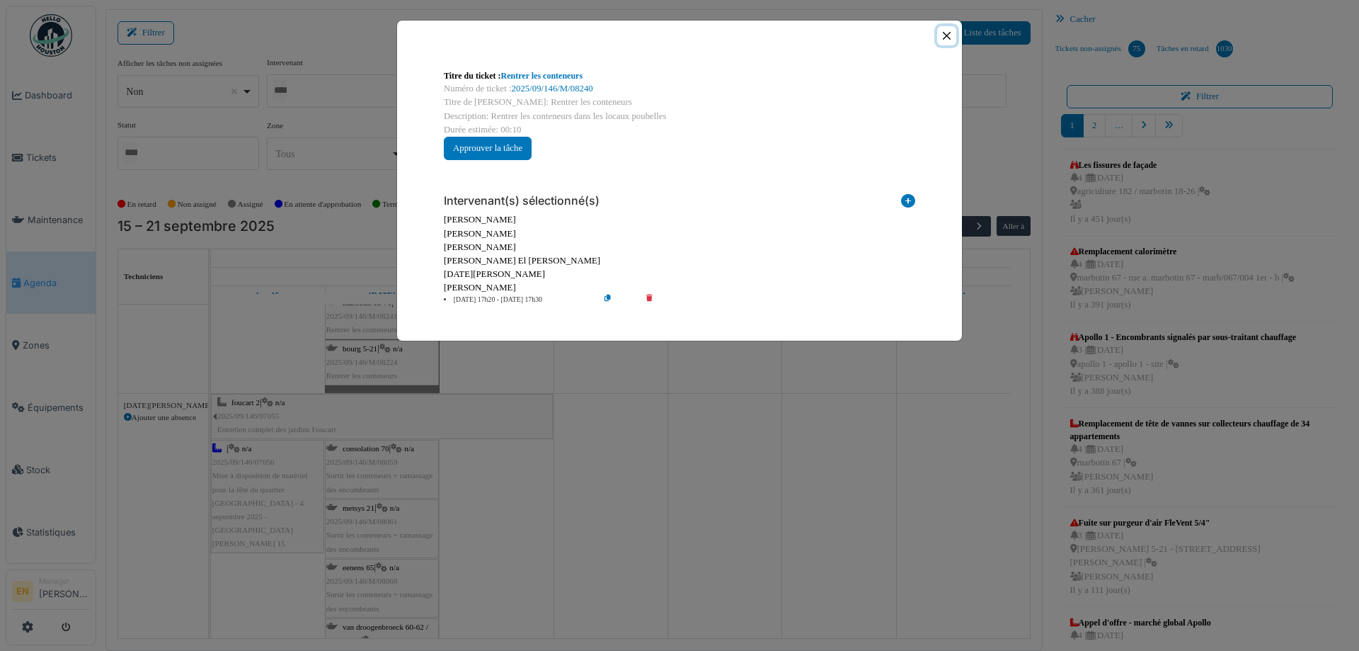
click at [946, 38] on button "Close" at bounding box center [946, 35] width 19 height 19
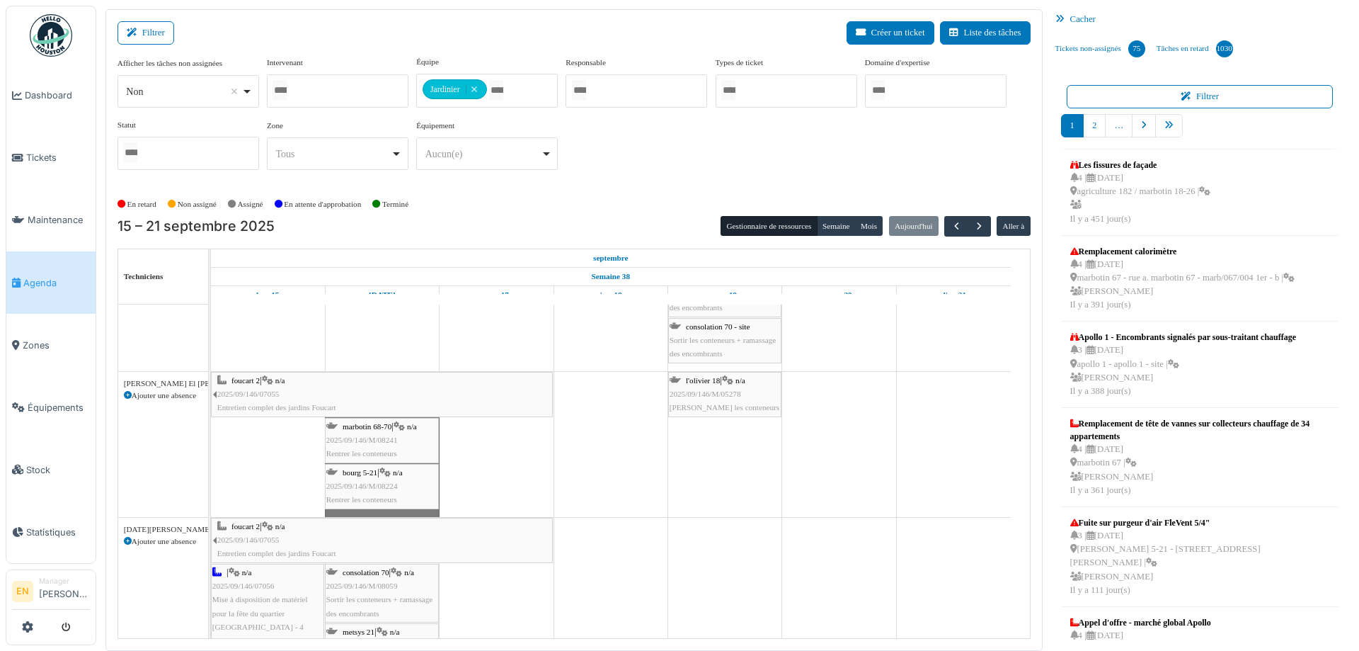
scroll to position [6017, 0]
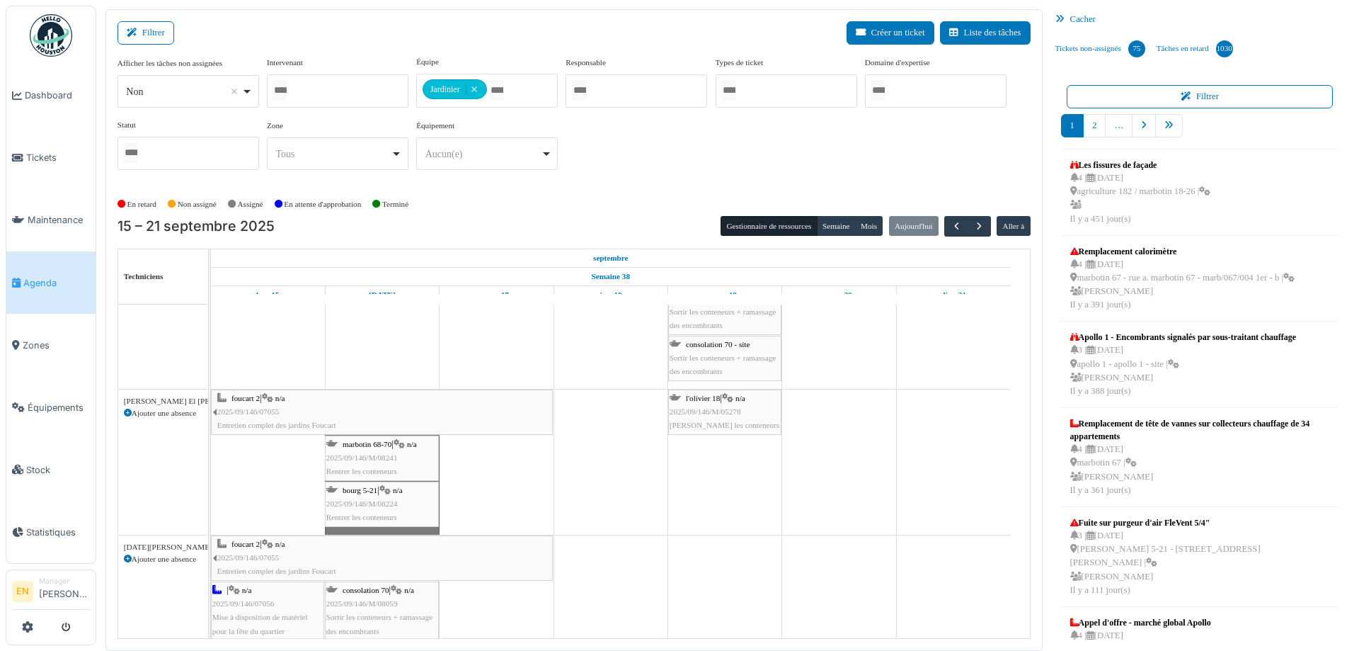
click at [389, 460] on span "2025/09/146/M/08241" at bounding box center [362, 457] width 72 height 8
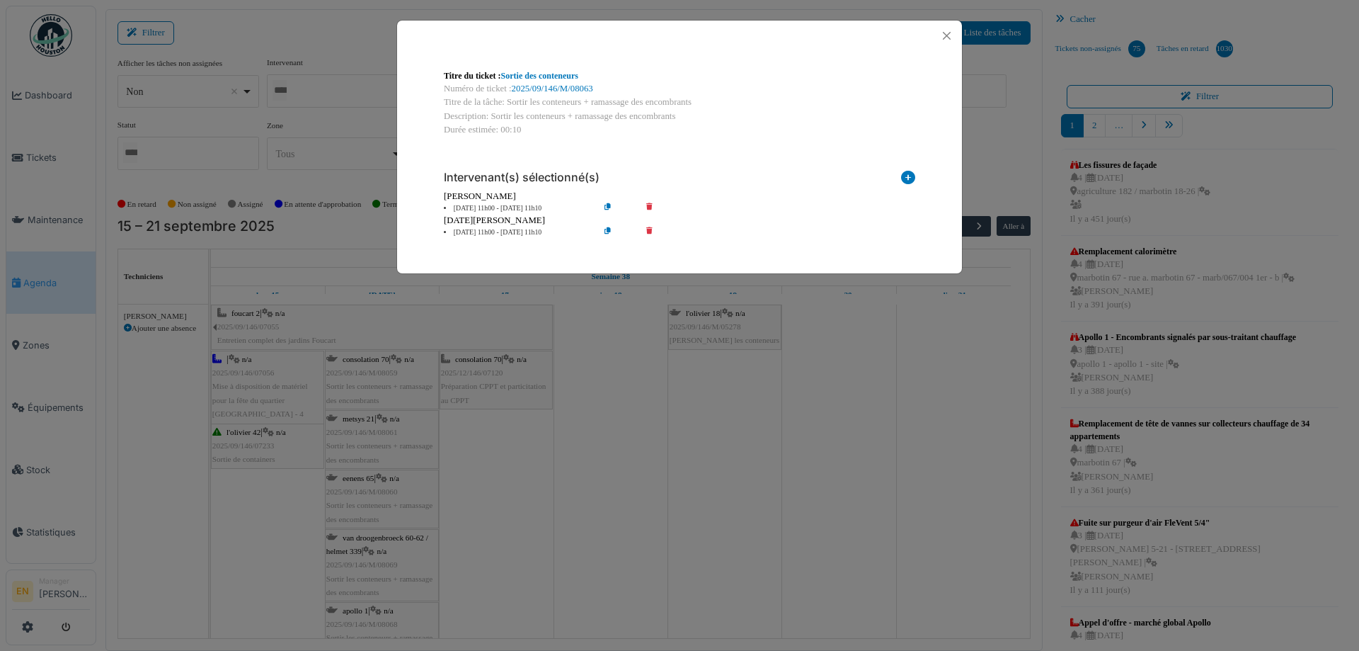
scroll to position [6301, 0]
click at [941, 38] on button "Close" at bounding box center [946, 35] width 19 height 19
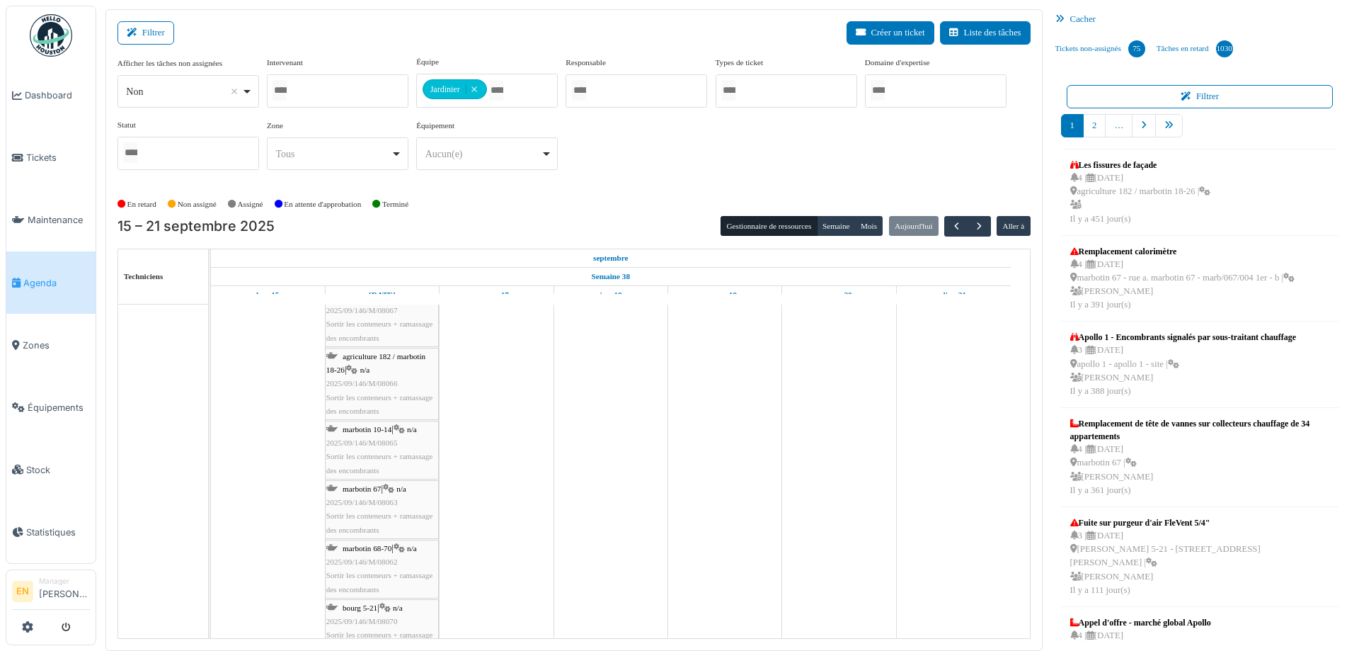
scroll to position [6442, 0]
click at [384, 521] on span "marbotin 68-70" at bounding box center [367, 525] width 49 height 8
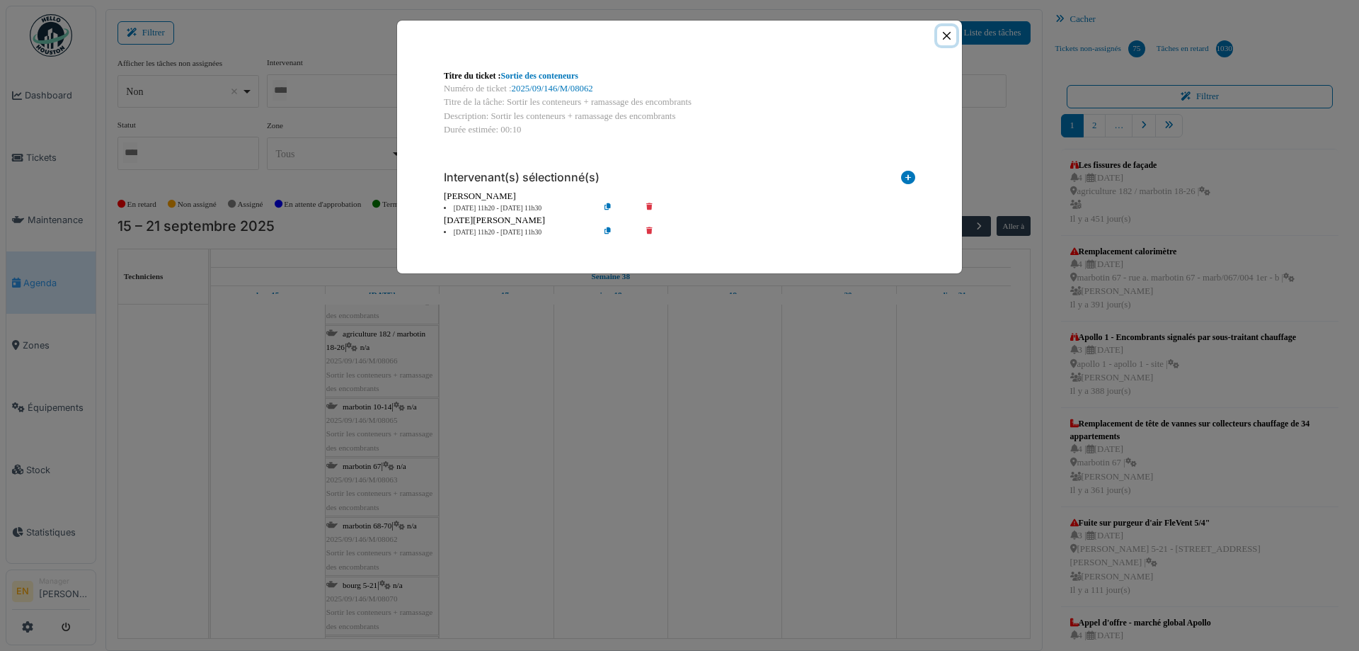
click at [948, 33] on button "Close" at bounding box center [946, 35] width 19 height 19
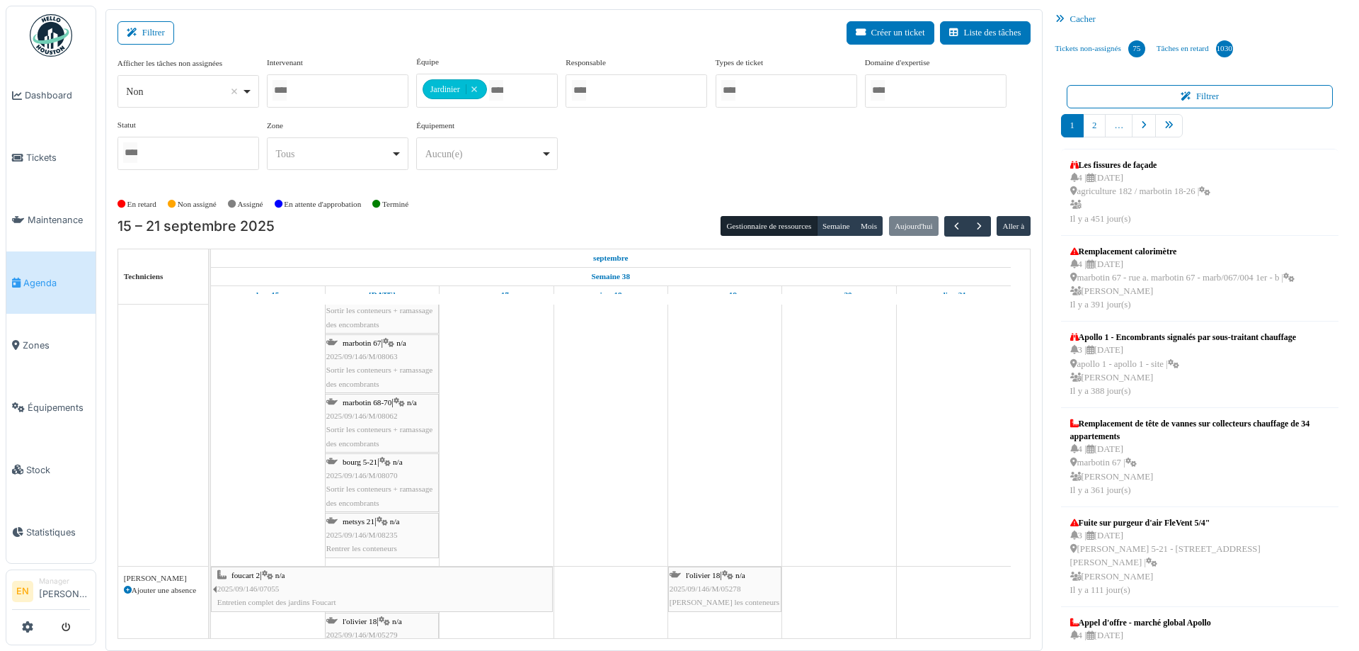
scroll to position [6584, 0]
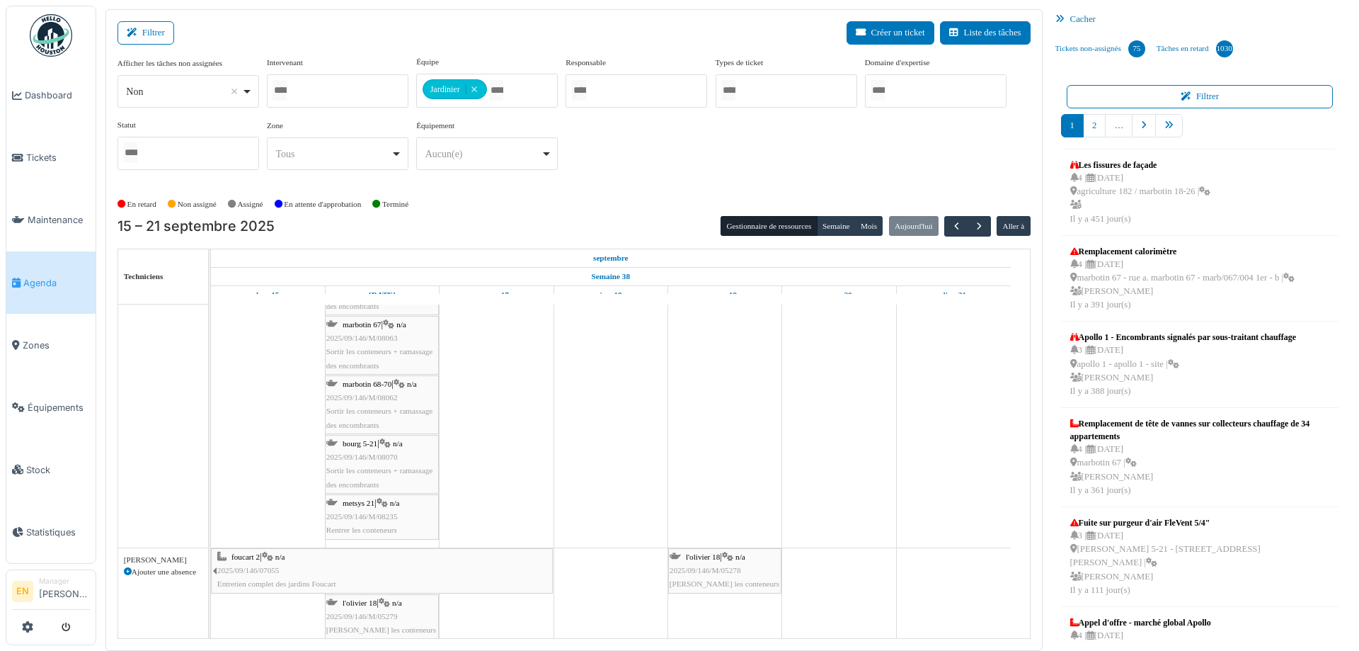
click at [387, 455] on span "2025/09/146/M/08070" at bounding box center [362, 456] width 72 height 8
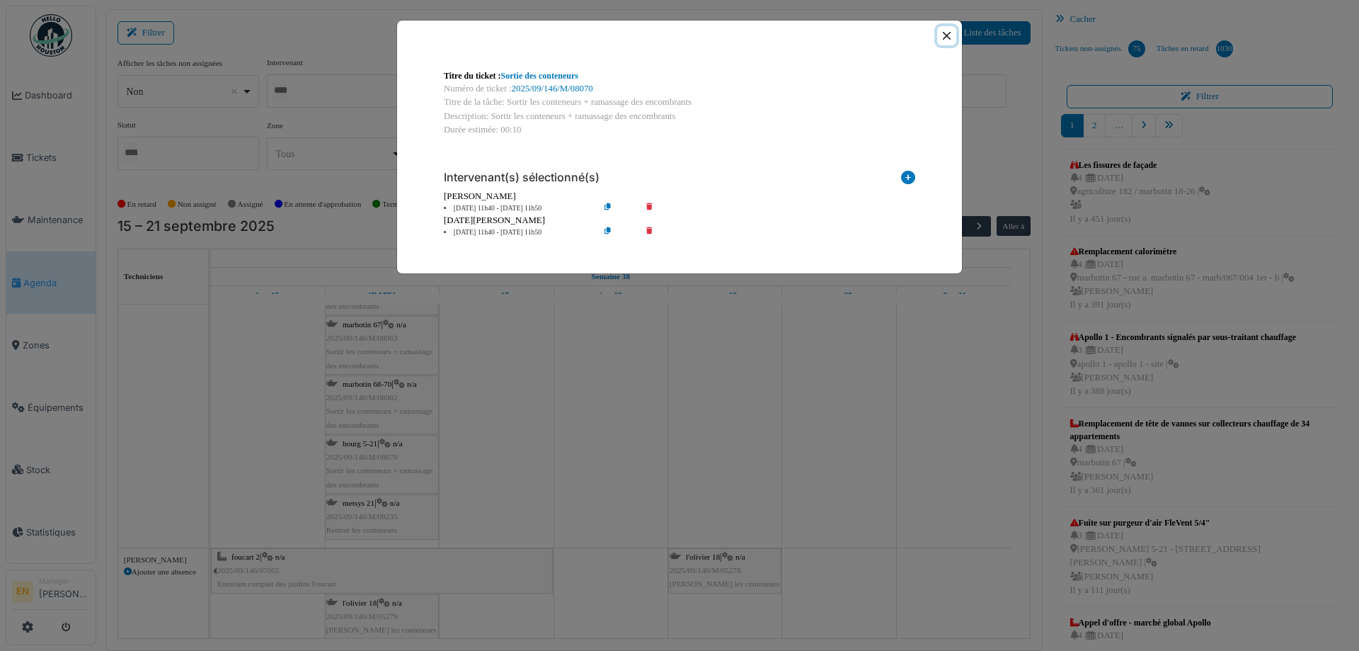
click at [951, 33] on button "Close" at bounding box center [946, 35] width 19 height 19
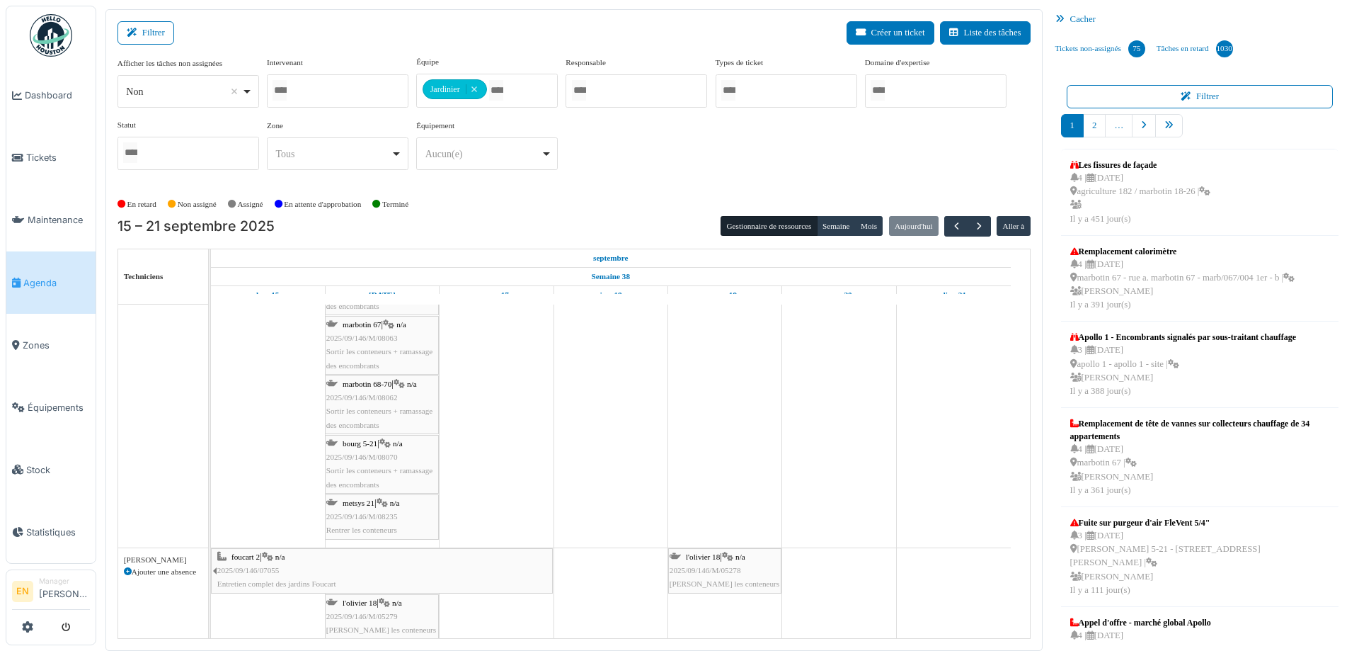
click at [351, 520] on div "metsys 21 | n/a 2025/09/146/M/08235 Rentrer les conteneurs" at bounding box center [381, 516] width 111 height 41
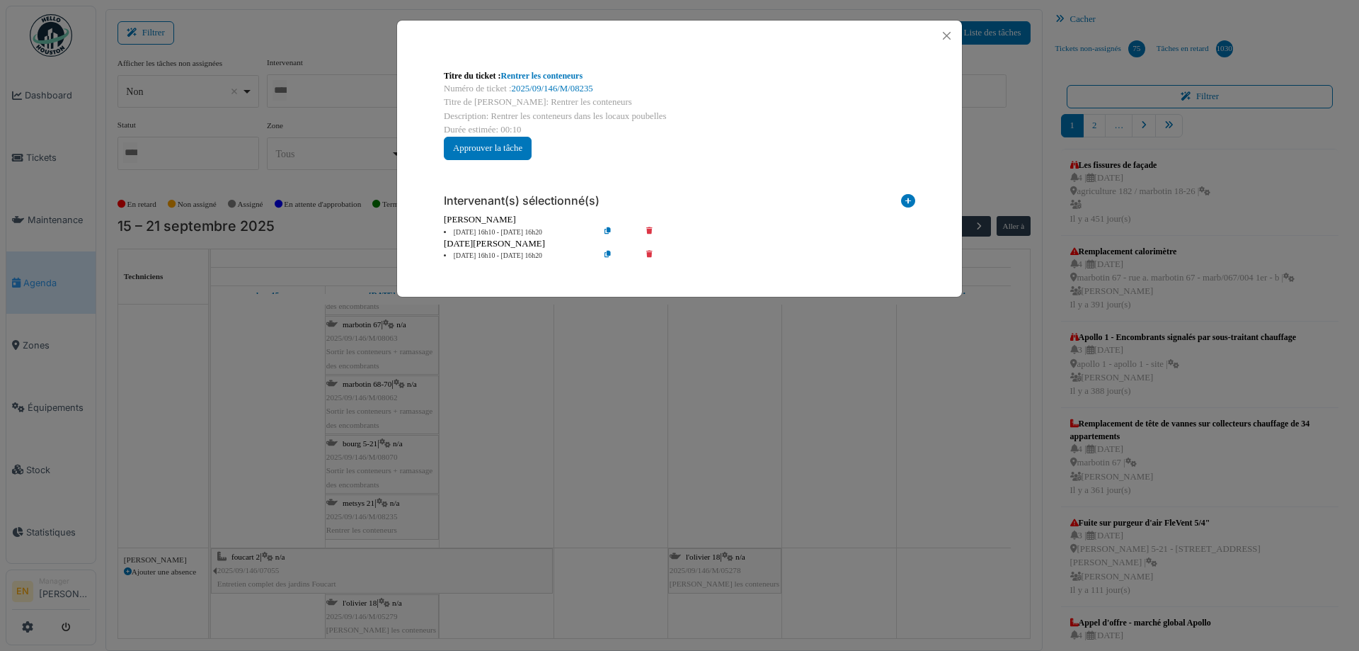
click at [606, 251] on icon at bounding box center [619, 256] width 40 height 11
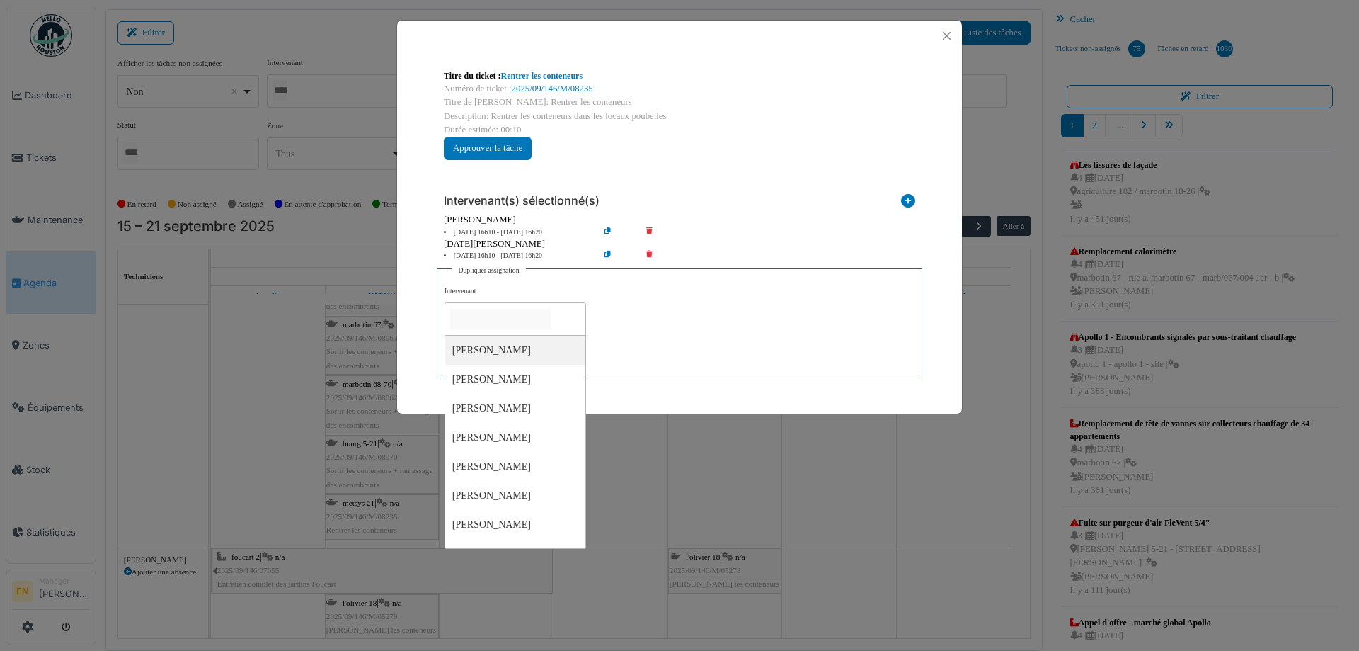
click at [506, 324] on input "null" at bounding box center [500, 319] width 101 height 21
type input "*****"
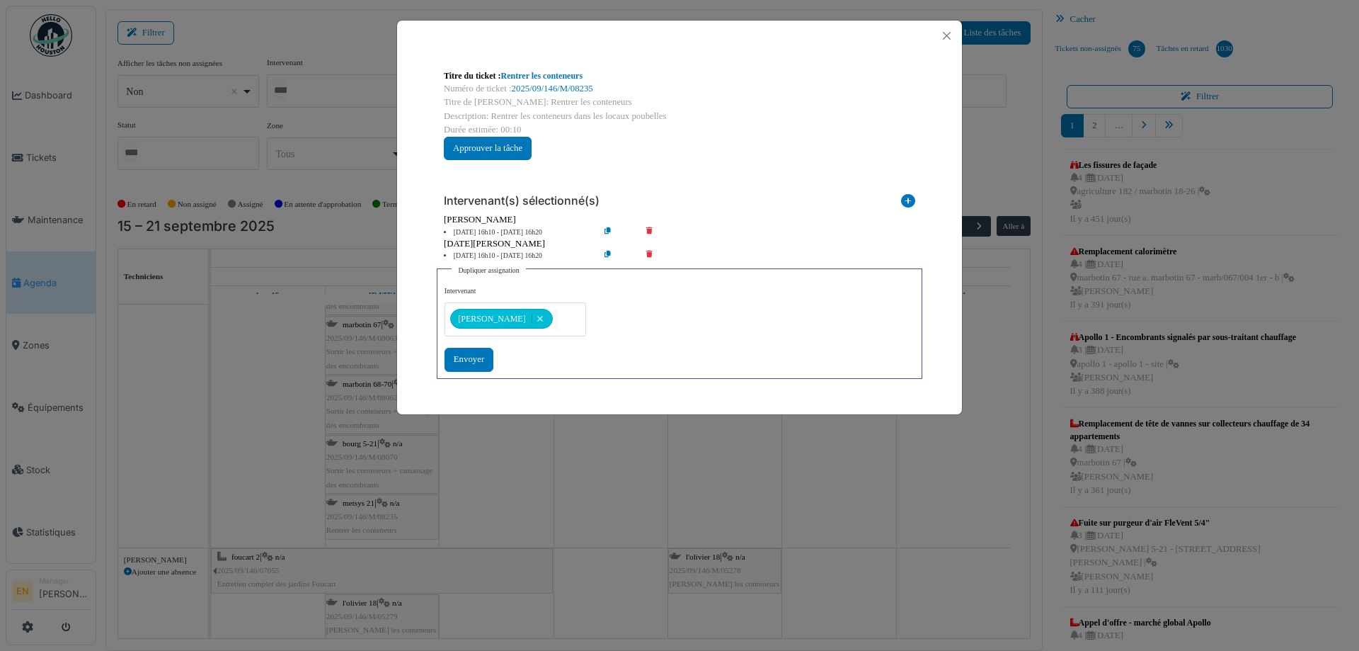
click at [710, 324] on div "**********" at bounding box center [680, 328] width 470 height 85
click at [478, 360] on div "Envoyer" at bounding box center [469, 359] width 49 height 23
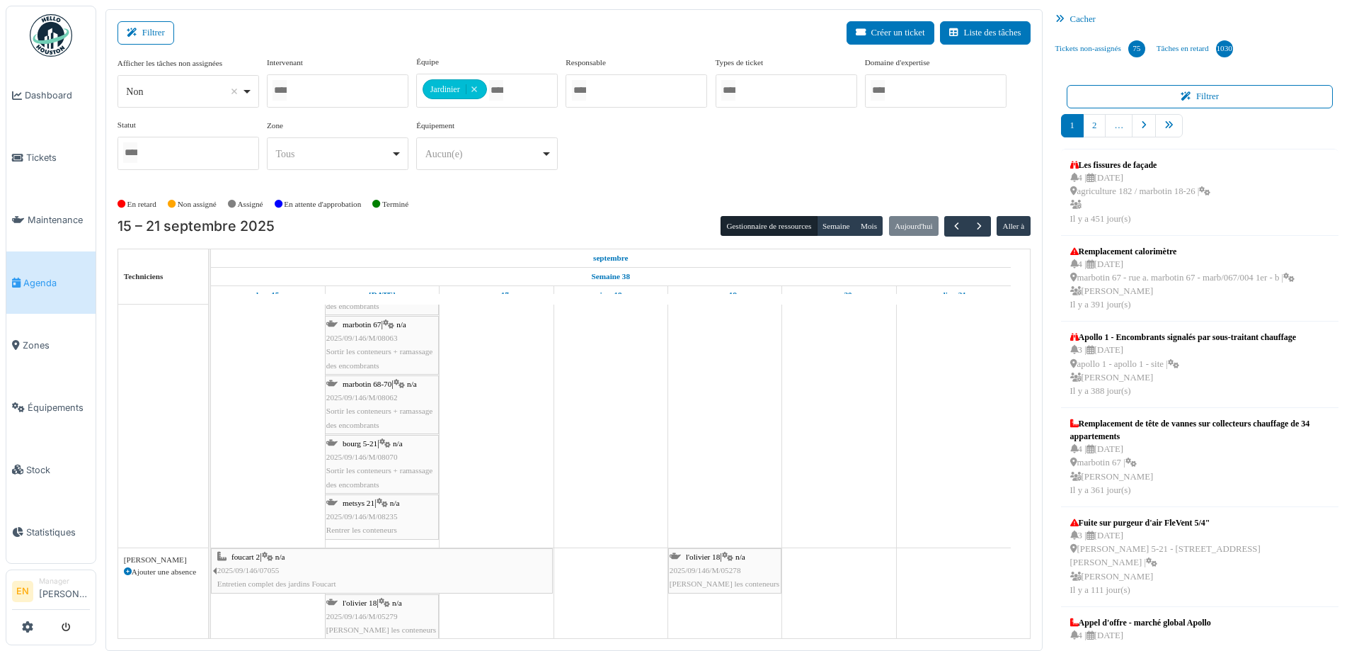
click at [381, 508] on div "metsys 21 | n/a 2025/09/146/M/08235 Rentrer les conteneurs" at bounding box center [381, 516] width 111 height 41
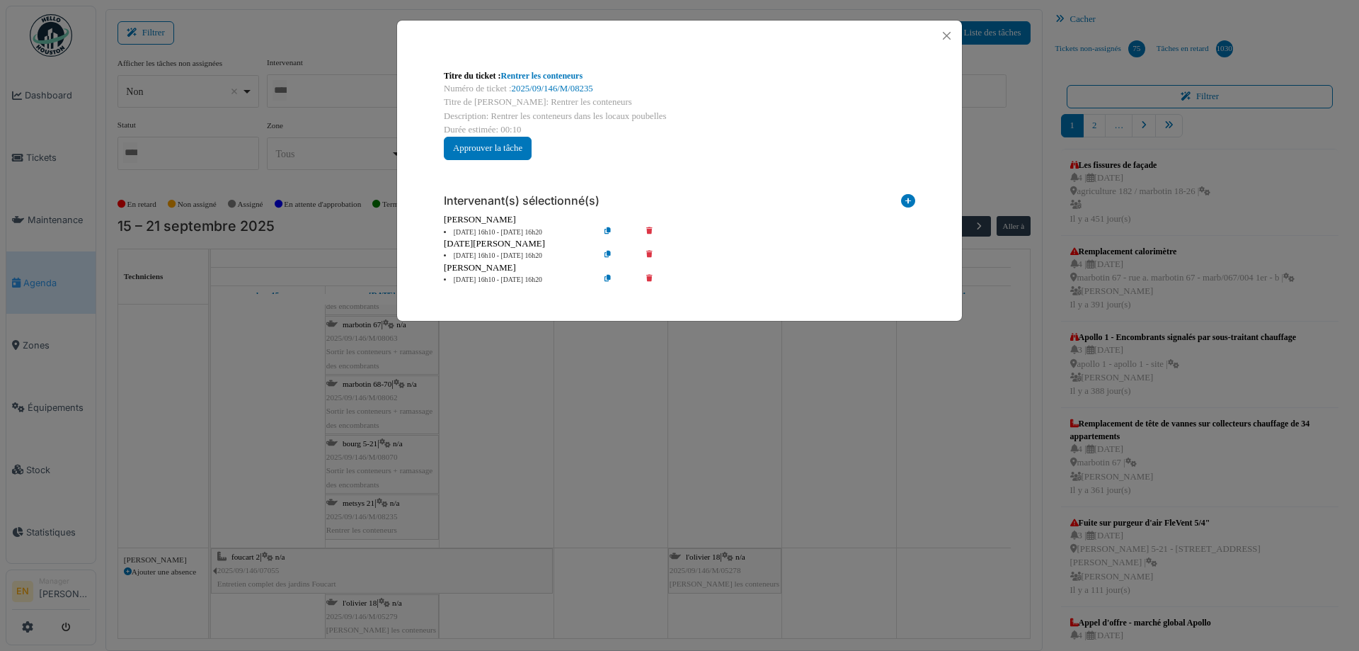
click at [648, 251] on icon at bounding box center [659, 256] width 40 height 11
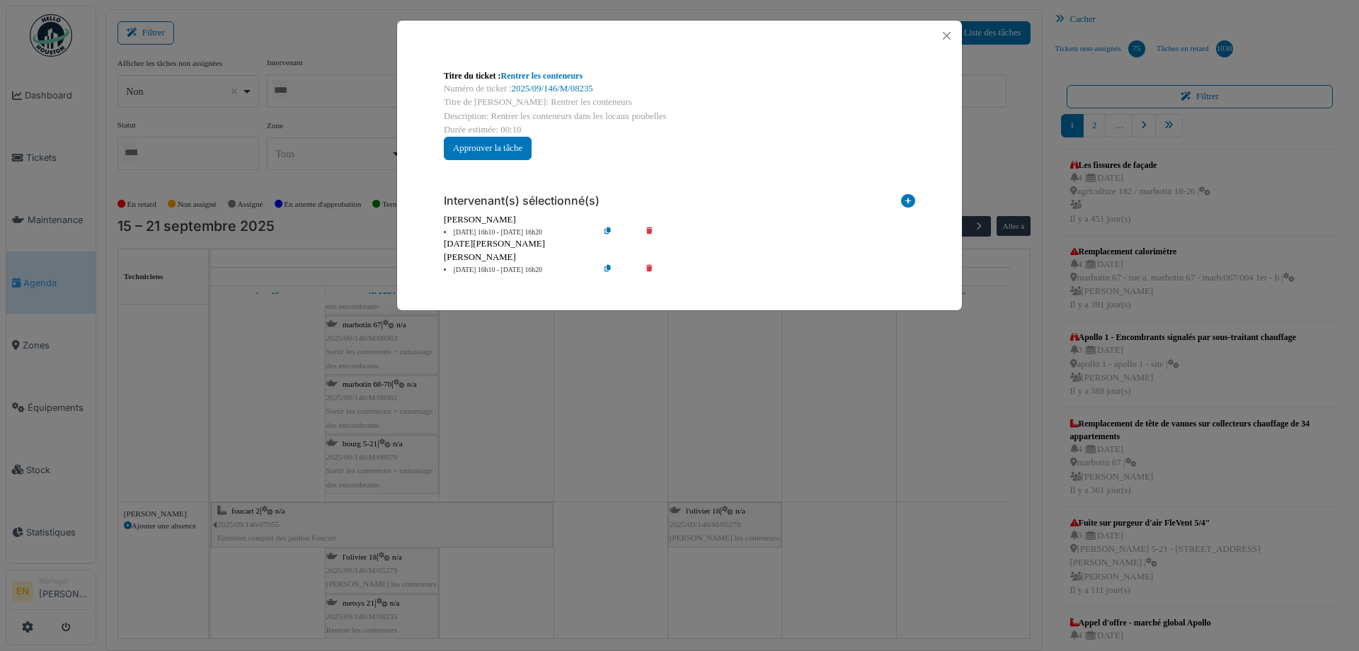
click at [647, 230] on icon at bounding box center [659, 232] width 40 height 11
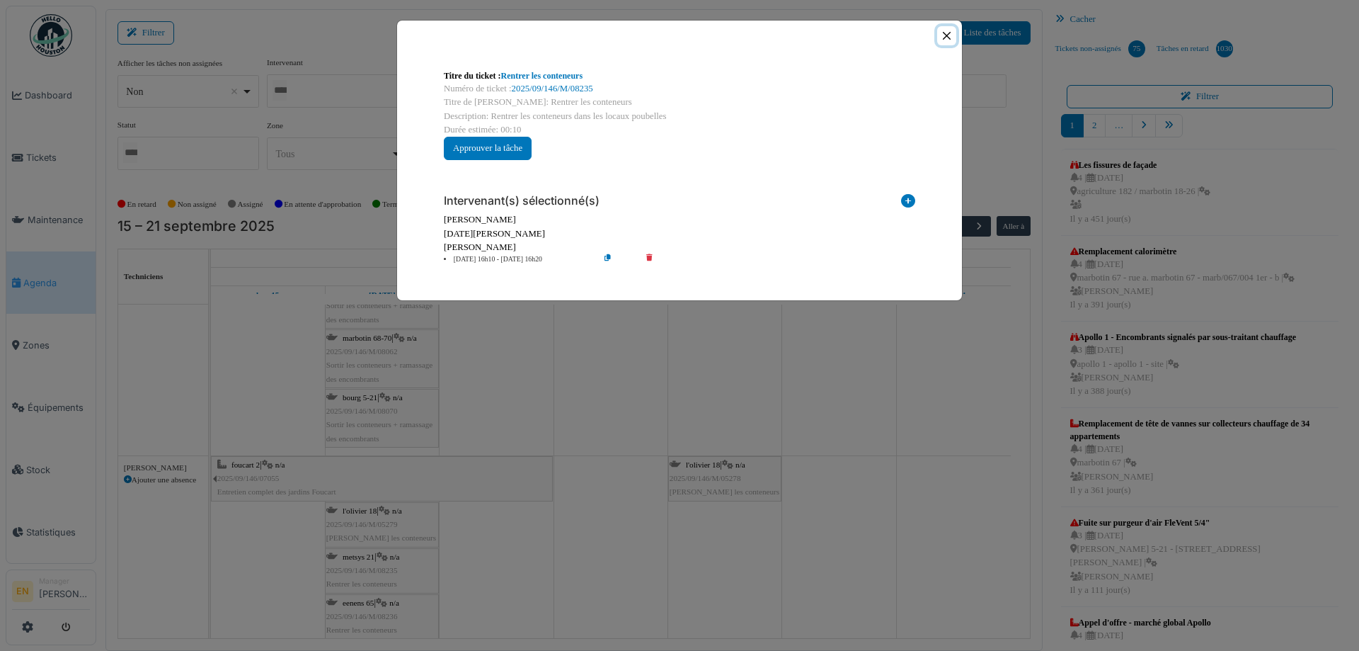
click at [947, 31] on button "Close" at bounding box center [946, 35] width 19 height 19
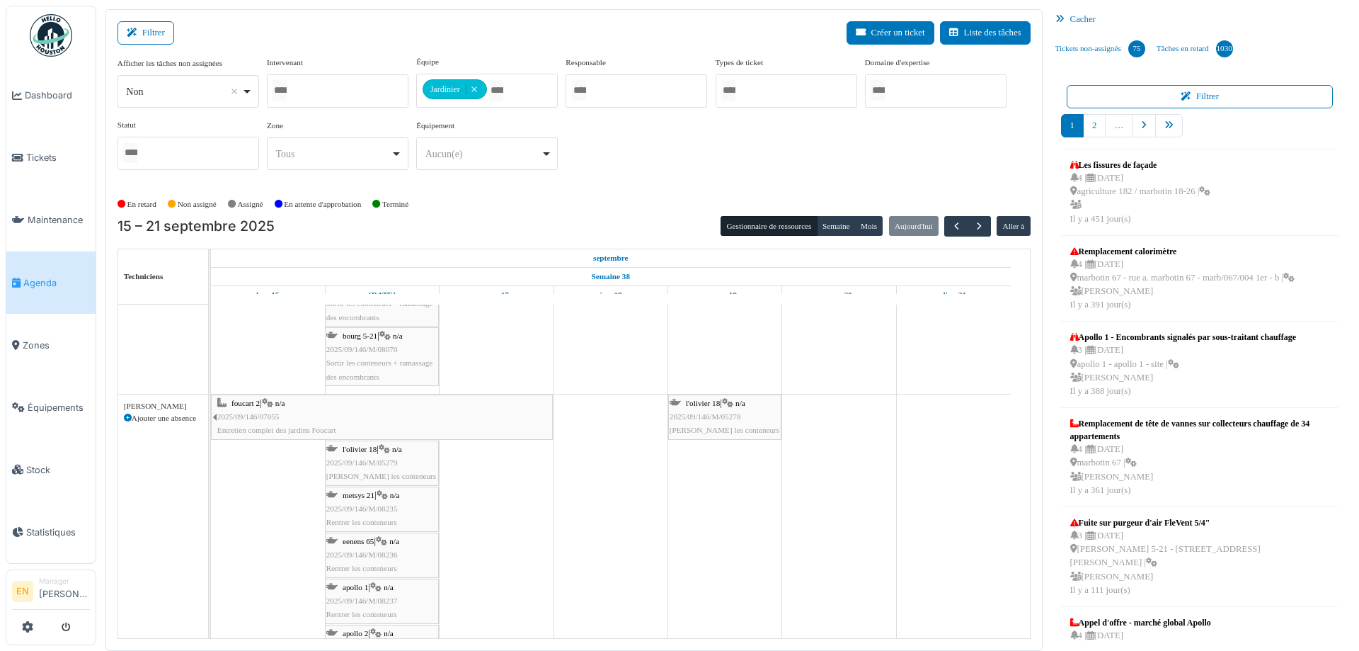
scroll to position [6362, 0]
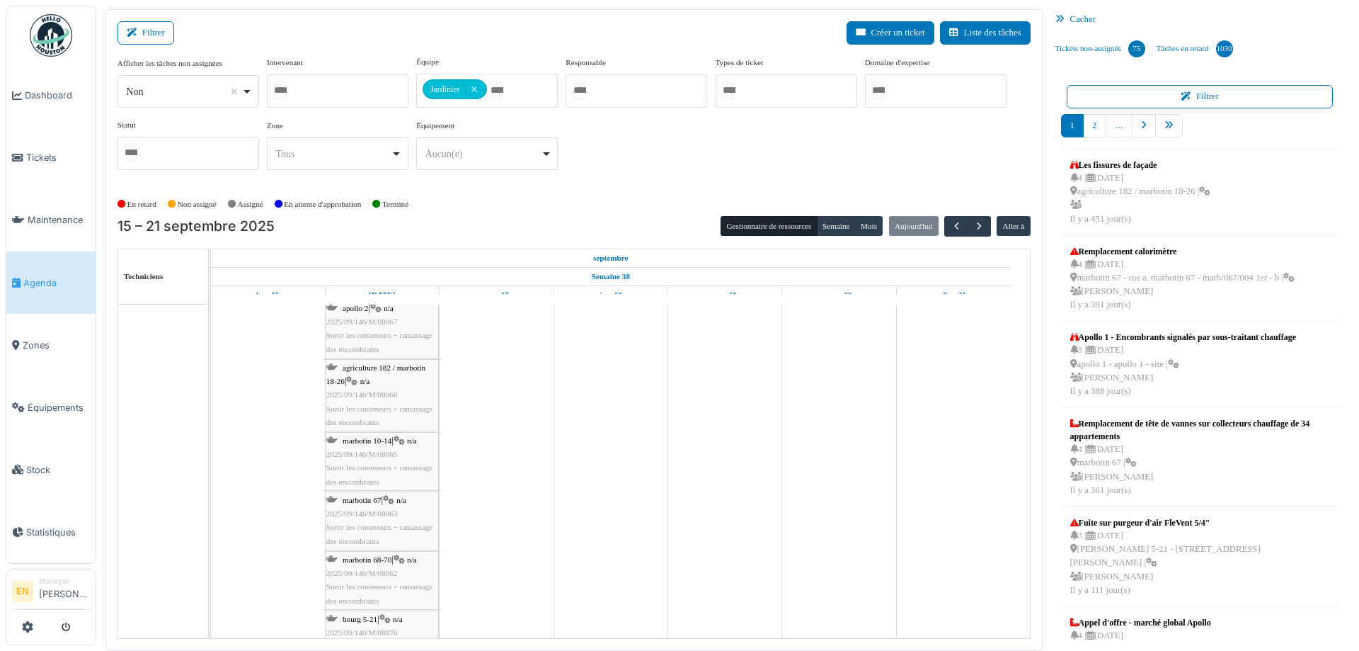
click at [55, 25] on img at bounding box center [51, 35] width 42 height 42
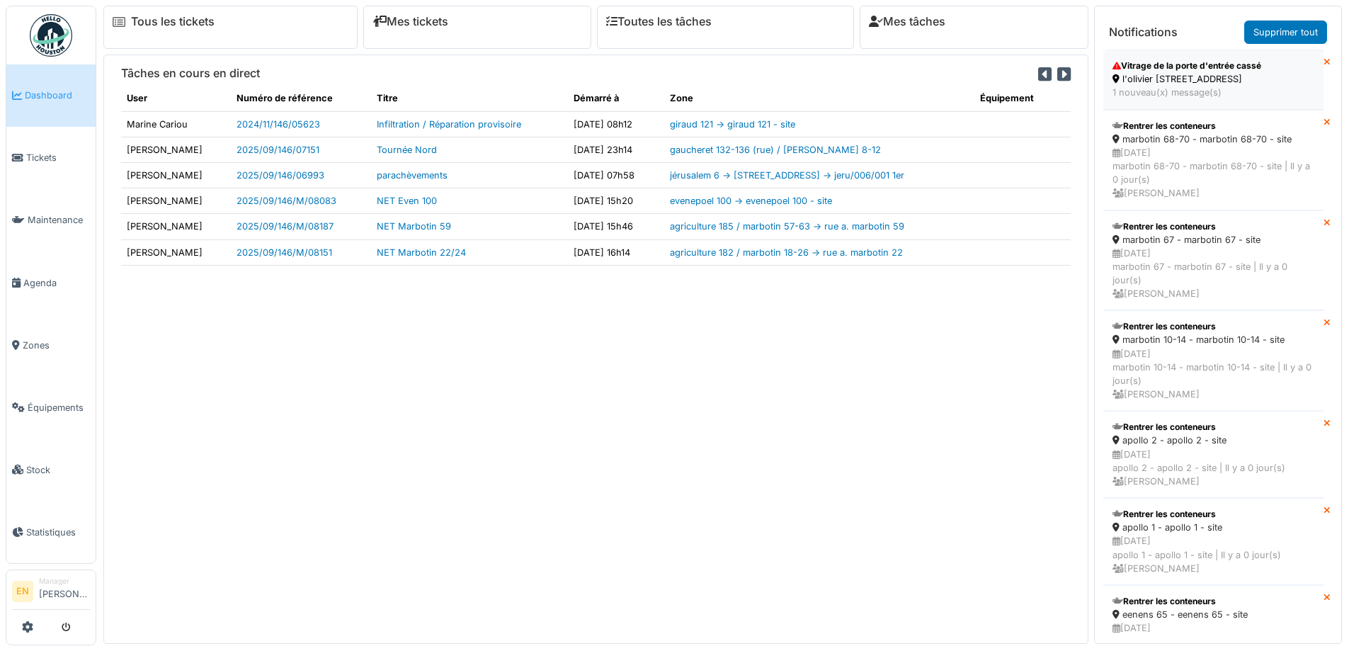
click at [1179, 71] on div "Vitrage de la porte d'entrée cassé" at bounding box center [1213, 65] width 202 height 13
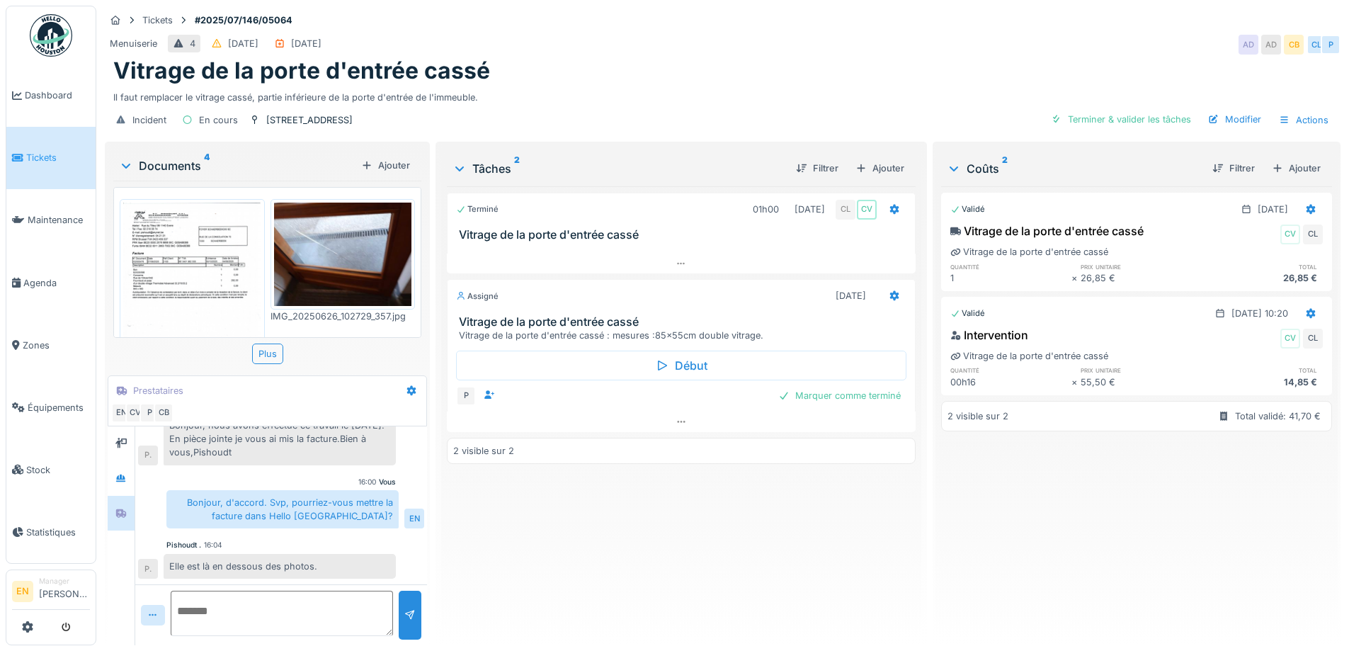
click at [215, 269] on img at bounding box center [192, 296] width 138 height 189
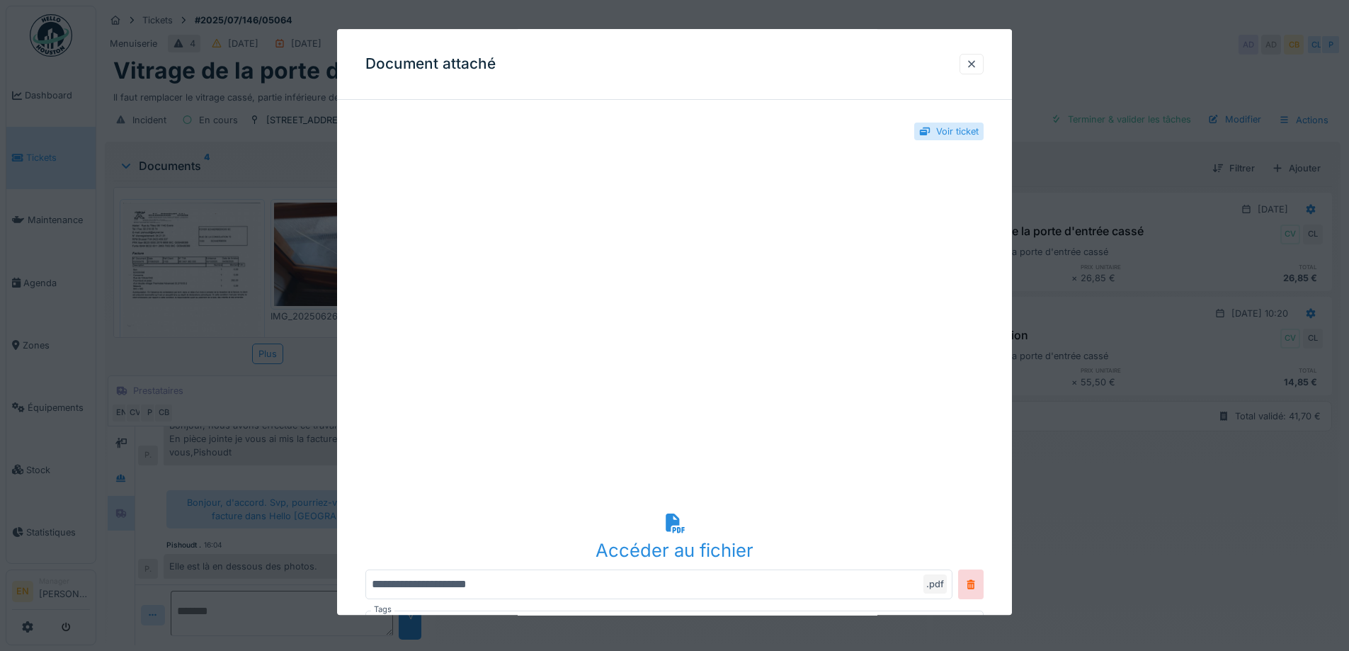
click at [688, 542] on div "Accéder au fichier" at bounding box center [674, 550] width 618 height 27
click at [973, 65] on div at bounding box center [971, 63] width 11 height 13
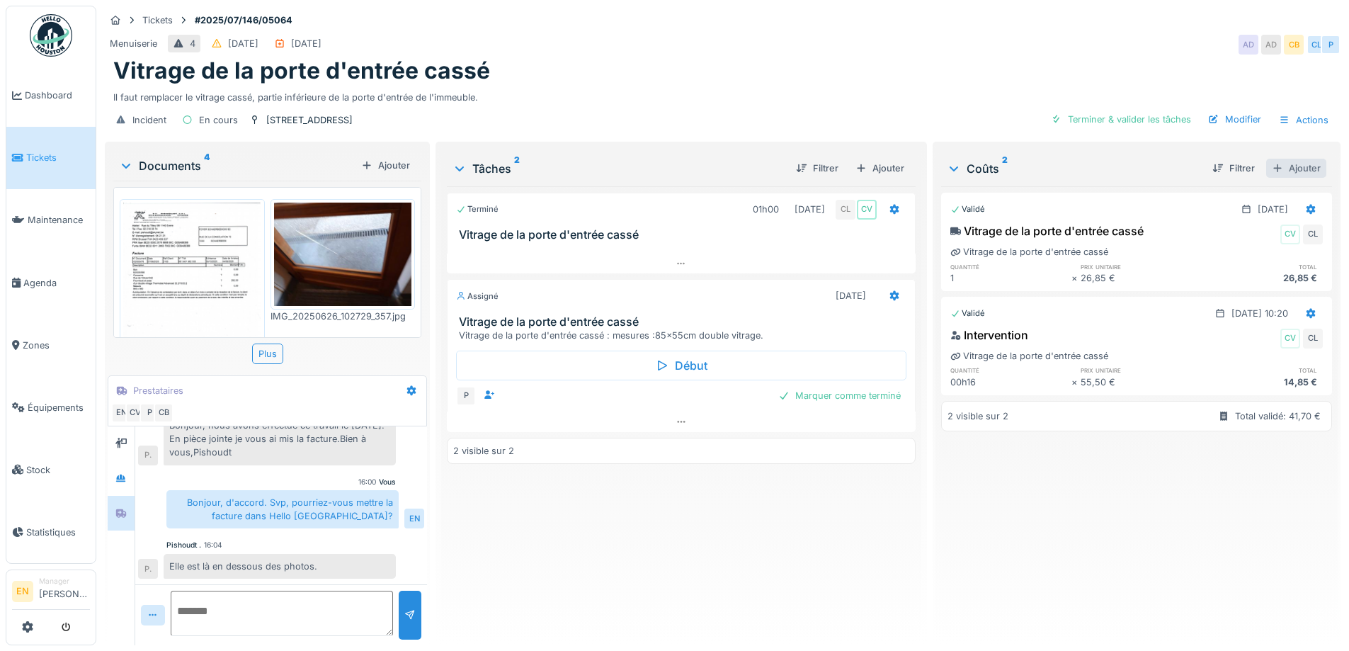
click at [1281, 171] on div "Ajouter" at bounding box center [1296, 168] width 60 height 19
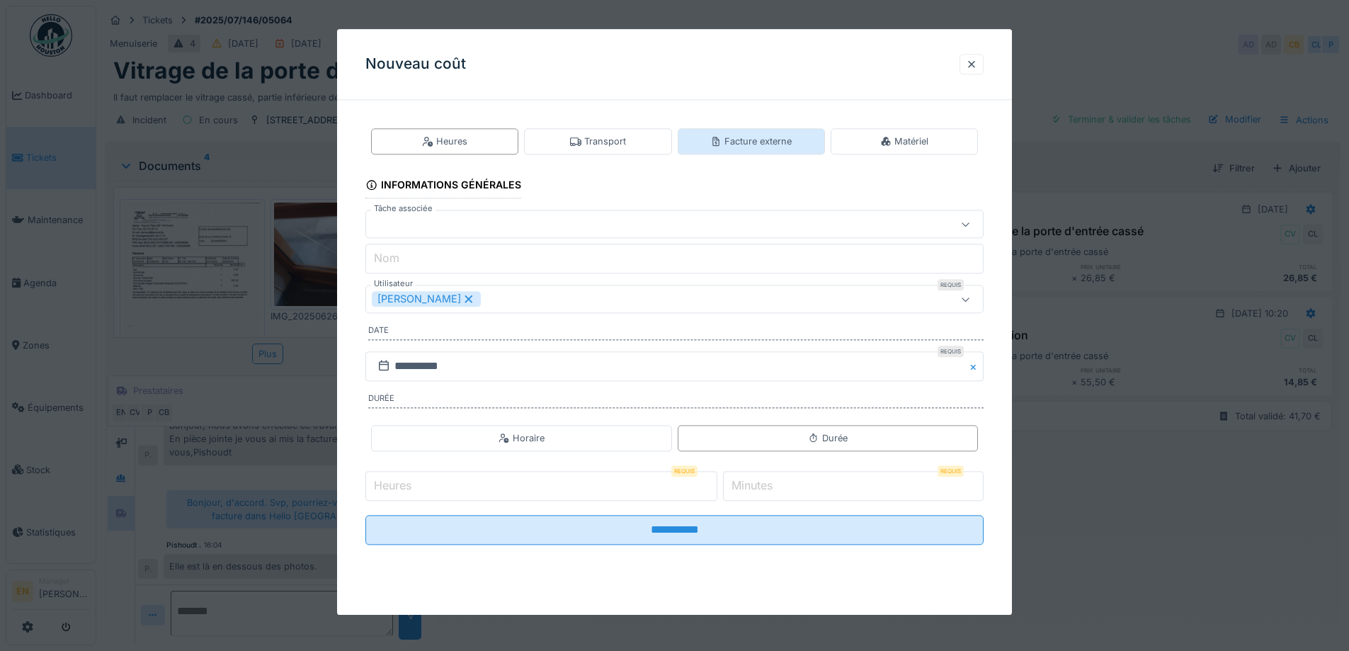
click at [782, 145] on div "Facture externe" at bounding box center [750, 141] width 81 height 13
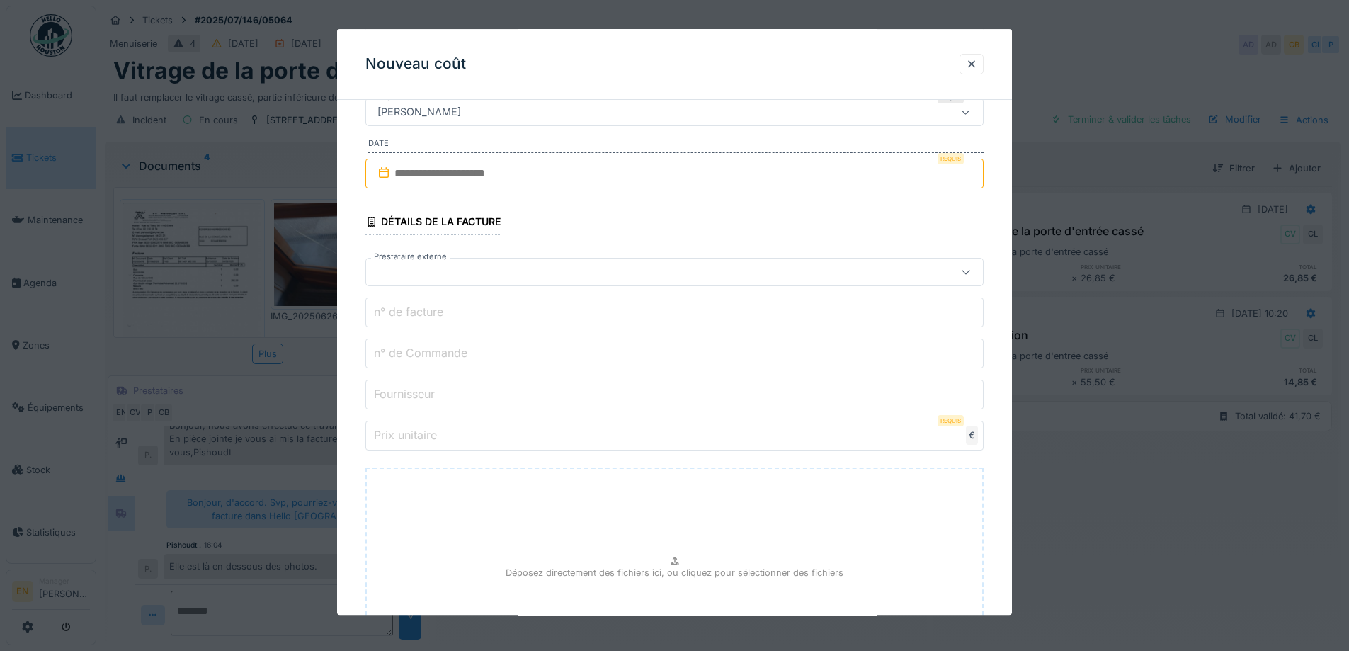
scroll to position [354, 0]
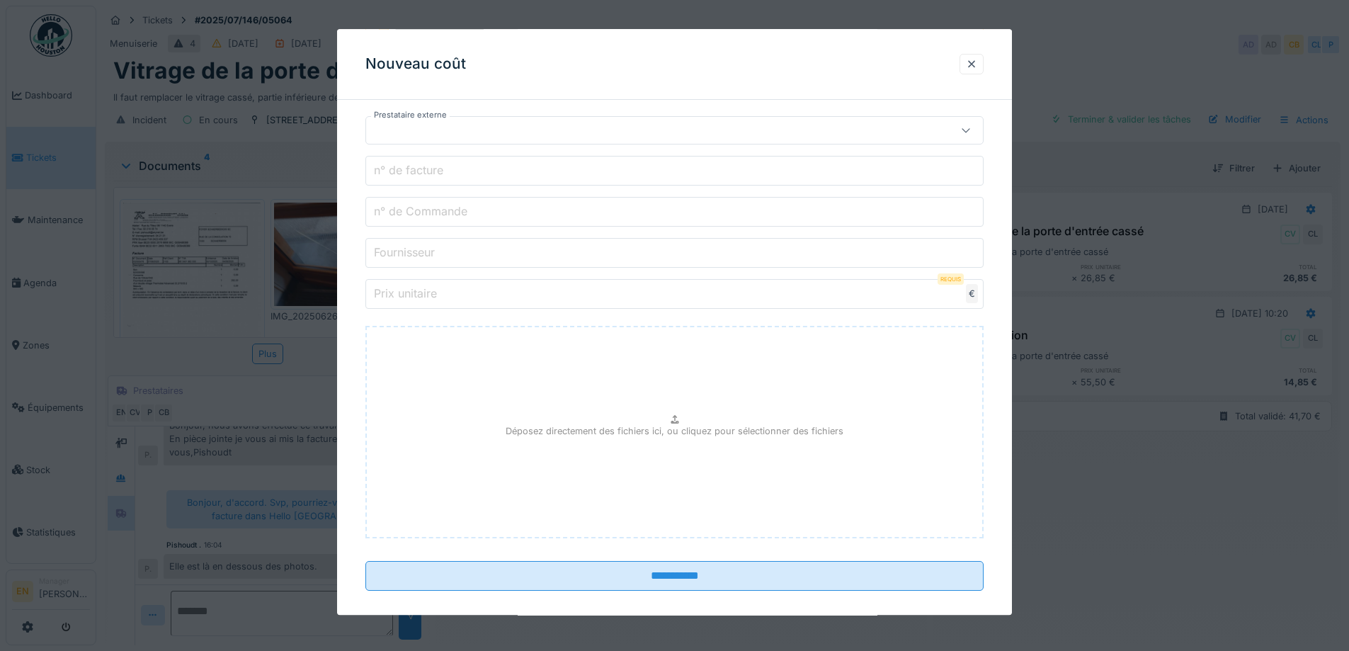
click at [665, 424] on p "Déposez directement des fichiers ici, ou cliquez pour sélectionner des fichiers" at bounding box center [674, 430] width 338 height 13
type input "**********"
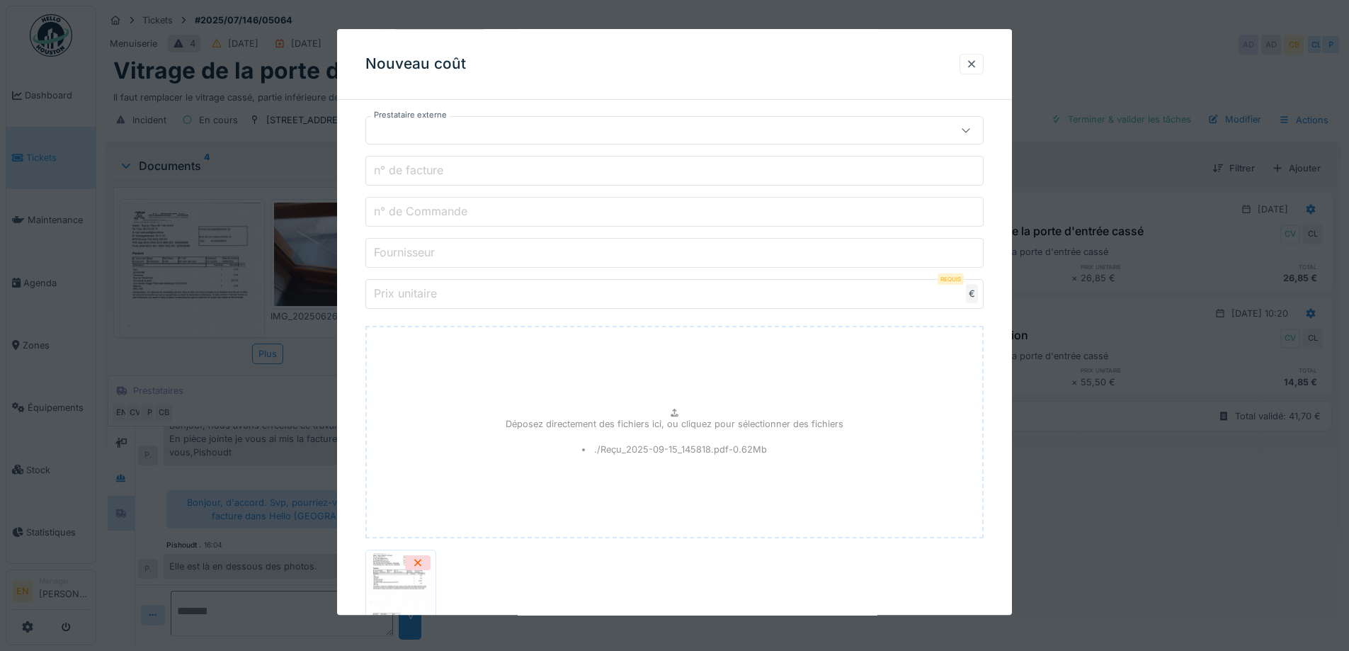
click at [909, 294] on input "Prix unitaire" at bounding box center [674, 295] width 618 height 30
paste input "******"
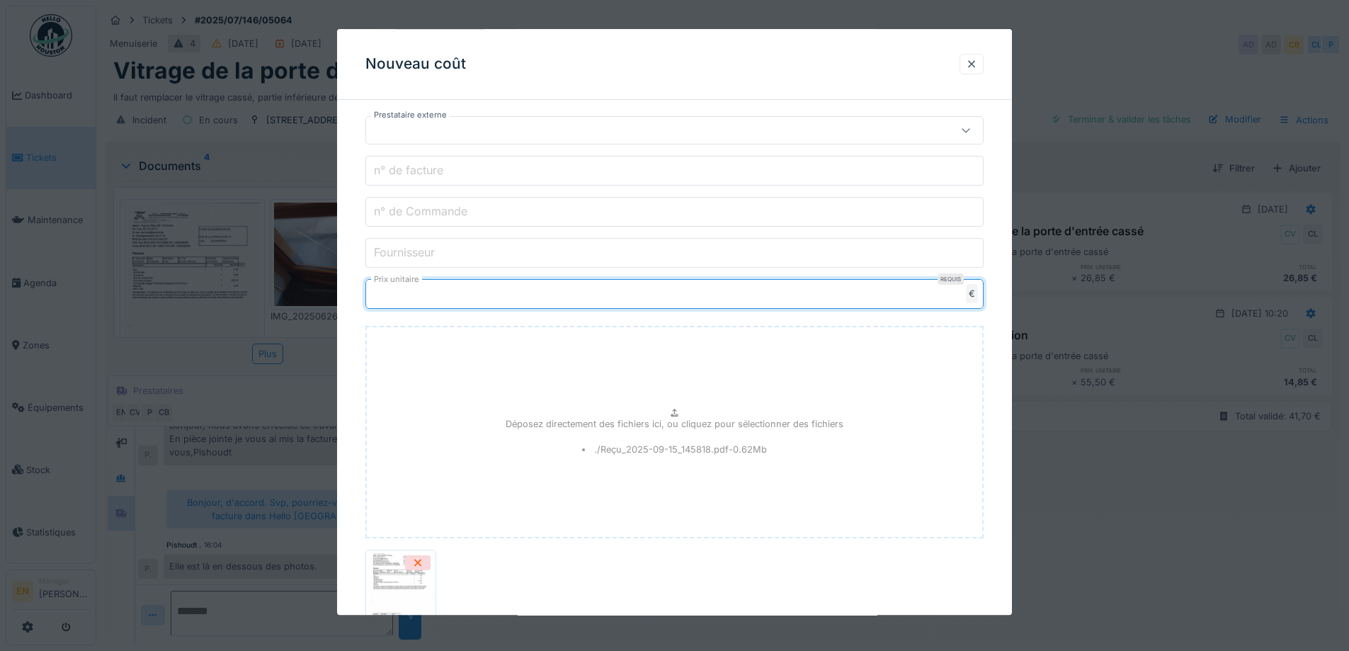
type input "******"
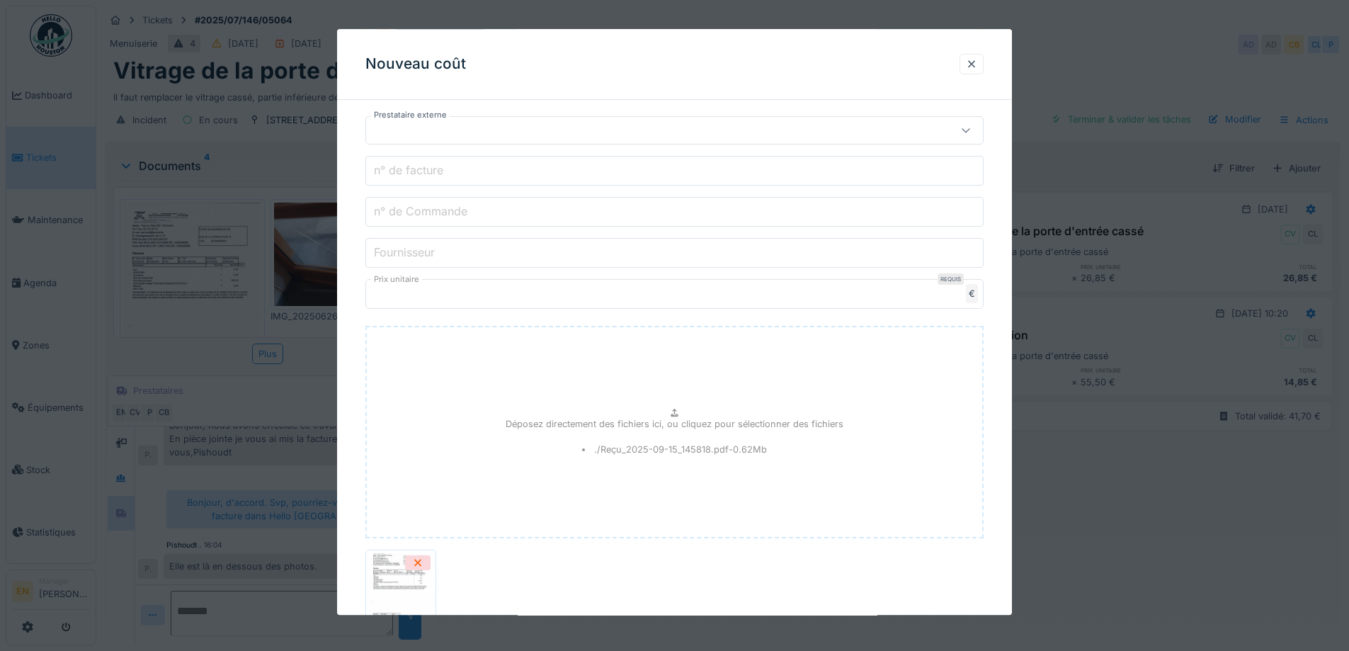
click at [521, 251] on input "Fournisseur" at bounding box center [674, 254] width 618 height 30
type input "********"
click at [503, 215] on input "n° de Commande" at bounding box center [674, 213] width 618 height 30
click at [498, 169] on input "n° de facture" at bounding box center [674, 171] width 618 height 30
drag, startPoint x: 430, startPoint y: 172, endPoint x: 410, endPoint y: 164, distance: 22.0
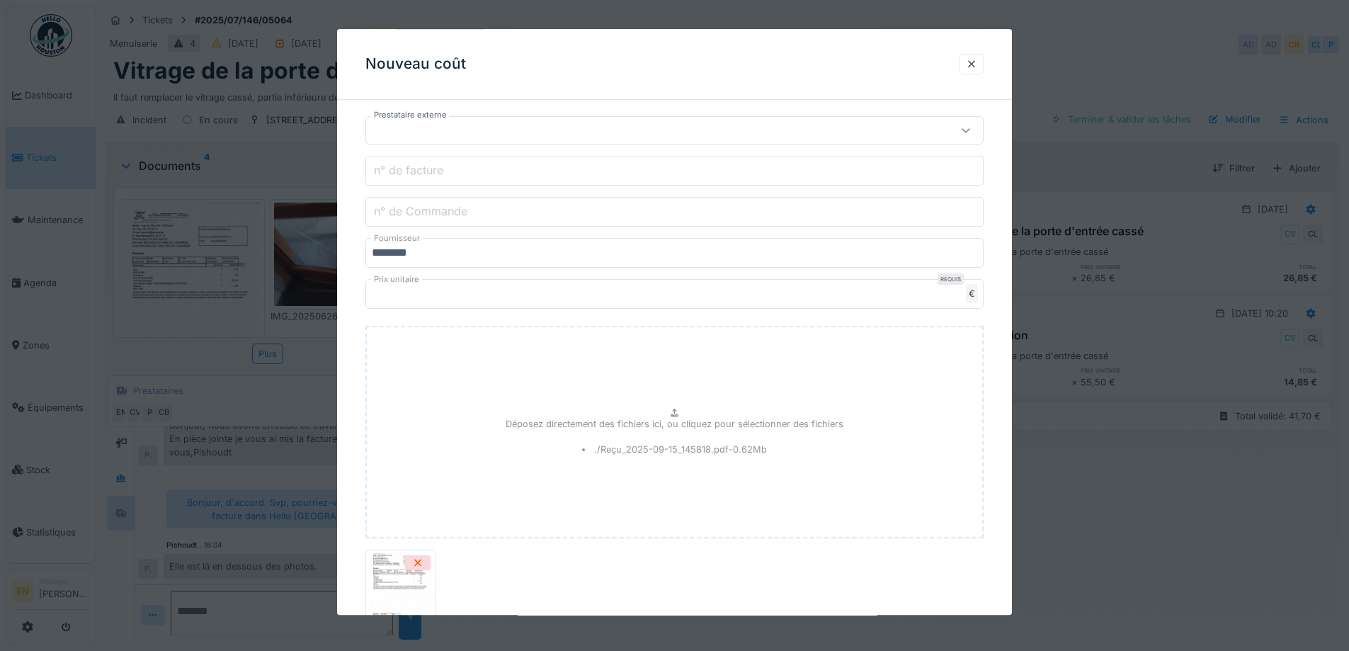
click at [410, 164] on label "n° de facture" at bounding box center [408, 170] width 75 height 17
click at [410, 164] on input "n° de facture" at bounding box center [674, 171] width 618 height 30
paste input "*********"
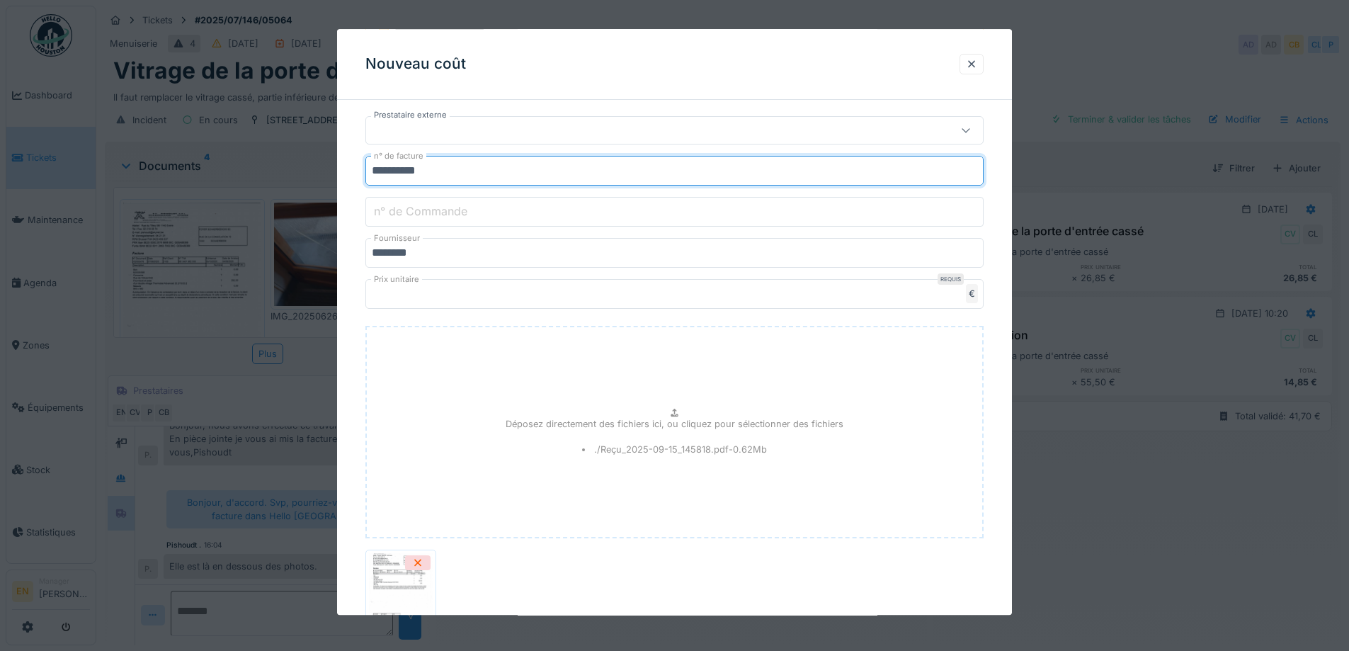
type input "*********"
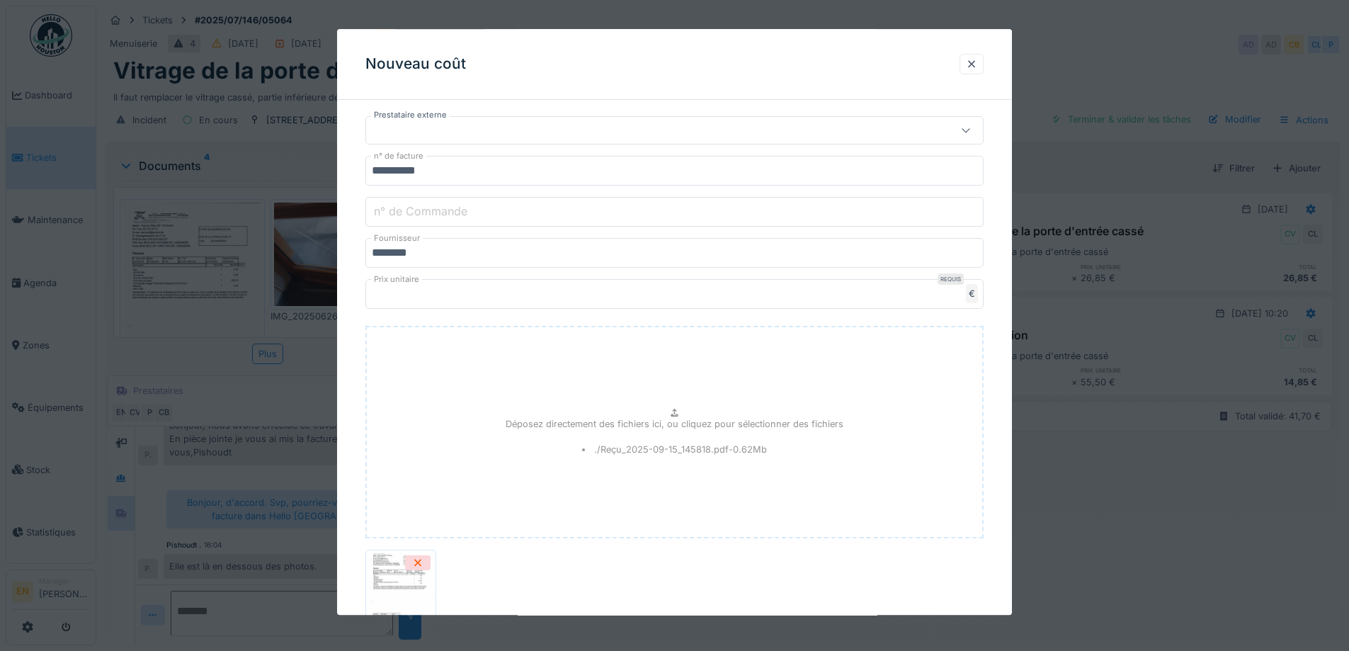
click at [519, 123] on div at bounding box center [638, 131] width 533 height 16
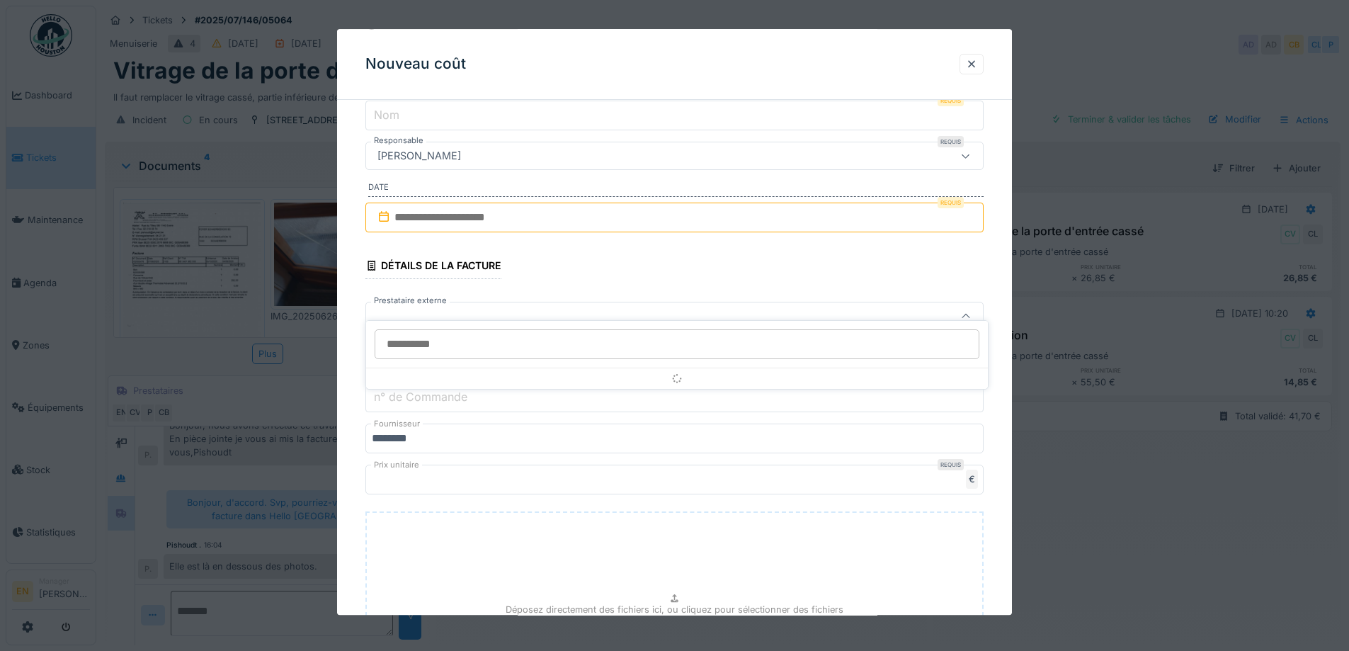
scroll to position [163, 0]
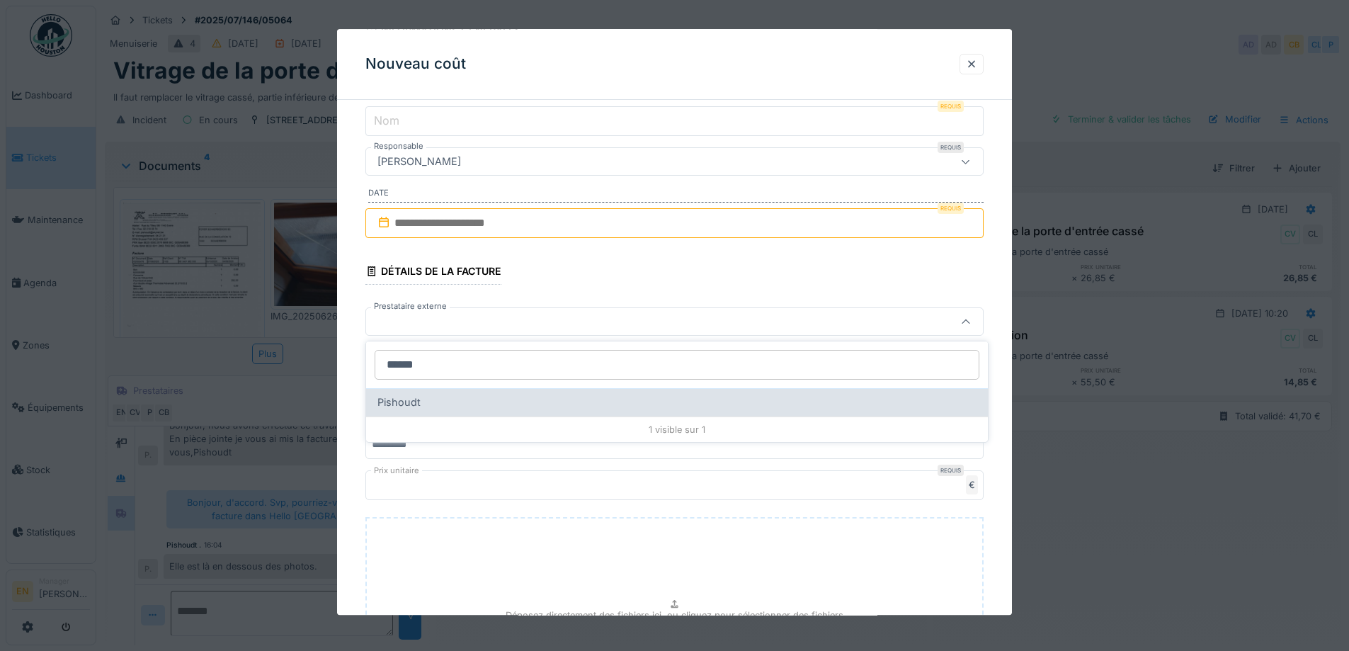
type input "******"
click at [426, 399] on div "Pishoudt" at bounding box center [676, 402] width 599 height 16
type input "***"
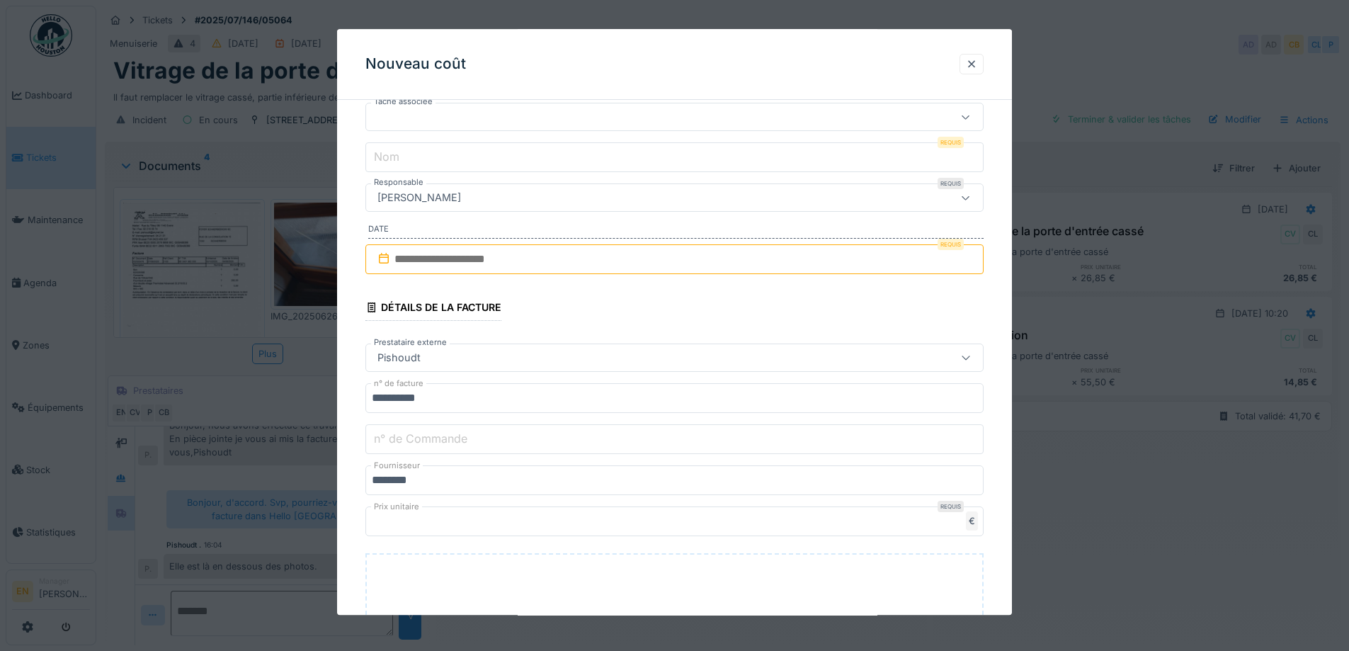
scroll to position [21, 0]
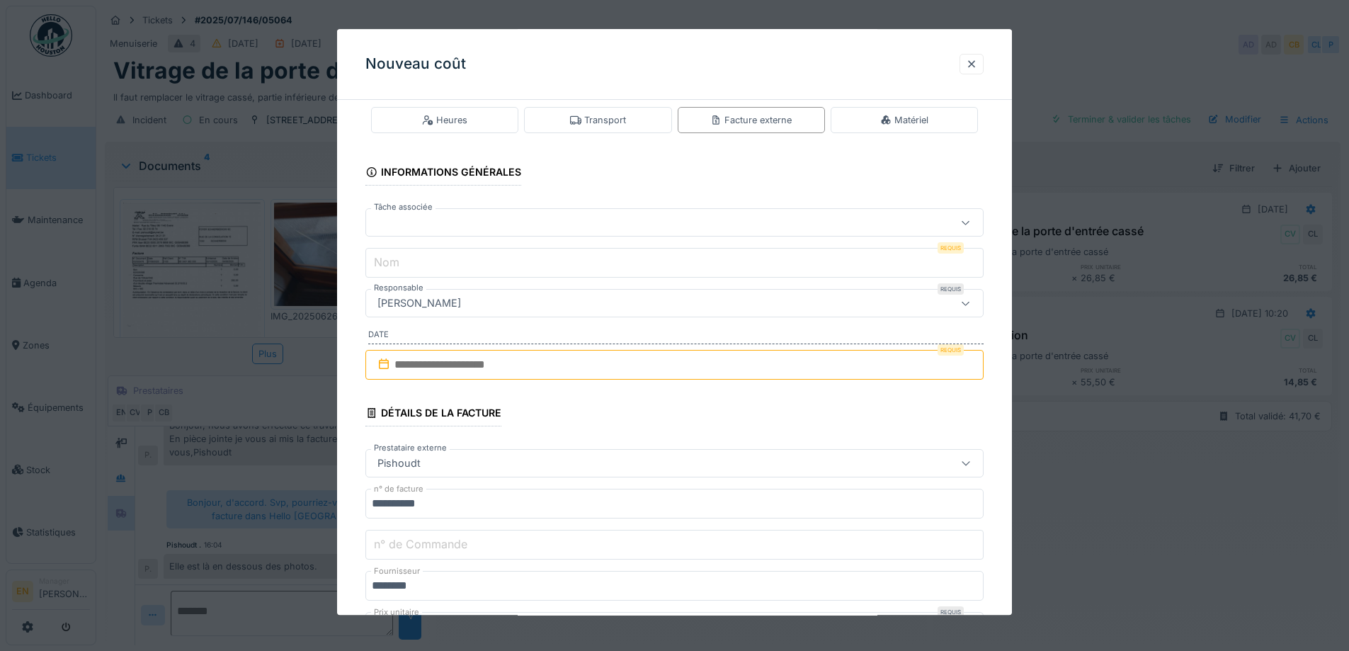
click at [527, 369] on input "text" at bounding box center [674, 365] width 618 height 30
paste input "**********"
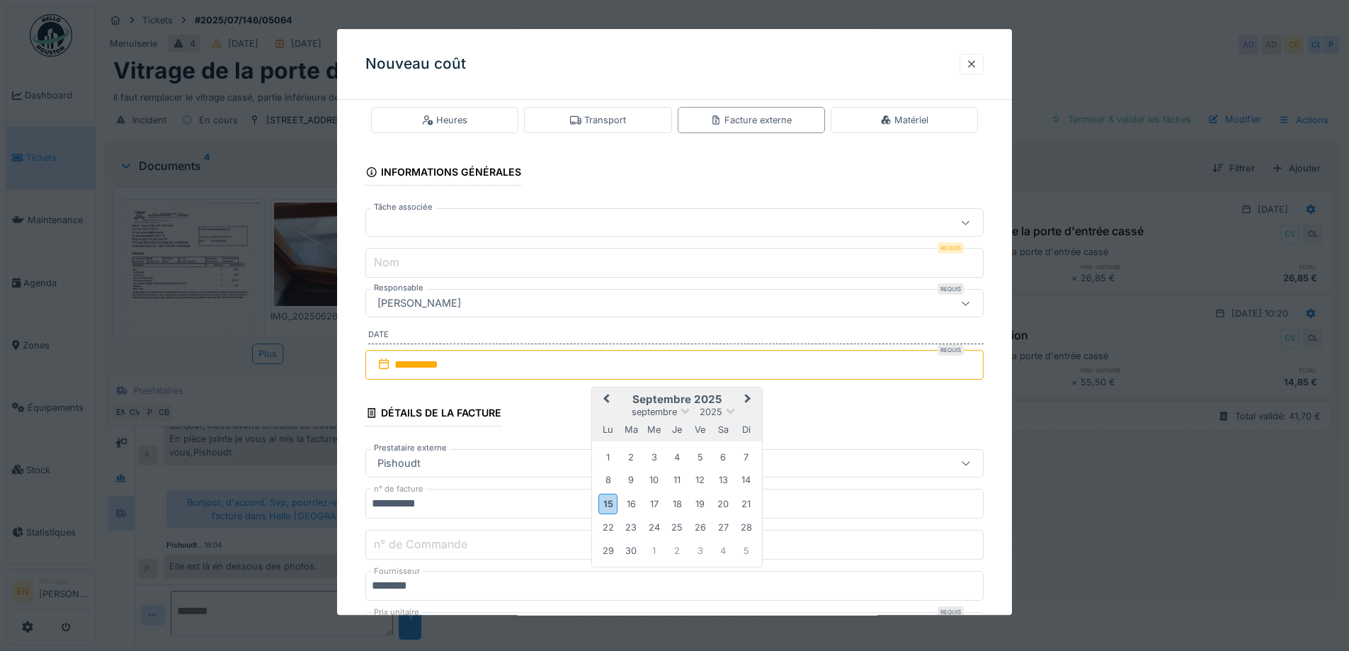
type input "**********"
click at [924, 406] on fieldset "**********" at bounding box center [674, 563] width 618 height 947
click at [656, 222] on div at bounding box center [638, 223] width 533 height 16
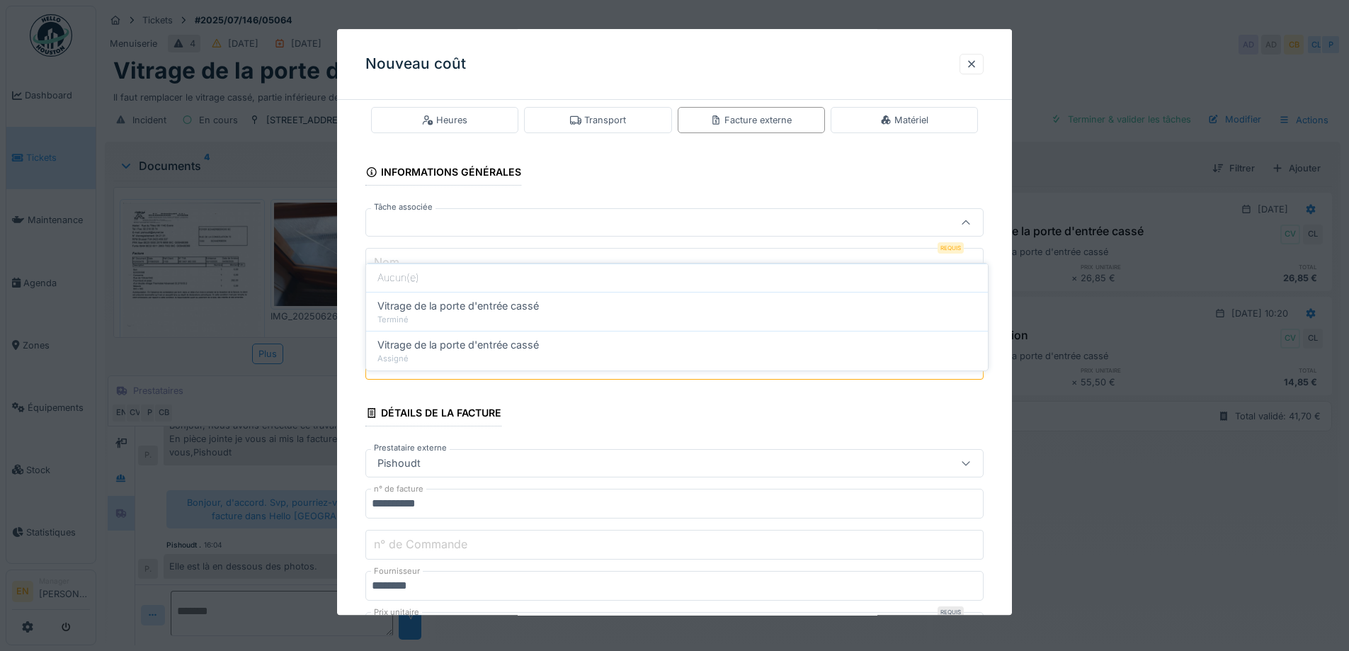
scroll to position [0, 0]
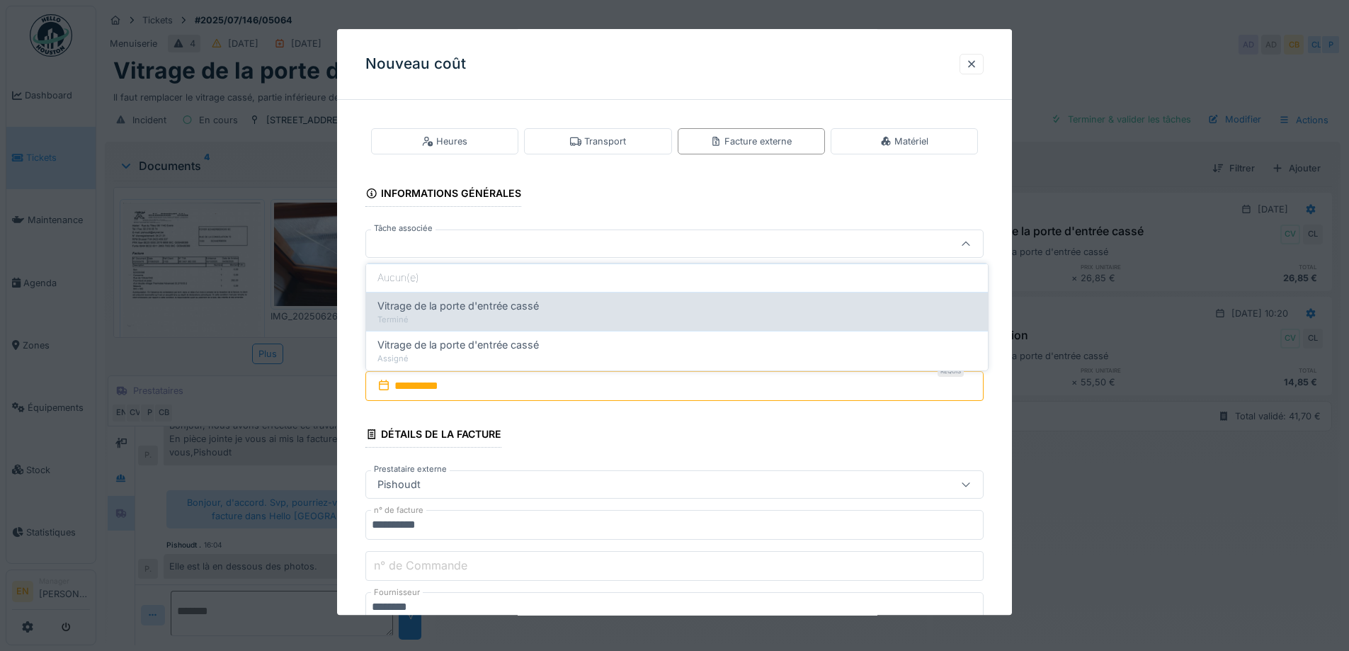
click at [520, 310] on span "Vitrage de la porte d'entrée cassé" at bounding box center [457, 306] width 161 height 16
type input "******"
type input "**********"
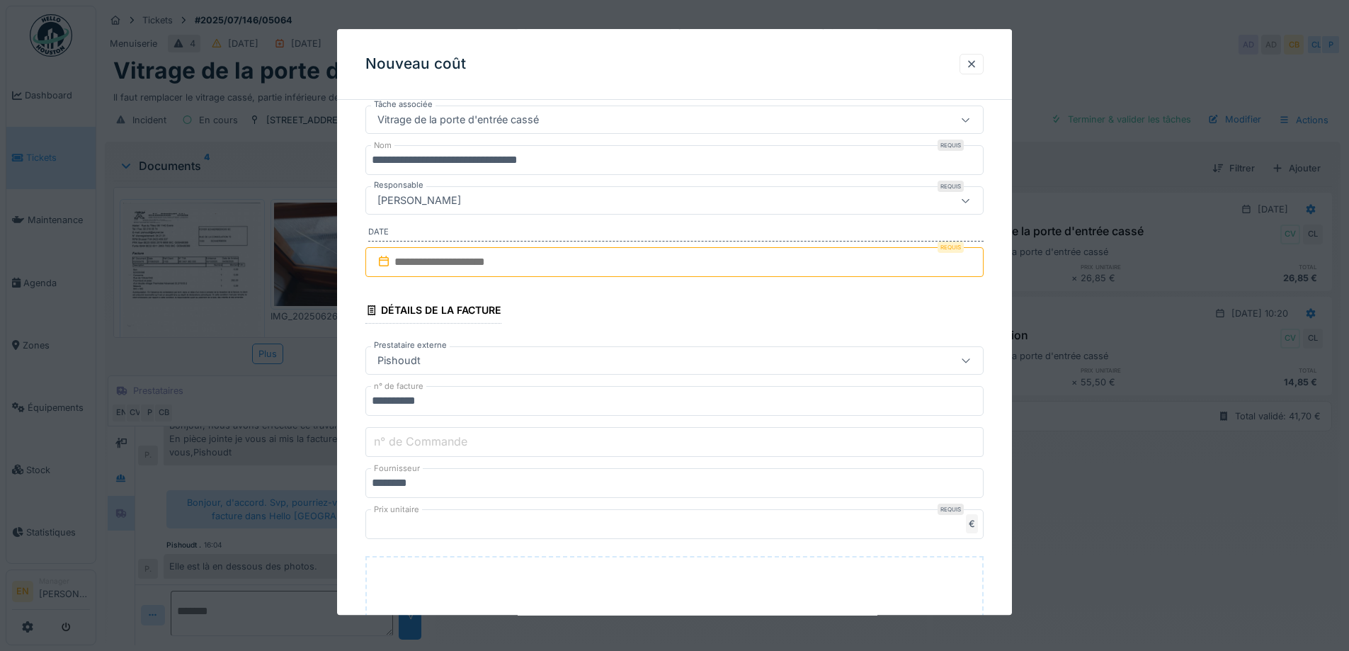
scroll to position [142, 0]
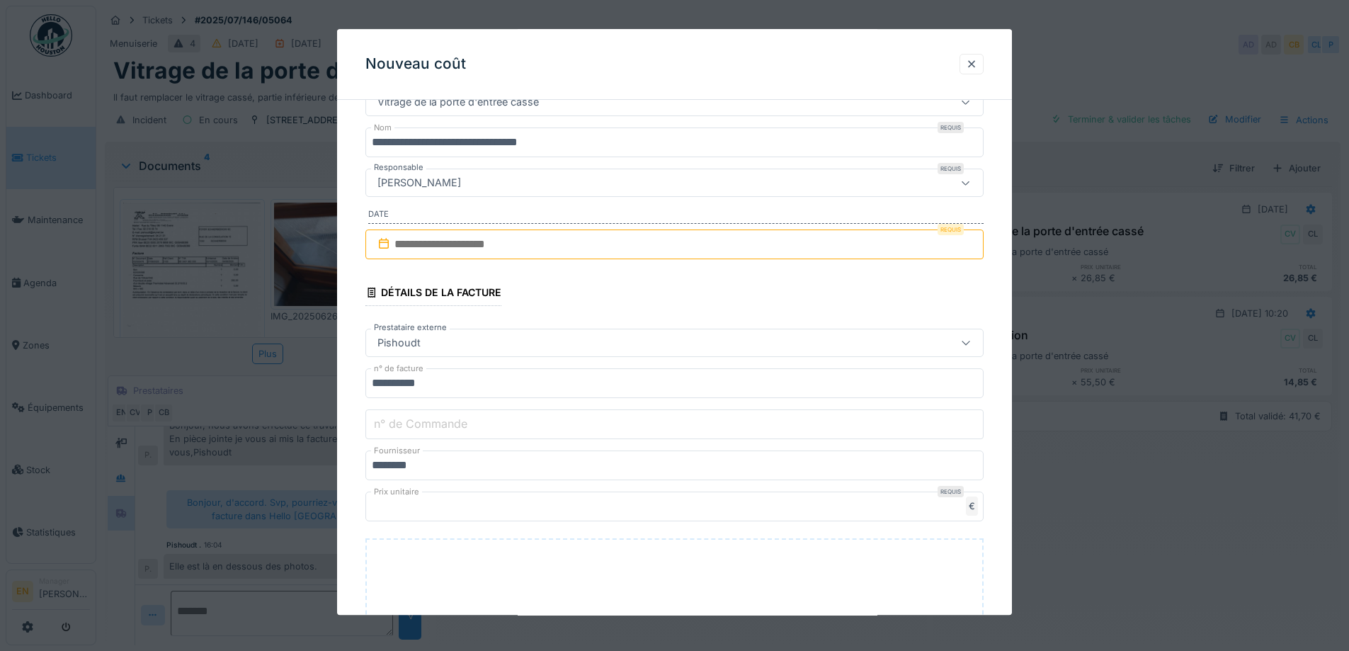
click at [565, 428] on input "n° de Commande" at bounding box center [674, 425] width 618 height 30
type input "*"
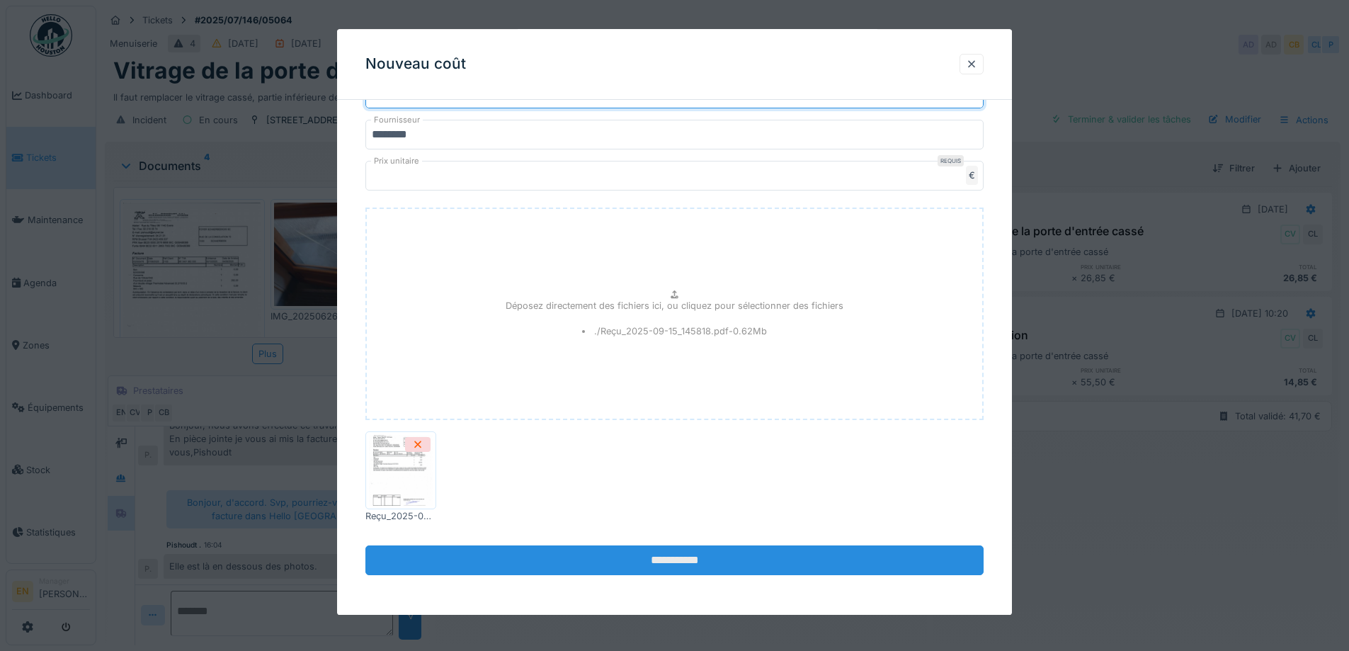
type input "**********"
click at [663, 566] on input "**********" at bounding box center [674, 561] width 618 height 30
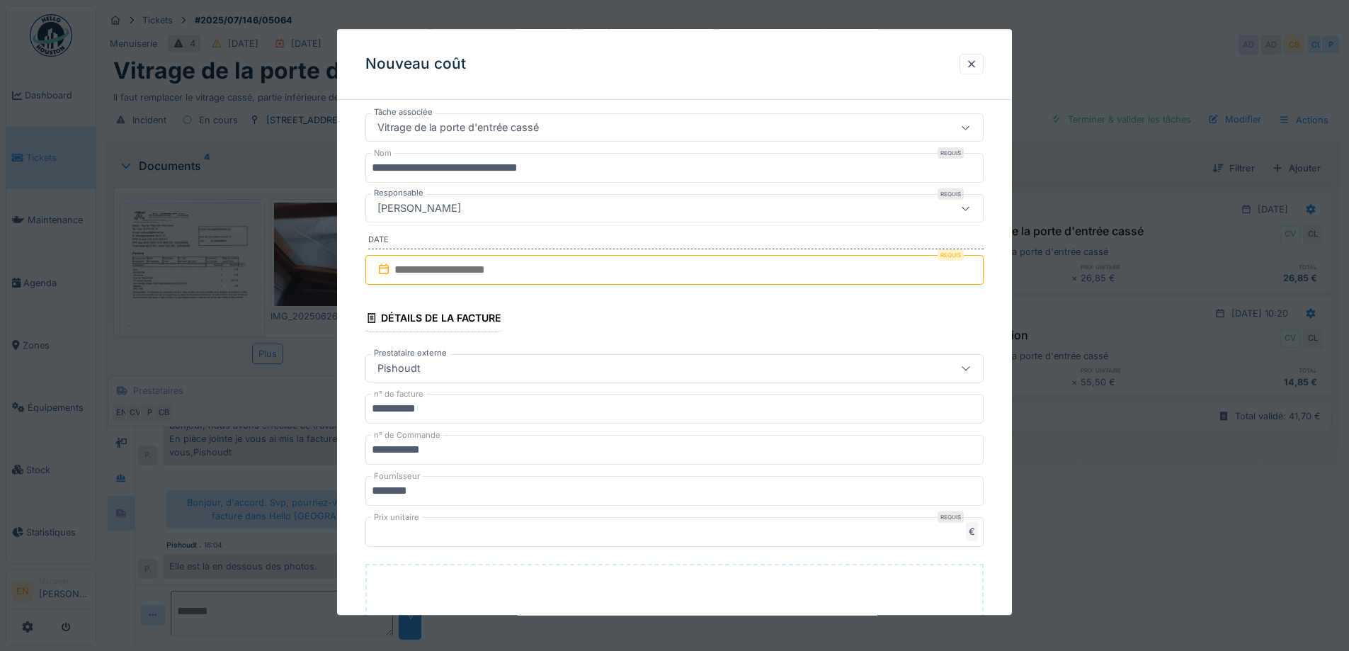
scroll to position [59, 0]
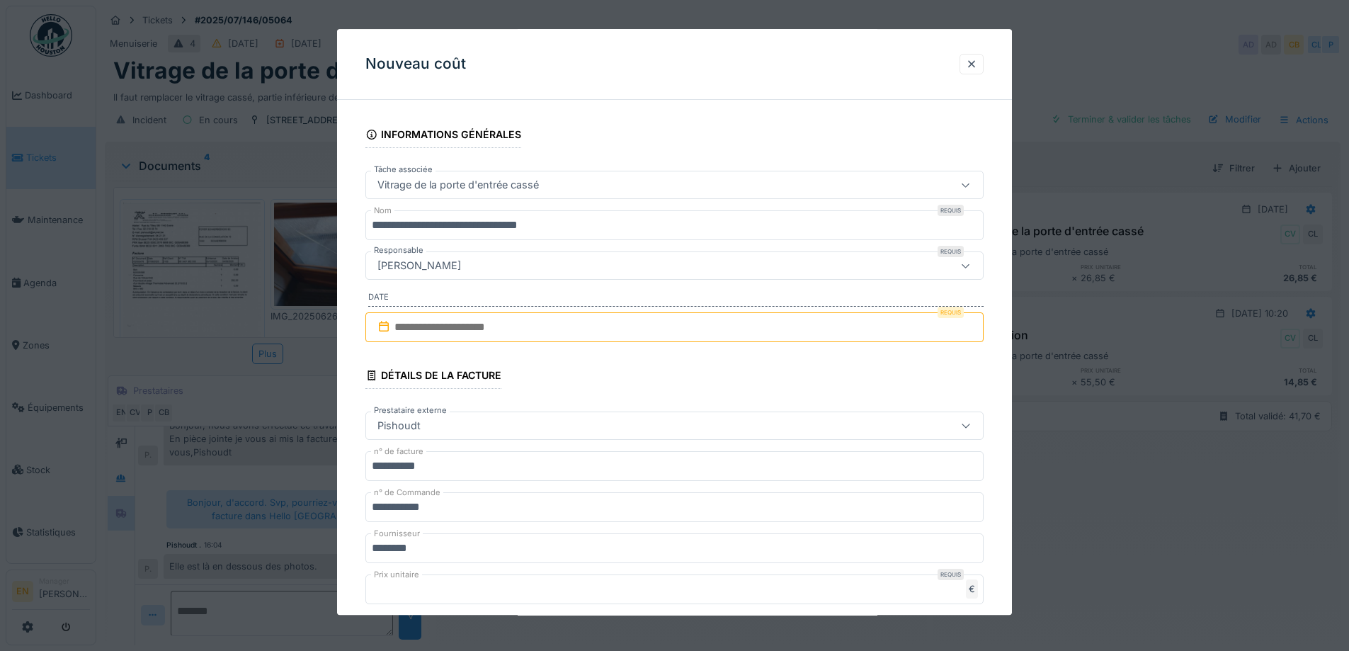
click at [519, 328] on input "text" at bounding box center [674, 327] width 618 height 30
click at [411, 324] on input "**********" at bounding box center [674, 327] width 618 height 30
click at [406, 328] on input "**********" at bounding box center [674, 327] width 618 height 30
click at [427, 325] on input "**********" at bounding box center [674, 327] width 618 height 30
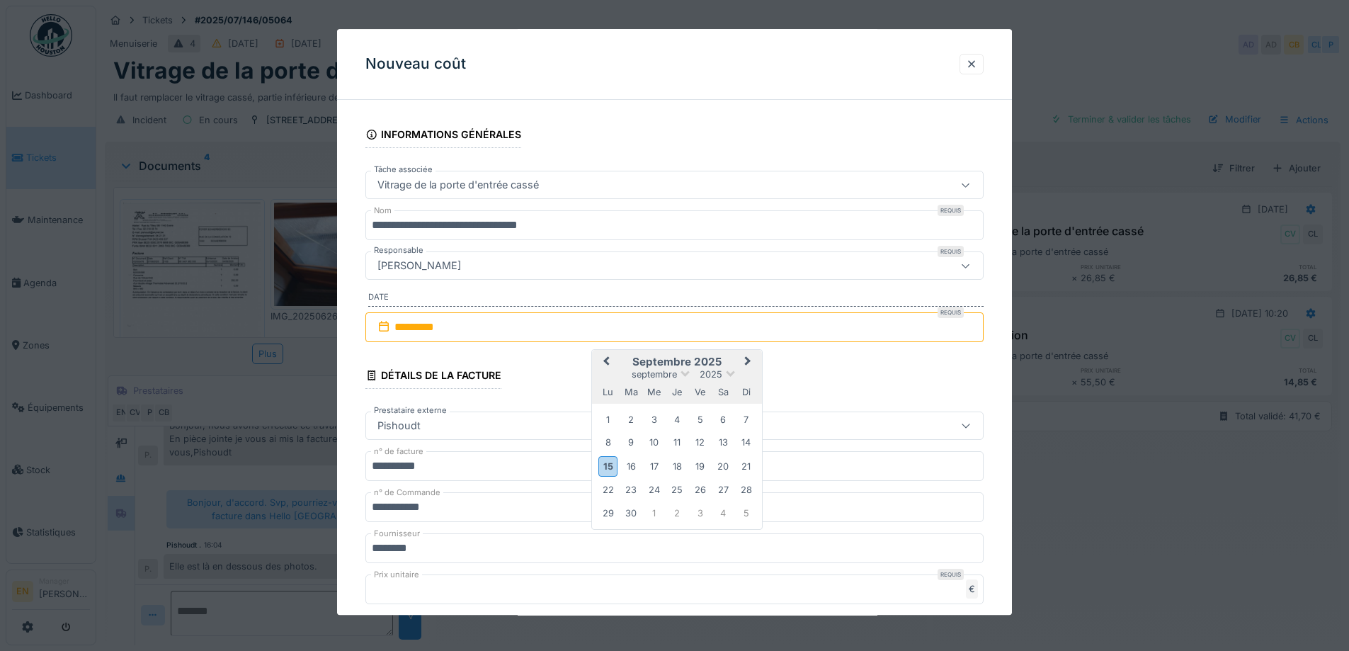
type input "*********"
click at [606, 360] on span "Previous Month" at bounding box center [606, 361] width 0 height 17
click at [673, 440] on div "7" at bounding box center [677, 442] width 19 height 19
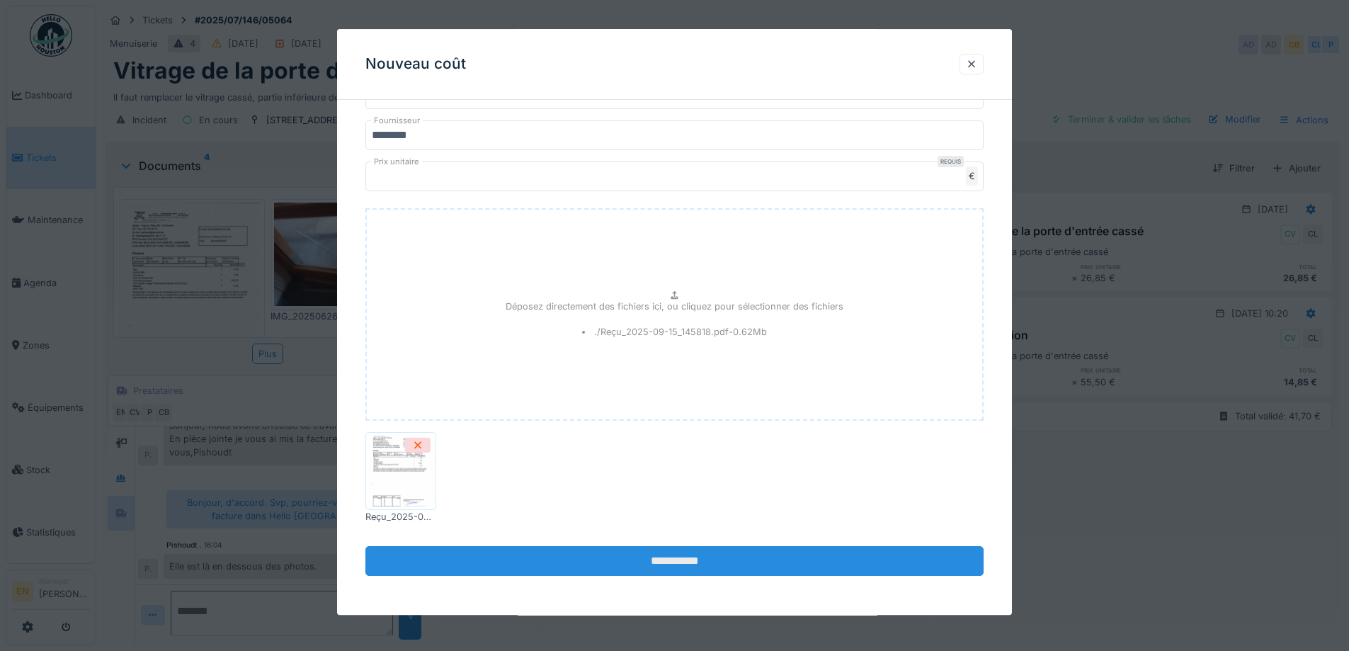
scroll to position [472, 0]
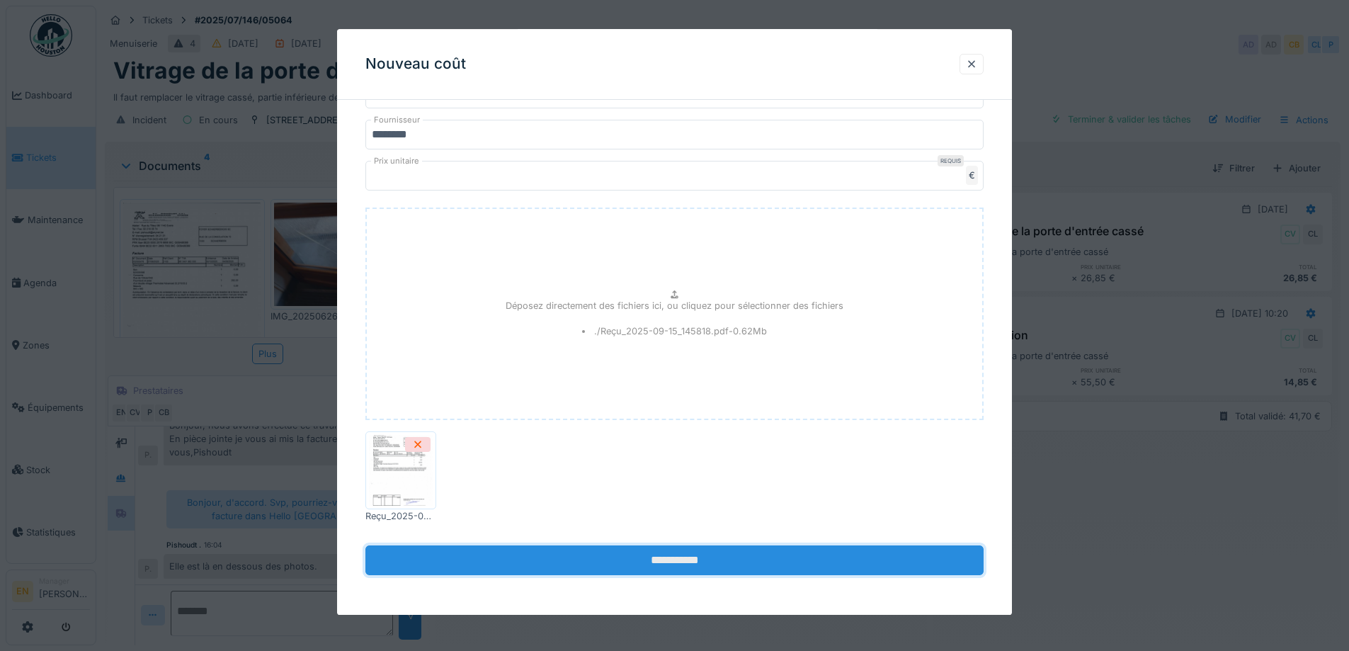
click at [685, 564] on input "**********" at bounding box center [674, 561] width 618 height 30
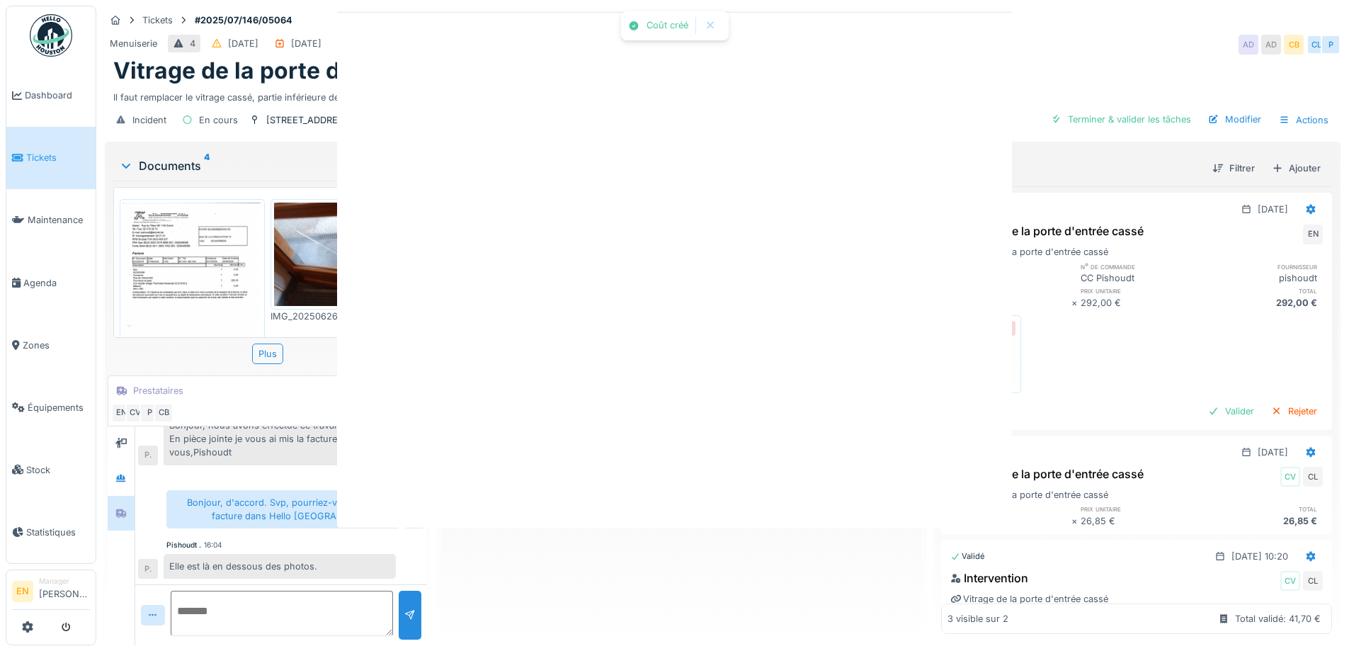
scroll to position [0, 0]
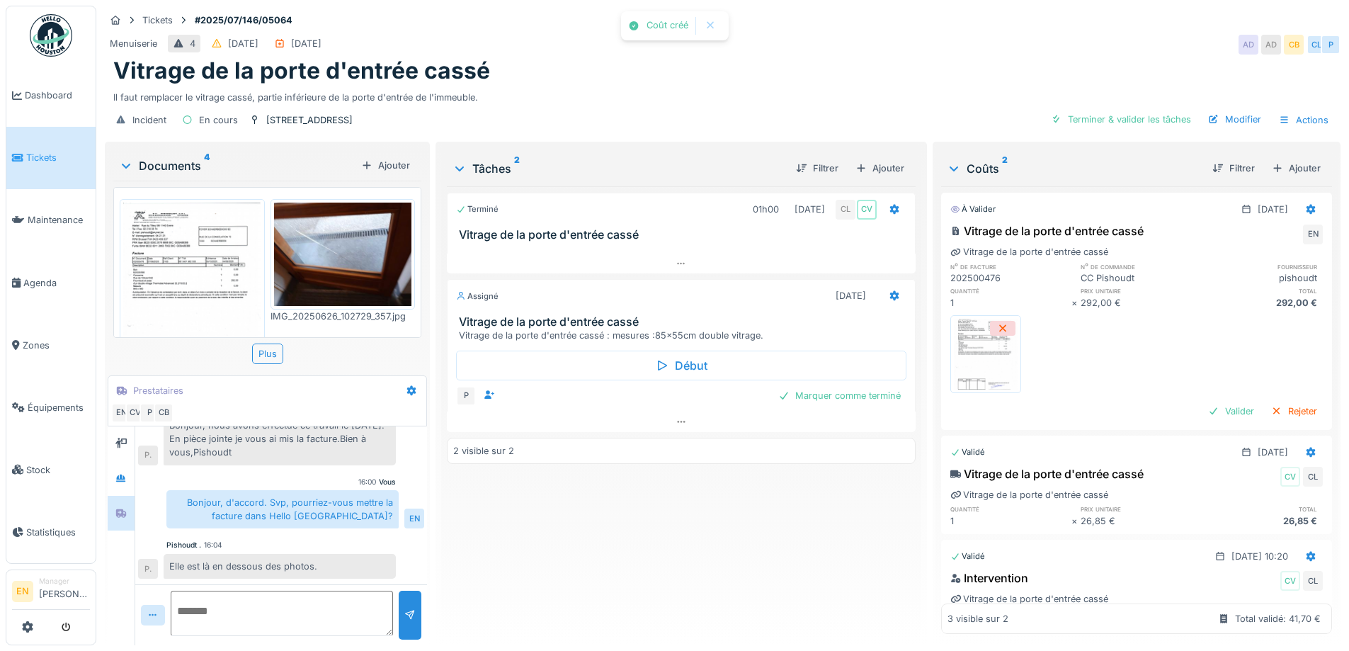
click at [676, 566] on div "Terminé 01h00 [DATE] CL CV Vitrage de la porte d'entrée cassé Assigné [DATE] Vi…" at bounding box center [681, 409] width 468 height 447
click at [527, 571] on div "Terminé 01h00 [DATE] CL CV Vitrage de la porte d'entrée cassé Assigné [DATE] Vi…" at bounding box center [681, 409] width 468 height 447
click at [691, 43] on div "Menuiserie 4 [DATE] [DATE] AD CB" at bounding box center [722, 44] width 1235 height 25
click at [560, 575] on div "Terminé 01h00 [DATE] CL CV Vitrage de la porte d'entrée cassé Assigné [DATE] Vi…" at bounding box center [681, 409] width 468 height 447
click at [845, 52] on div "Menuiserie 4 [DATE] [DATE] AD CB" at bounding box center [722, 44] width 1235 height 25
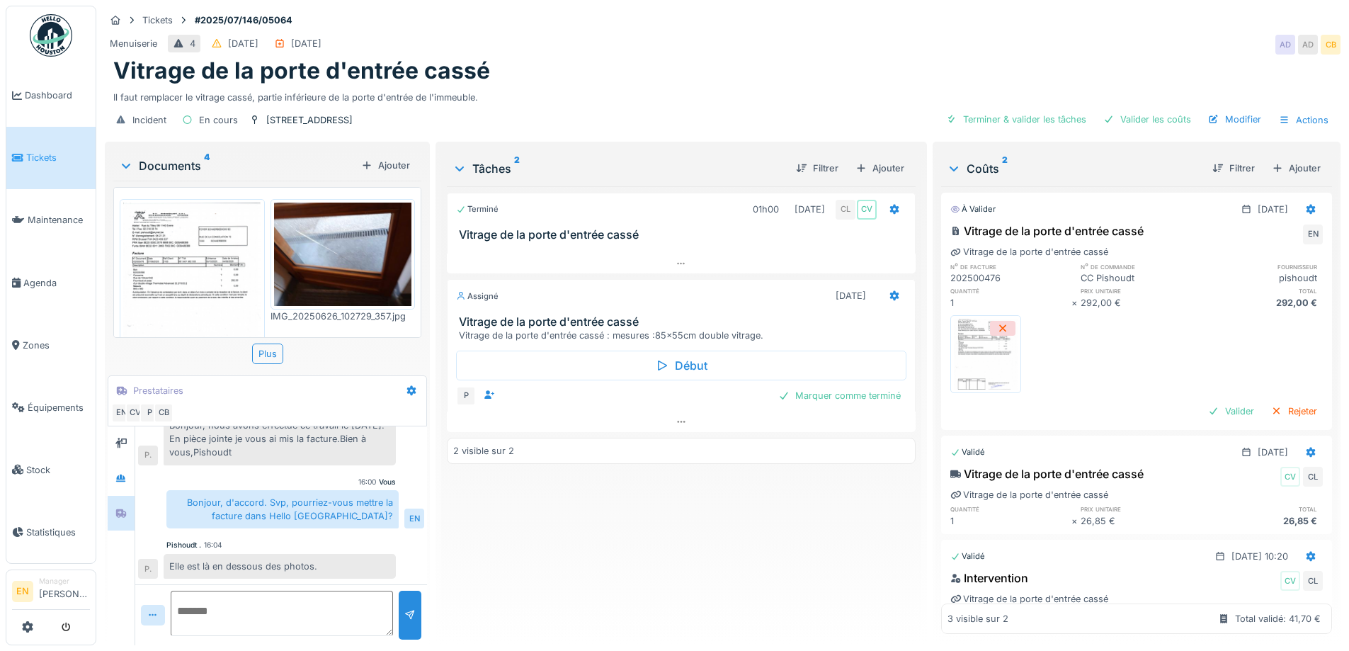
click at [50, 40] on img at bounding box center [51, 35] width 42 height 42
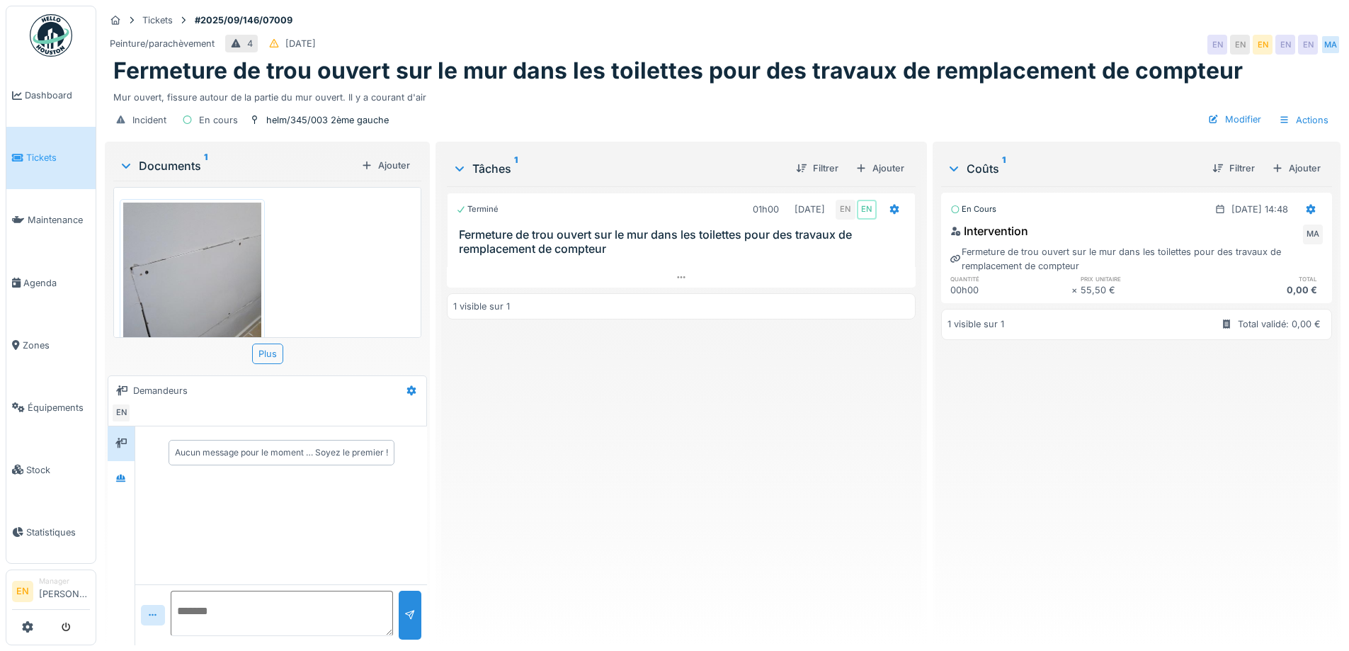
drag, startPoint x: 805, startPoint y: 551, endPoint x: 825, endPoint y: 554, distance: 20.0
click at [807, 548] on div "Terminé 01h00 [DATE] EN EN Fermeture de trou ouvert sur le mur dans les toilett…" at bounding box center [681, 409] width 468 height 447
click at [716, 470] on div "Terminé 01h00 [DATE] EN EN Fermeture de trou ouvert sur le mur dans les toilett…" at bounding box center [681, 409] width 468 height 447
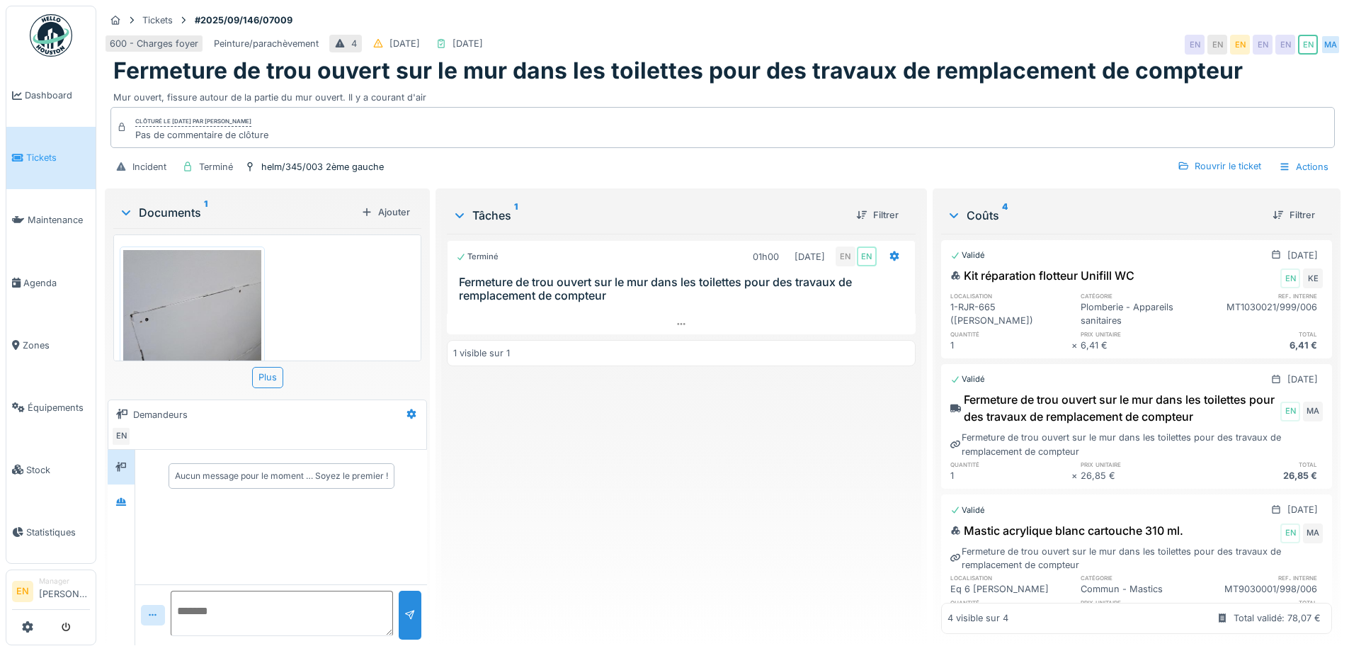
click at [659, 486] on div "Terminé 01h00 [DATE] EN EN Fermeture de trou ouvert sur le mur dans les toilett…" at bounding box center [681, 434] width 468 height 400
